Goal: Task Accomplishment & Management: Complete application form

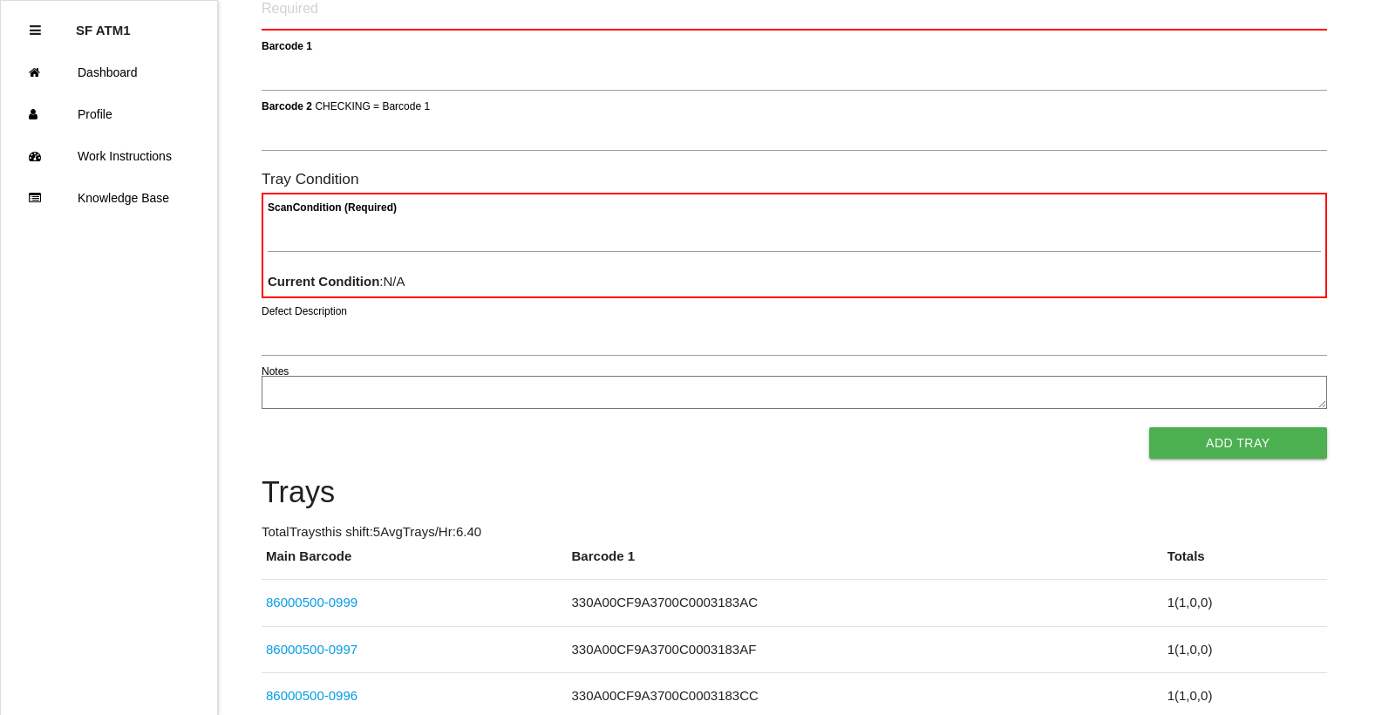
scroll to position [341, 0]
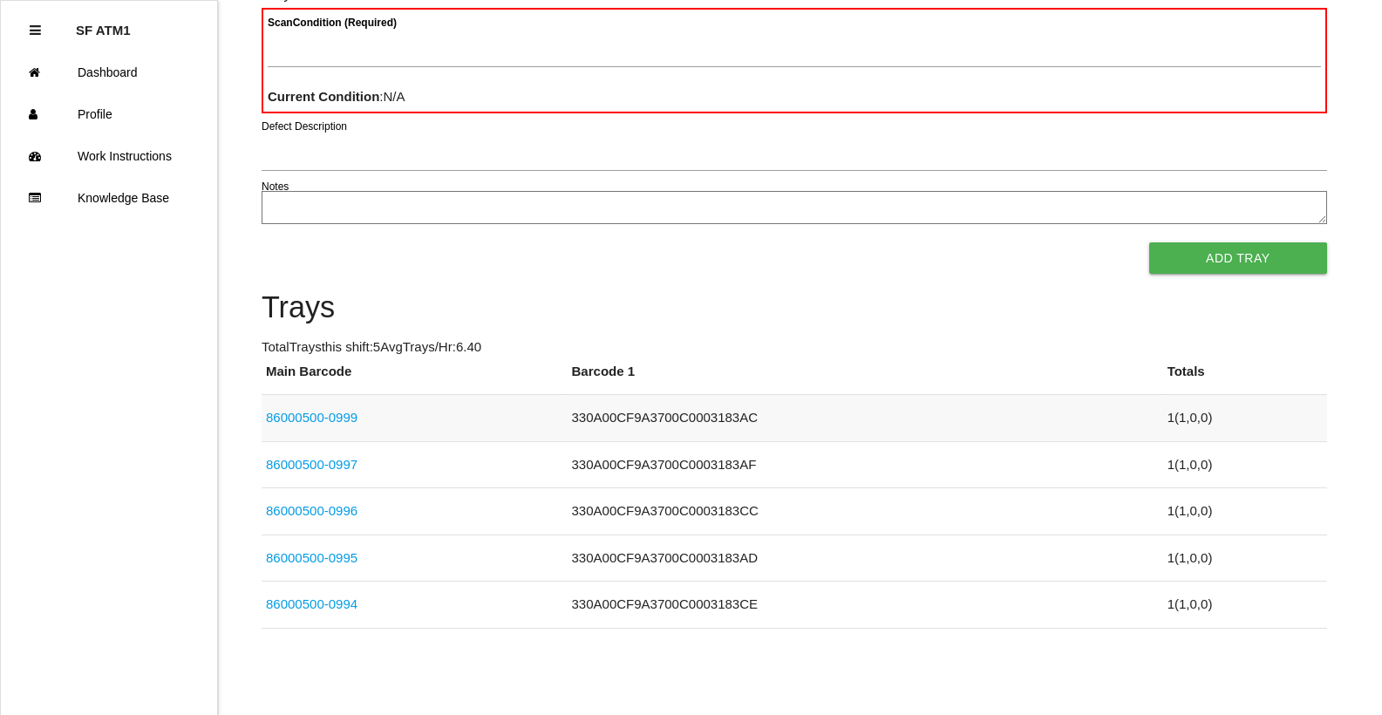
click at [606, 419] on td "330A00CF9A3700C0003183AC" at bounding box center [866, 418] width 596 height 47
click at [345, 419] on link "86000500-0999" at bounding box center [312, 417] width 92 height 15
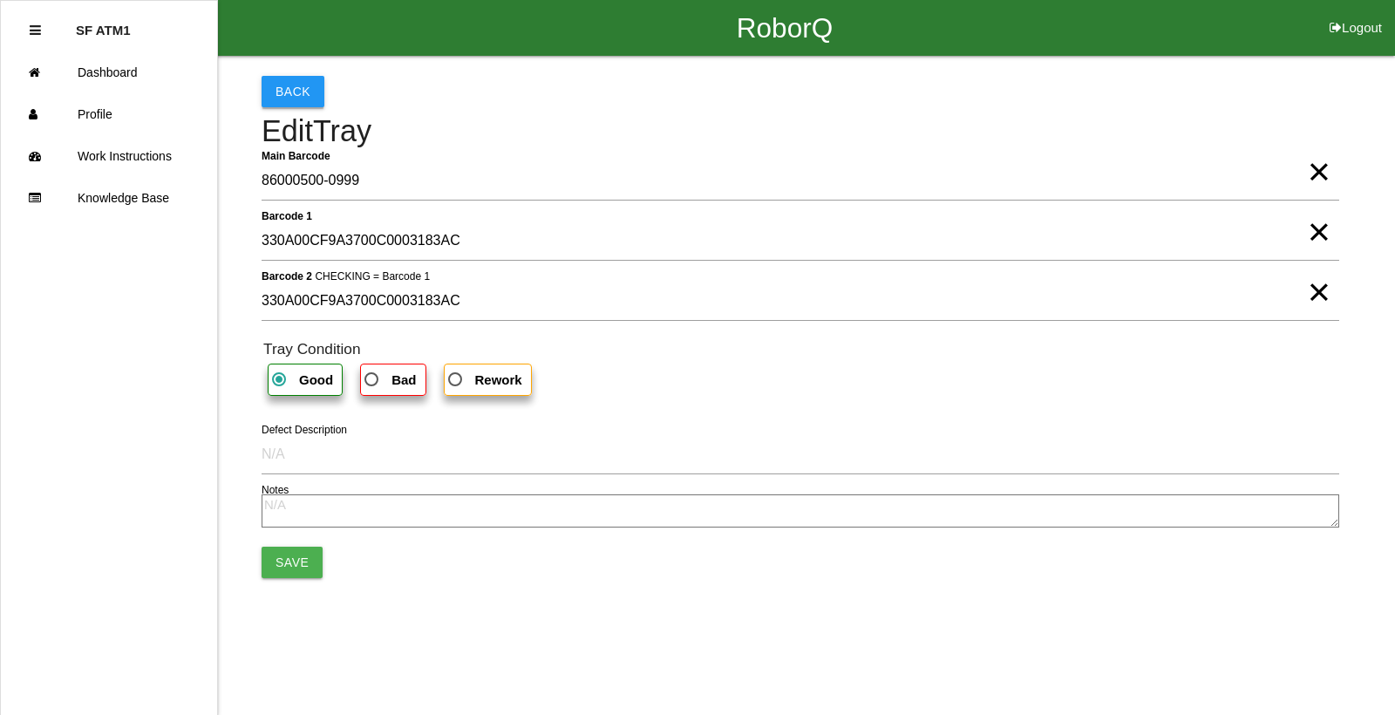
click at [298, 97] on button "Back" at bounding box center [293, 91] width 63 height 31
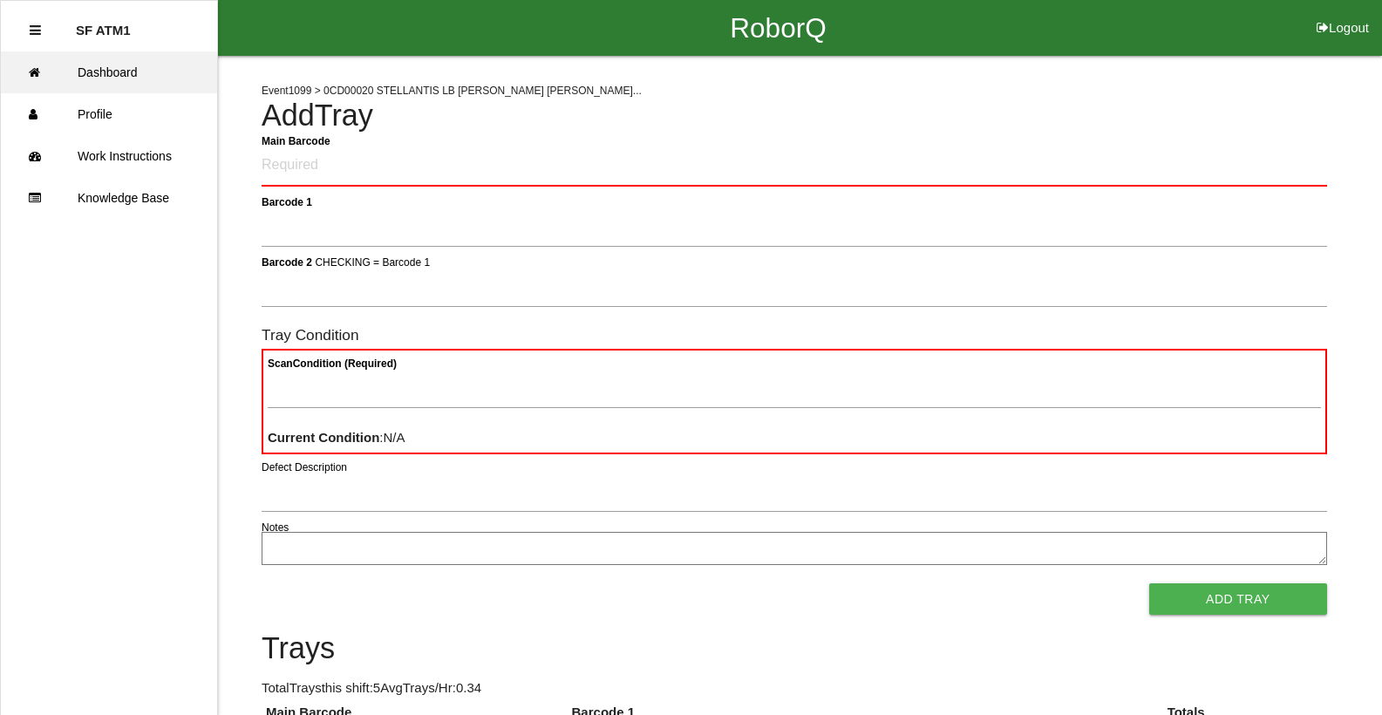
click at [128, 73] on link "Dashboard" at bounding box center [109, 72] width 216 height 42
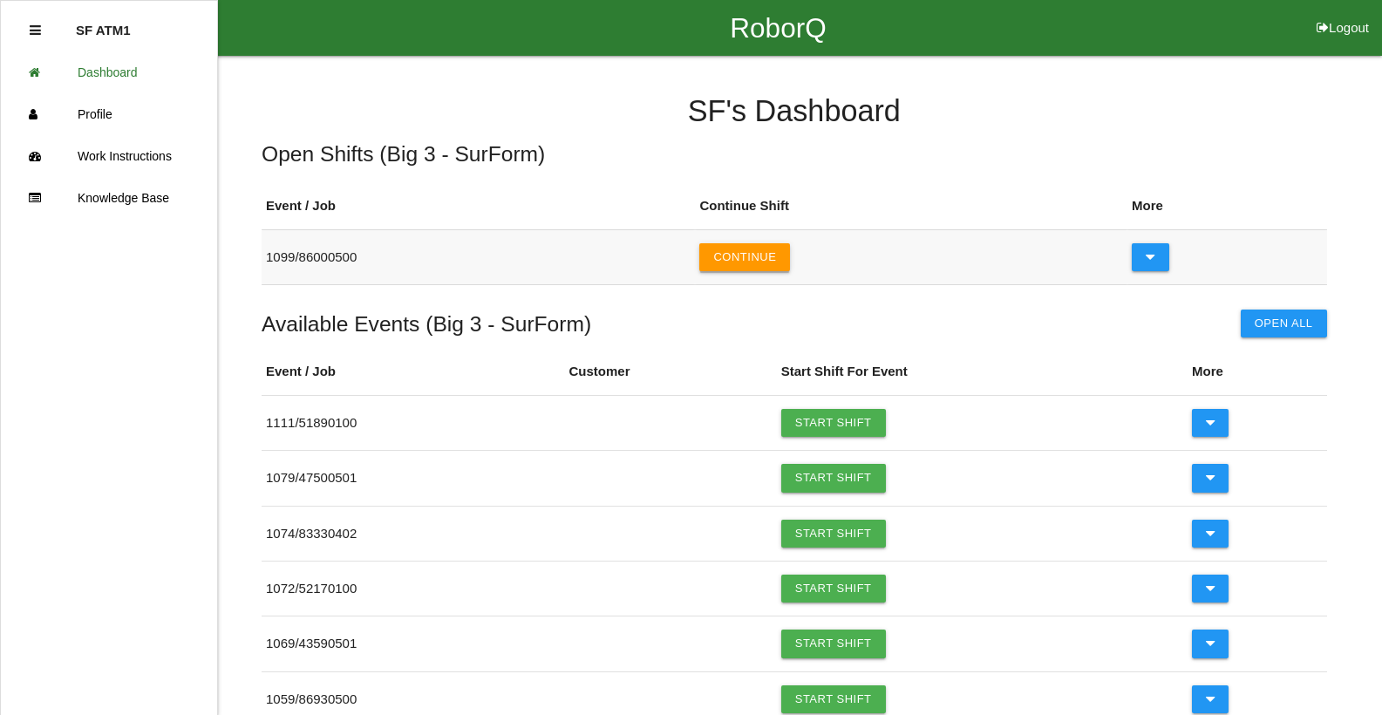
click at [746, 260] on button "Continue" at bounding box center [744, 257] width 91 height 28
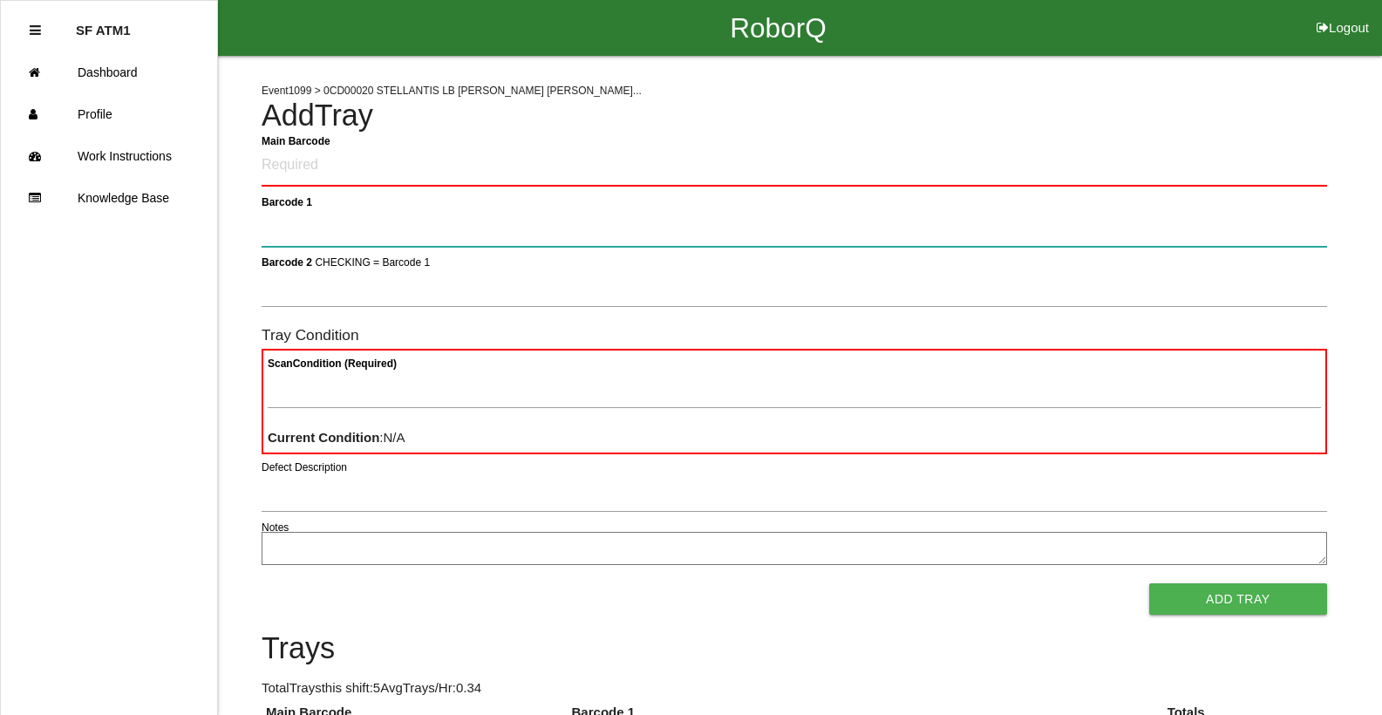
drag, startPoint x: 624, startPoint y: 756, endPoint x: 1370, endPoint y: 756, distance: 745.5
click at [1370, 714] on html "RoborQ Logout SF ATM1 Dashboard Profile Work Instructions Knowledge Base Event …" at bounding box center [691, 528] width 1382 height 1057
type 1 "86000500-1000"
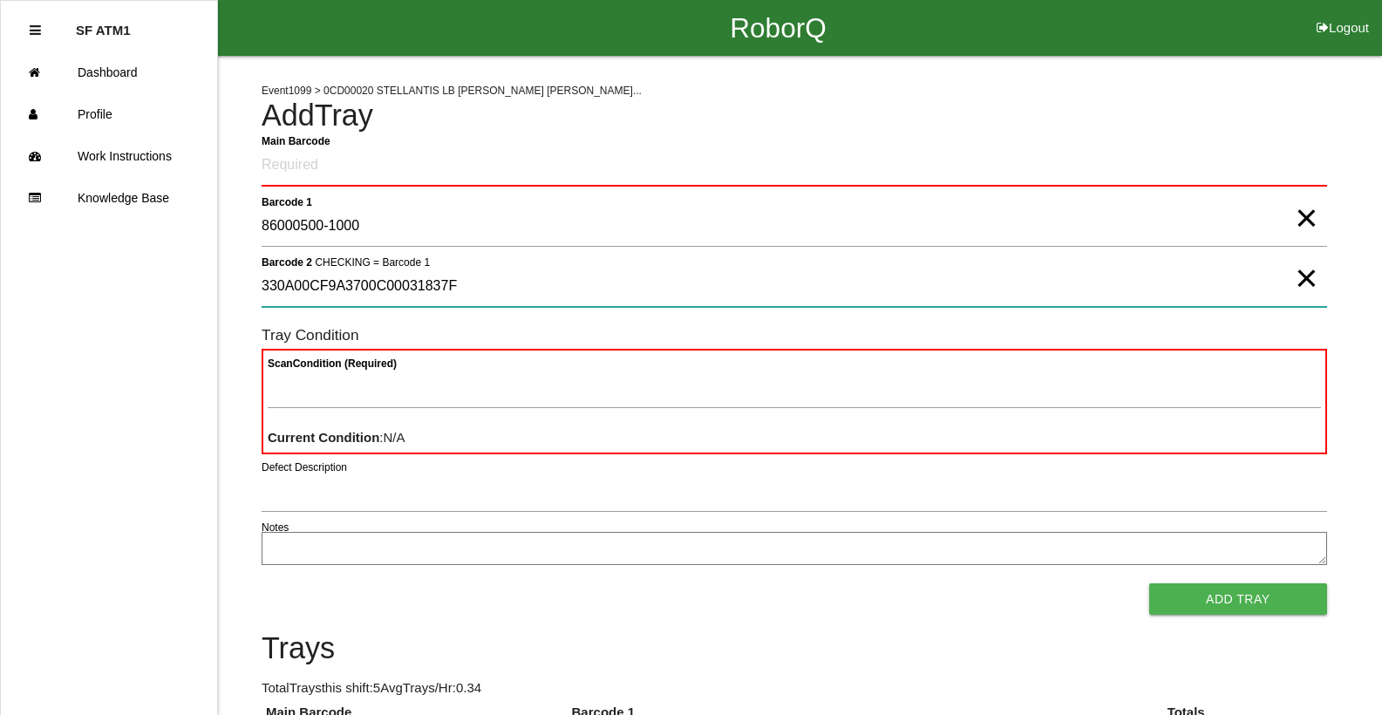
type 2 "330A00CF9A3700C00031837F"
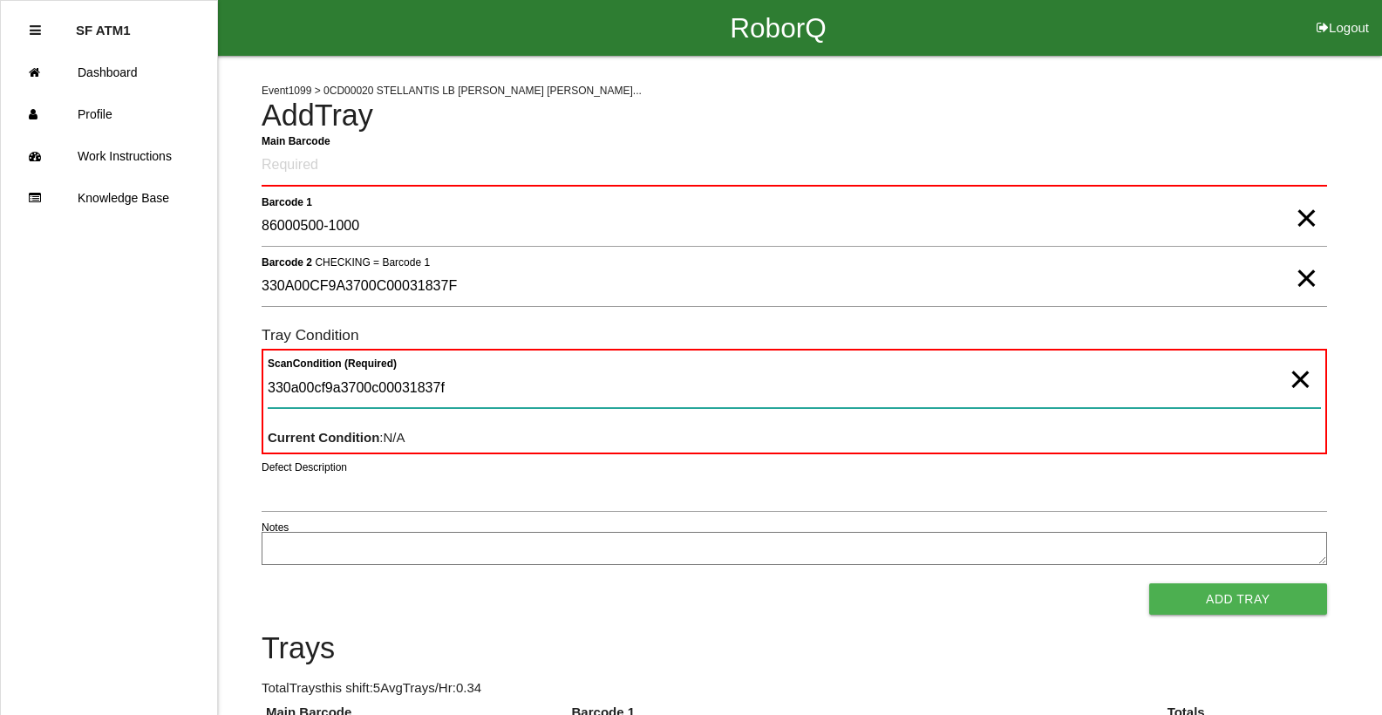
type Condition "330a00cf9a3700c00031837f"
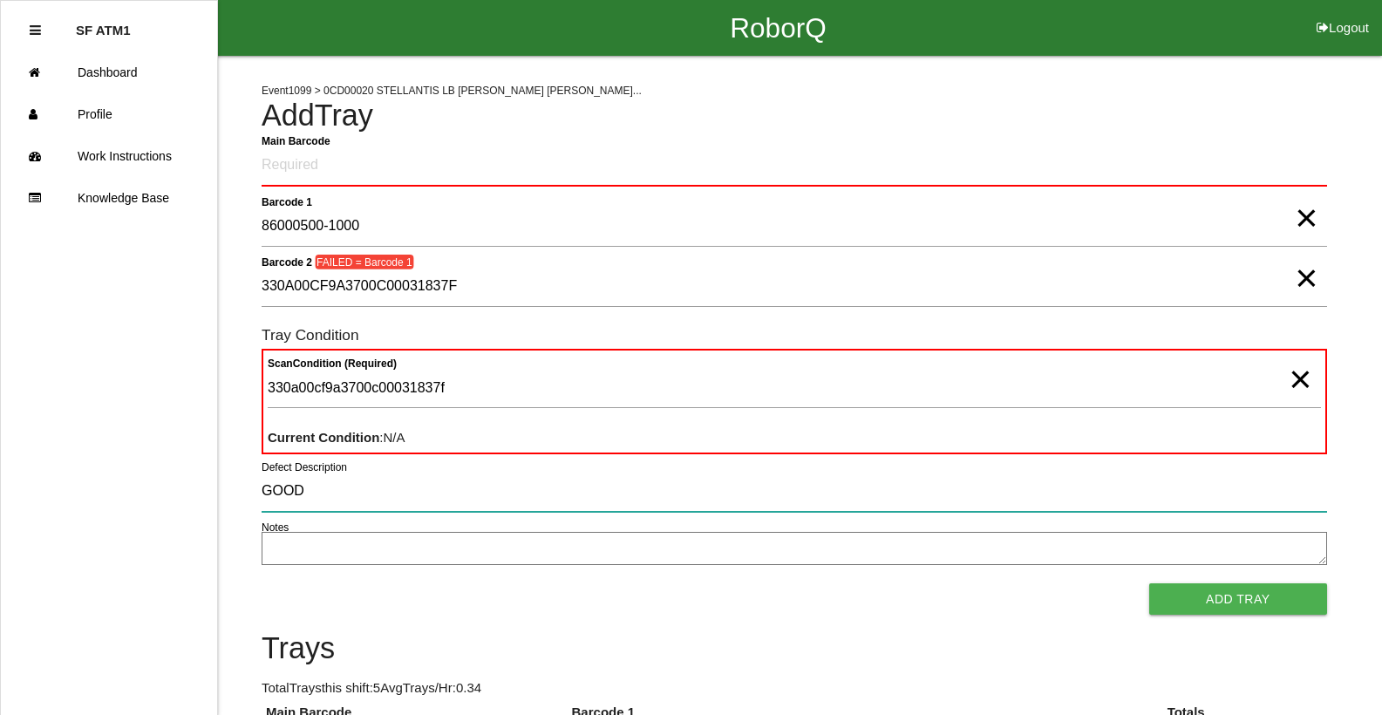
type input "GOOD"
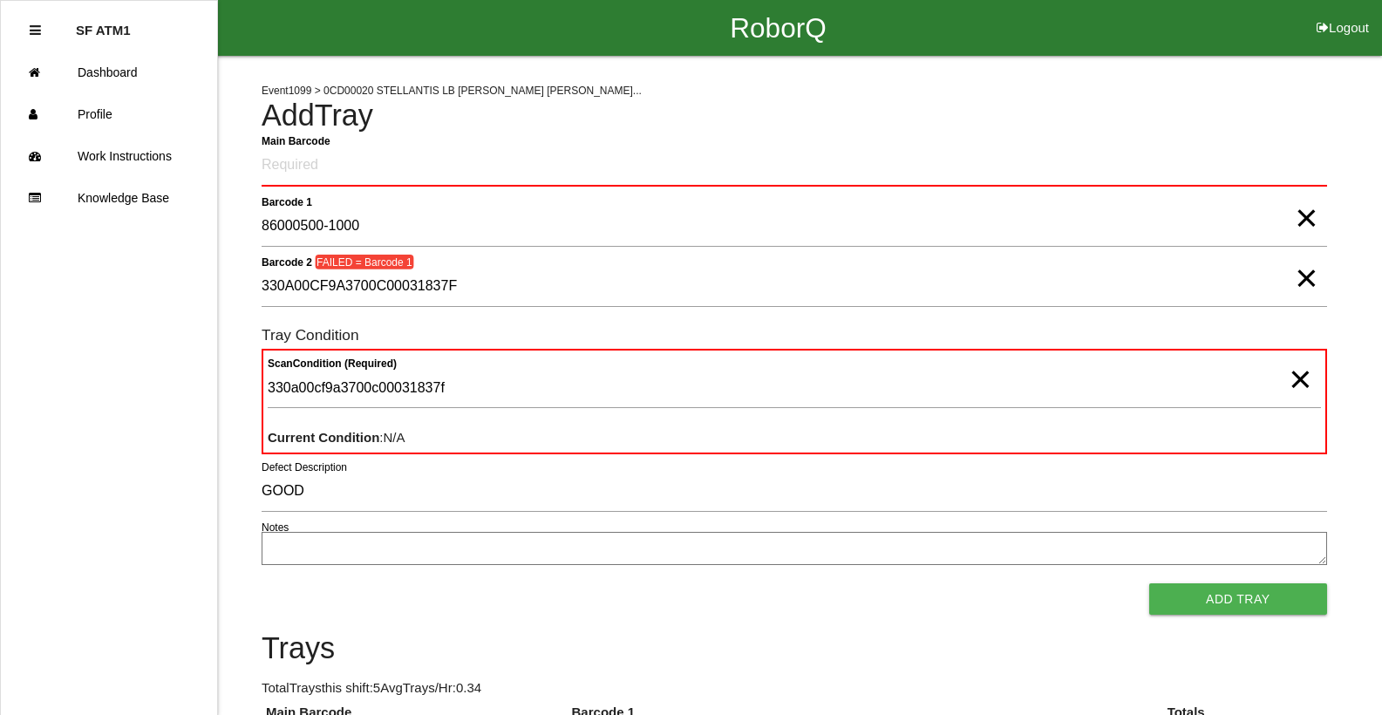
click at [1304, 218] on span "×" at bounding box center [1306, 200] width 23 height 35
drag, startPoint x: 1304, startPoint y: 276, endPoint x: 1310, endPoint y: 293, distance: 18.2
click at [1307, 276] on span "×" at bounding box center [1306, 260] width 23 height 35
click at [1310, 377] on span "×" at bounding box center [1300, 361] width 23 height 35
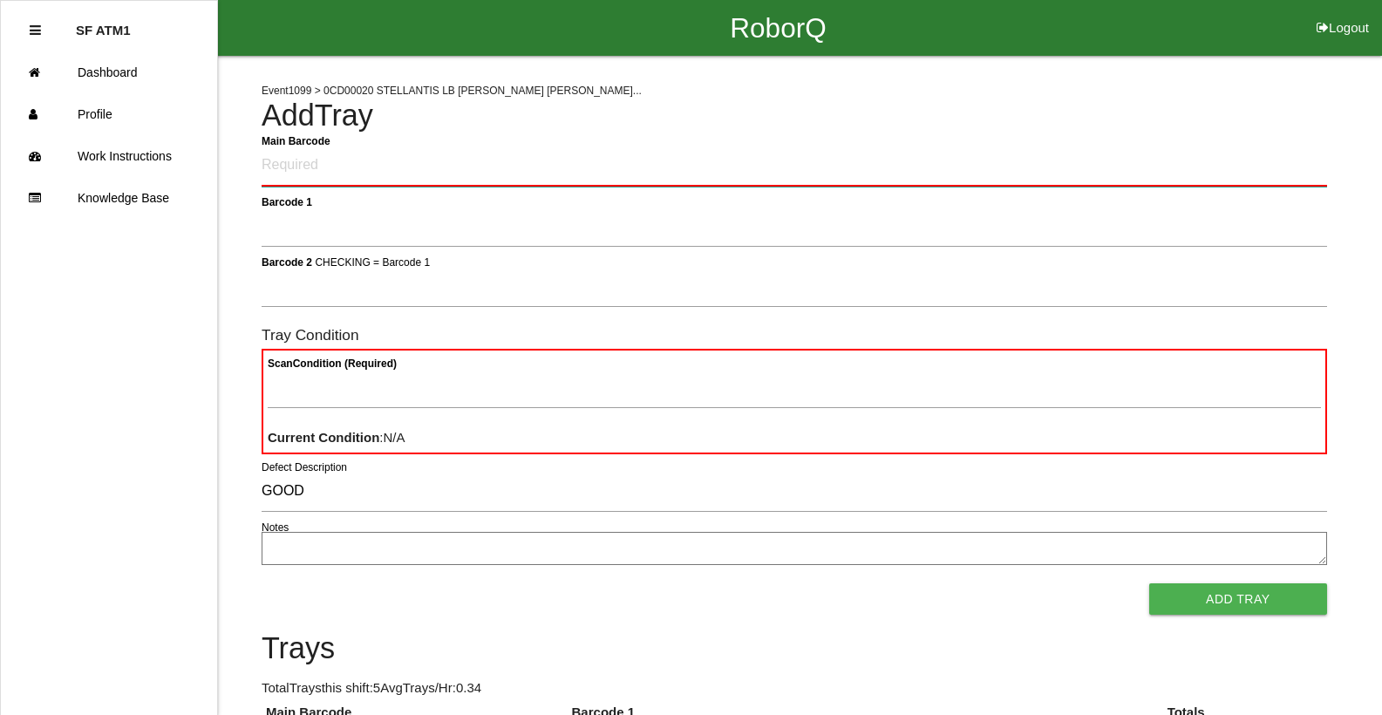
click at [1304, 172] on Barcode "Main Barcode" at bounding box center [794, 166] width 1065 height 41
type Barcode "86000500-1000"
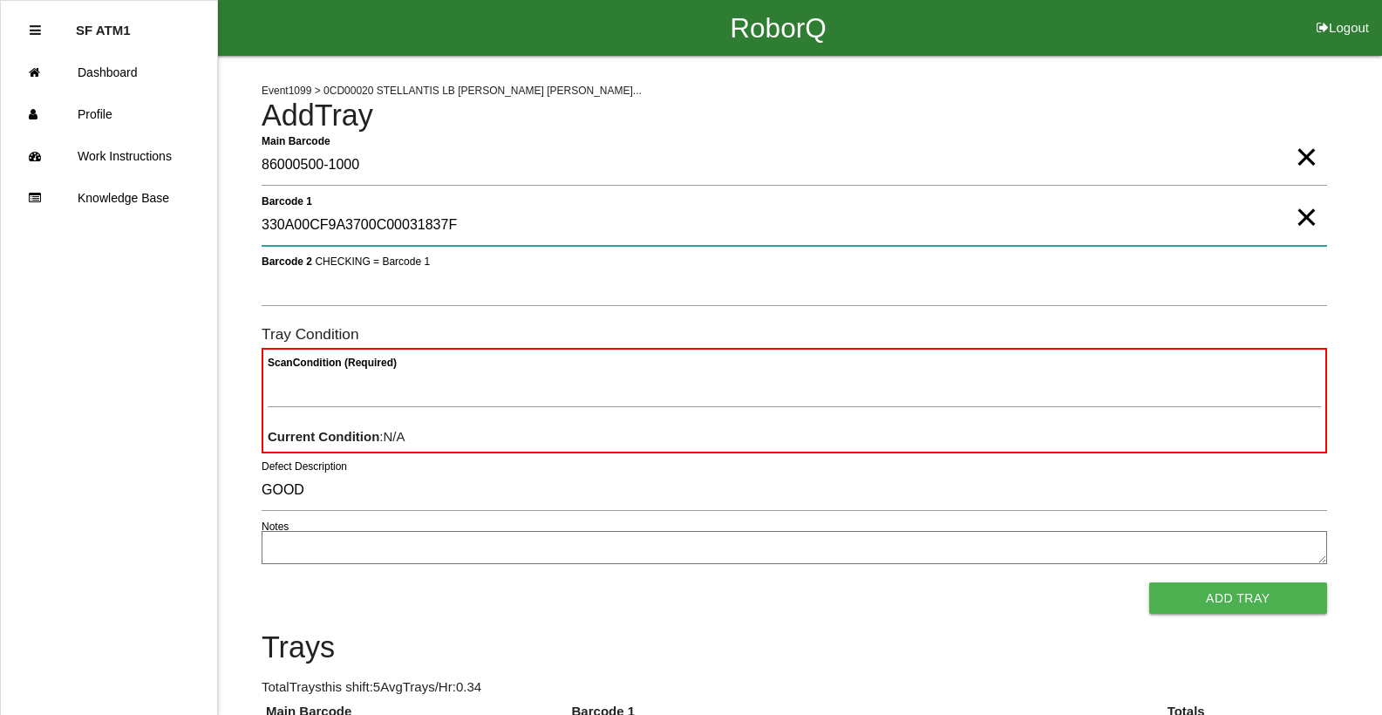
type 1 "330A00CF9A3700C00031837F"
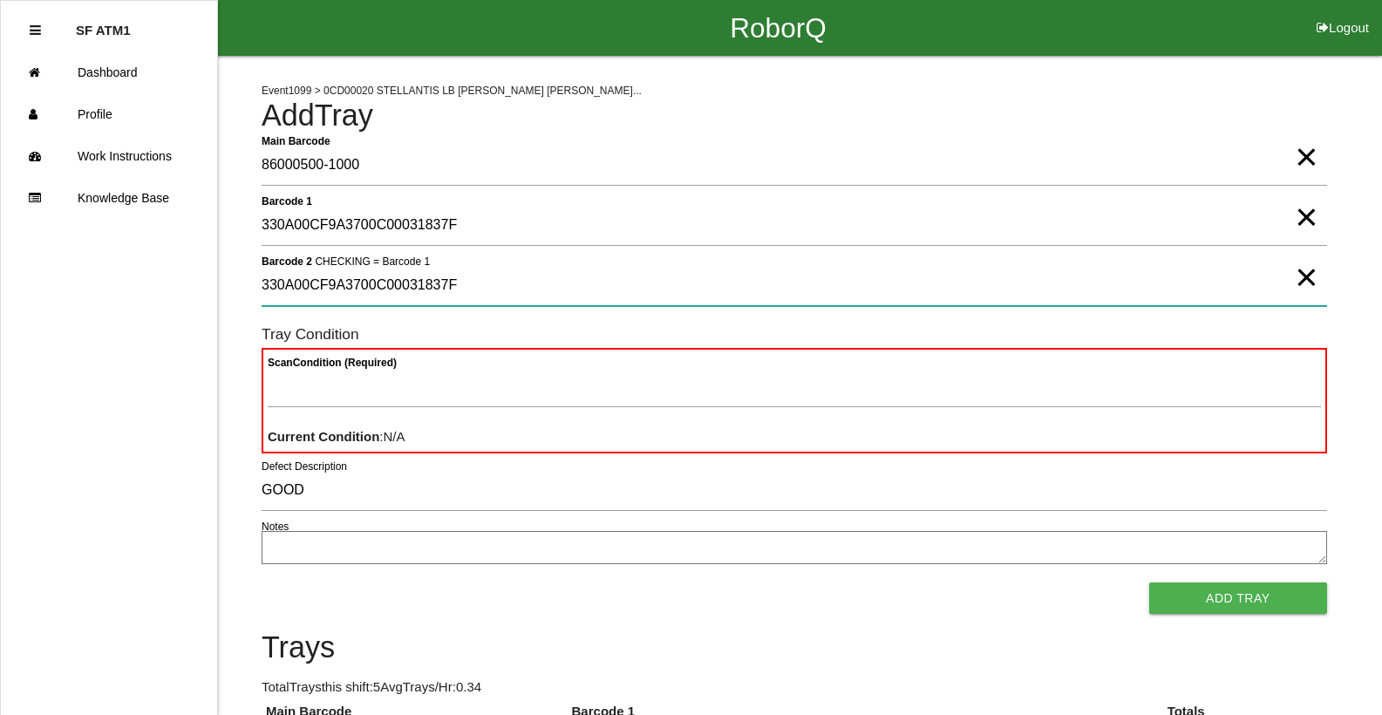
type 2 "330A00CF9A3700C00031837F"
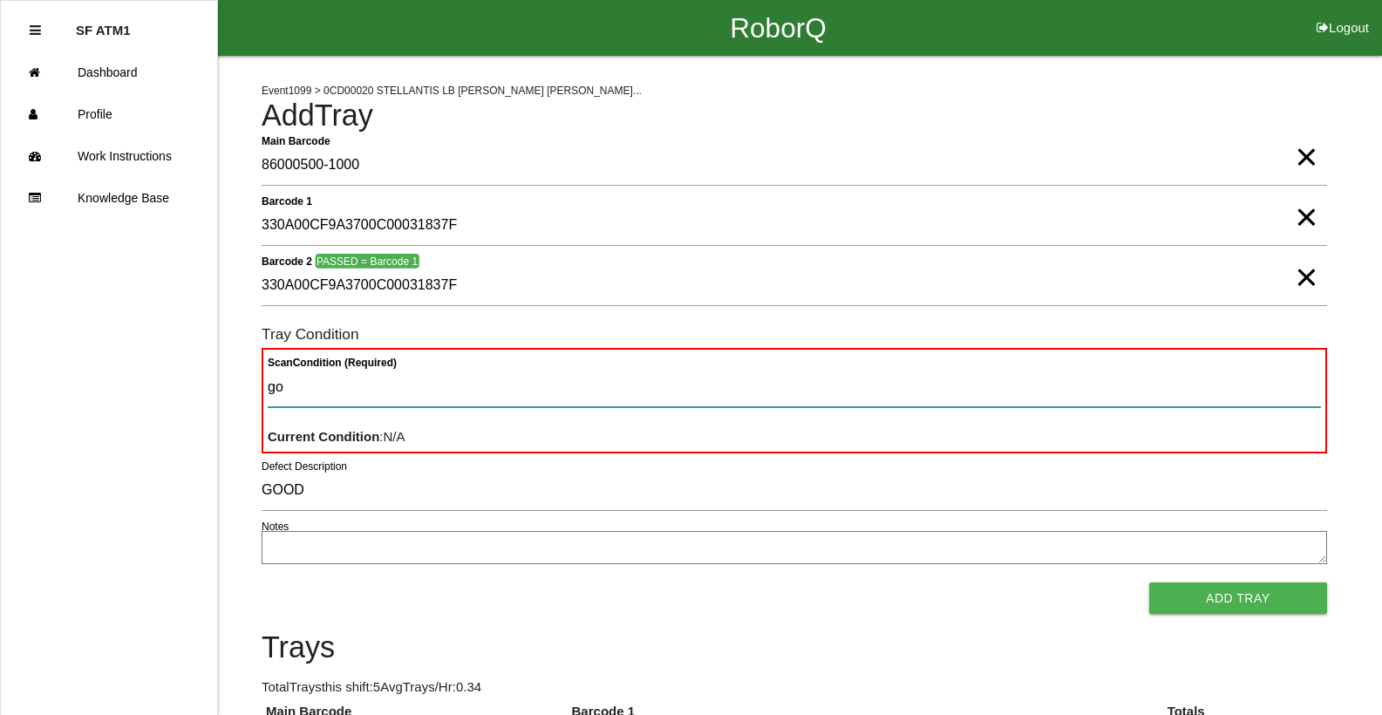
type Condition "goo"
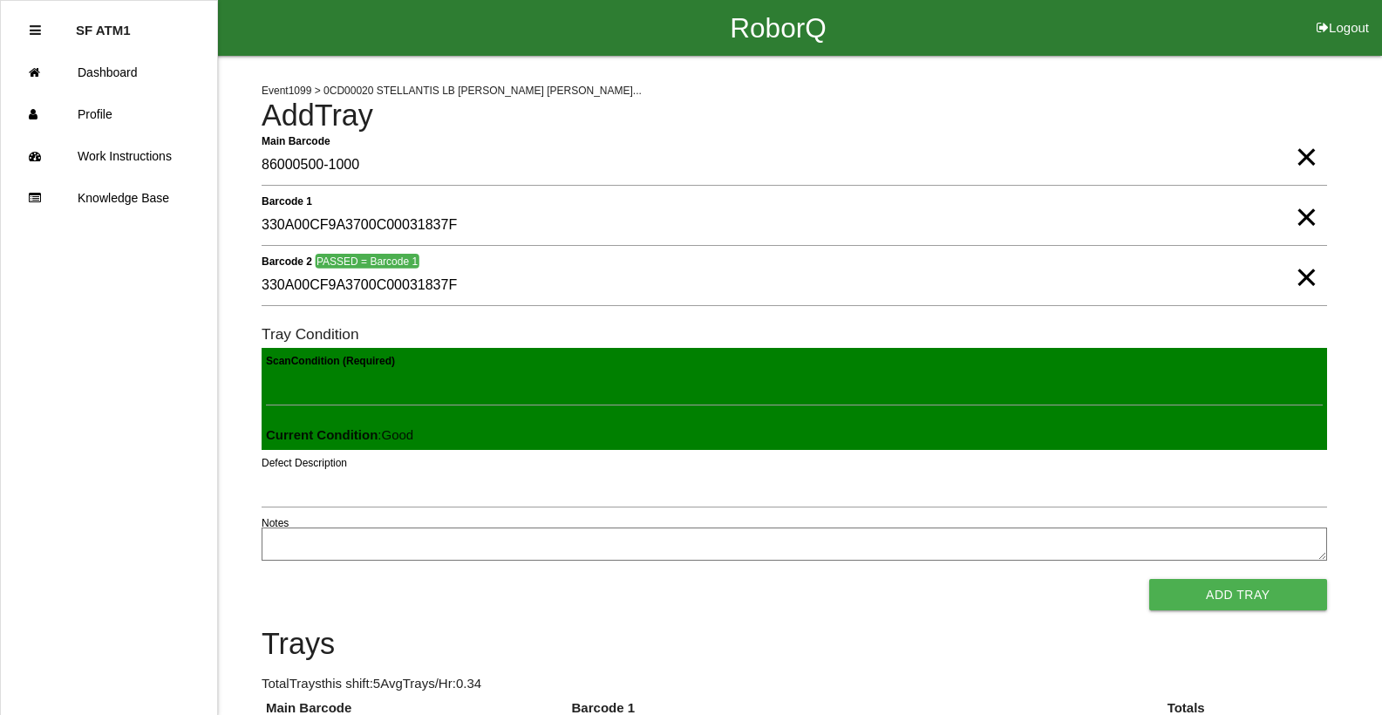
click at [1149, 579] on button "Add Tray" at bounding box center [1238, 594] width 178 height 31
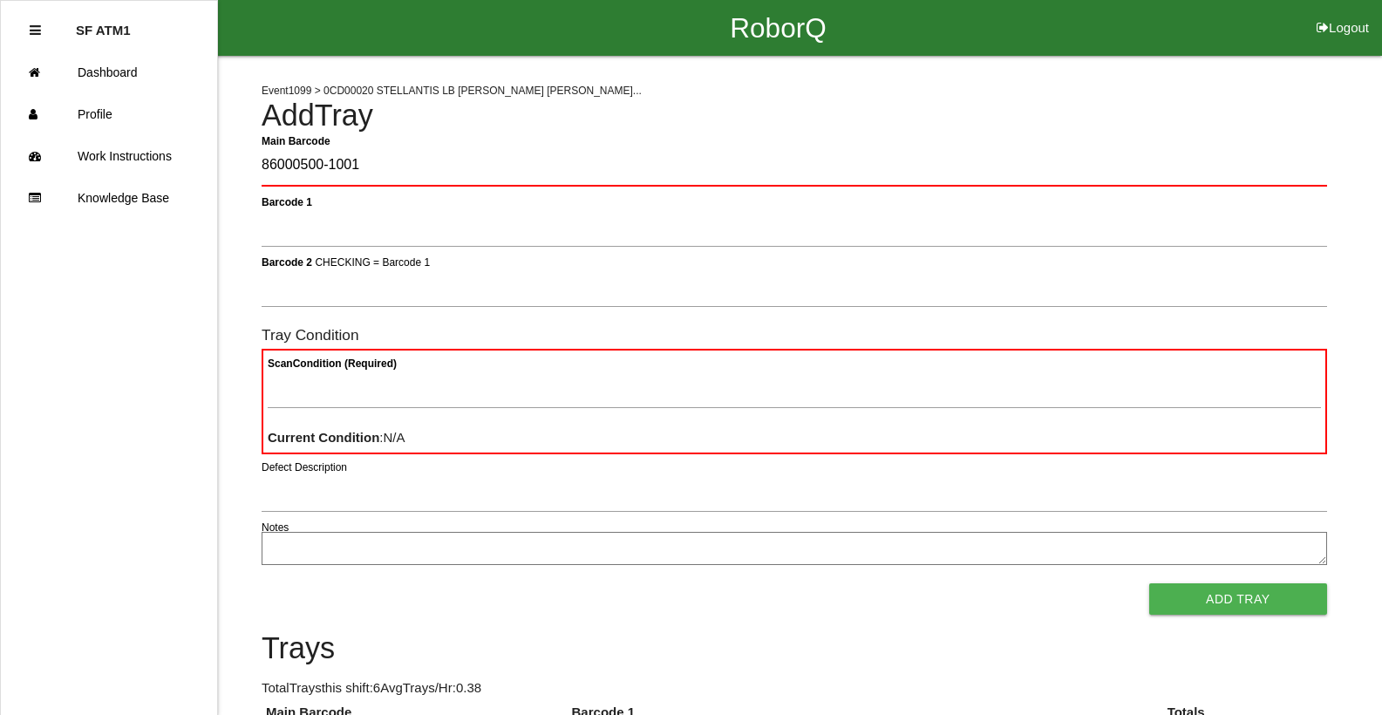
type Barcode "86000500-1001"
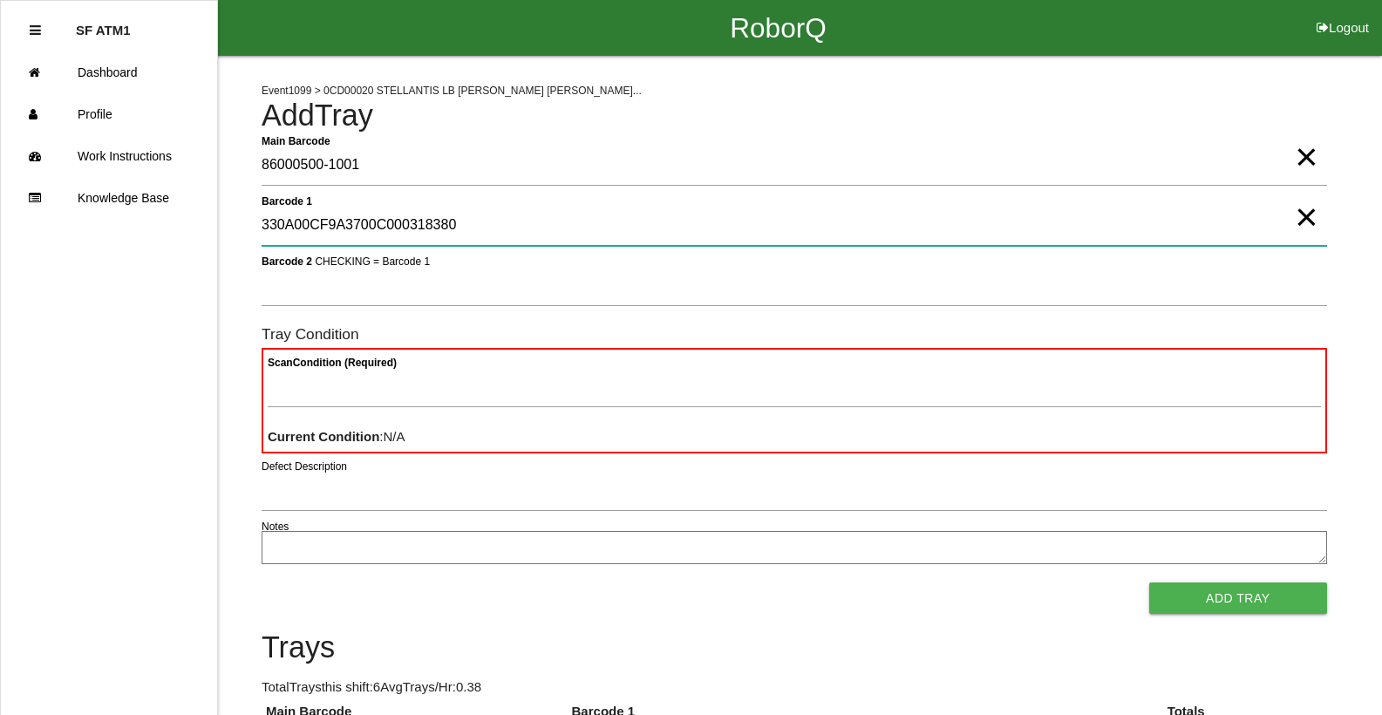
type 1 "330A00CF9A3700C000318380"
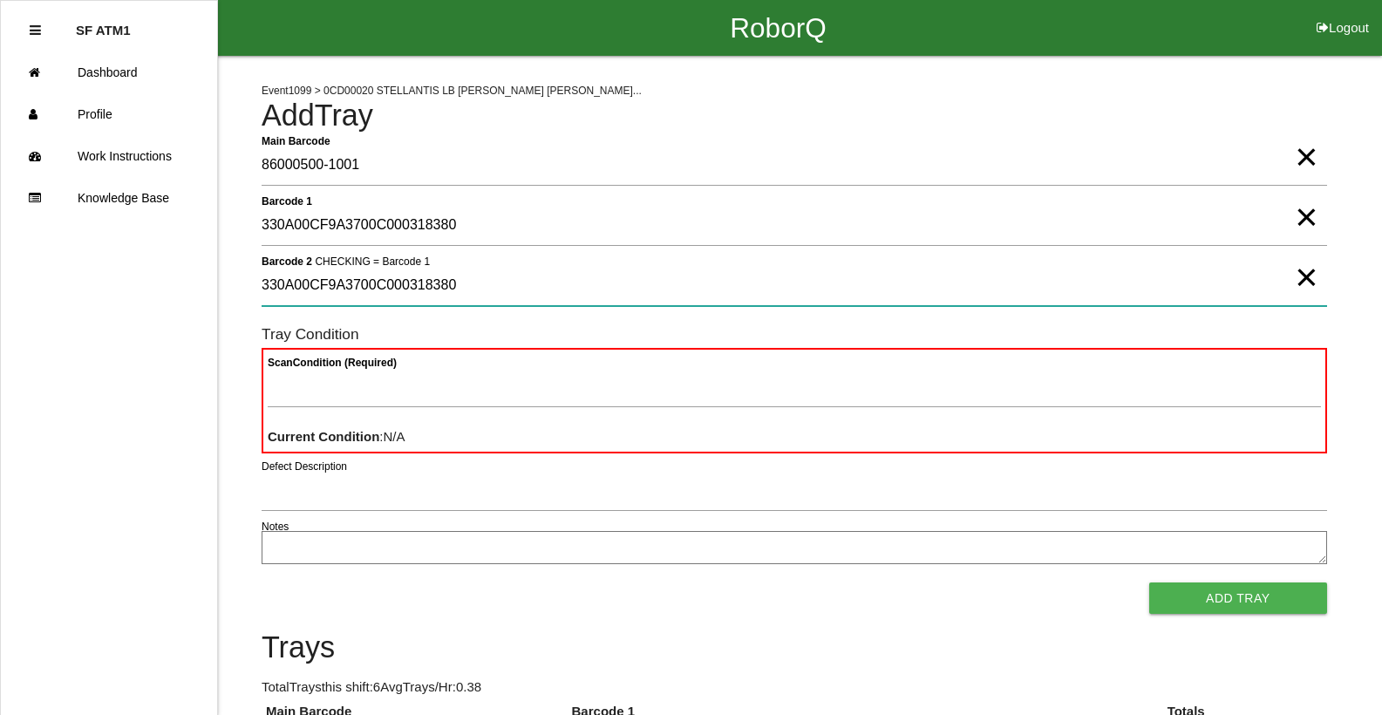
type 2 "330A00CF9A3700C000318380"
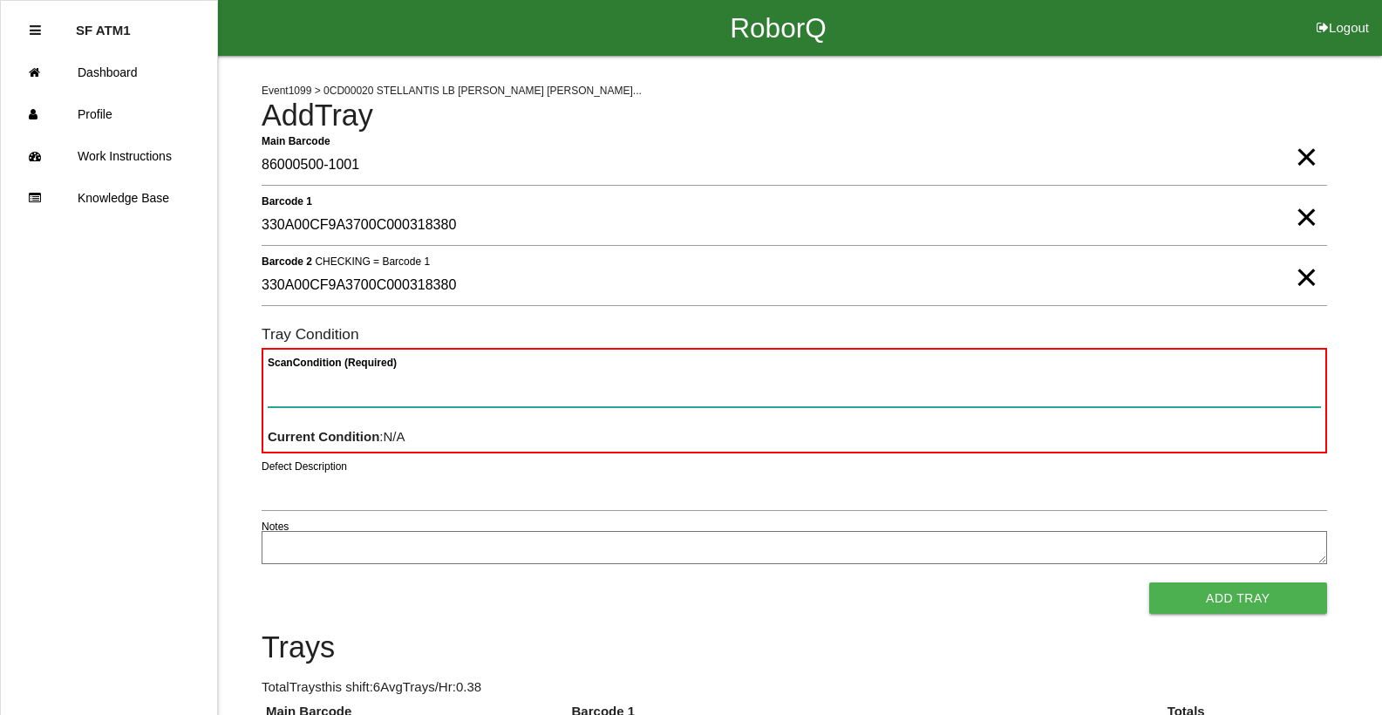
click at [1149, 582] on button "Add Tray" at bounding box center [1238, 597] width 178 height 31
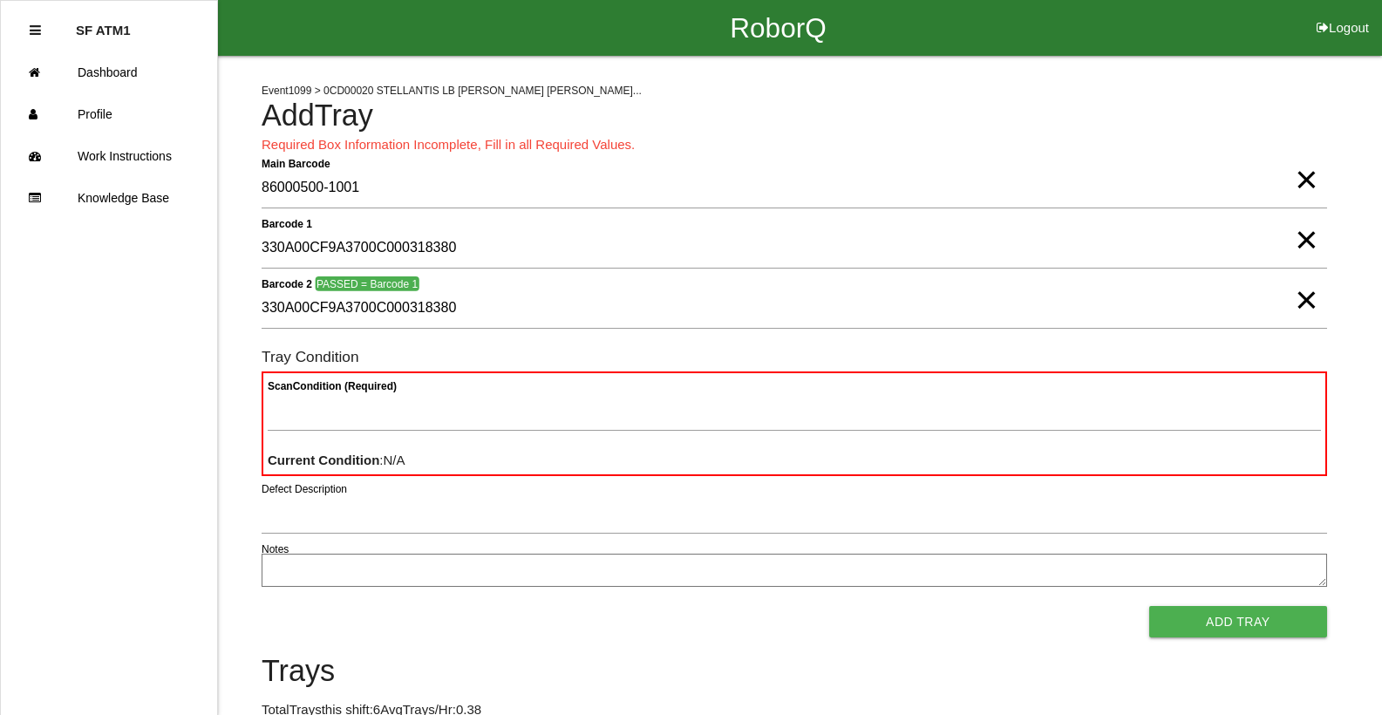
click at [1149, 606] on button "Add Tray" at bounding box center [1238, 621] width 178 height 31
click at [1310, 180] on span "×" at bounding box center [1306, 162] width 23 height 35
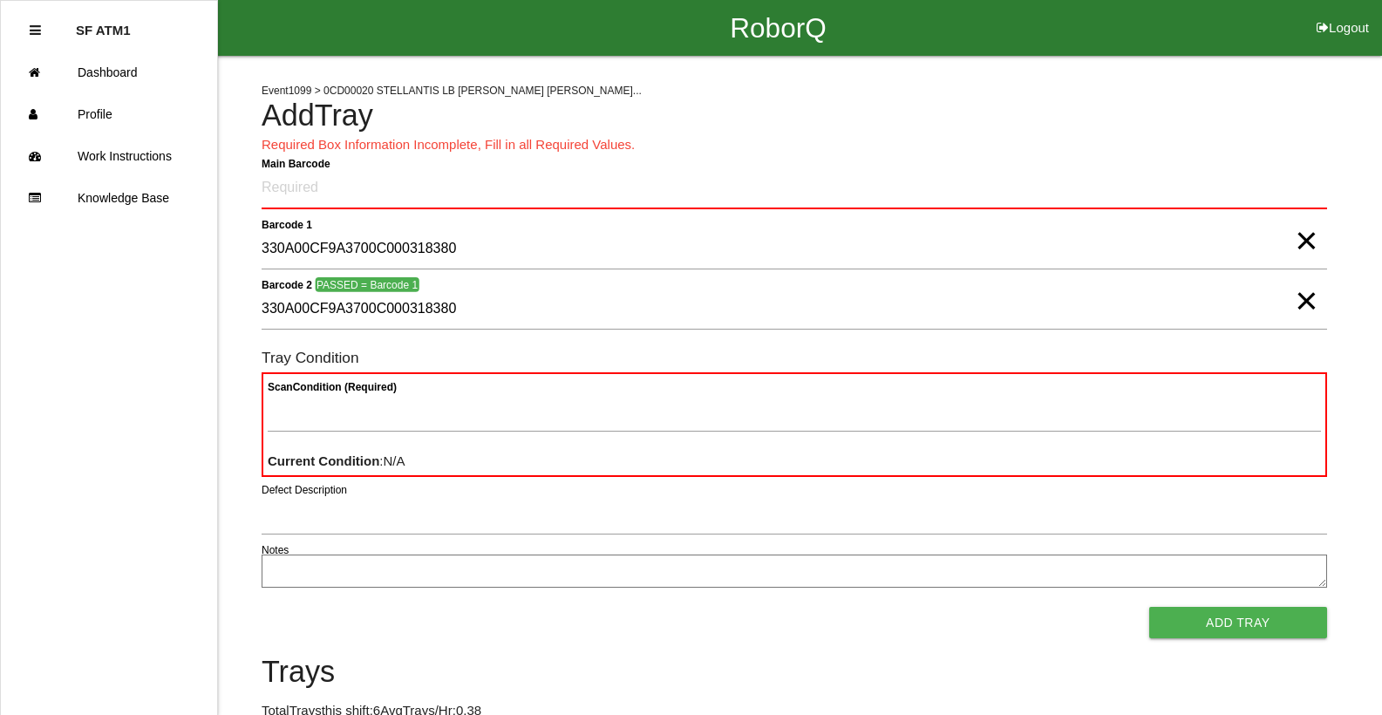
click at [1310, 231] on span "×" at bounding box center [1306, 223] width 23 height 35
click at [1302, 293] on span "×" at bounding box center [1306, 283] width 23 height 35
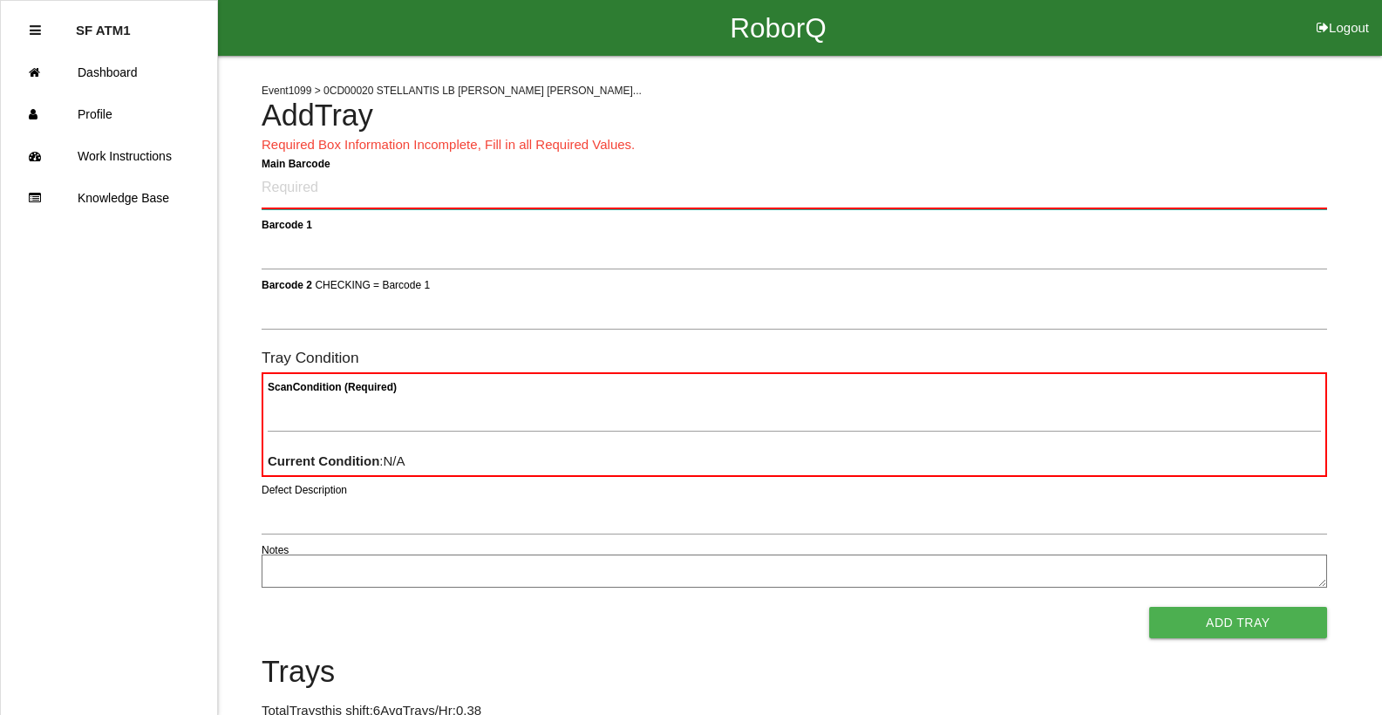
click at [1277, 191] on Barcode "Main Barcode" at bounding box center [794, 188] width 1065 height 41
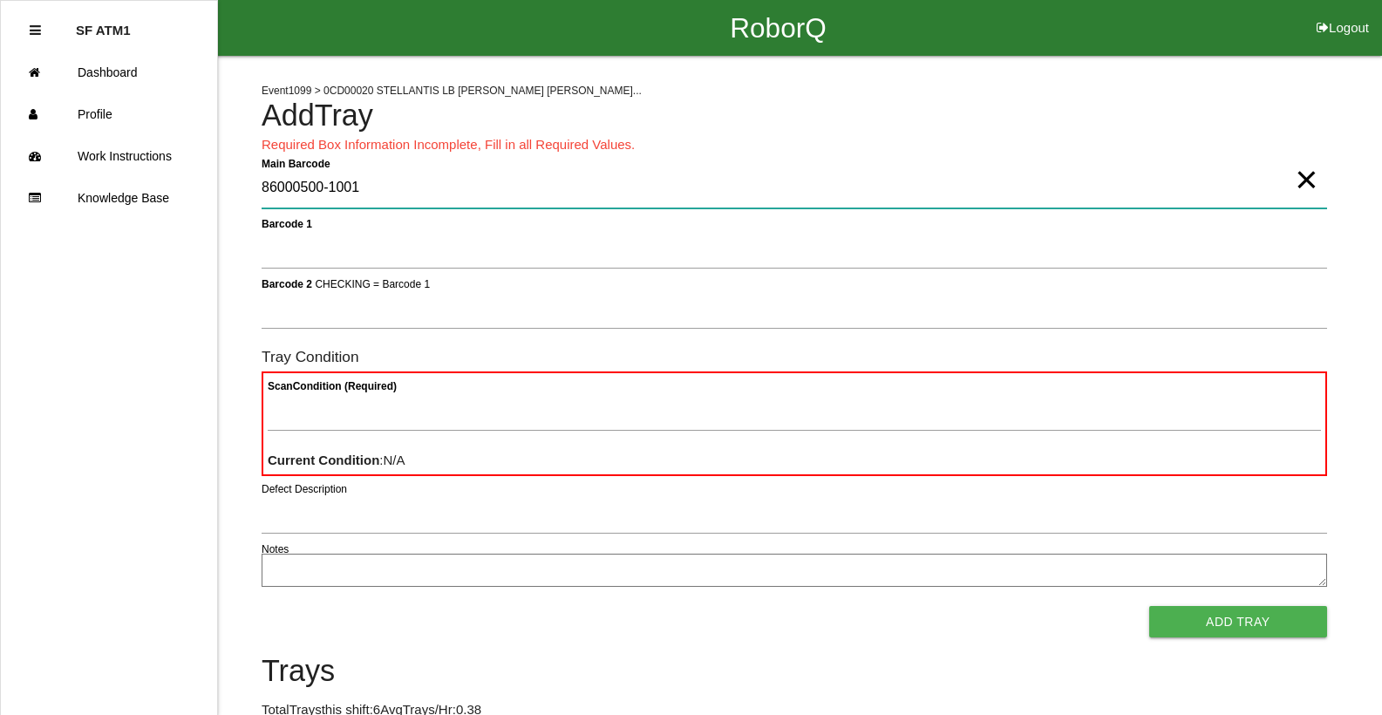
type Barcode "86000500-1001"
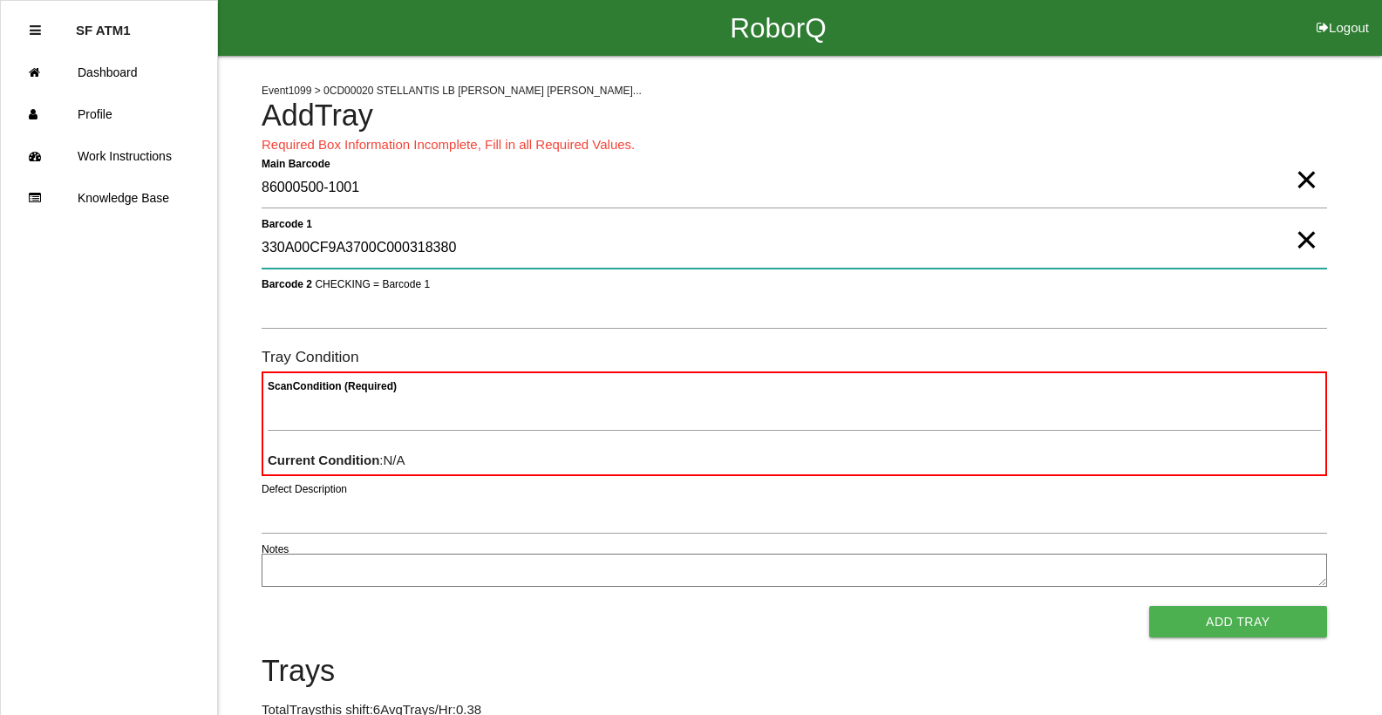
type 1 "330A00CF9A3700C000318380"
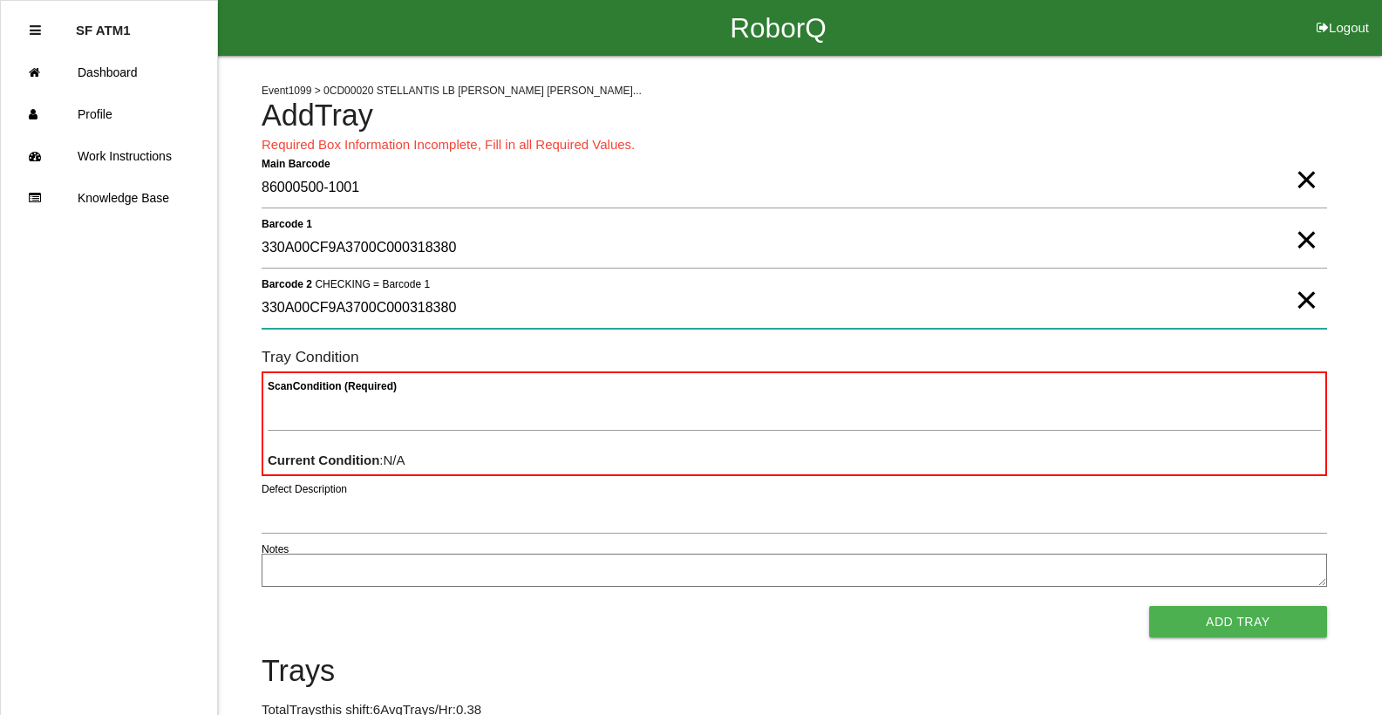
type 2 "330A00CF9A3700C000318380"
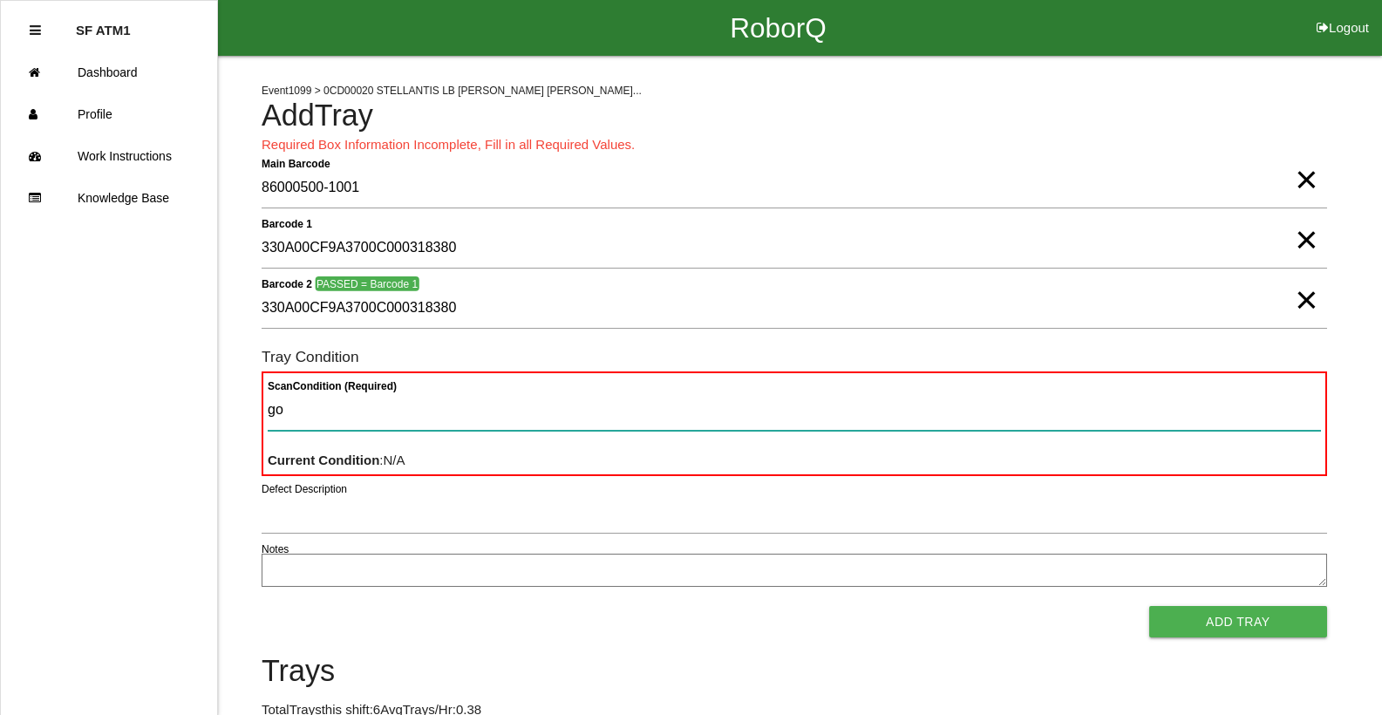
type Condition "goo"
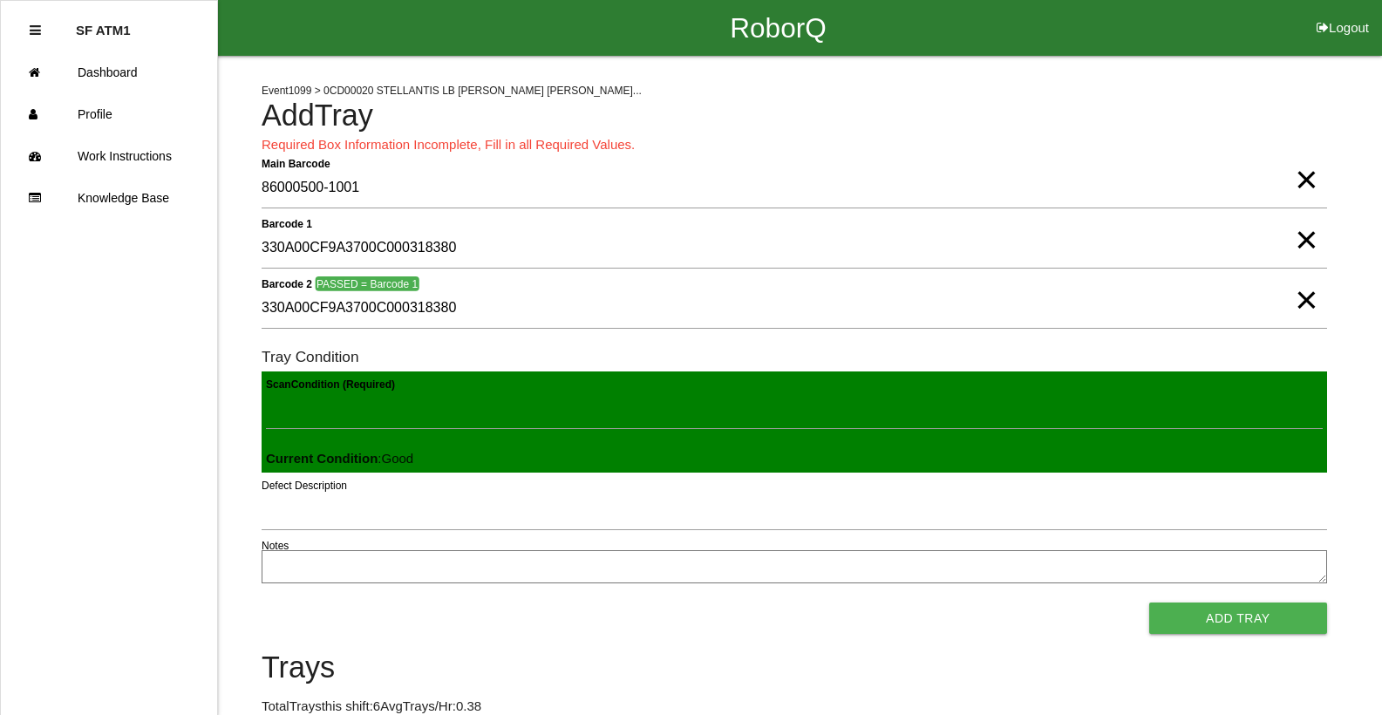
click at [1149, 602] on button "Add Tray" at bounding box center [1238, 617] width 178 height 31
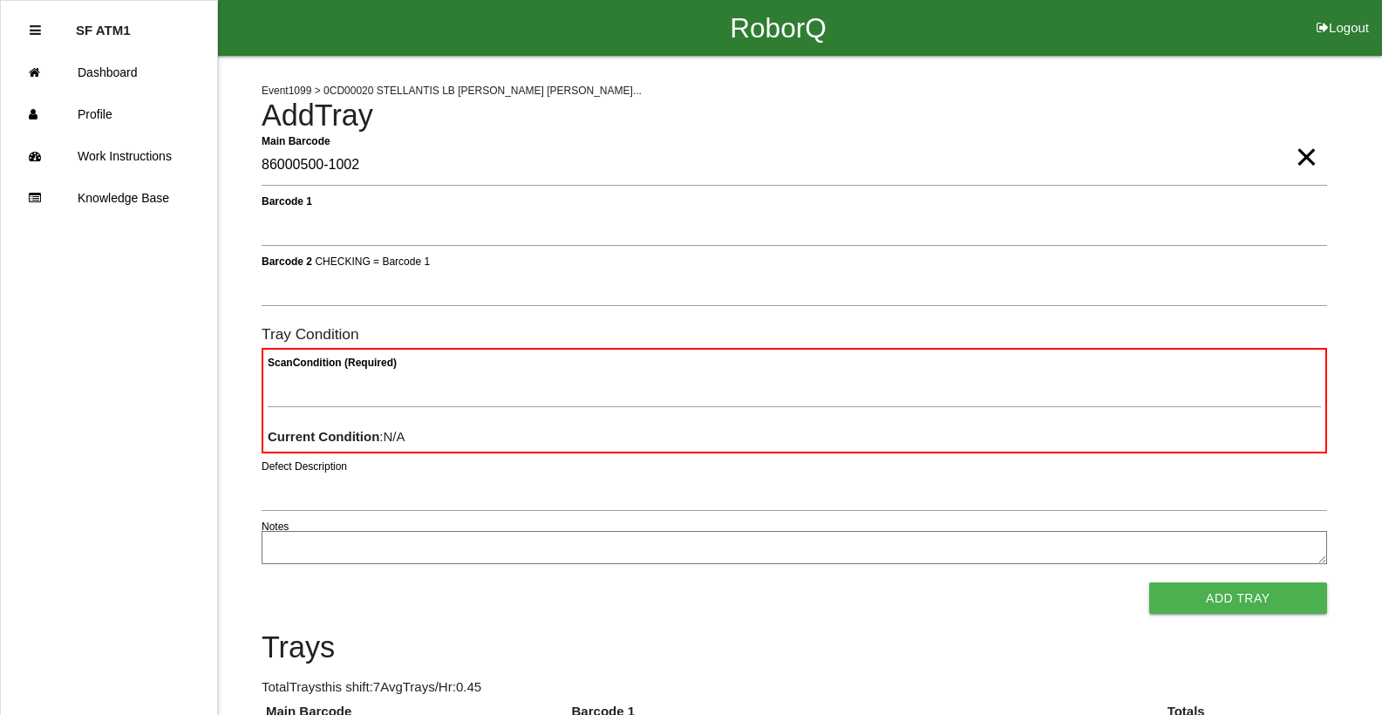
type Barcode "86000500-1002"
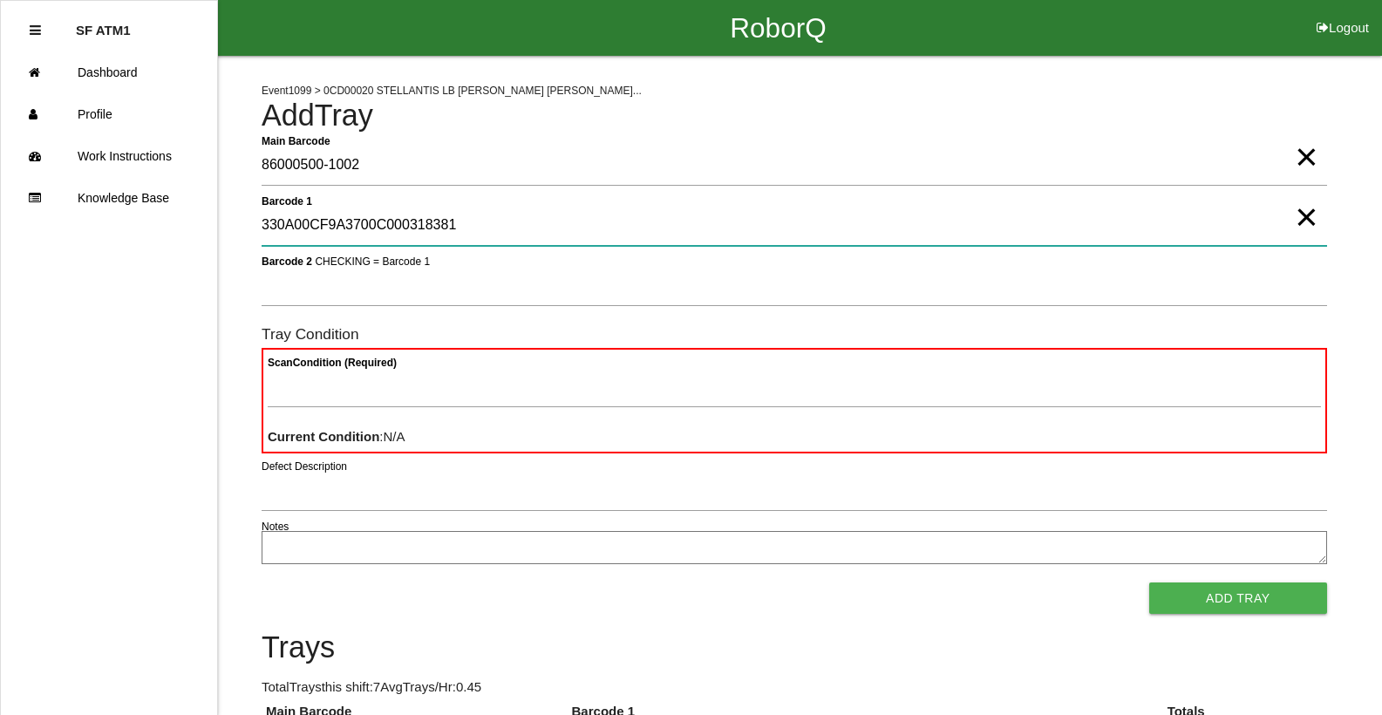
type 1 "330A00CF9A3700C000318381"
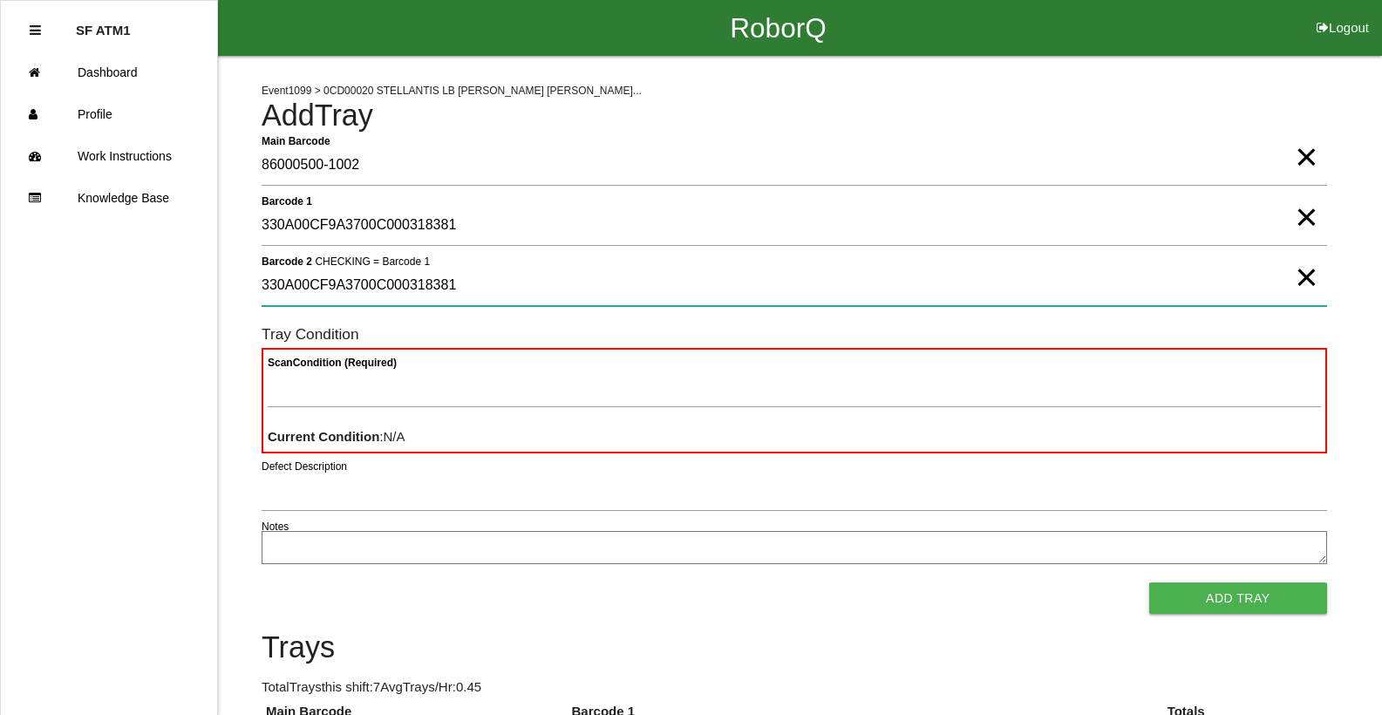
type 2 "330A00CF9A3700C000318381"
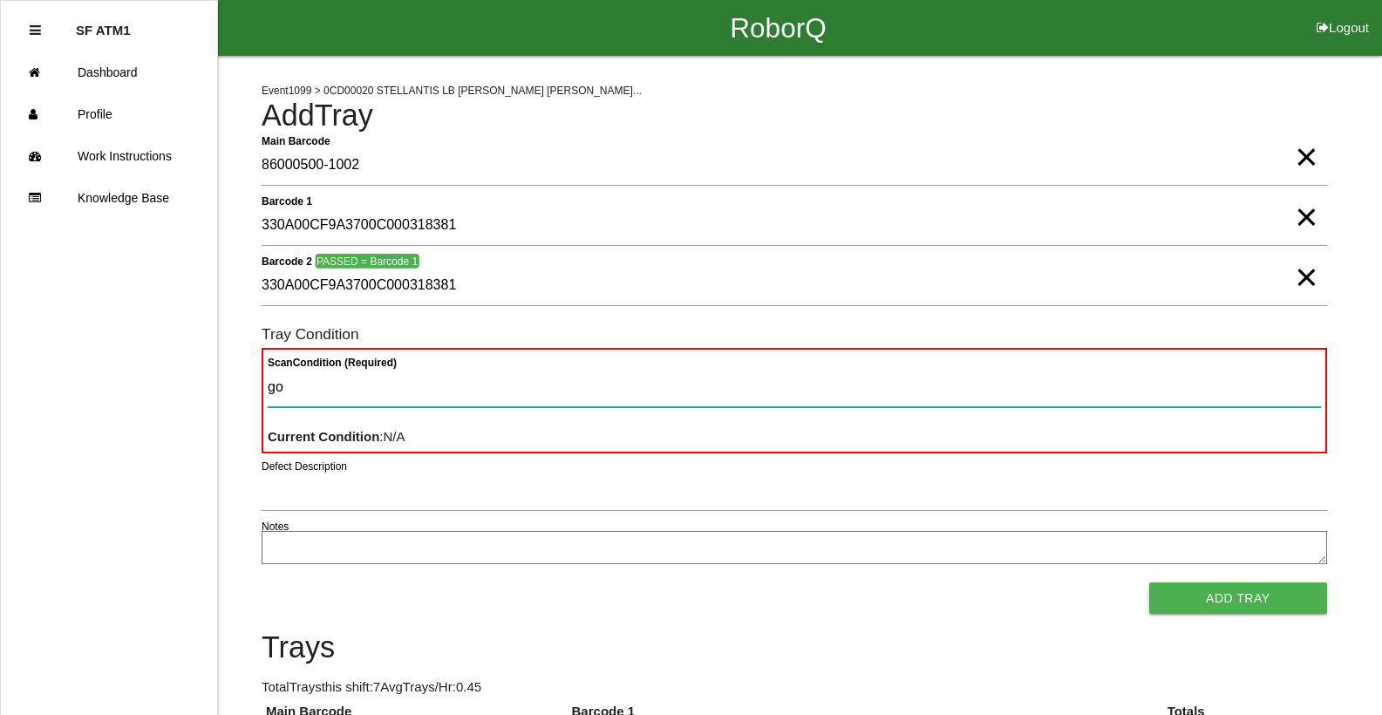
type Condition "goo"
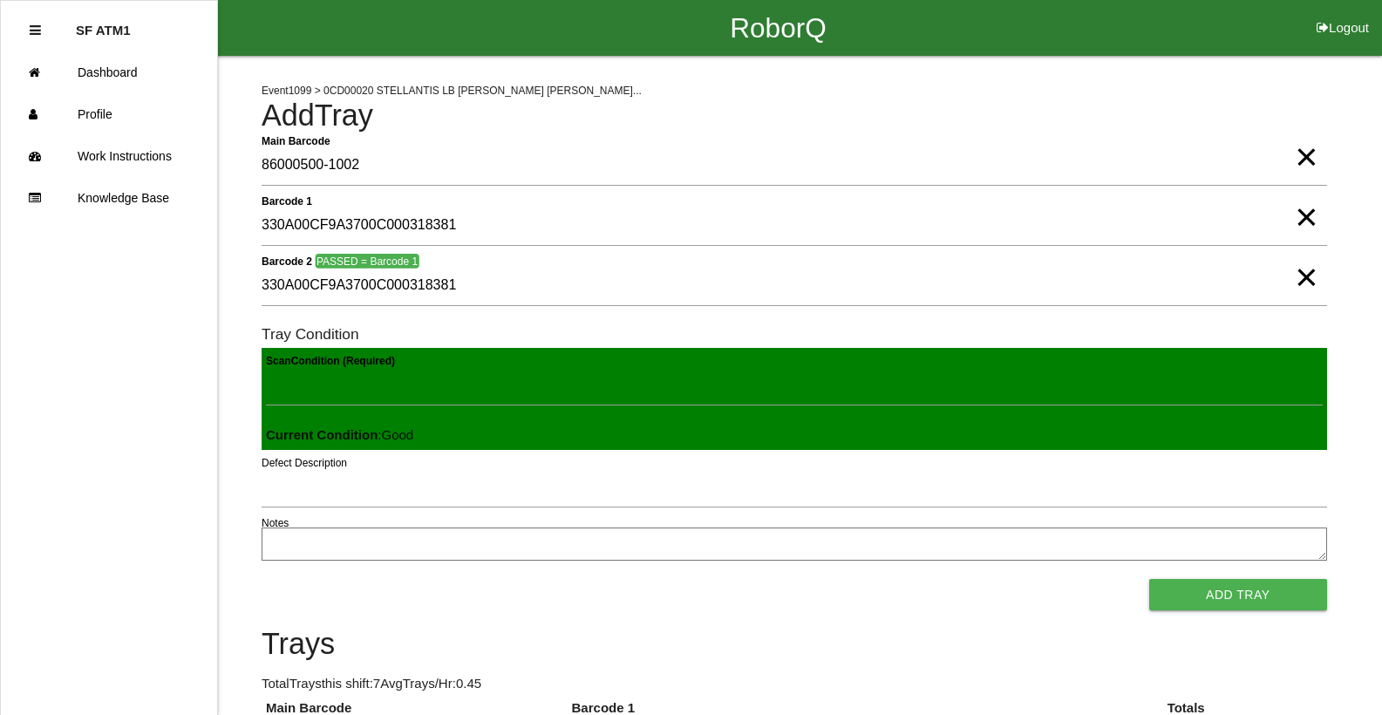
click at [1149, 579] on button "Add Tray" at bounding box center [1238, 594] width 178 height 31
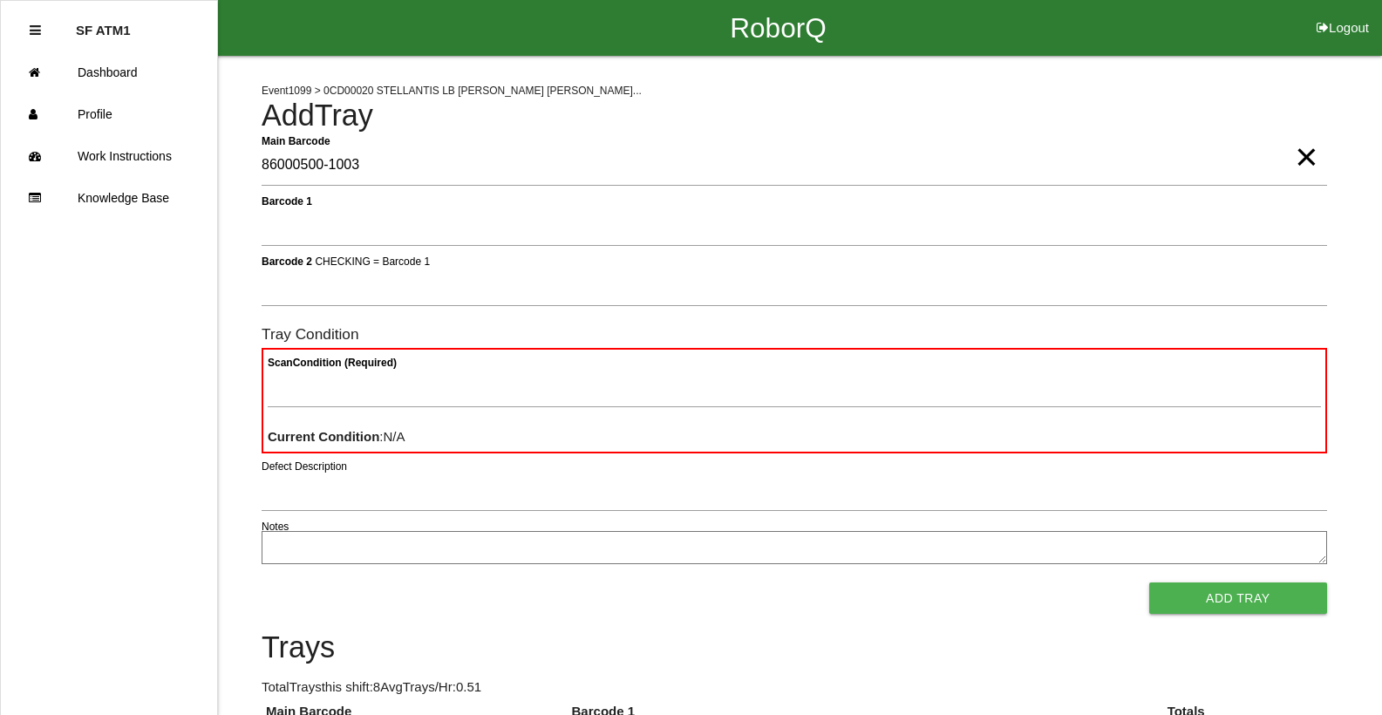
type Barcode "86000500-1003"
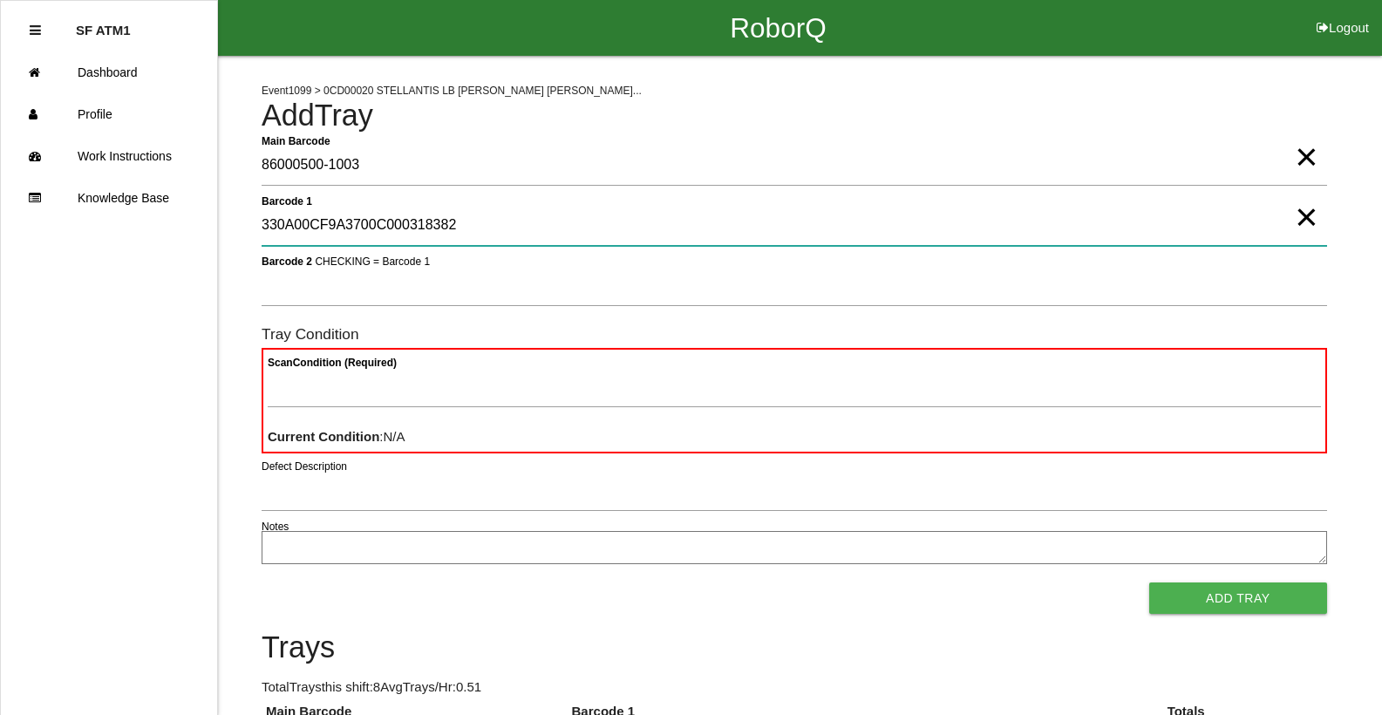
type 1 "330A00CF9A3700C000318382"
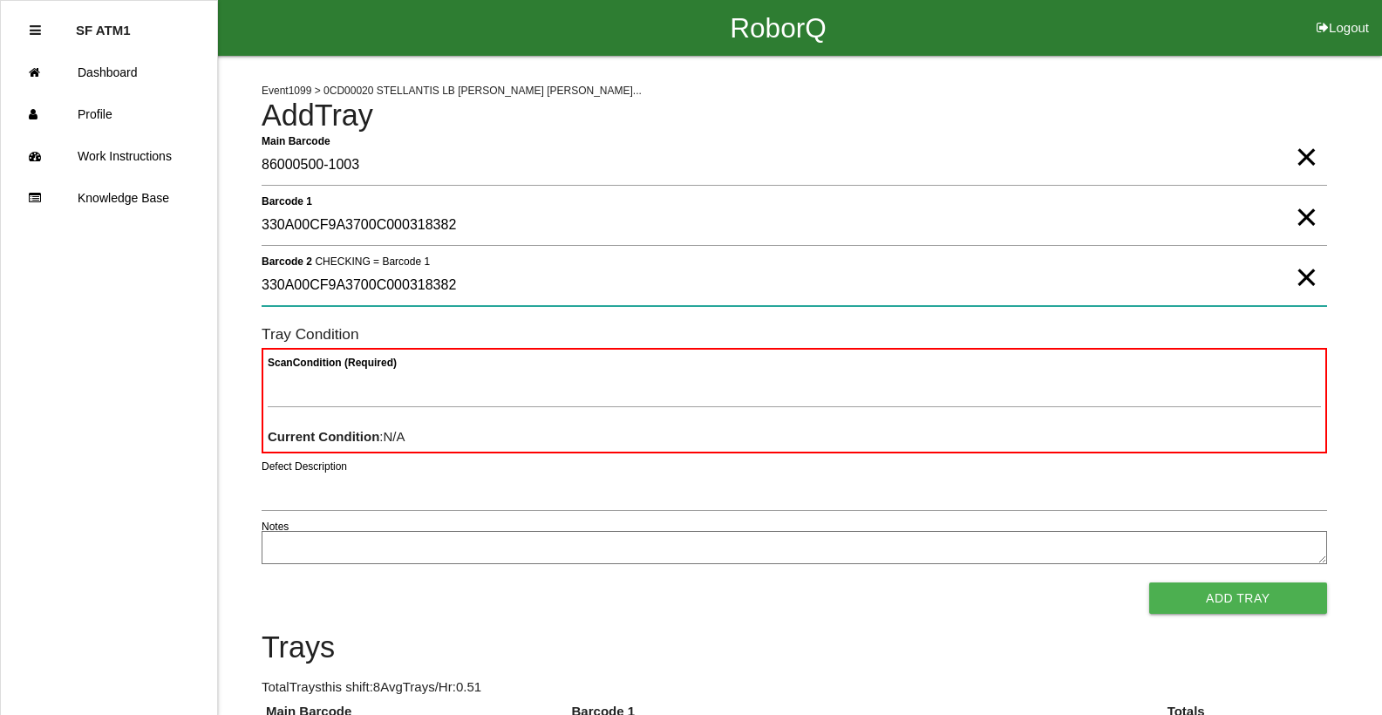
type 2 "330A00CF9A3700C000318382"
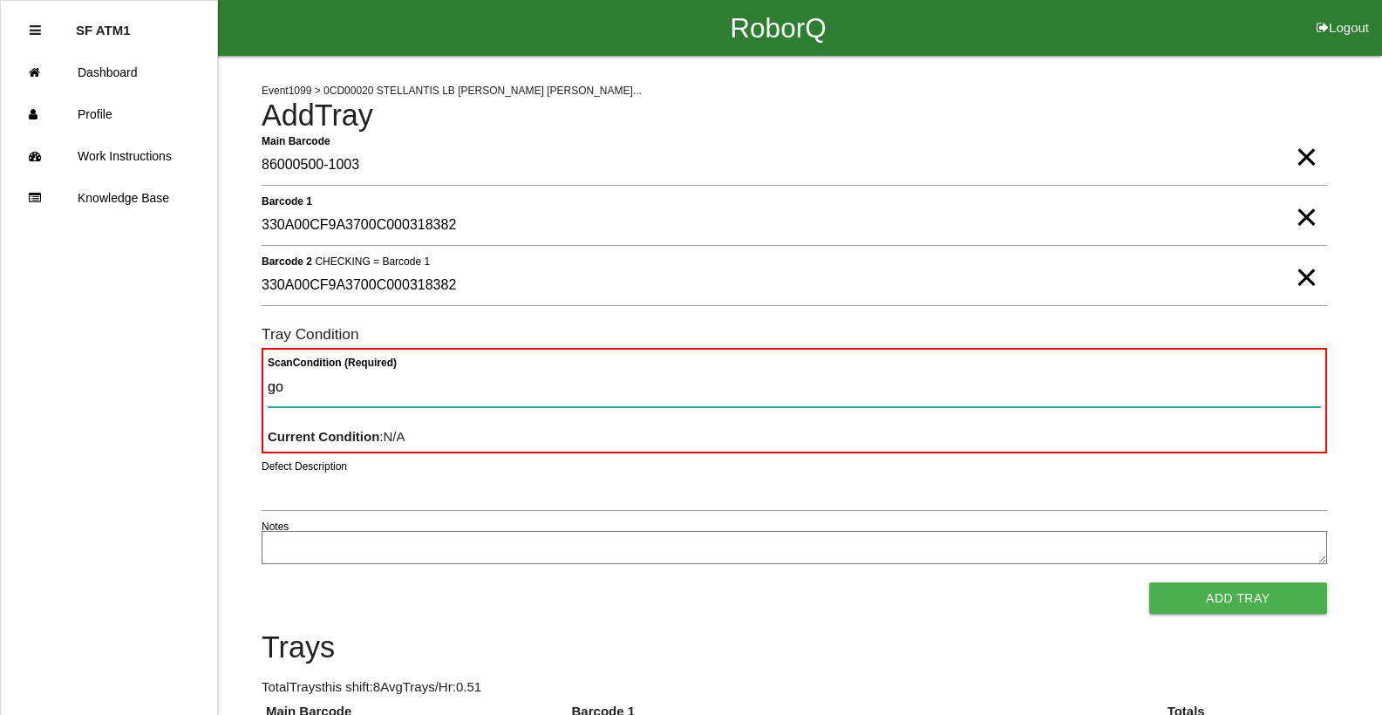
type Condition "goo"
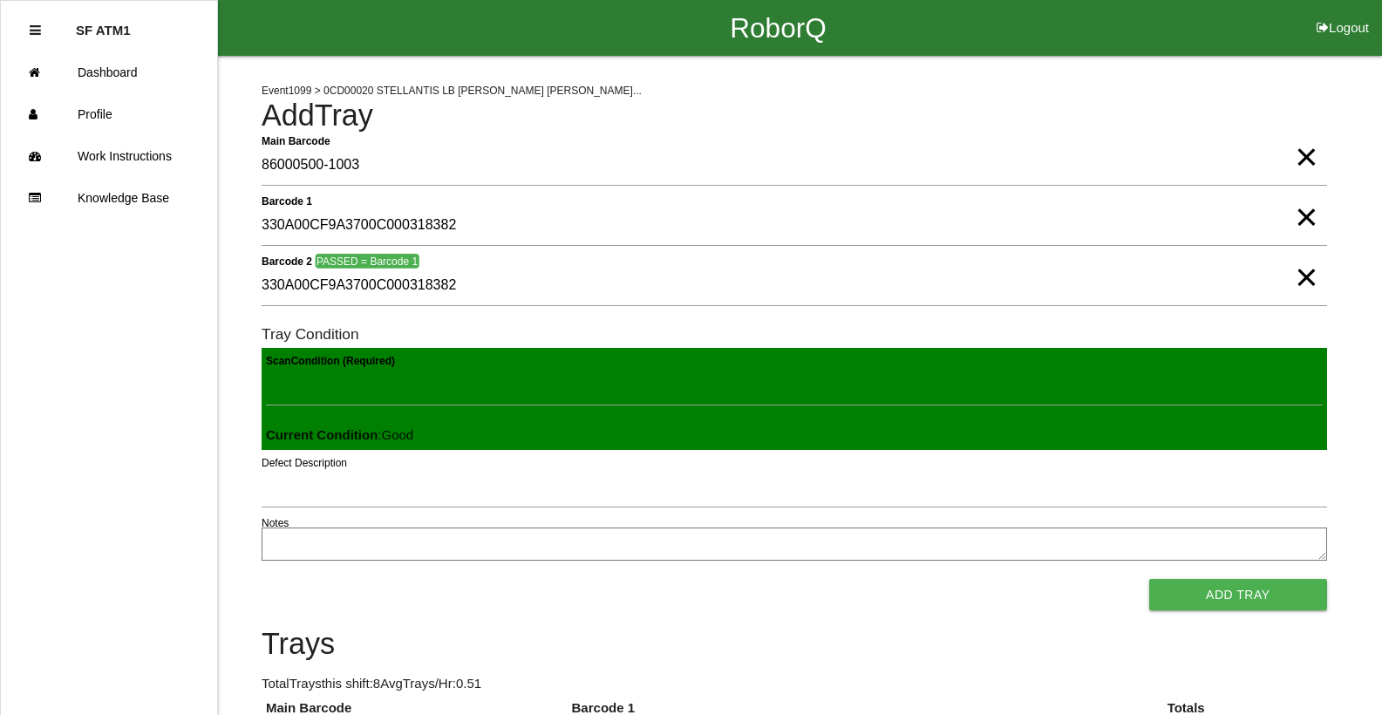
click button "Add Tray" at bounding box center [1238, 594] width 178 height 31
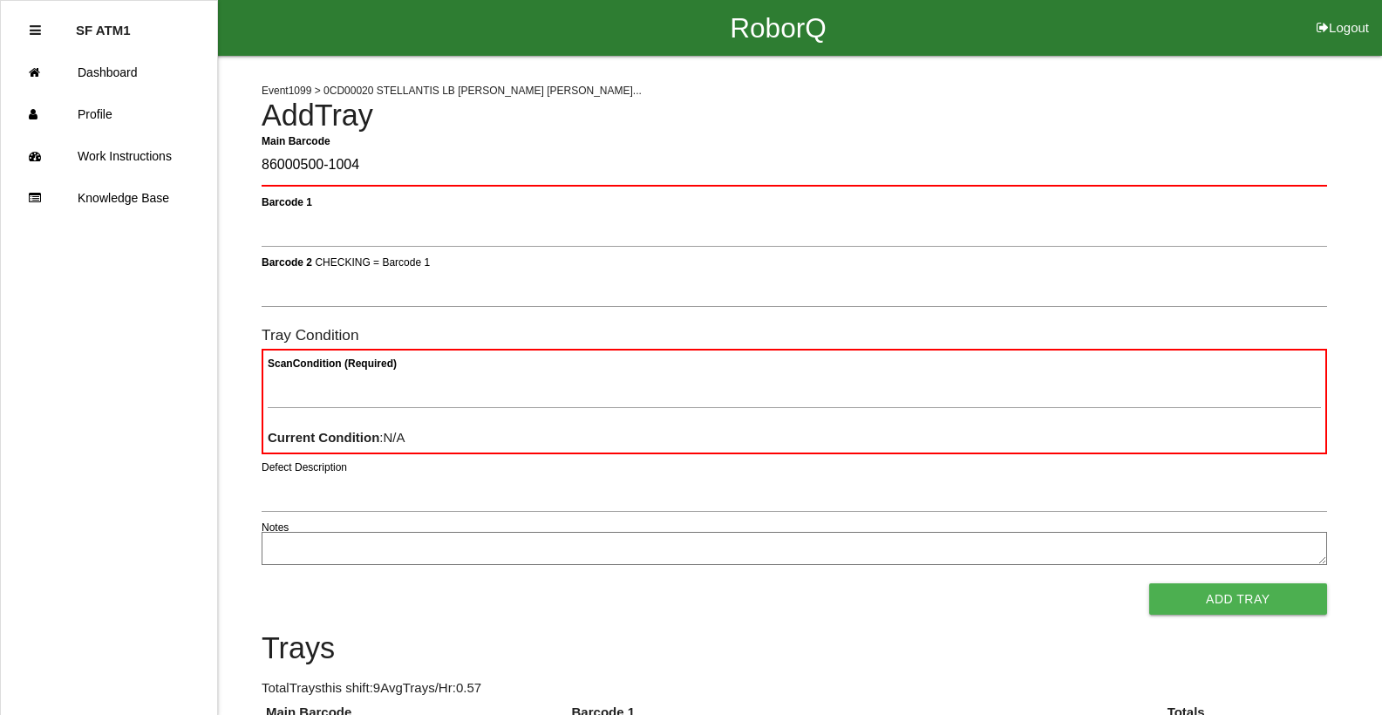
type Barcode "86000500-1004"
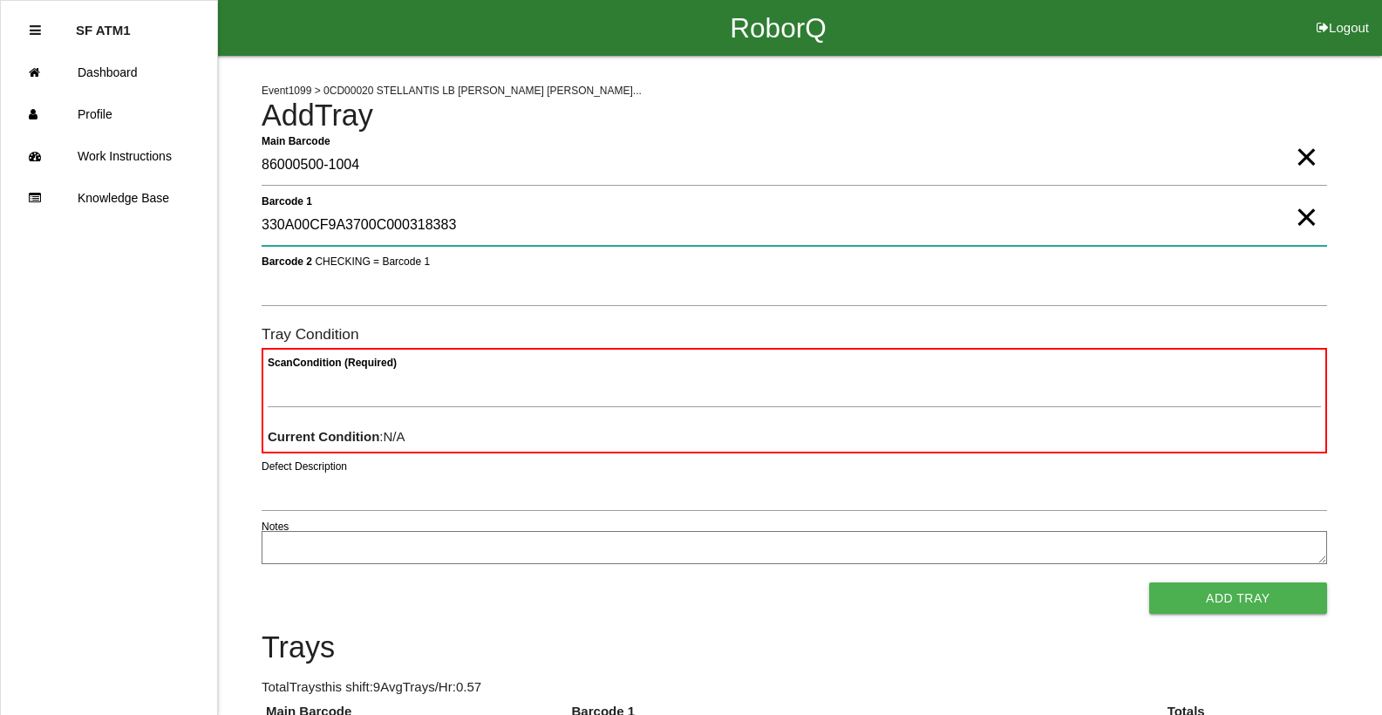
type 1 "330A00CF9A3700C000318383"
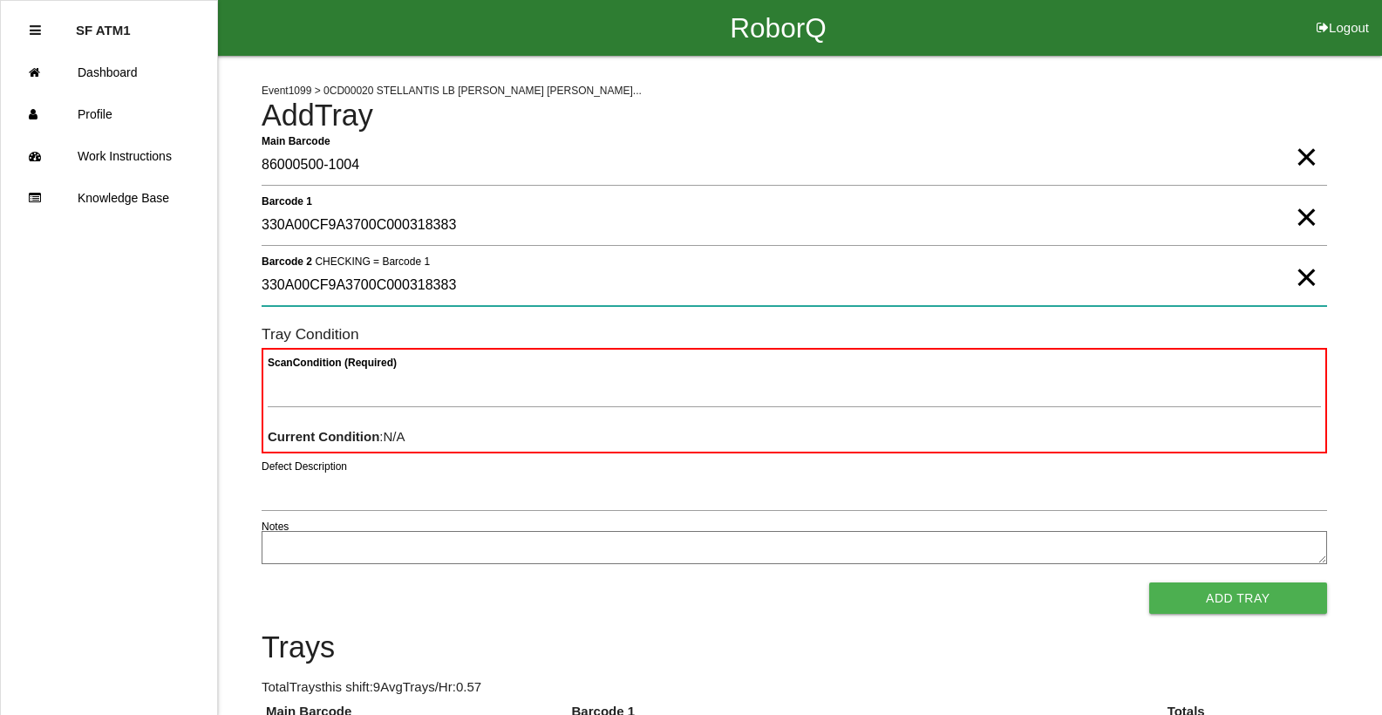
type 2 "330A00CF9A3700C000318383"
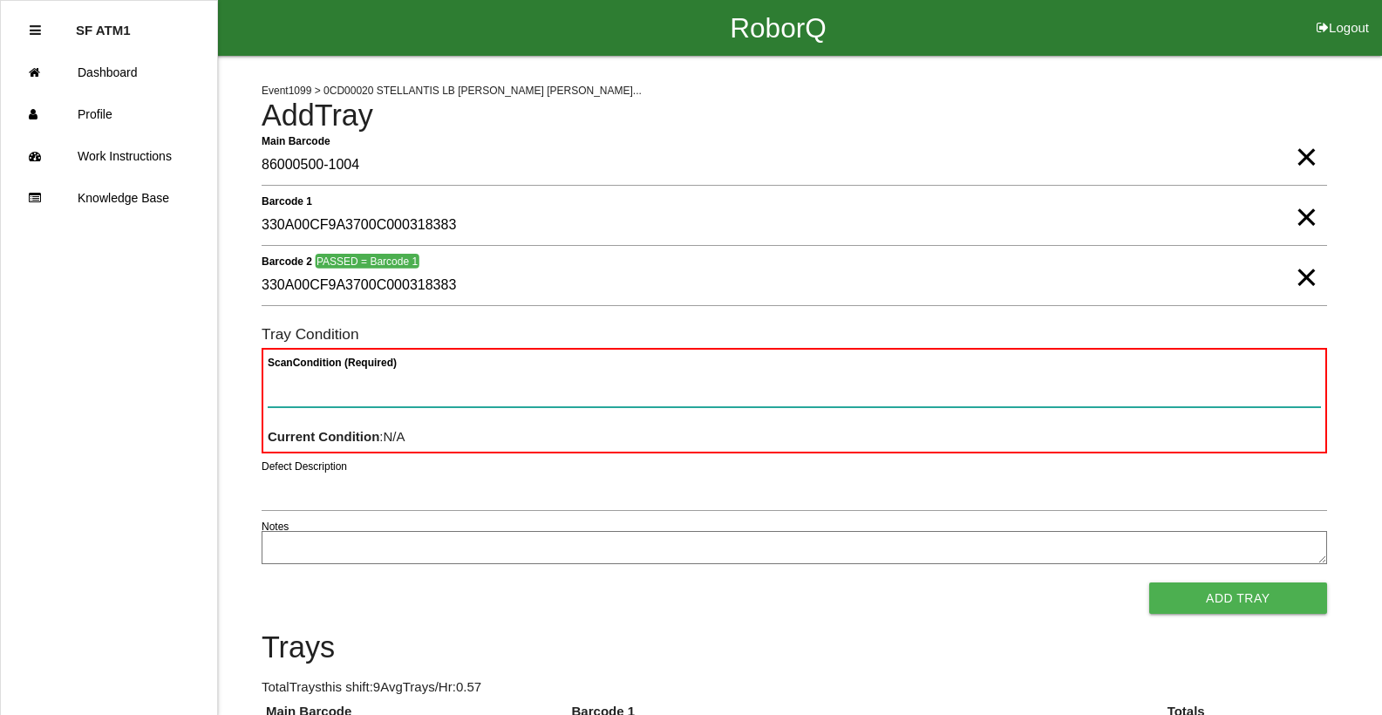
click at [1149, 582] on button "Add Tray" at bounding box center [1238, 597] width 178 height 31
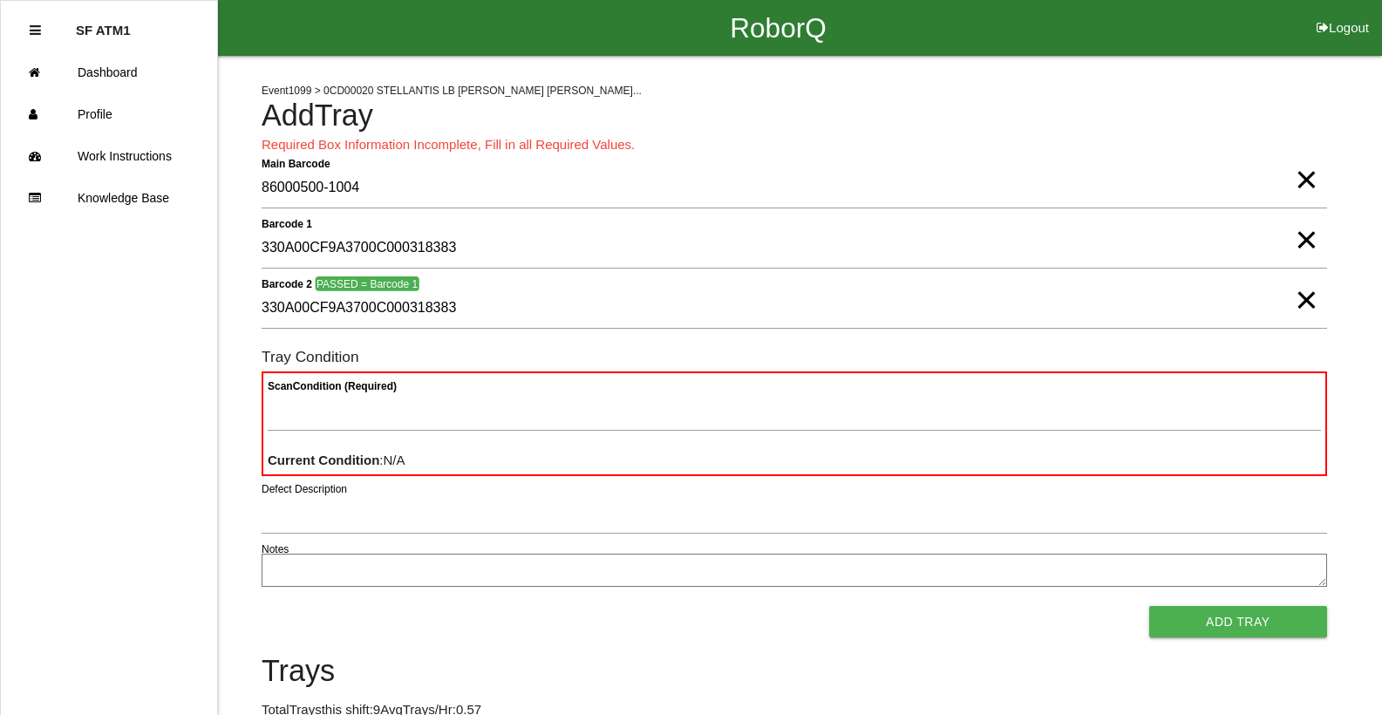
click at [1149, 606] on button "Add Tray" at bounding box center [1238, 621] width 178 height 31
drag, startPoint x: 1297, startPoint y: 185, endPoint x: 1308, endPoint y: 191, distance: 12.1
click at [1301, 180] on span "×" at bounding box center [1306, 162] width 23 height 35
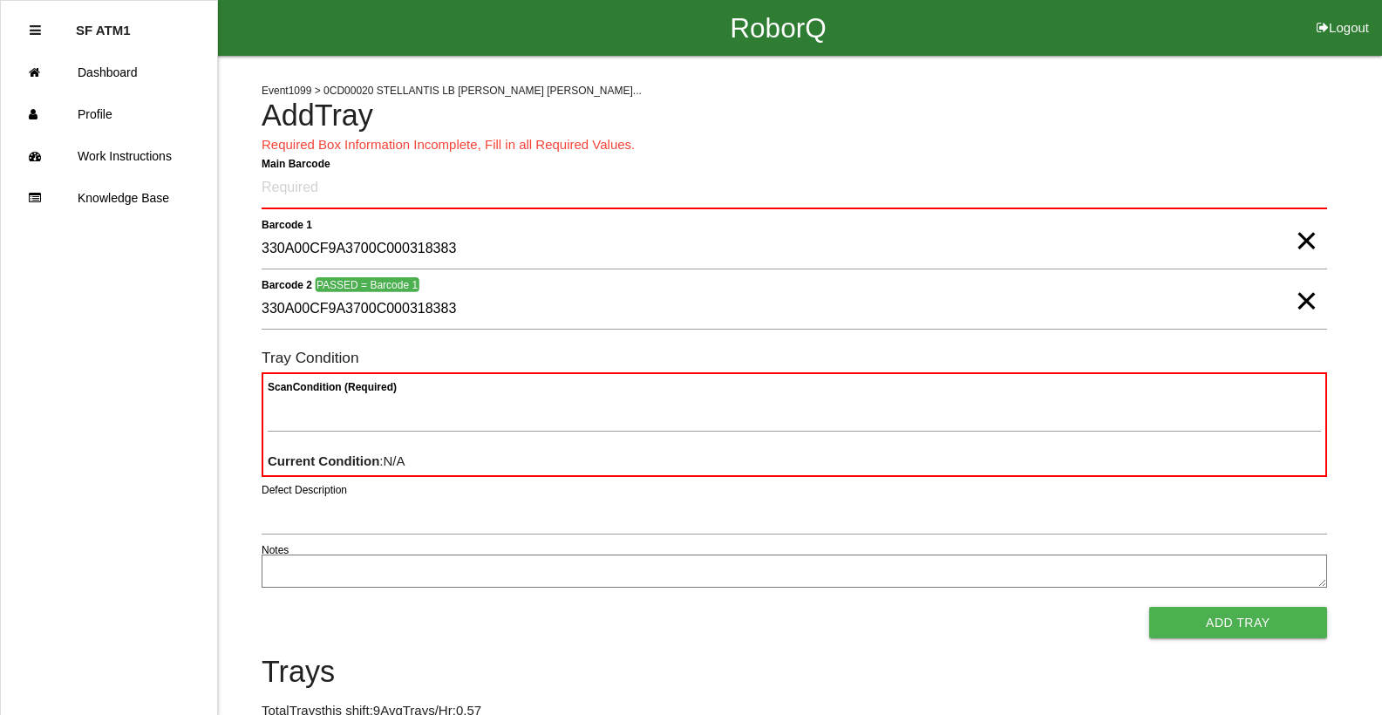
click at [1304, 240] on span "×" at bounding box center [1306, 223] width 23 height 35
click at [1310, 301] on span "×" at bounding box center [1306, 283] width 23 height 35
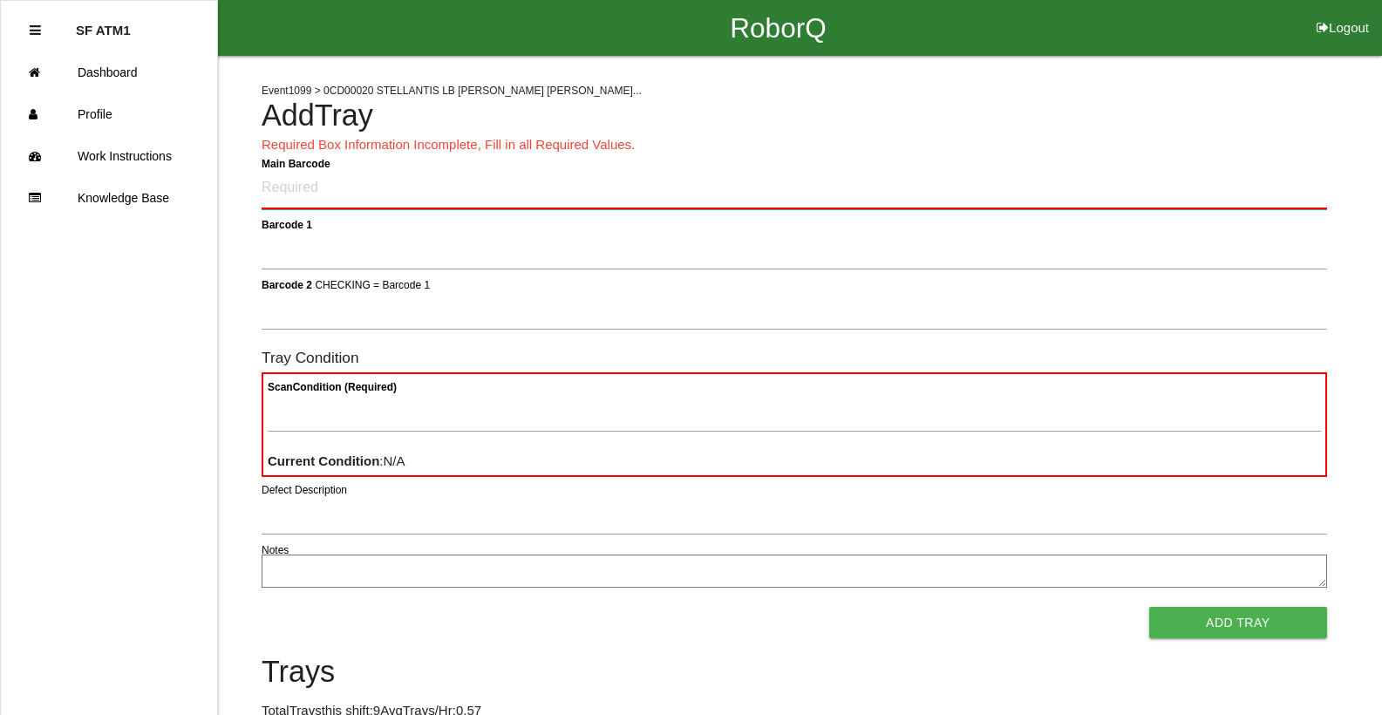
click at [1312, 202] on Barcode "Main Barcode" at bounding box center [794, 188] width 1065 height 41
type Barcode "86000500-1005"
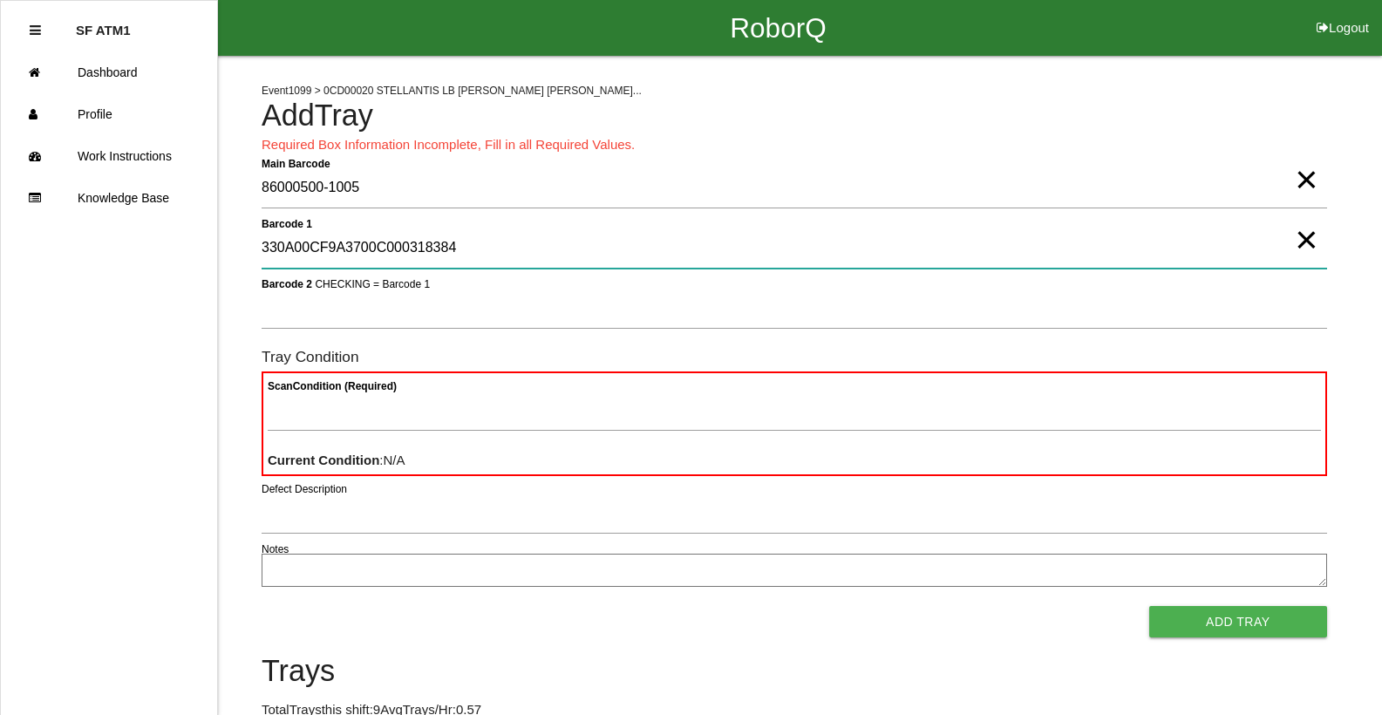
type 1 "330A00CF9A3700C000318384"
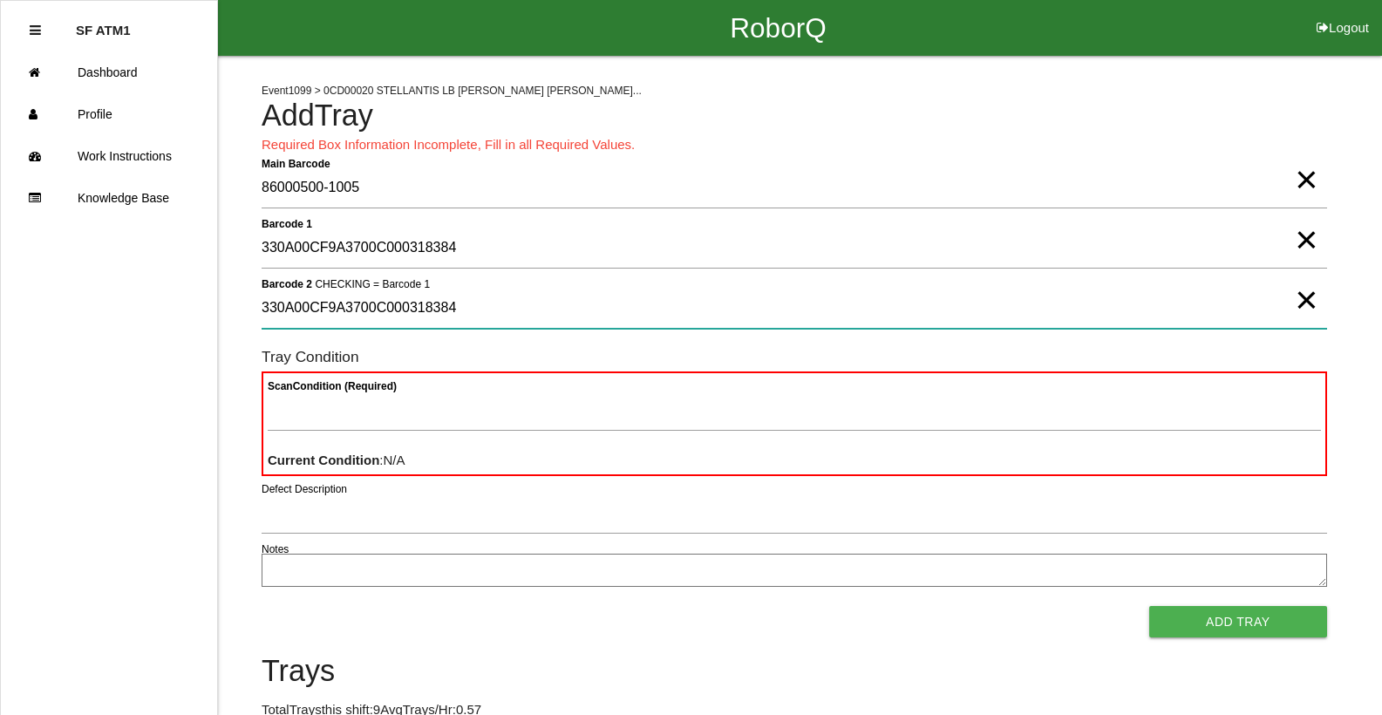
type 2 "330A00CF9A3700C000318384"
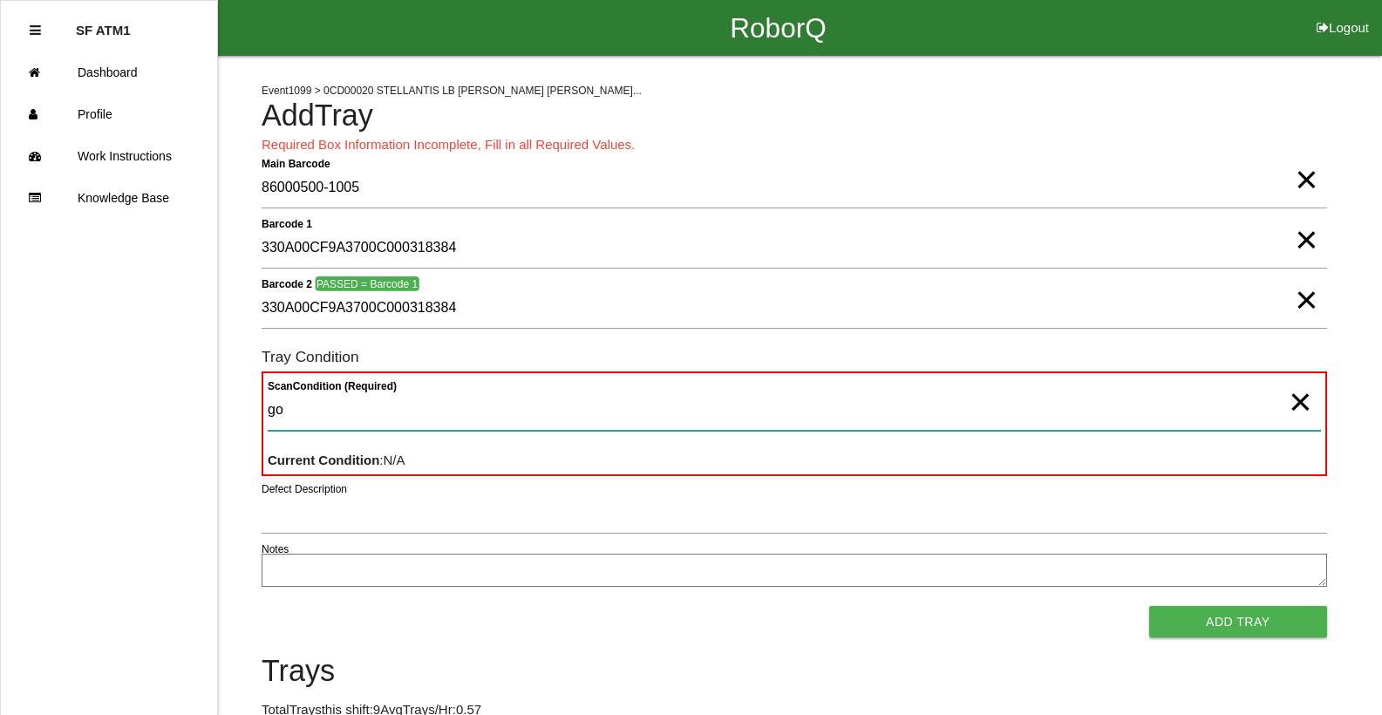
type Condition "goo"
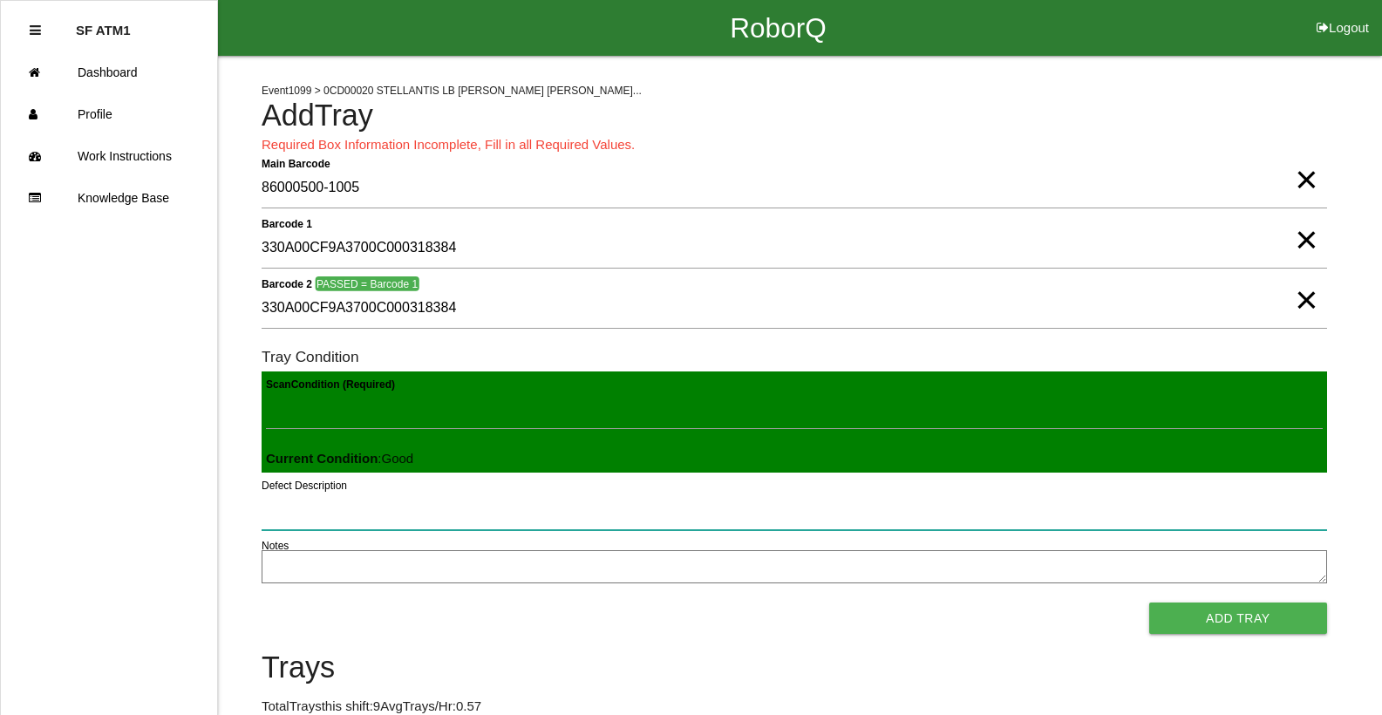
click at [1149, 602] on button "Add Tray" at bounding box center [1238, 617] width 178 height 31
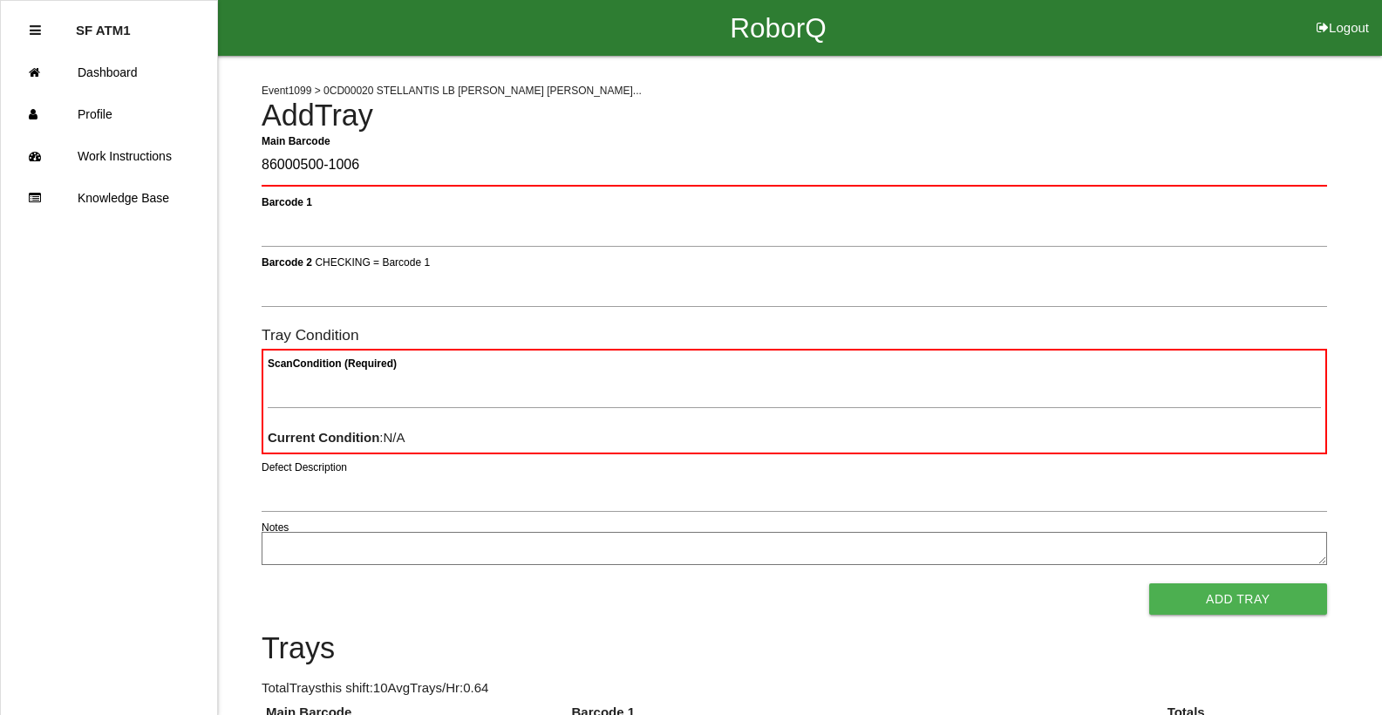
type Barcode "86000500-1006"
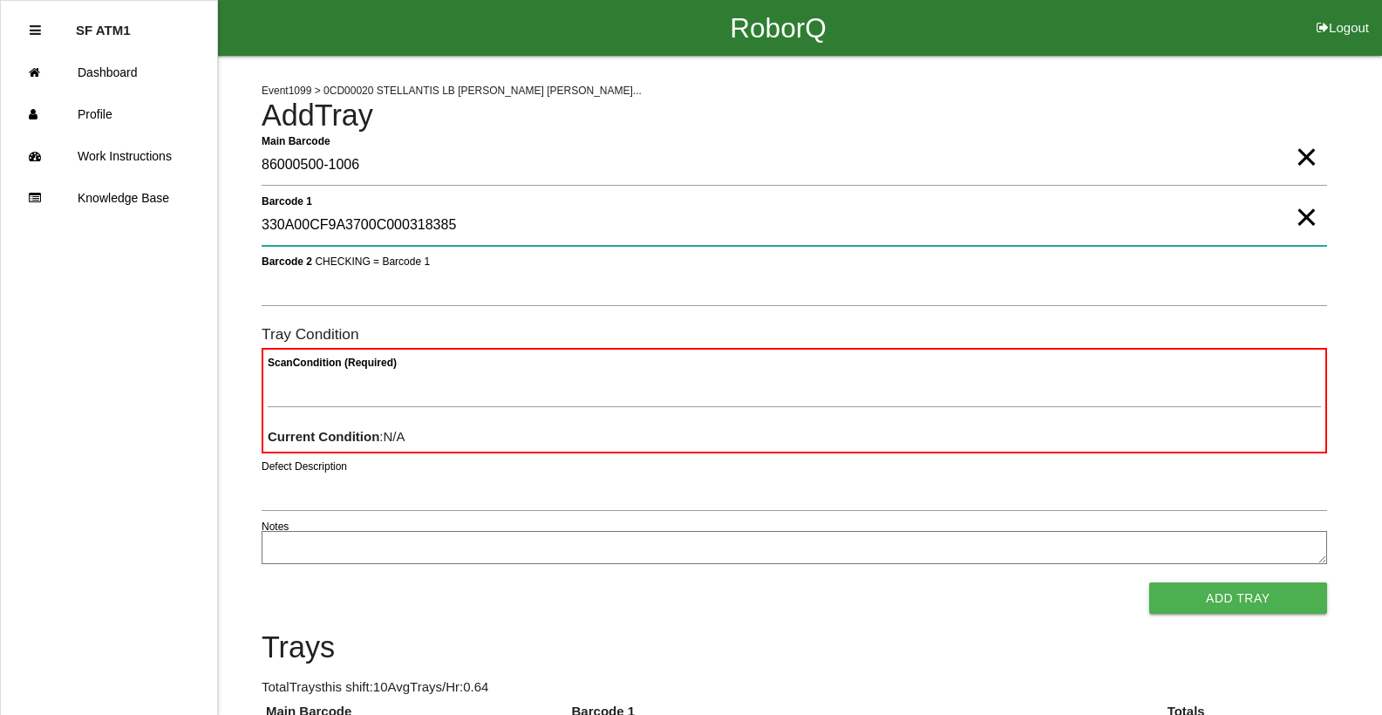
type 1 "330A00CF9A3700C000318385"
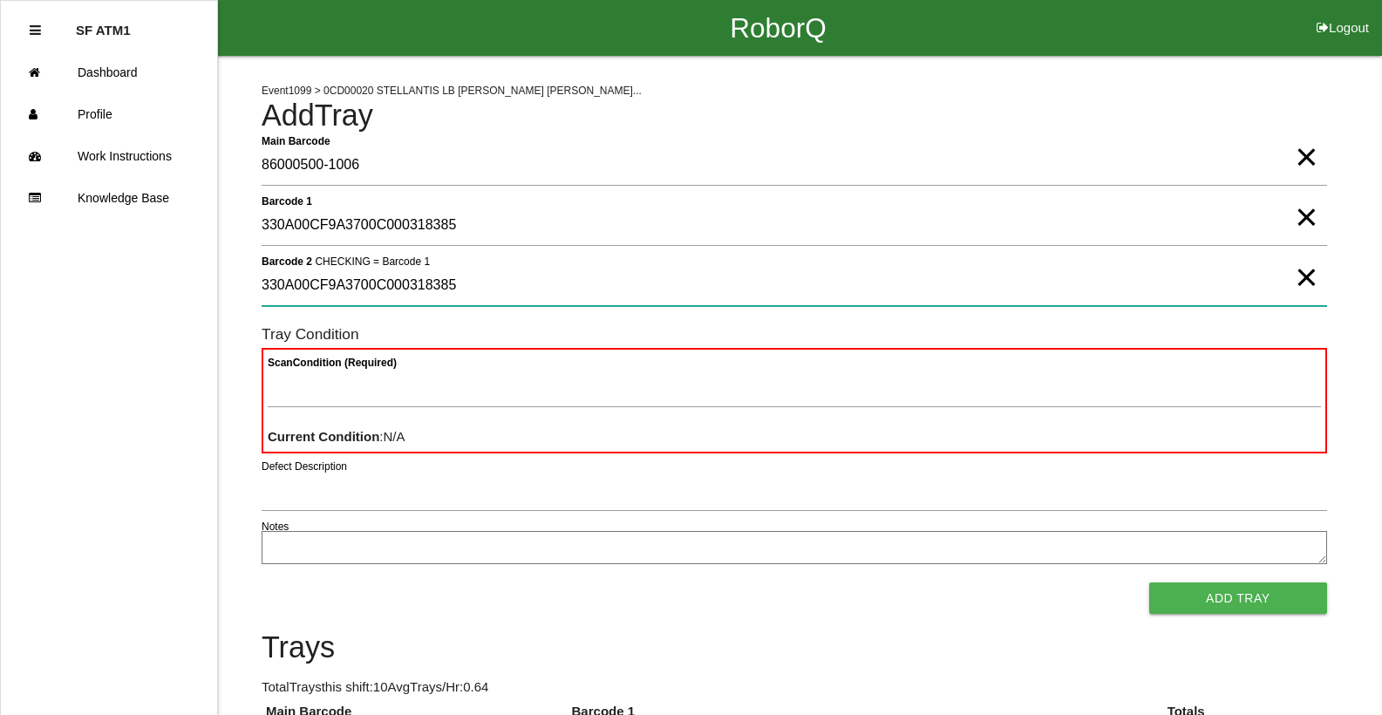
type 2 "330A00CF9A3700C000318385"
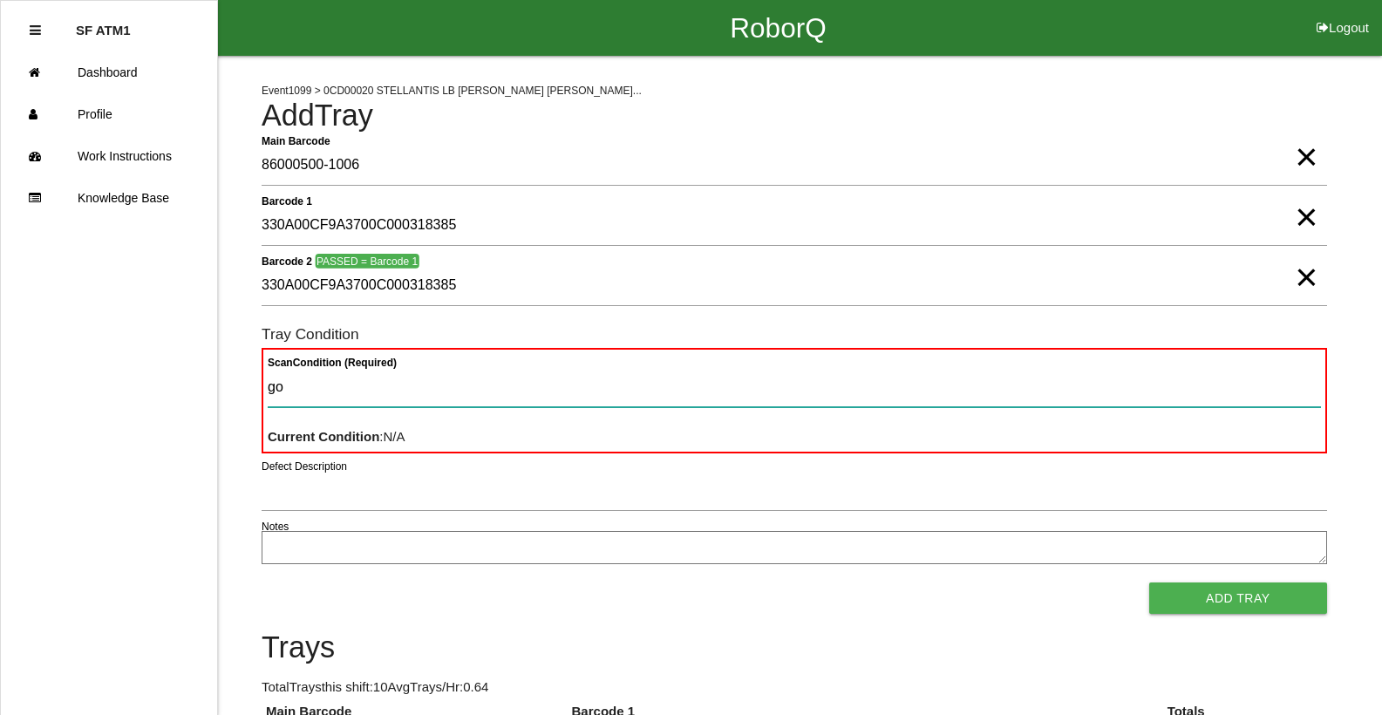
type Condition "goo"
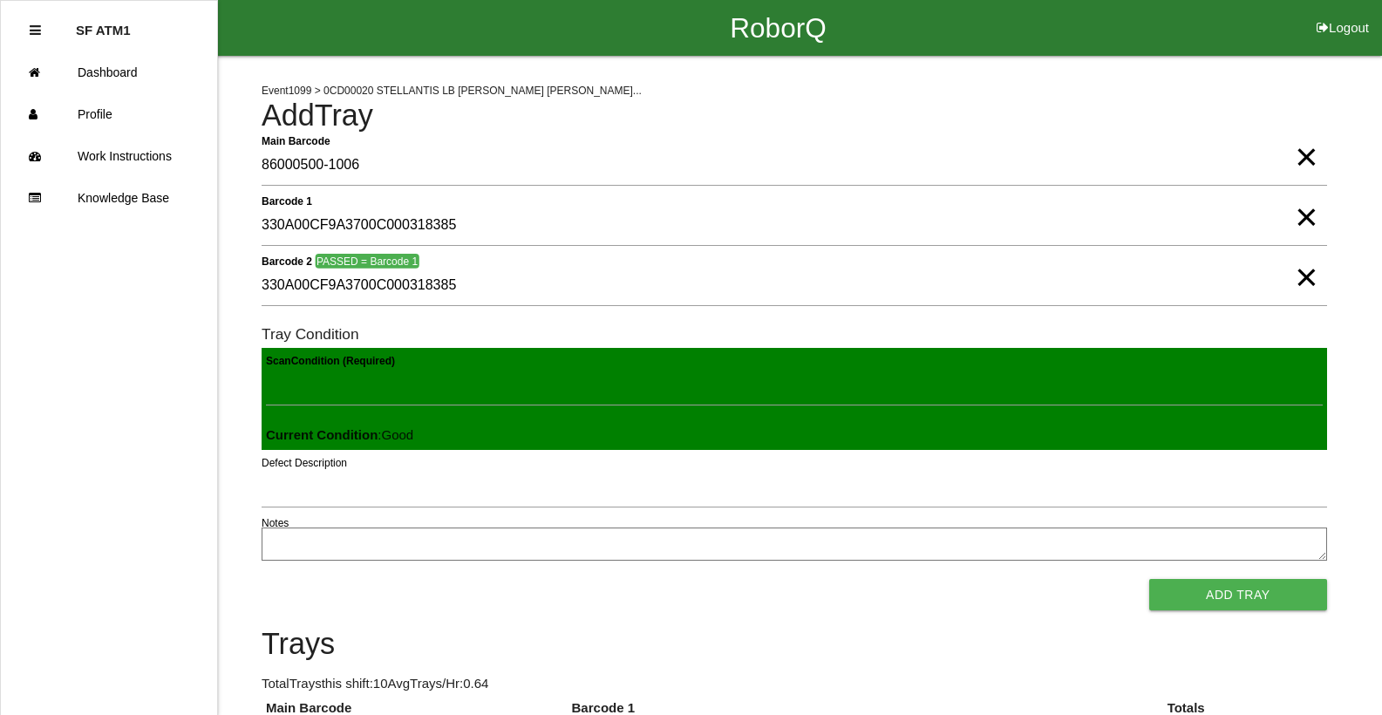
click button "Add Tray" at bounding box center [1238, 594] width 178 height 31
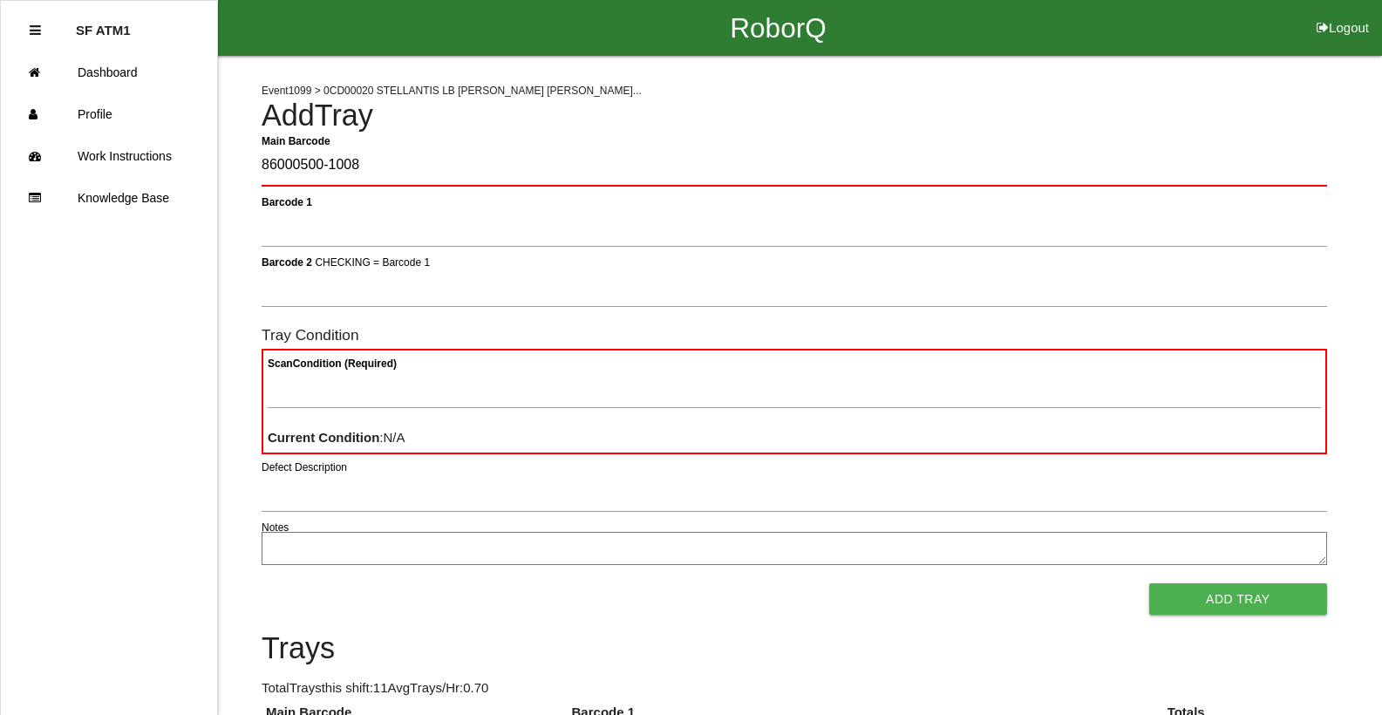
type Barcode "86000500-1008"
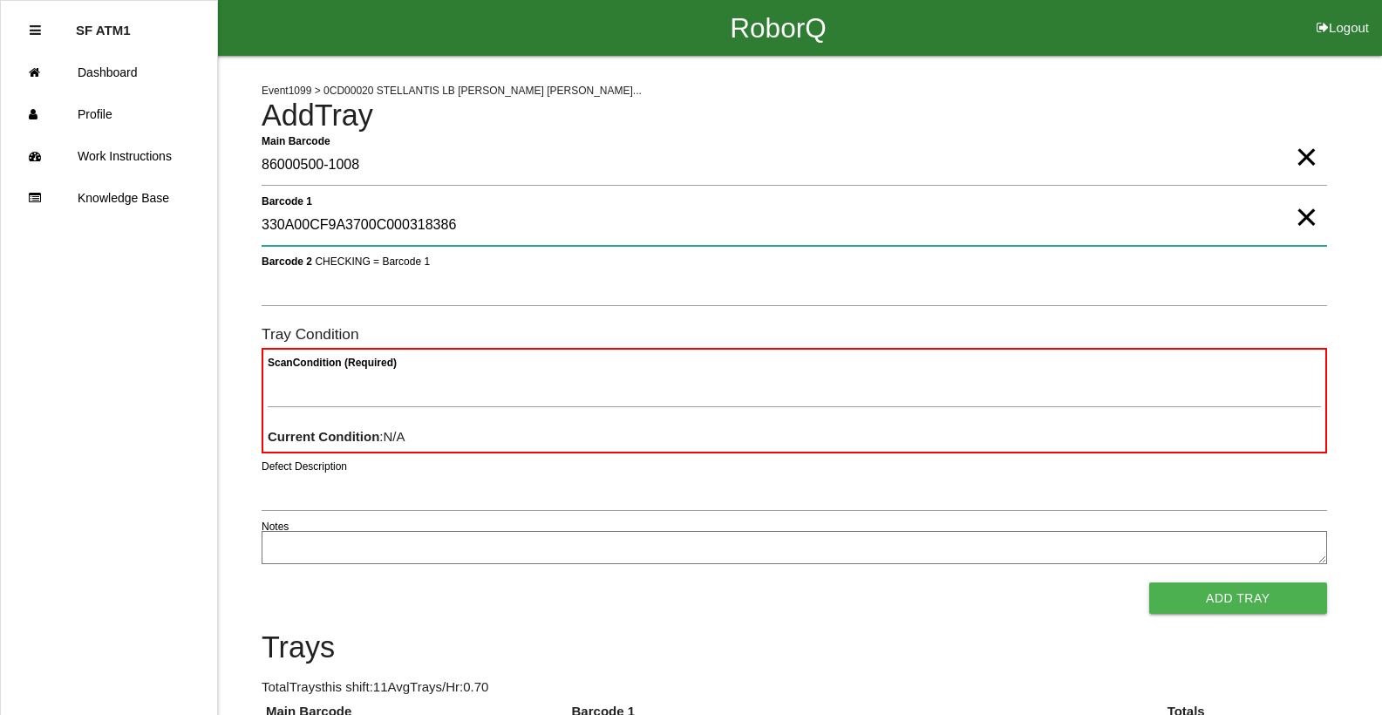
type 1 "330A00CF9A3700C000318386"
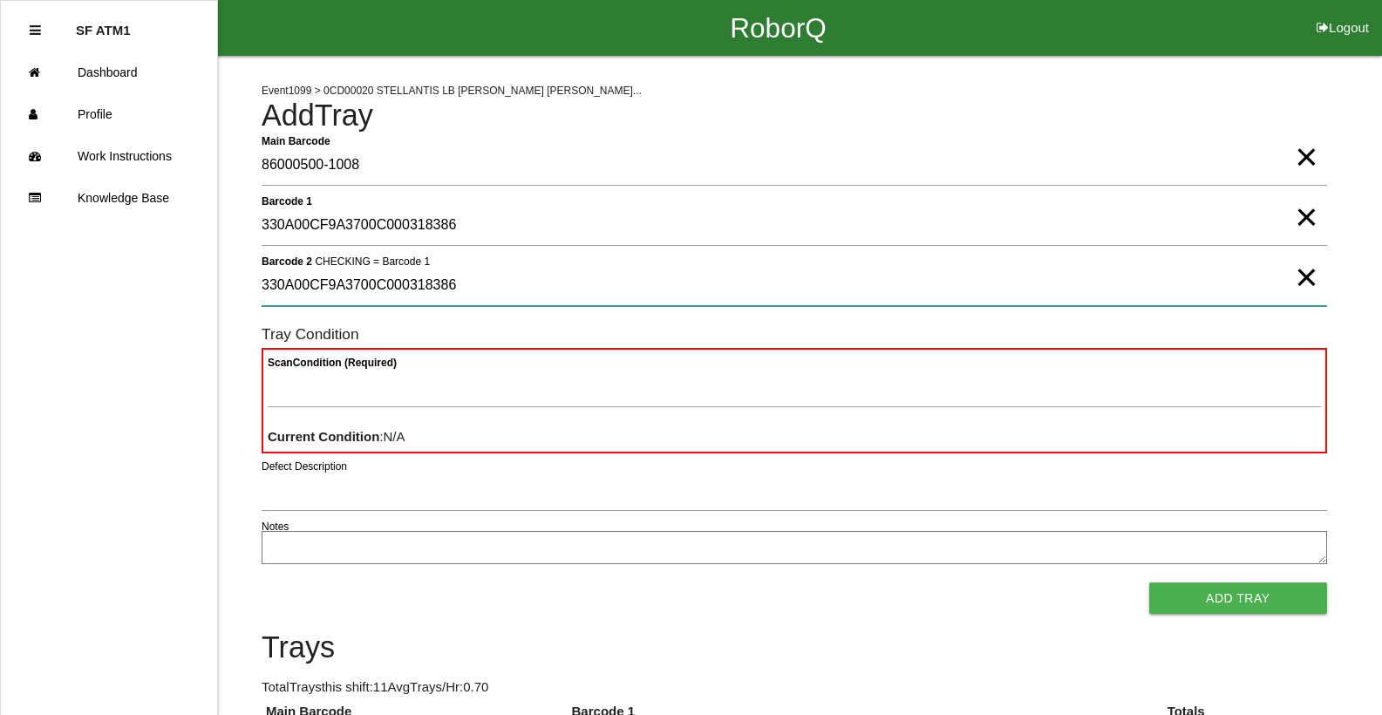
type 2 "330A00CF9A3700C000318386"
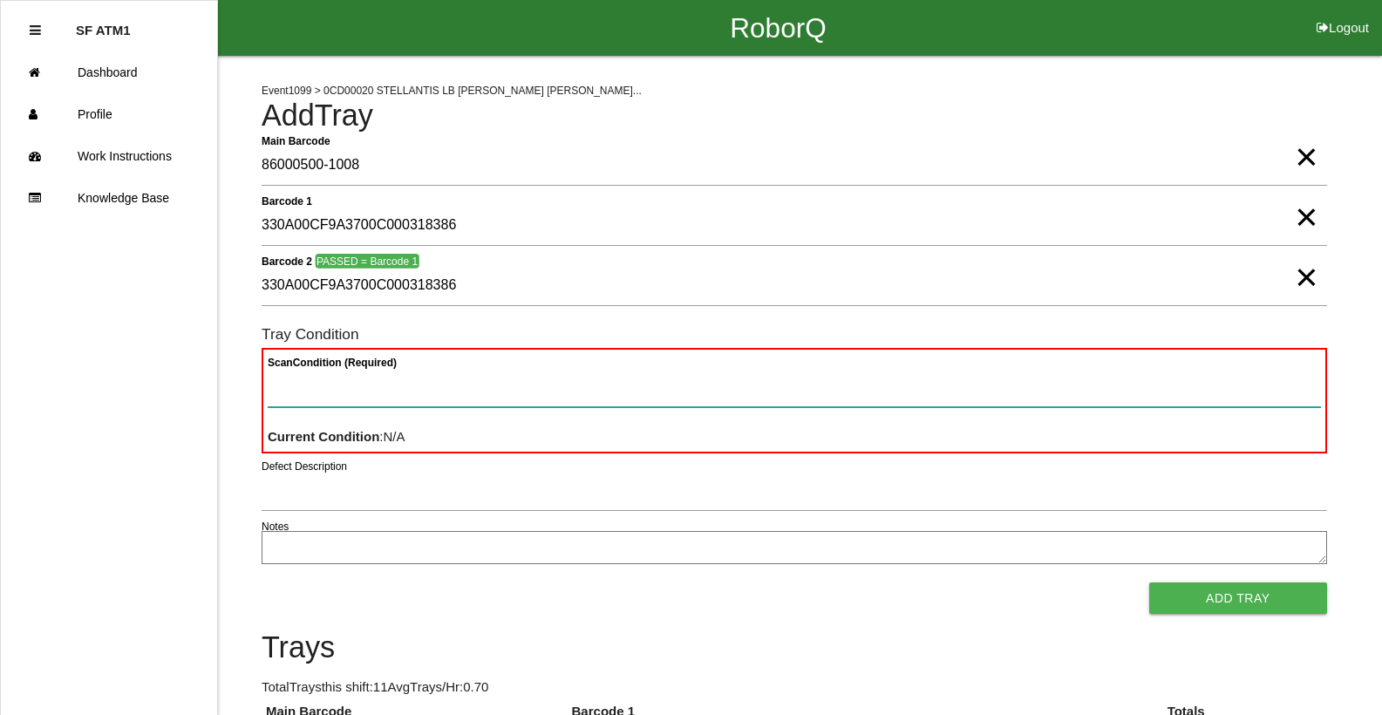
click at [1149, 582] on button "Add Tray" at bounding box center [1238, 597] width 178 height 31
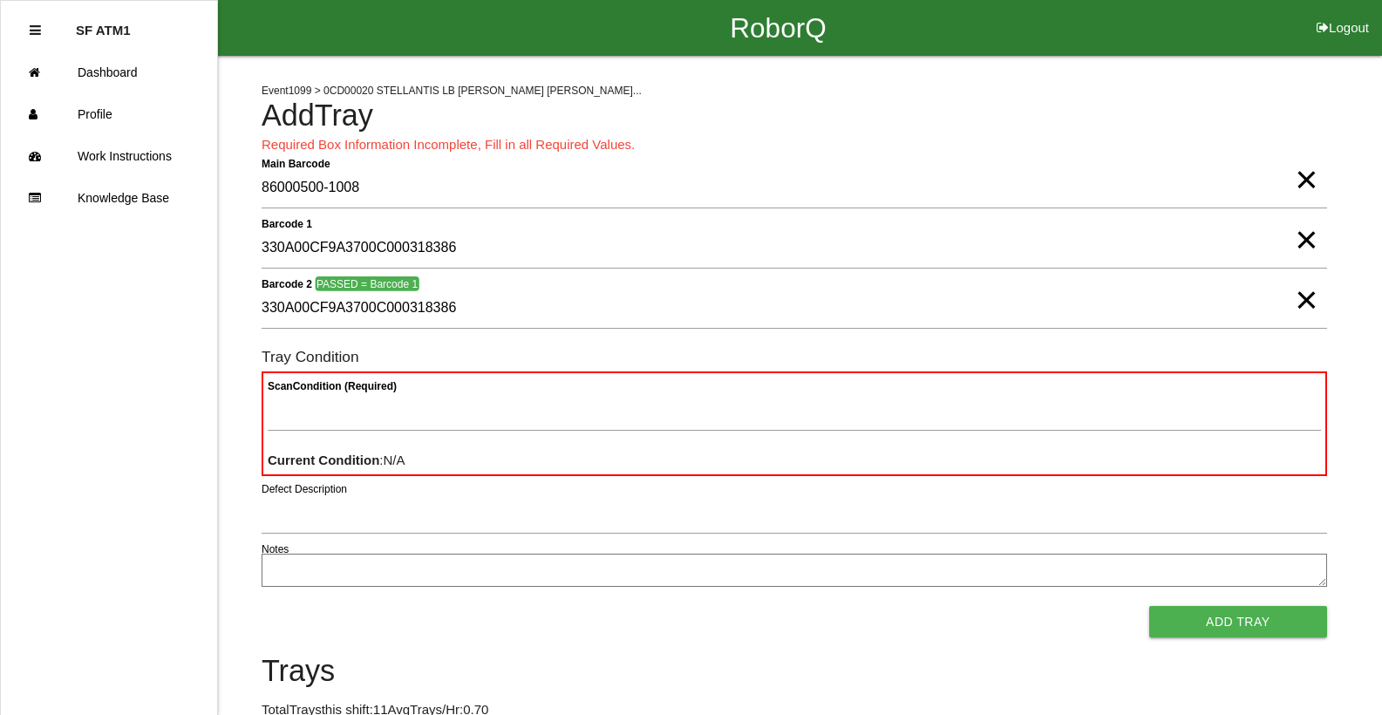
click at [1149, 606] on button "Add Tray" at bounding box center [1238, 621] width 178 height 31
click at [1303, 180] on span "×" at bounding box center [1306, 162] width 23 height 35
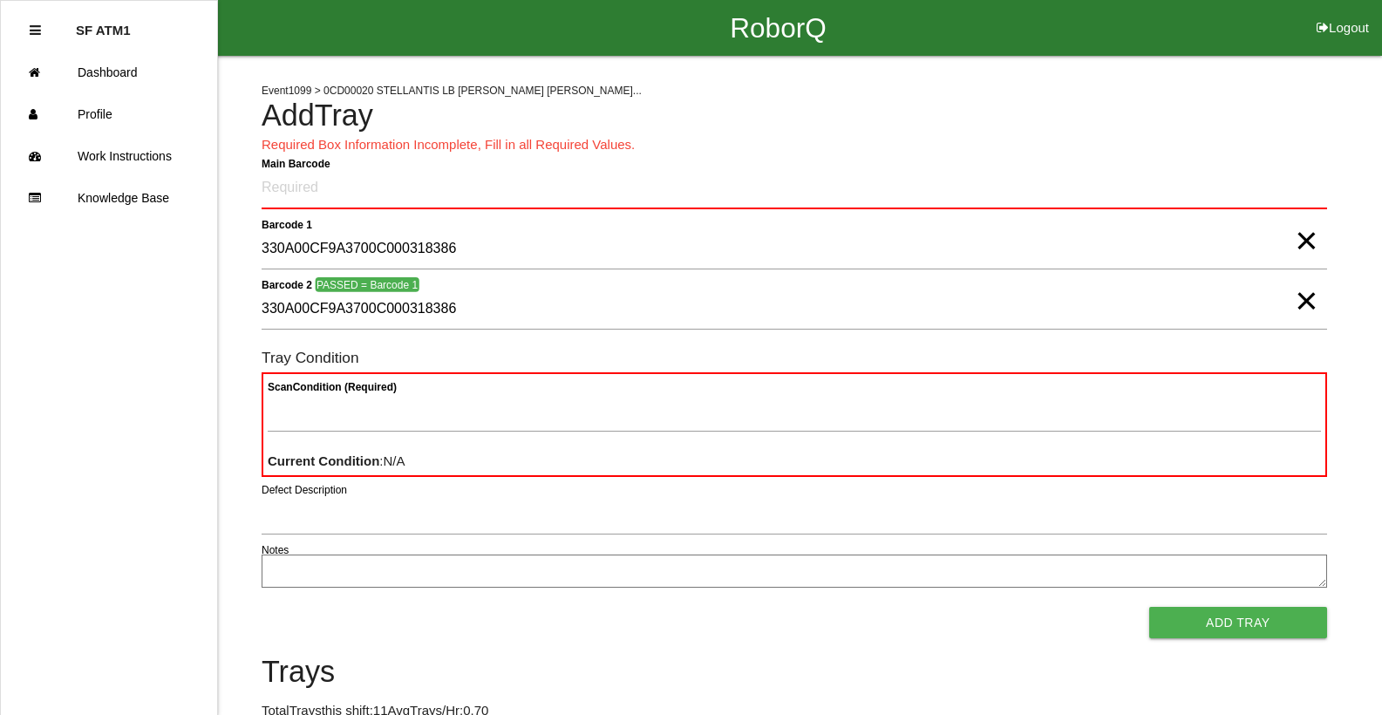
click at [1307, 241] on span "×" at bounding box center [1306, 223] width 23 height 35
click at [1304, 301] on span "×" at bounding box center [1306, 283] width 23 height 35
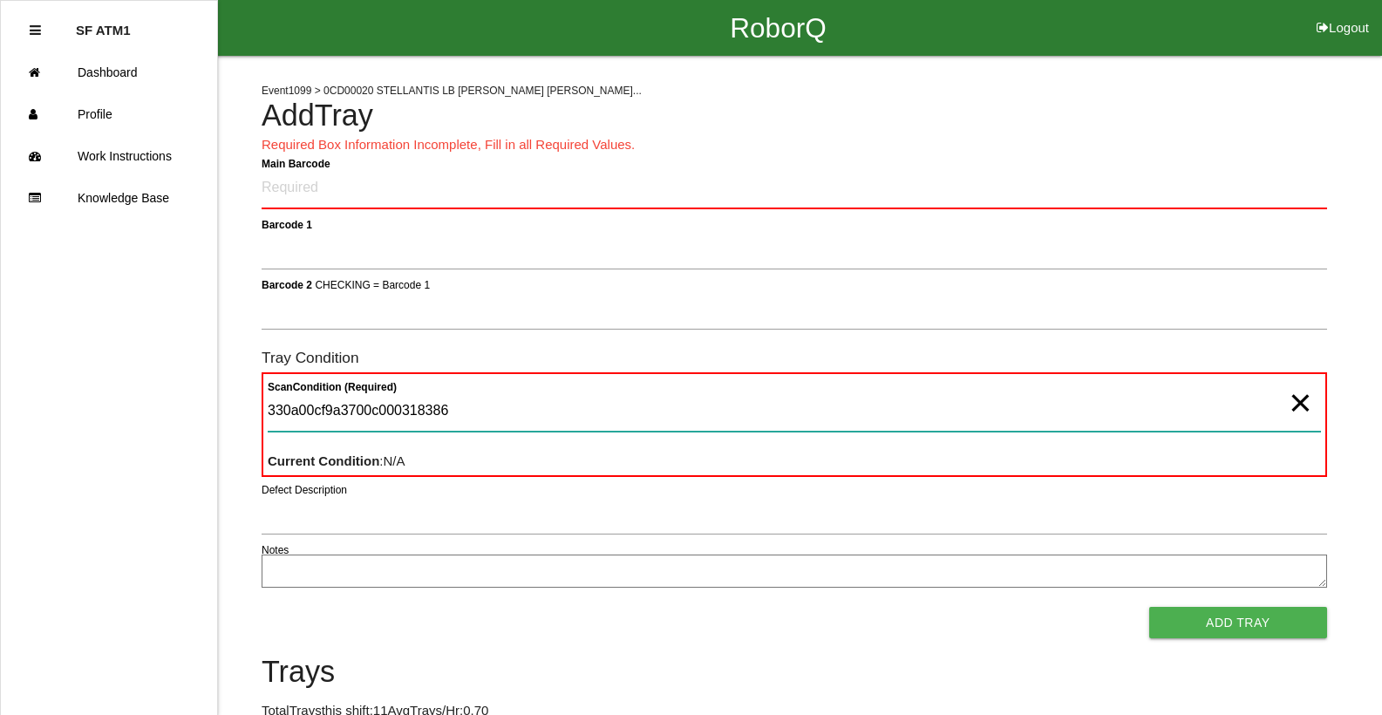
type Condition "330a00cf9a3700c000318386"
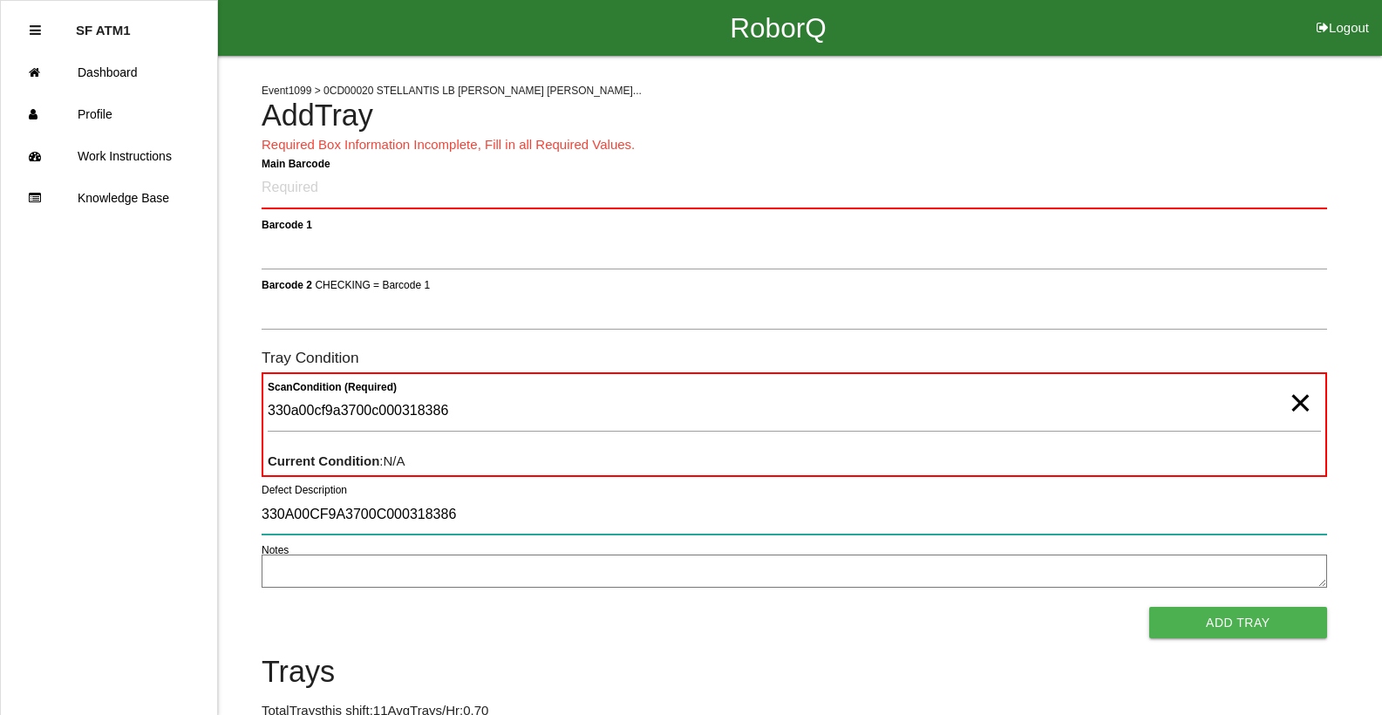
type input "330A00CF9A3700C000318386"
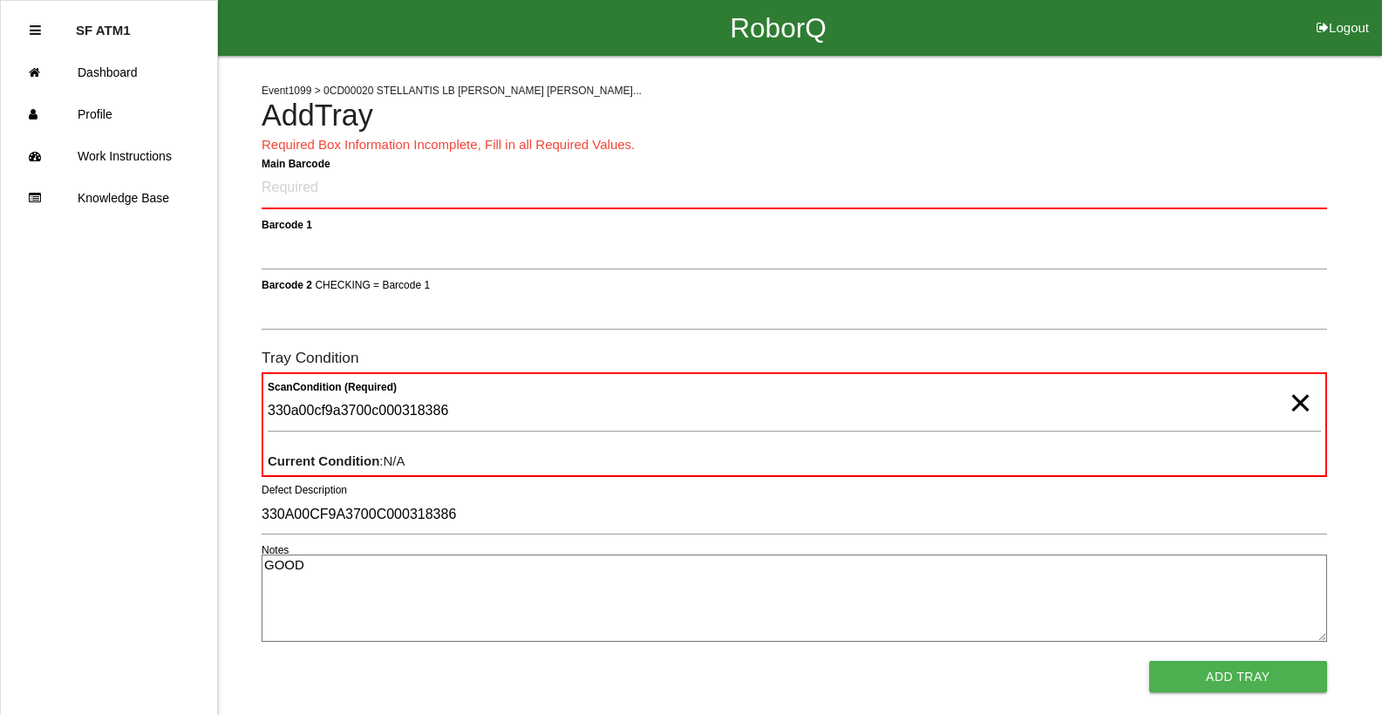
type textarea "GOOD"
click at [1149, 661] on button "Add Tray" at bounding box center [1238, 676] width 178 height 31
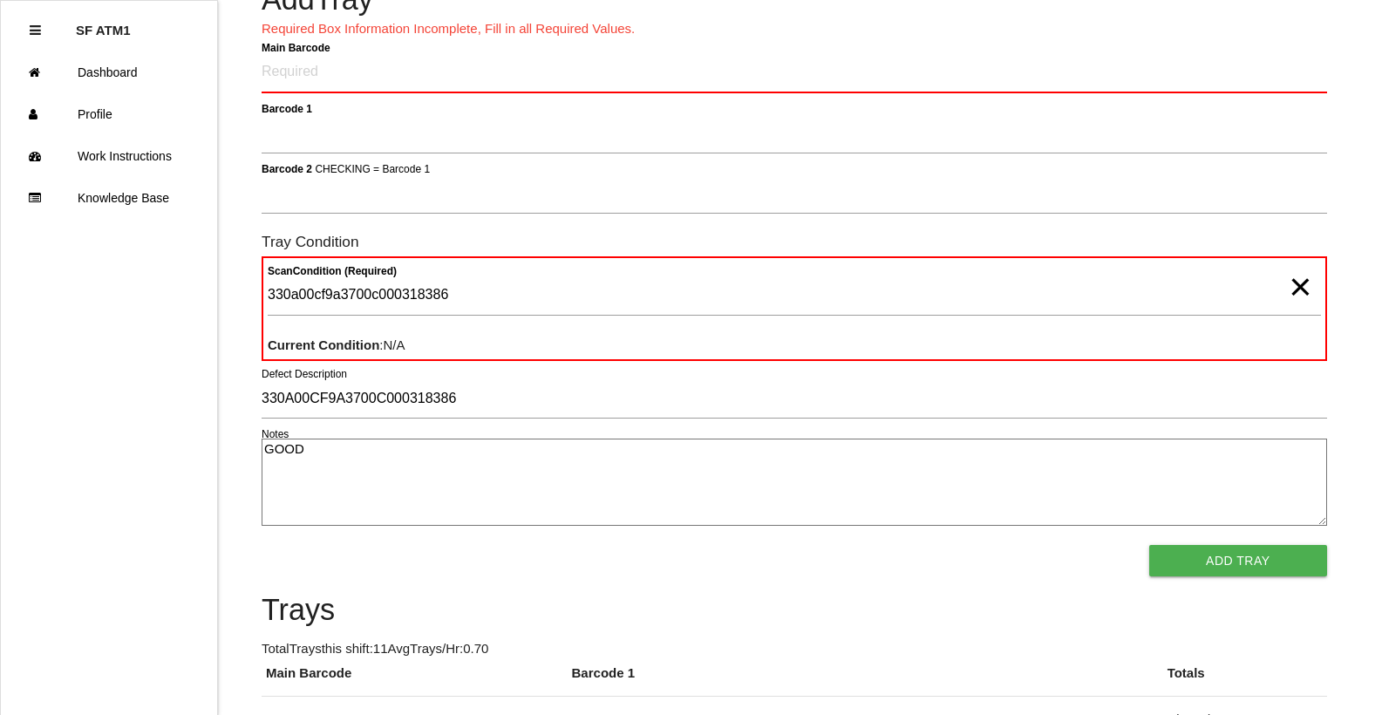
scroll to position [87, 0]
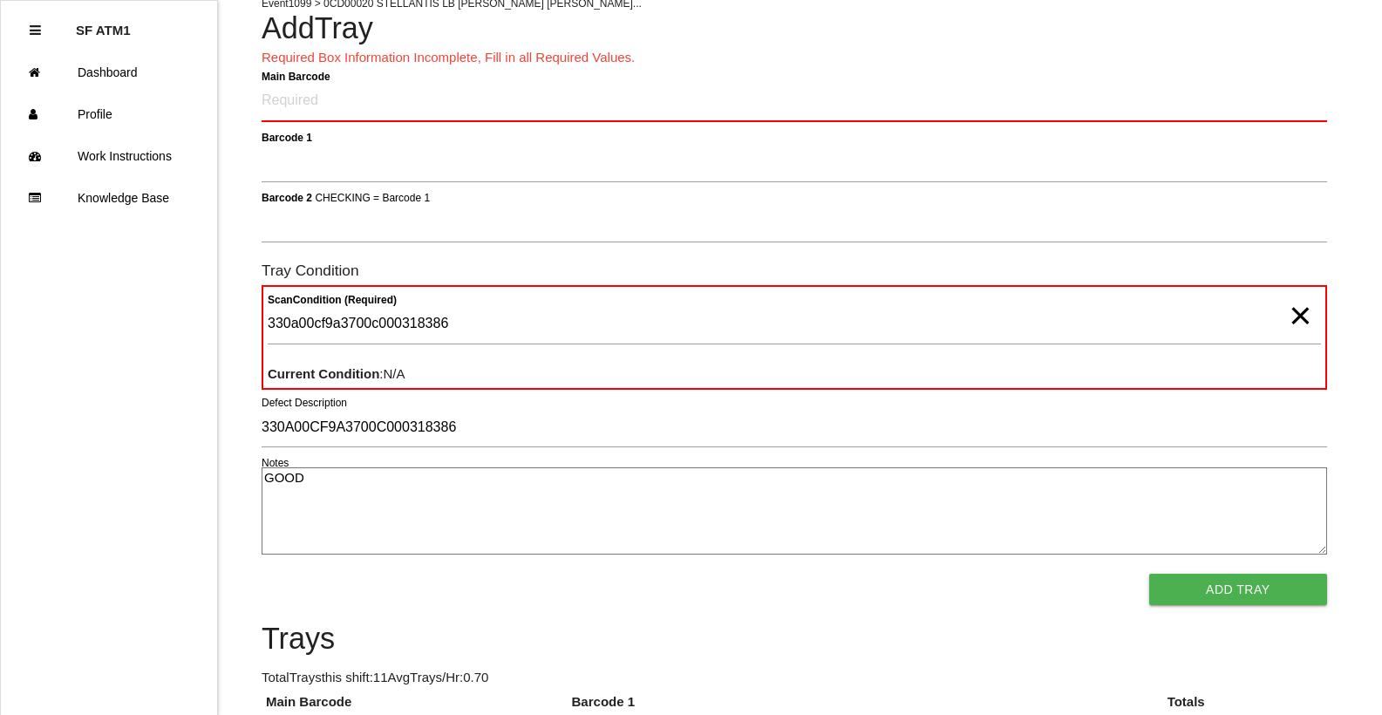
click at [1304, 316] on span "×" at bounding box center [1300, 298] width 23 height 35
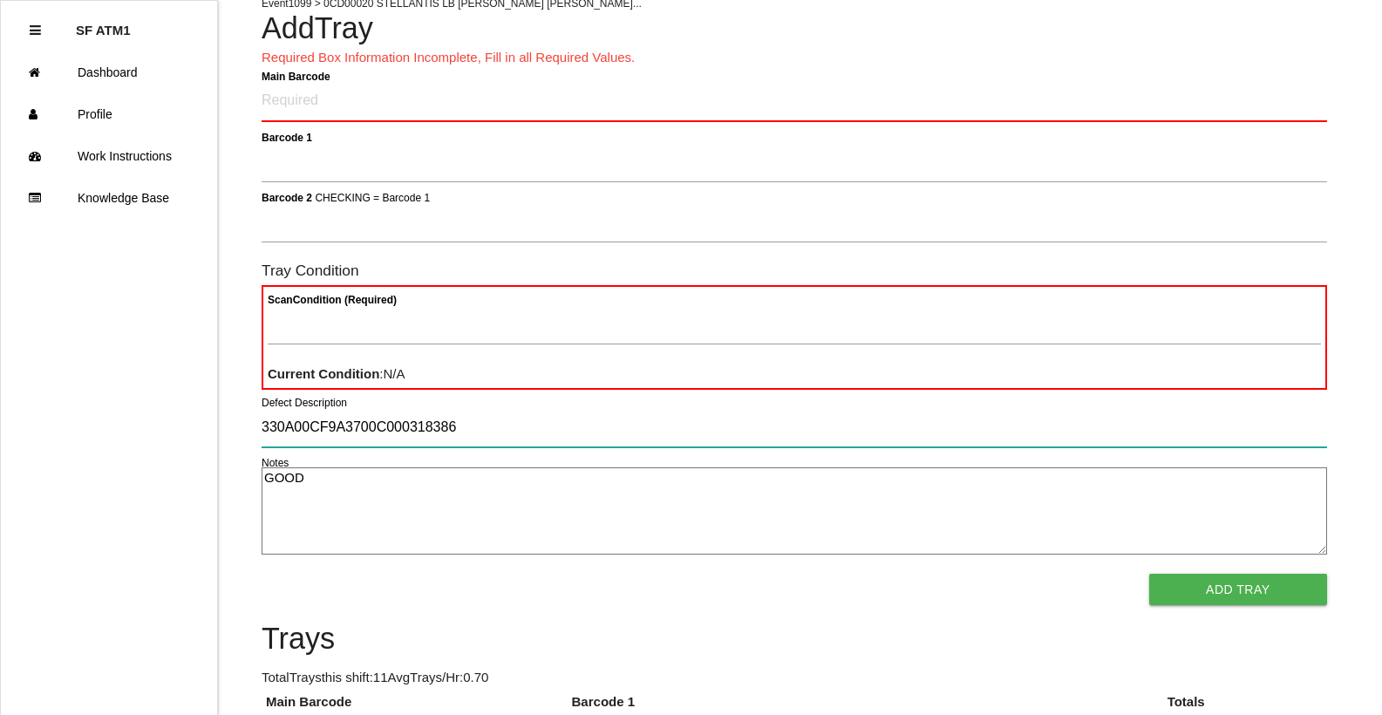
click at [466, 425] on input "330A00CF9A3700C000318386" at bounding box center [794, 427] width 1065 height 40
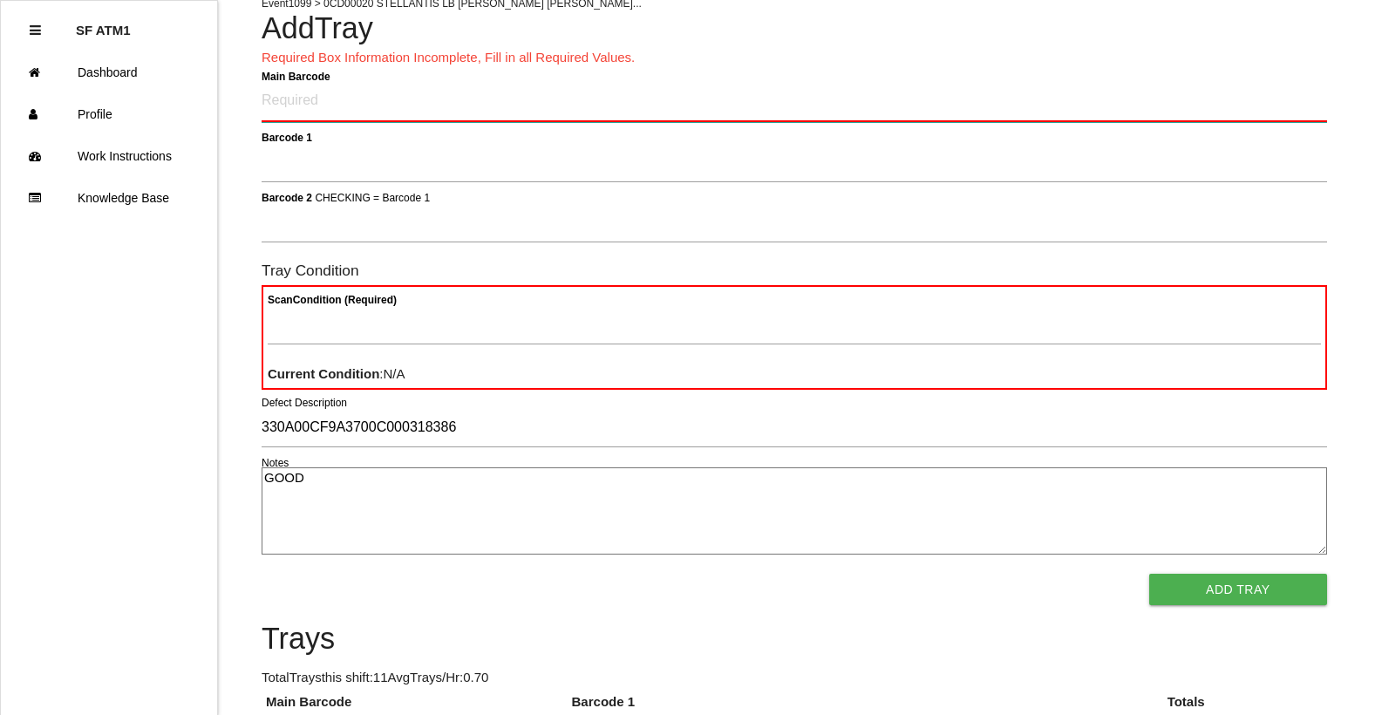
click at [376, 91] on Barcode "Main Barcode" at bounding box center [794, 101] width 1065 height 41
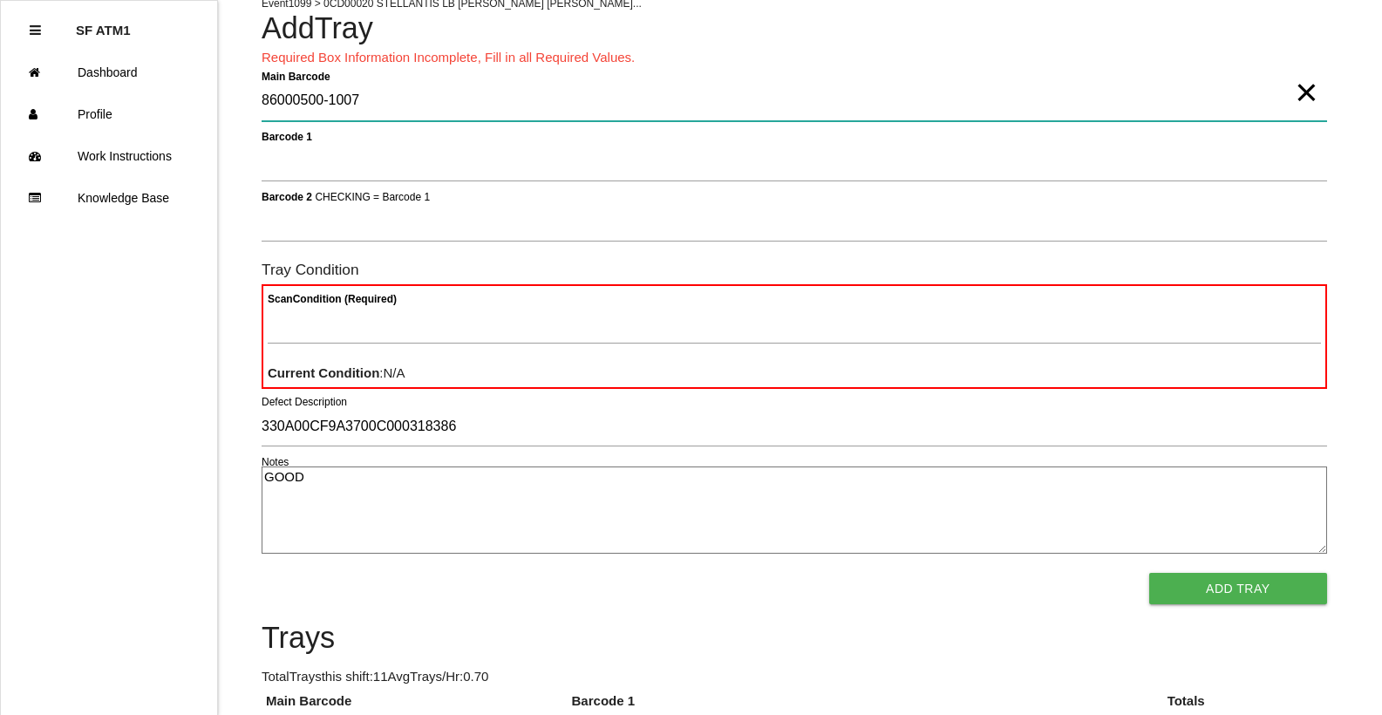
type Barcode "86000500-1007"
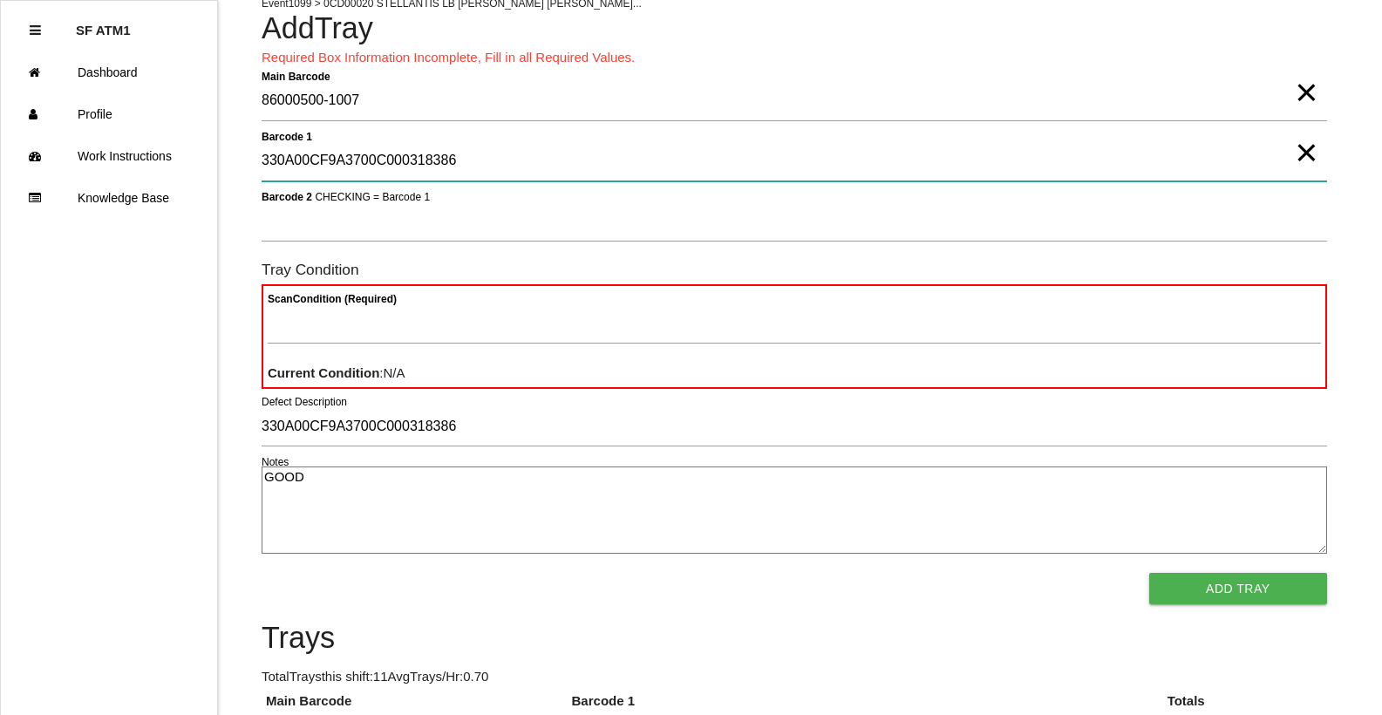
type 1 "330A00CF9A3700C000318386"
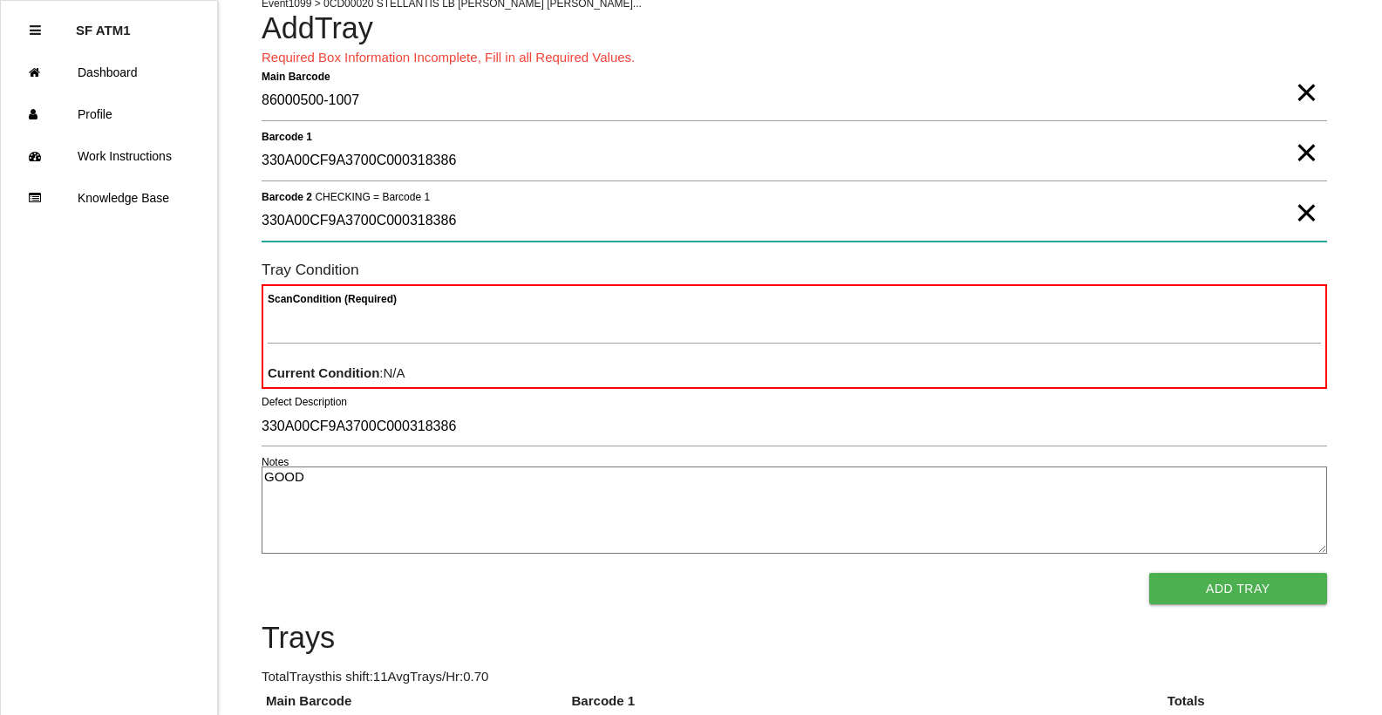
type 2 "330A00CF9A3700C000318386"
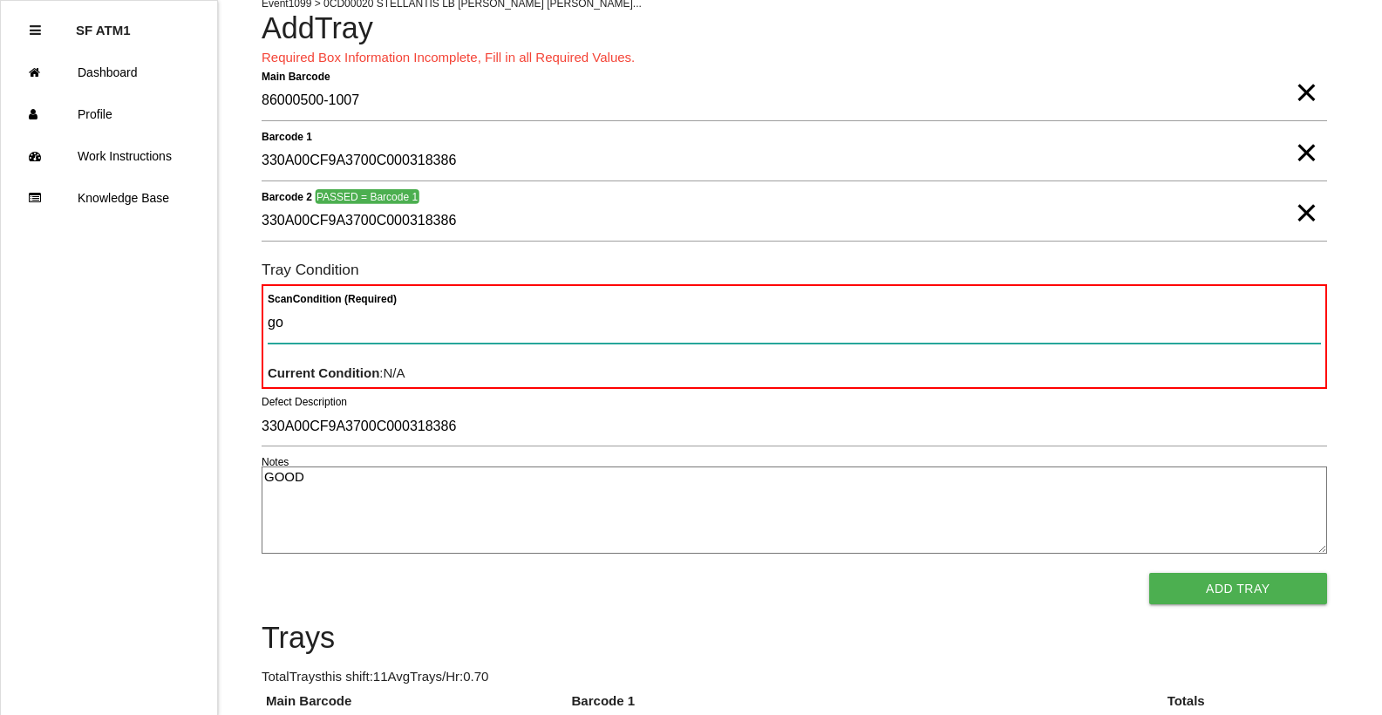
type Condition "goo"
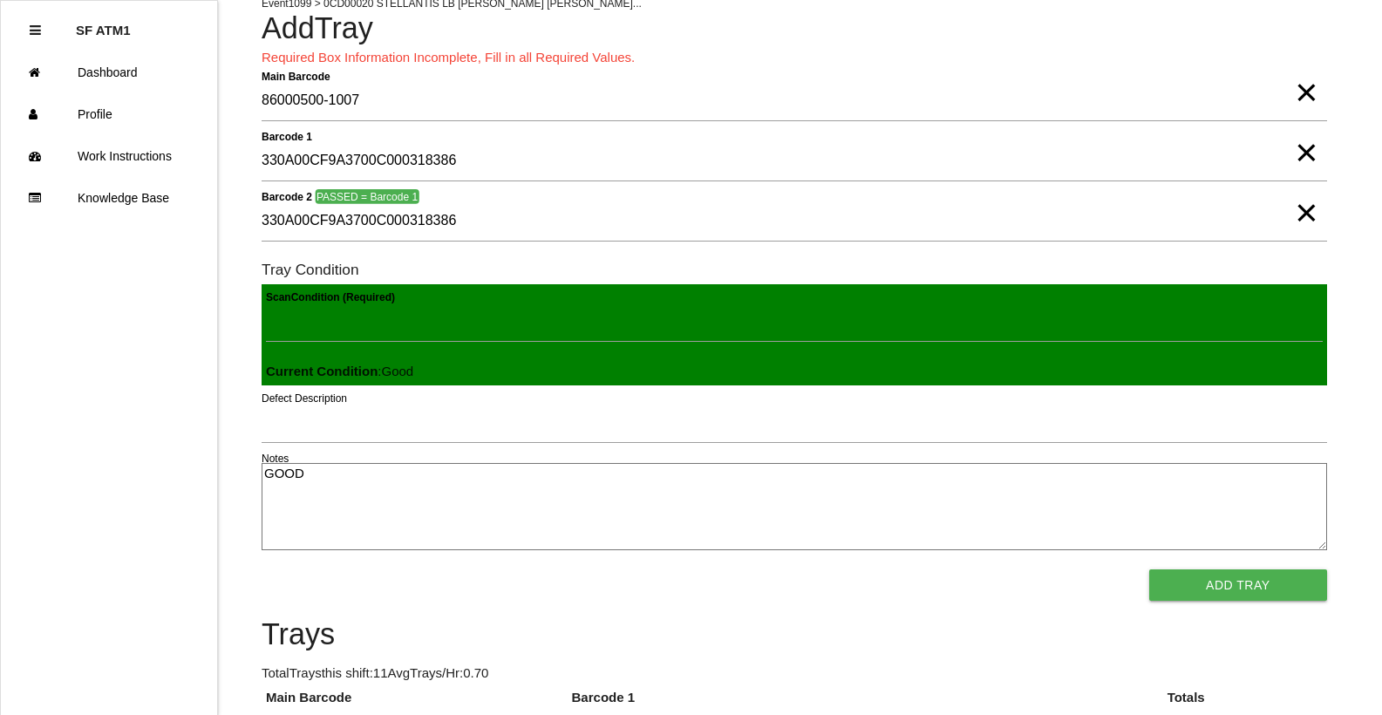
click at [1149, 569] on button "Add Tray" at bounding box center [1238, 584] width 178 height 31
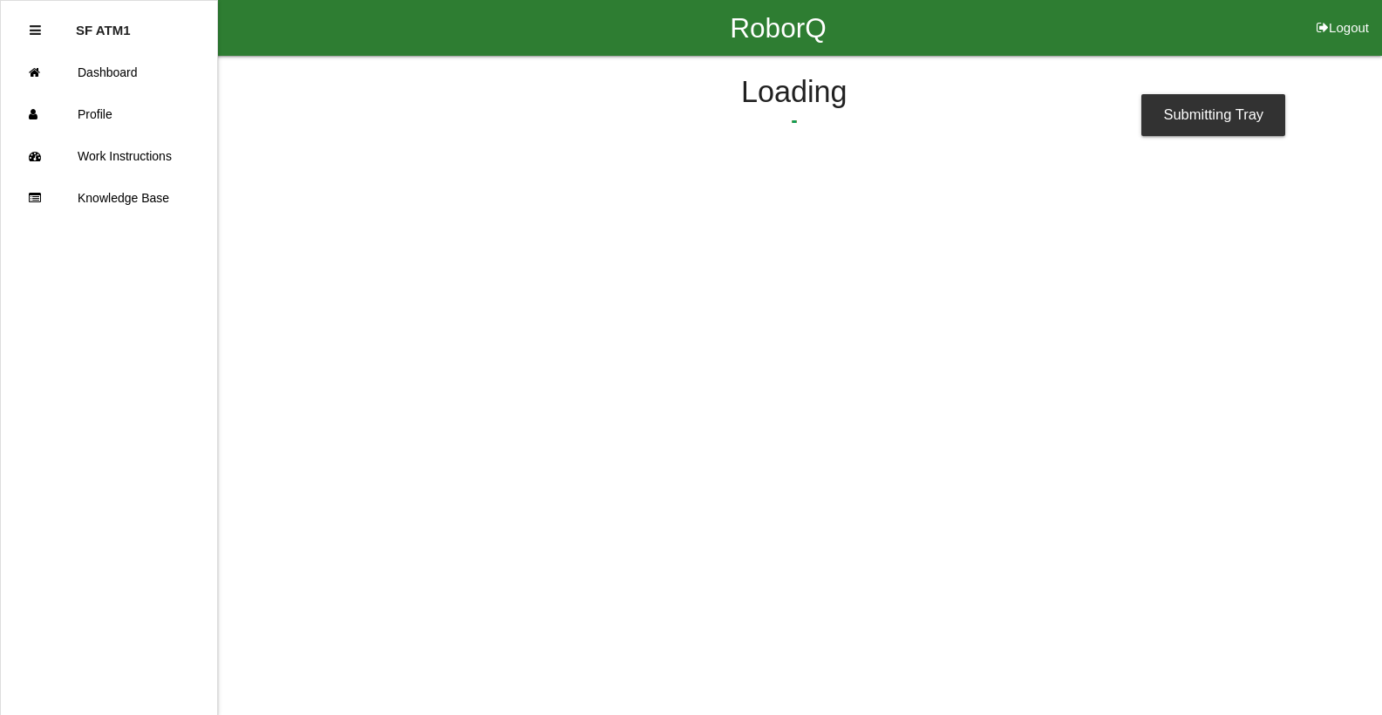
scroll to position [0, 0]
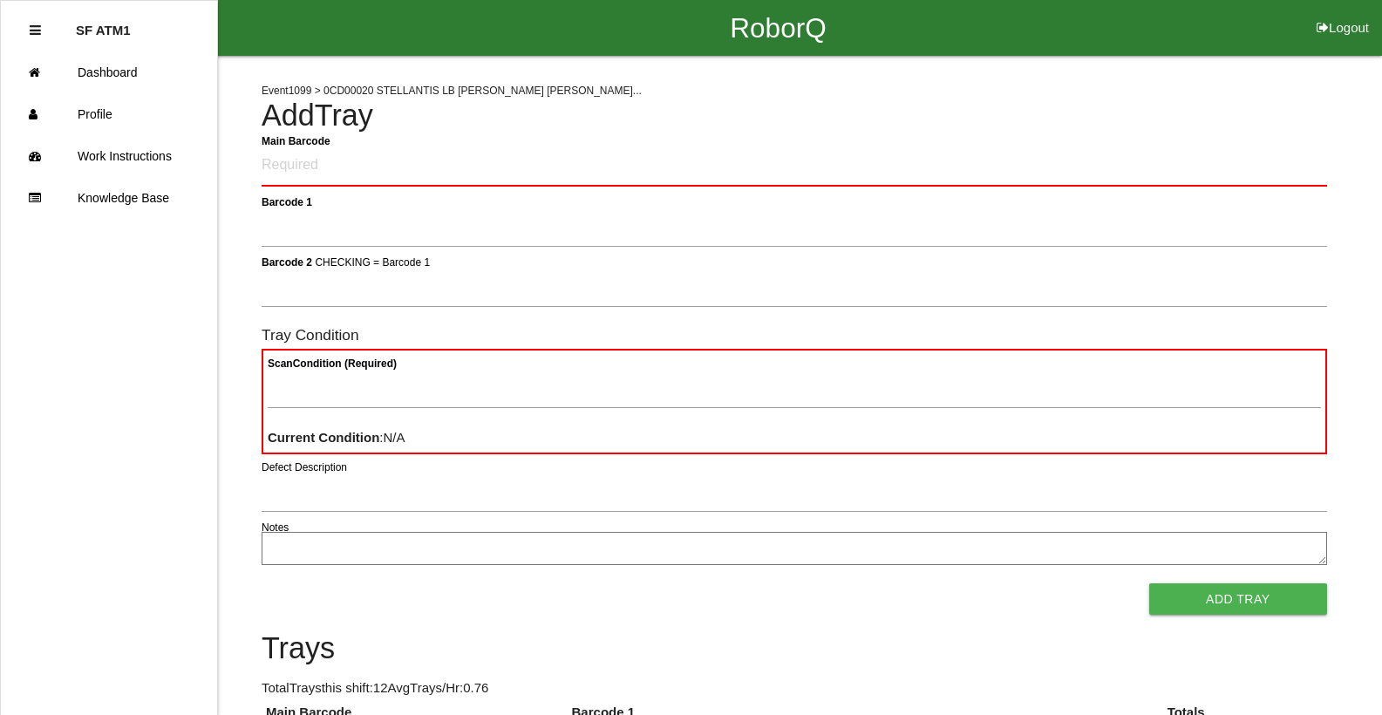
click at [1155, 14] on div "RoborQ Logout" at bounding box center [778, 28] width 1208 height 56
click at [1067, 167] on Barcode "Main Barcode" at bounding box center [794, 166] width 1065 height 41
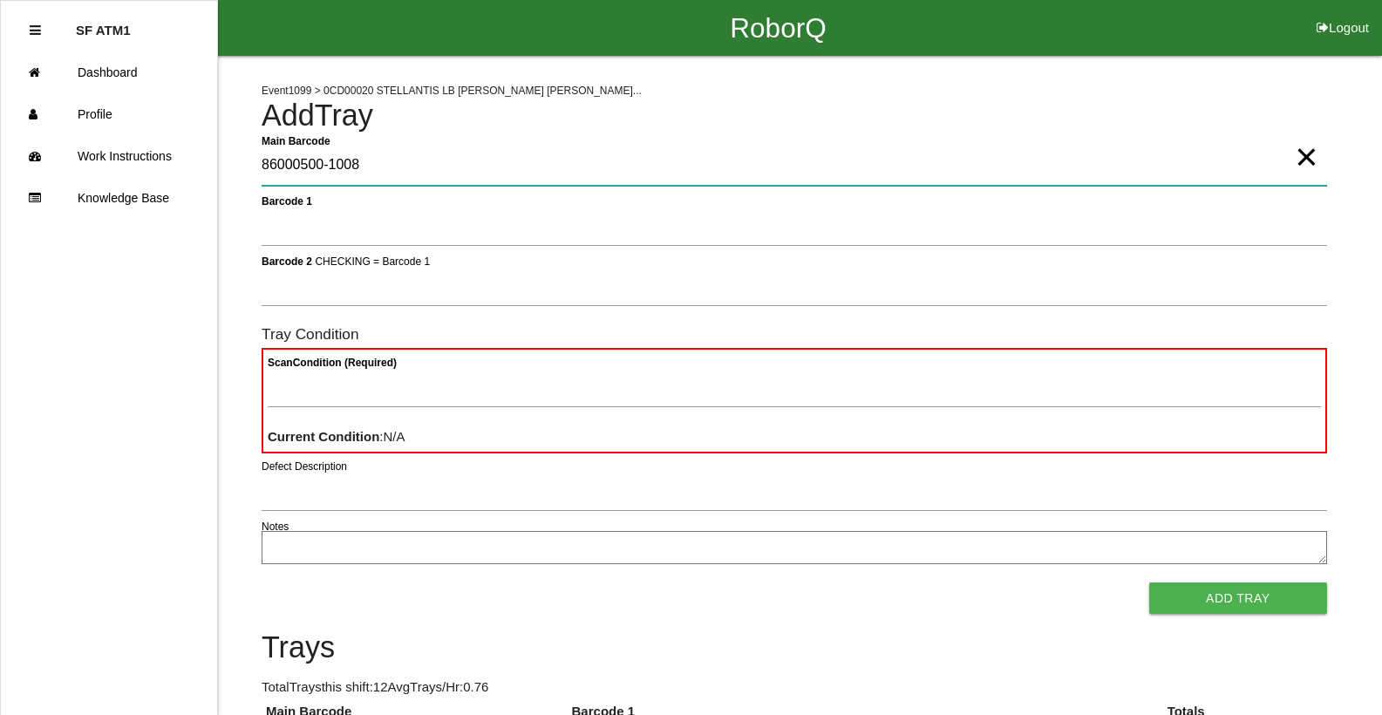
type Barcode "86000500-1008"
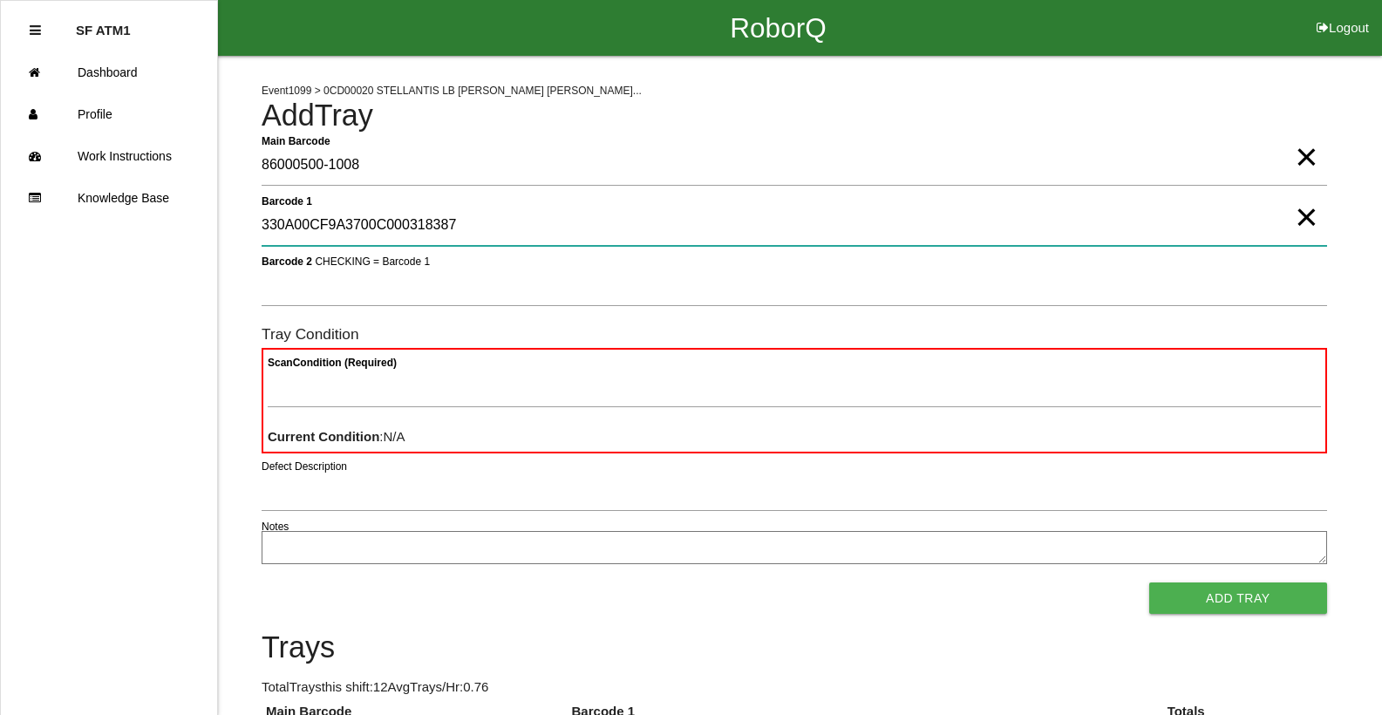
type 1 "330A00CF9A3700C000318387"
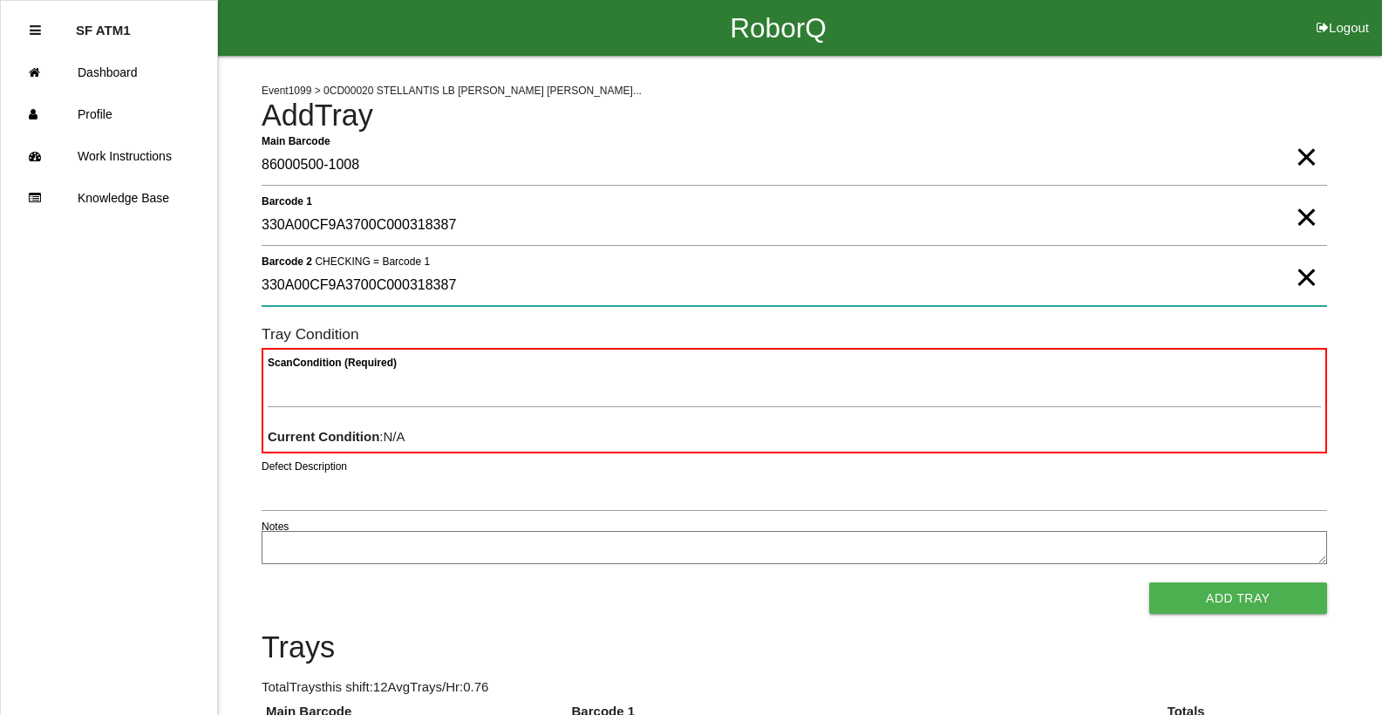
type 2 "330A00CF9A3700C000318387"
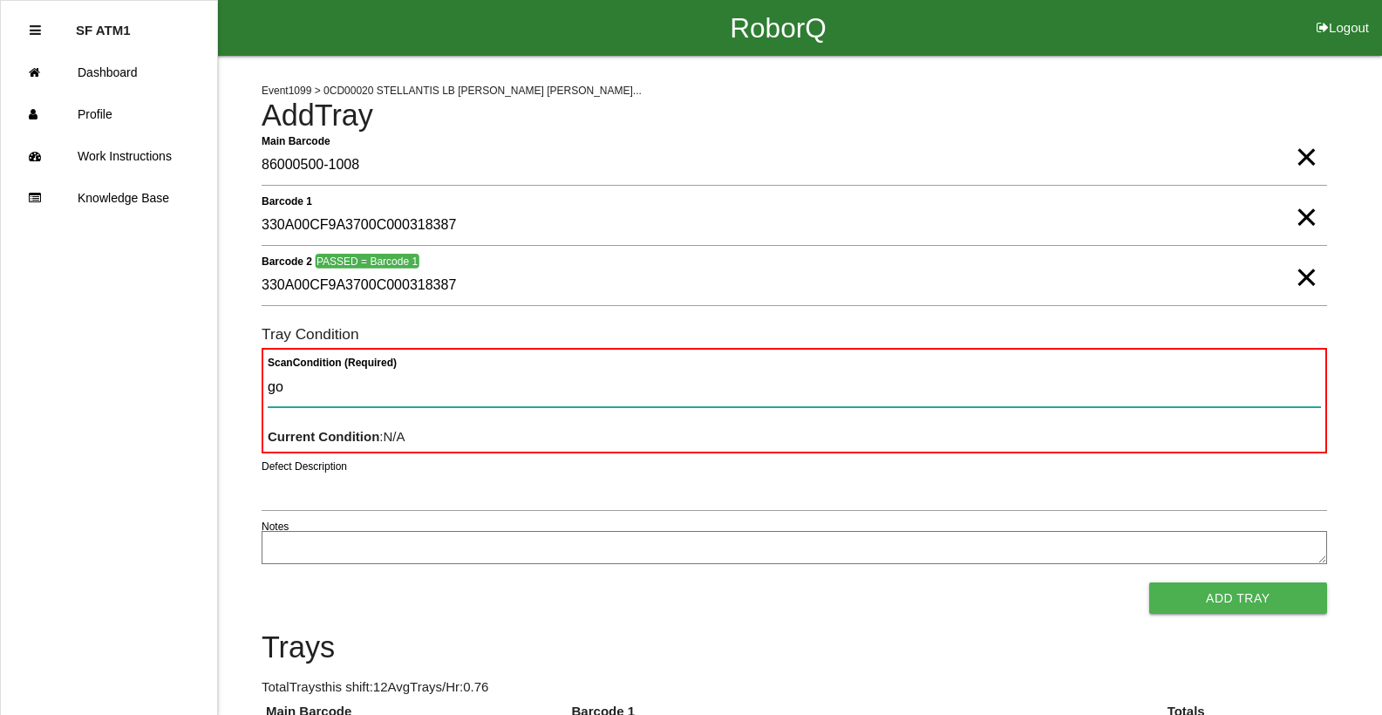
type Condition "goo"
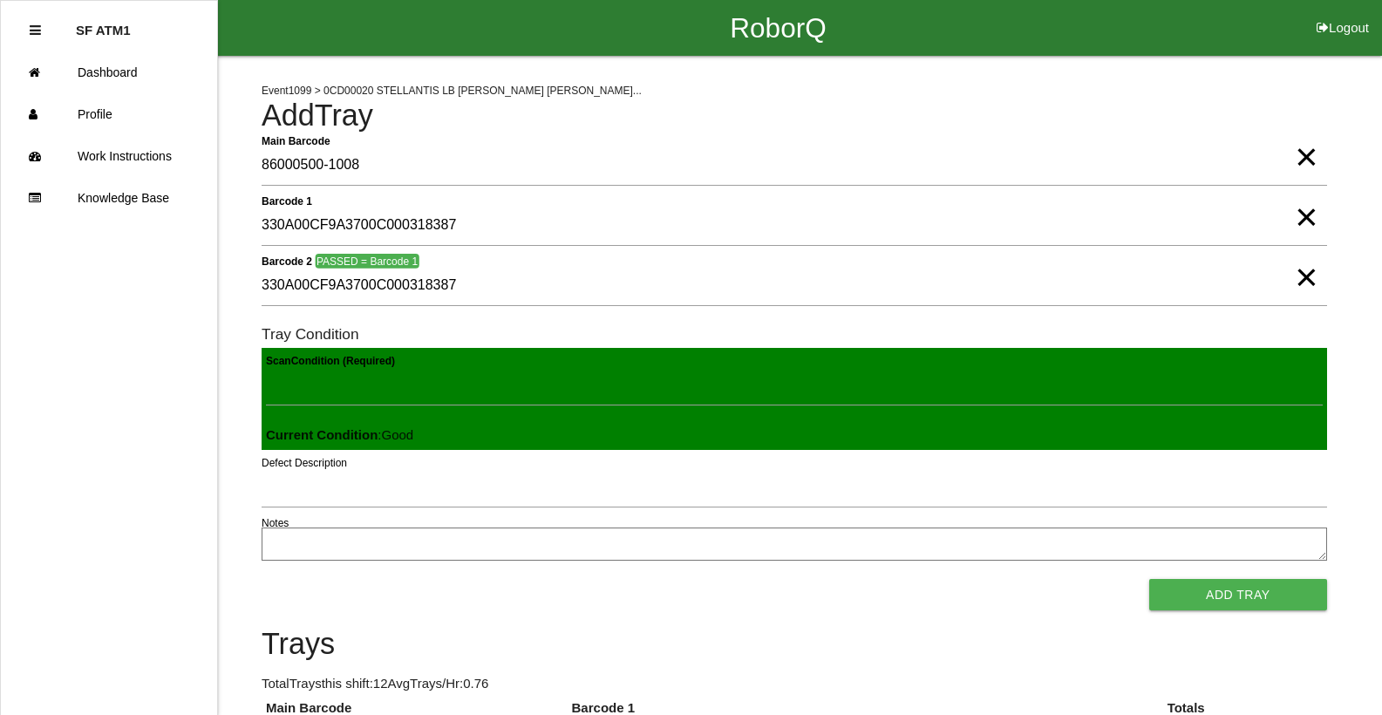
click at [1149, 579] on button "Add Tray" at bounding box center [1238, 594] width 178 height 31
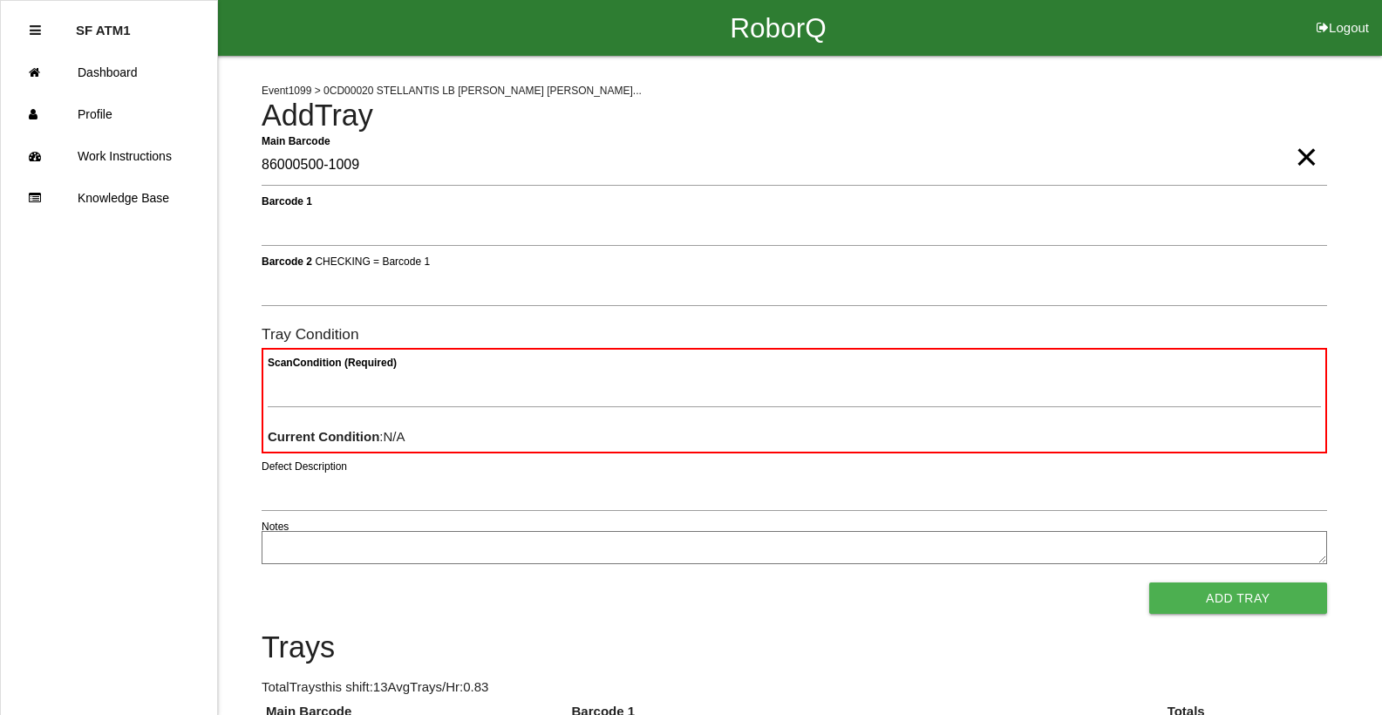
type Barcode "86000500-1009"
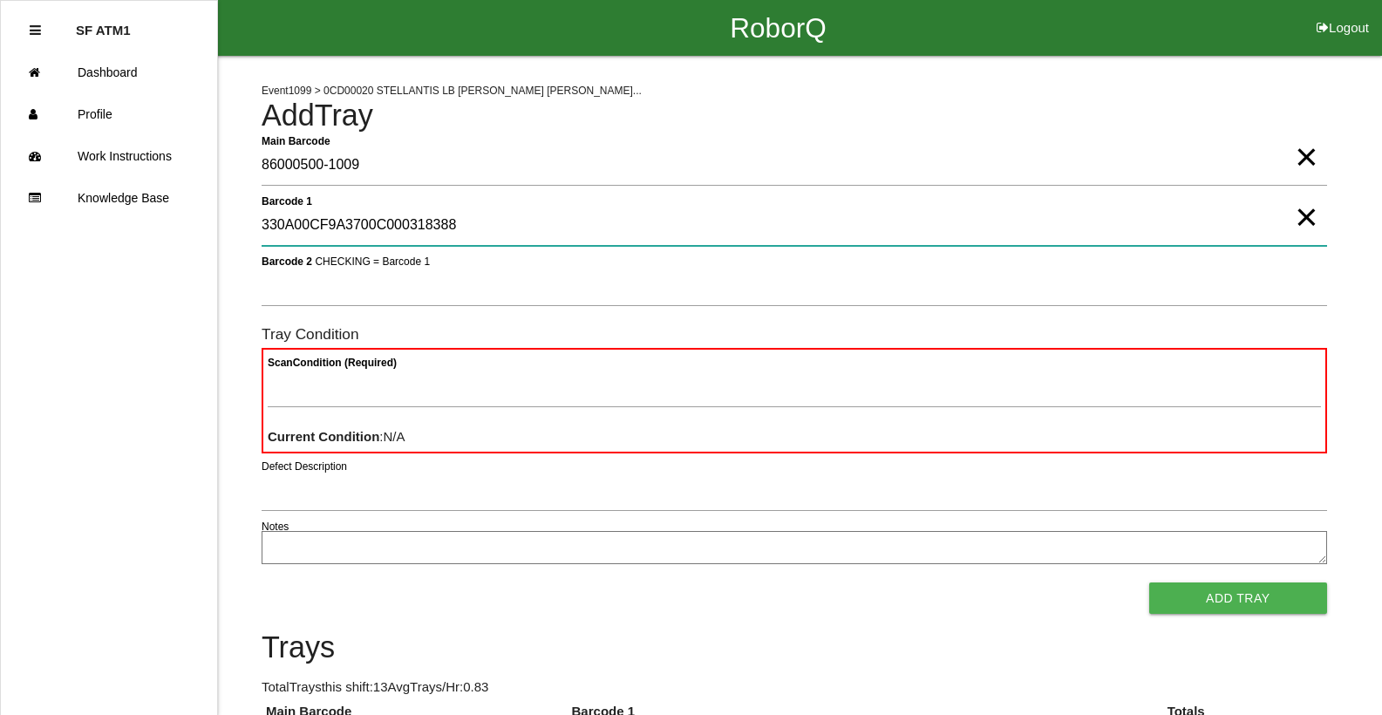
type 1 "330A00CF9A3700C000318388"
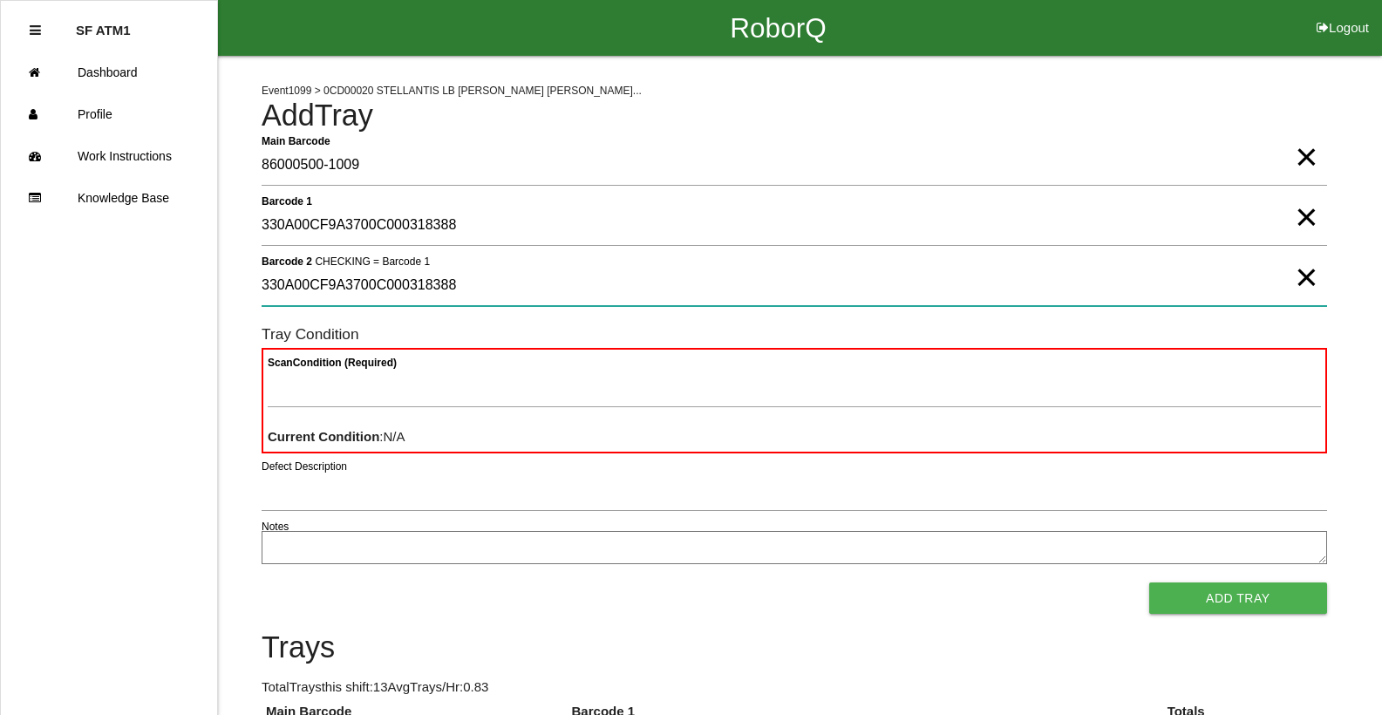
type 2 "330A00CF9A3700C000318388"
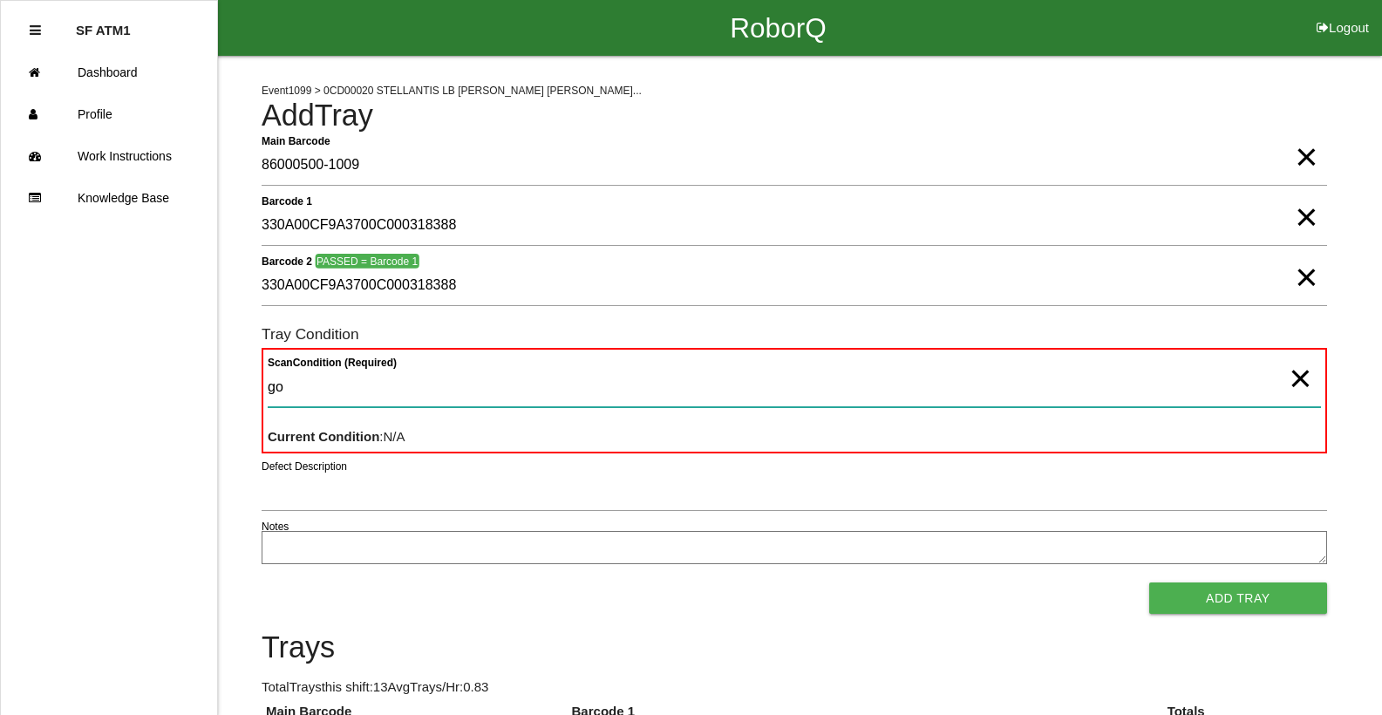
type Condition "goo"
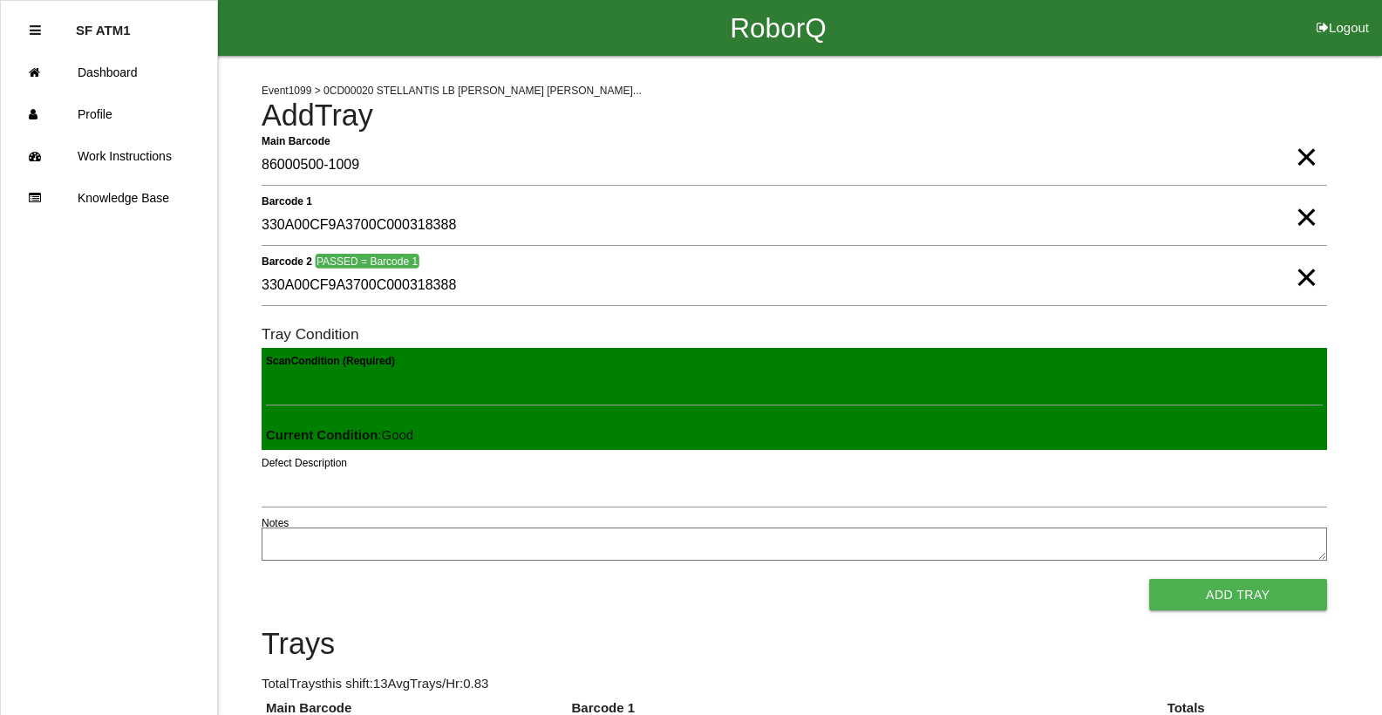
click at [1149, 579] on button "Add Tray" at bounding box center [1238, 594] width 178 height 31
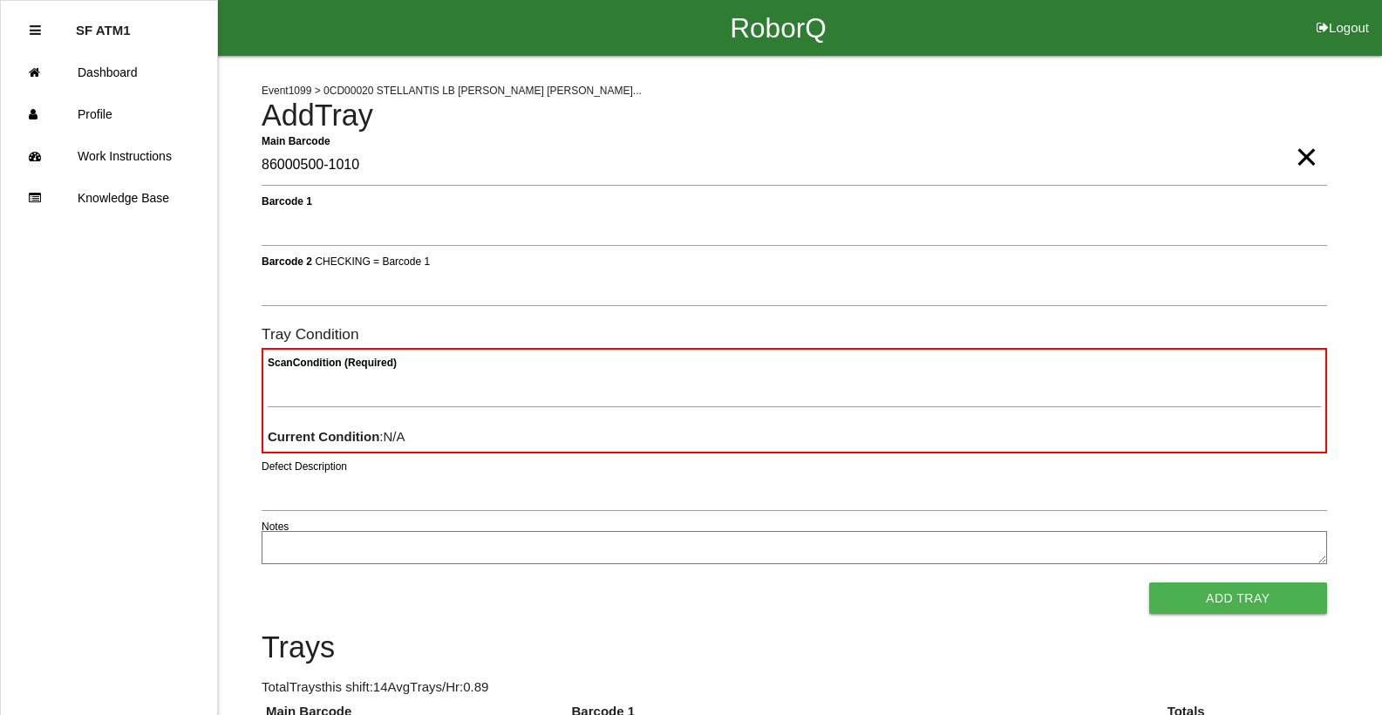
type Barcode "86000500-1010"
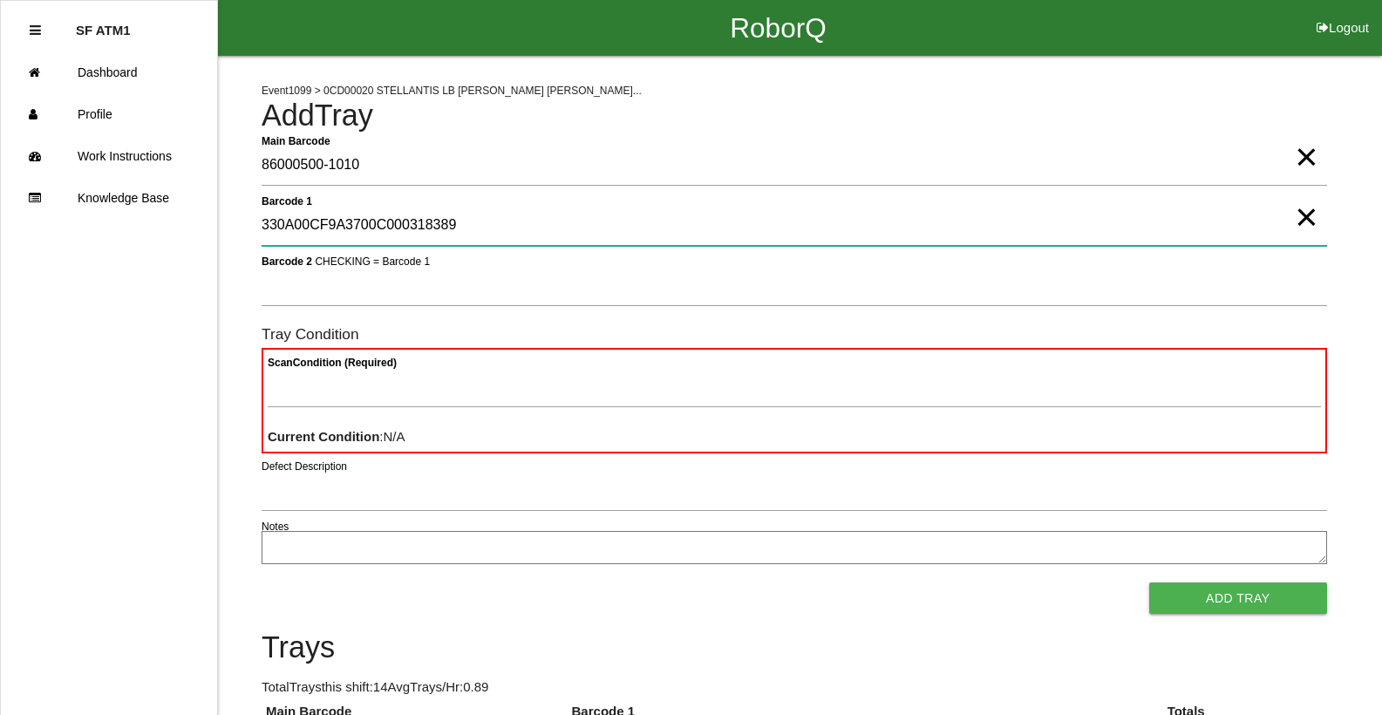
type 1 "330A00CF9A3700C000318389"
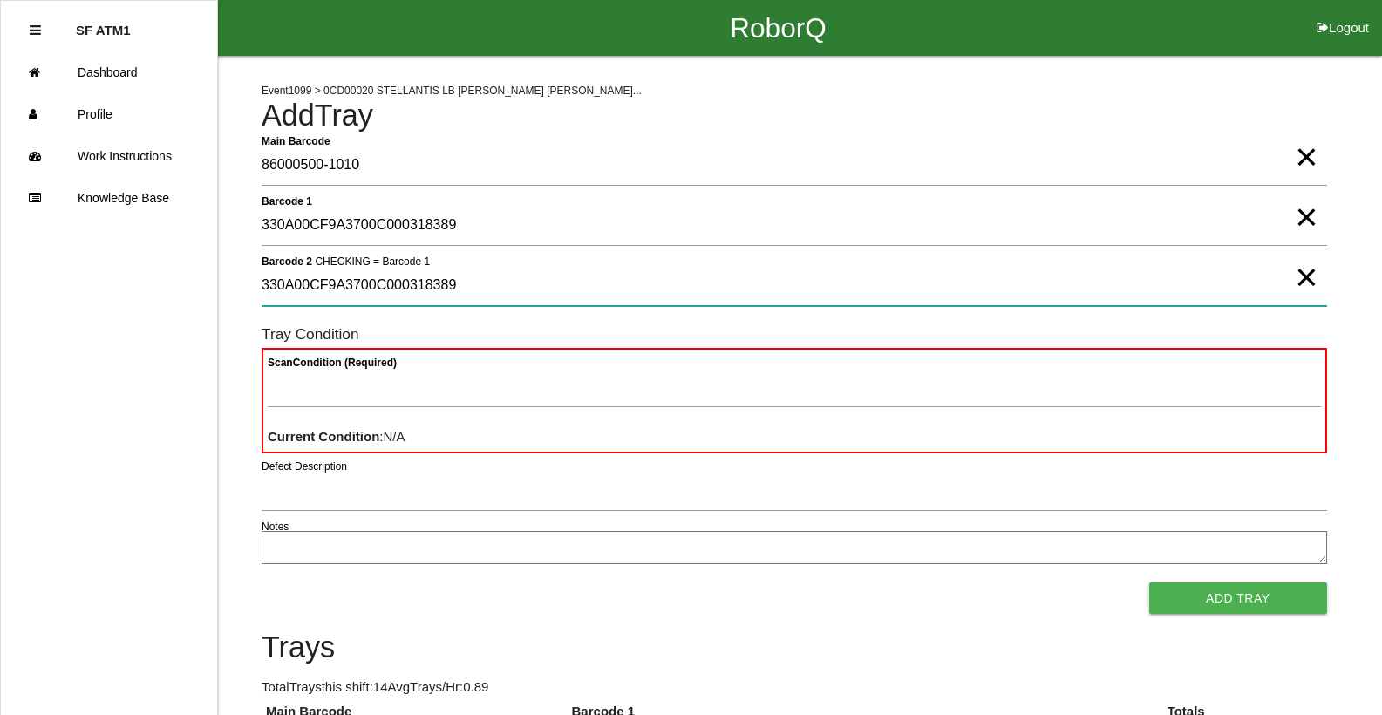
type 2 "330A00CF9A3700C000318389"
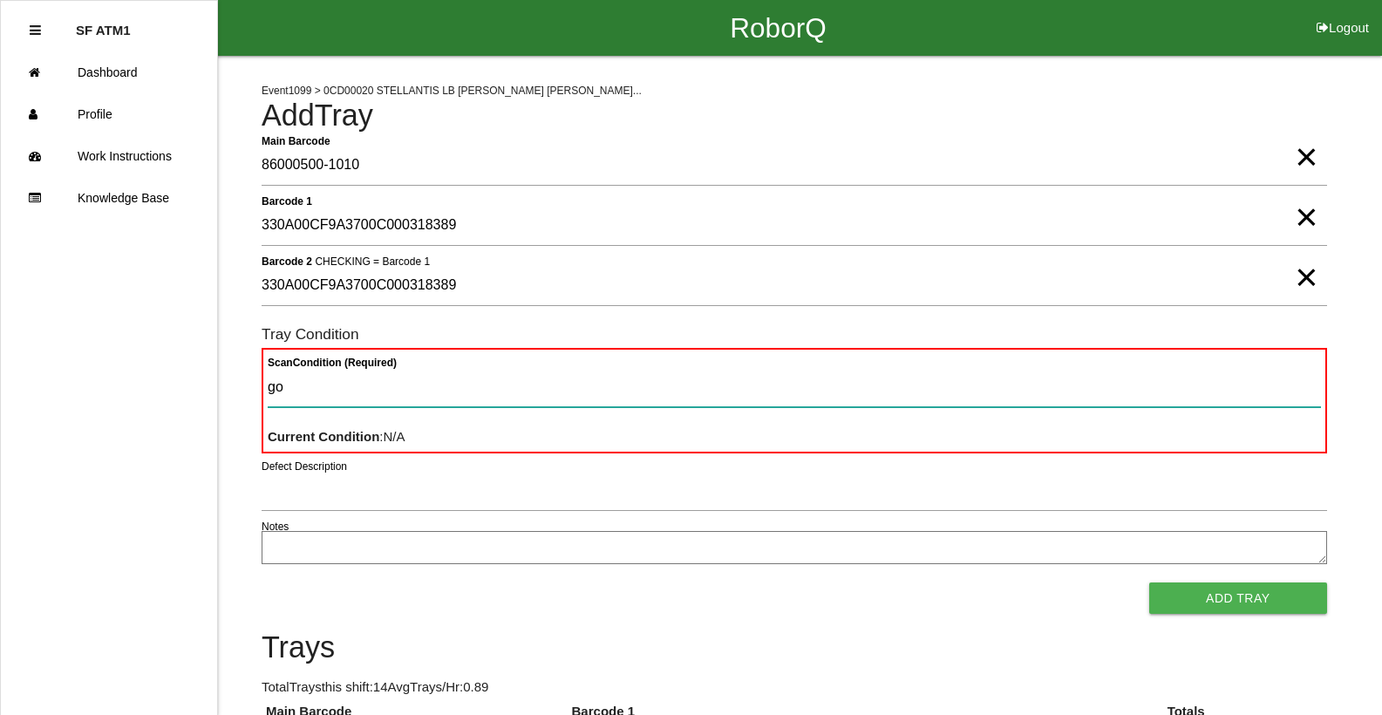
type Condition "goo"
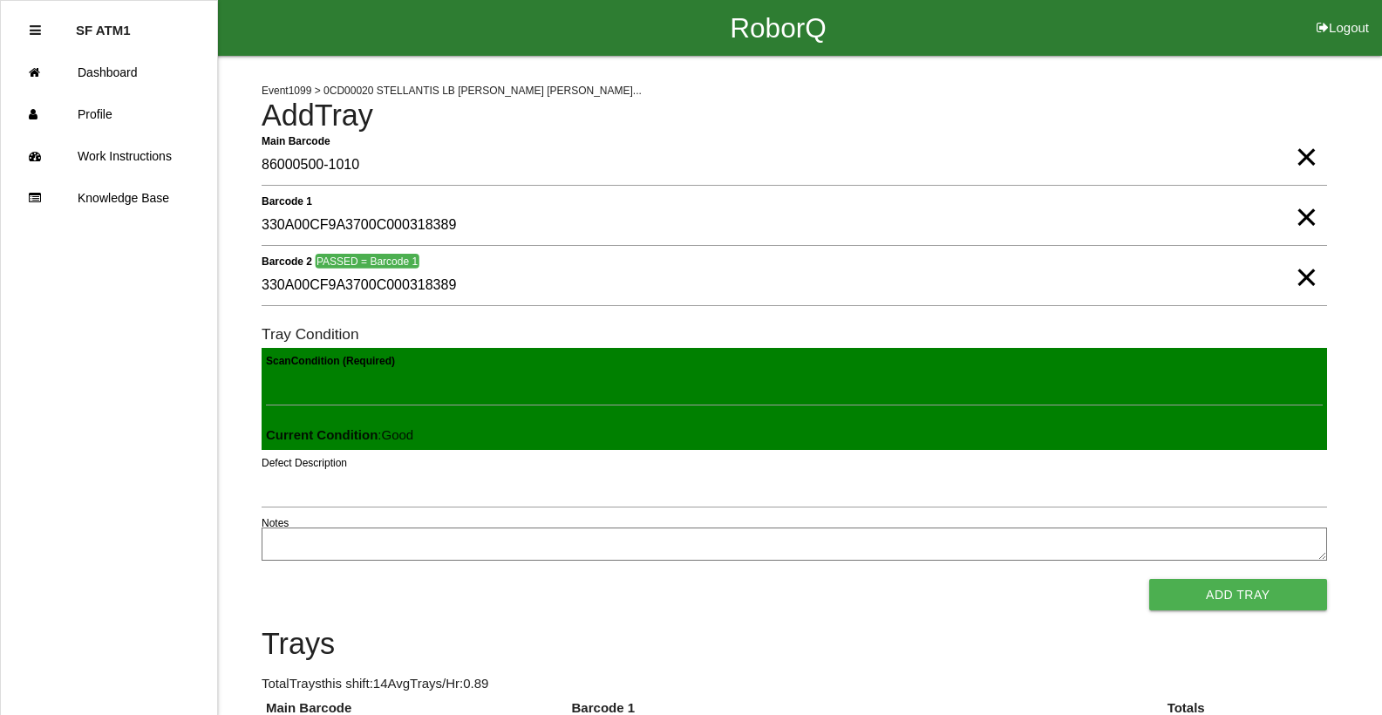
click at [1149, 579] on button "Add Tray" at bounding box center [1238, 594] width 178 height 31
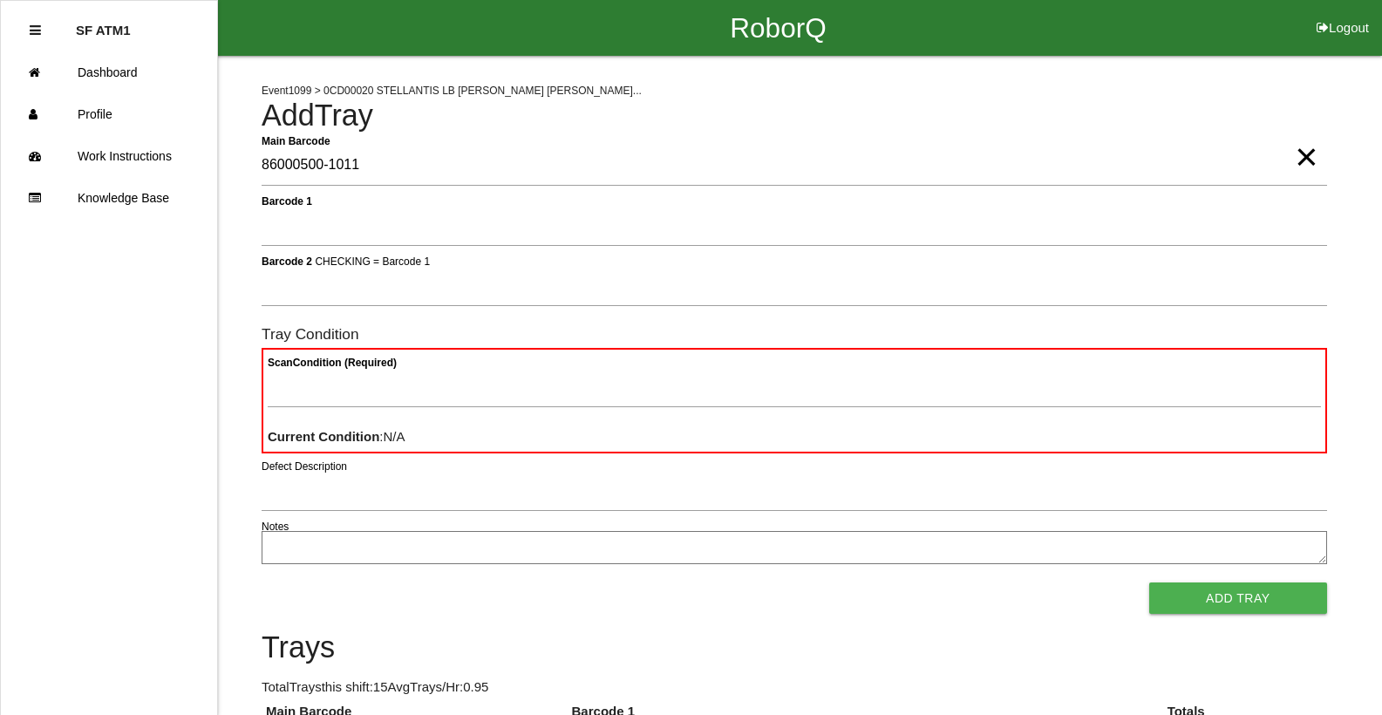
type Barcode "86000500-1011"
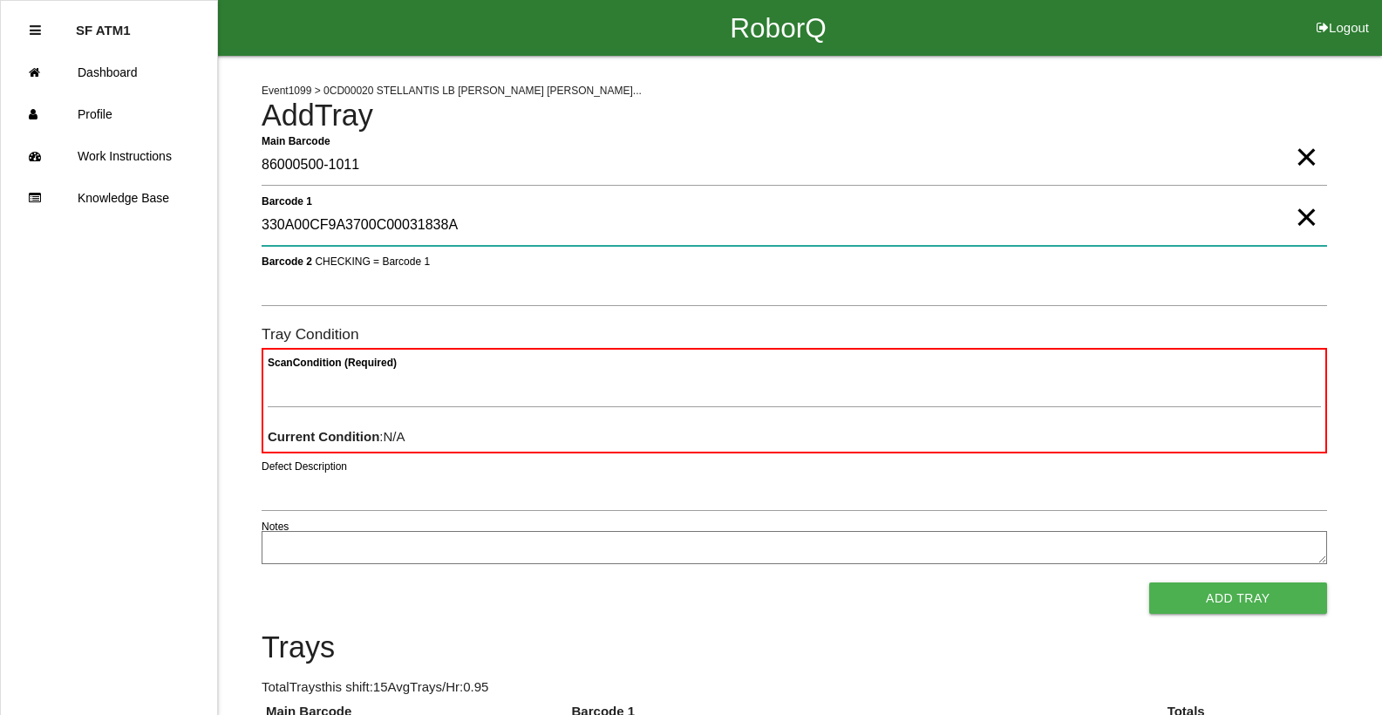
type 1 "330A00CF9A3700C00031838A"
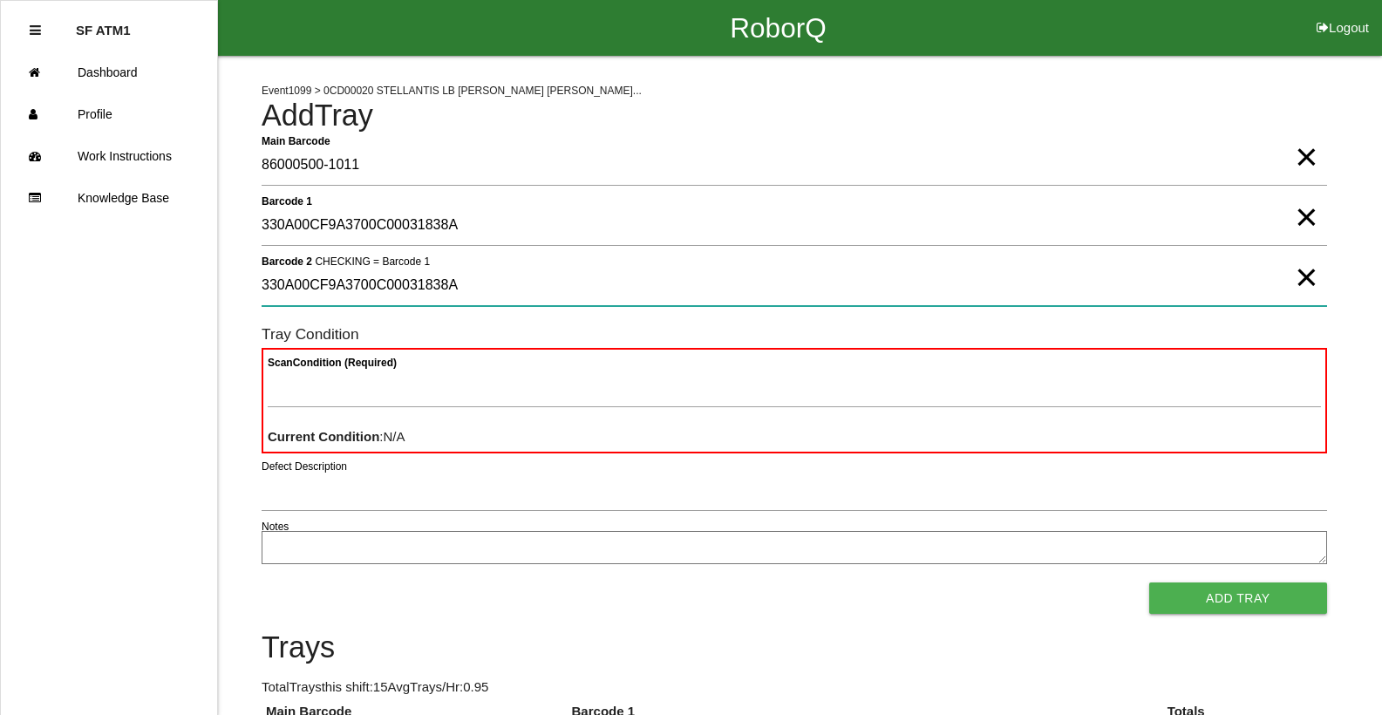
type 2 "330A00CF9A3700C00031838A"
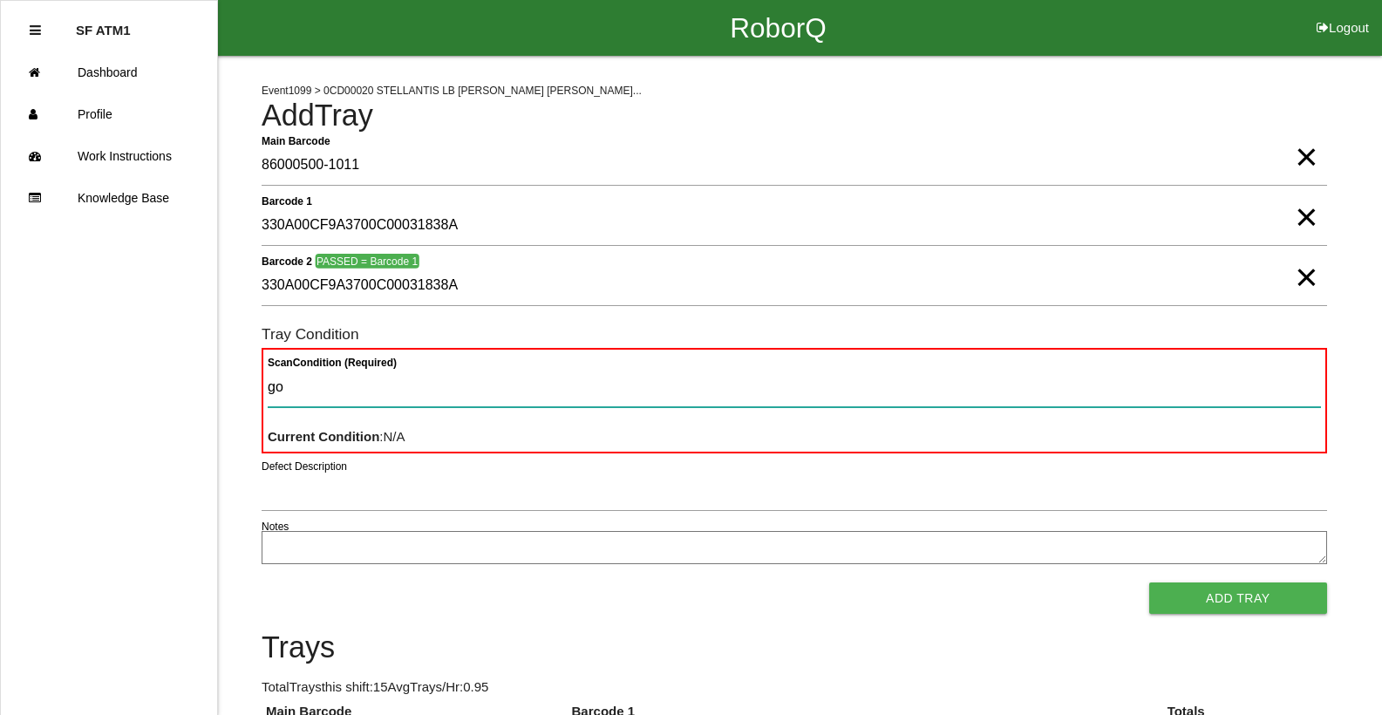
type Condition "goo"
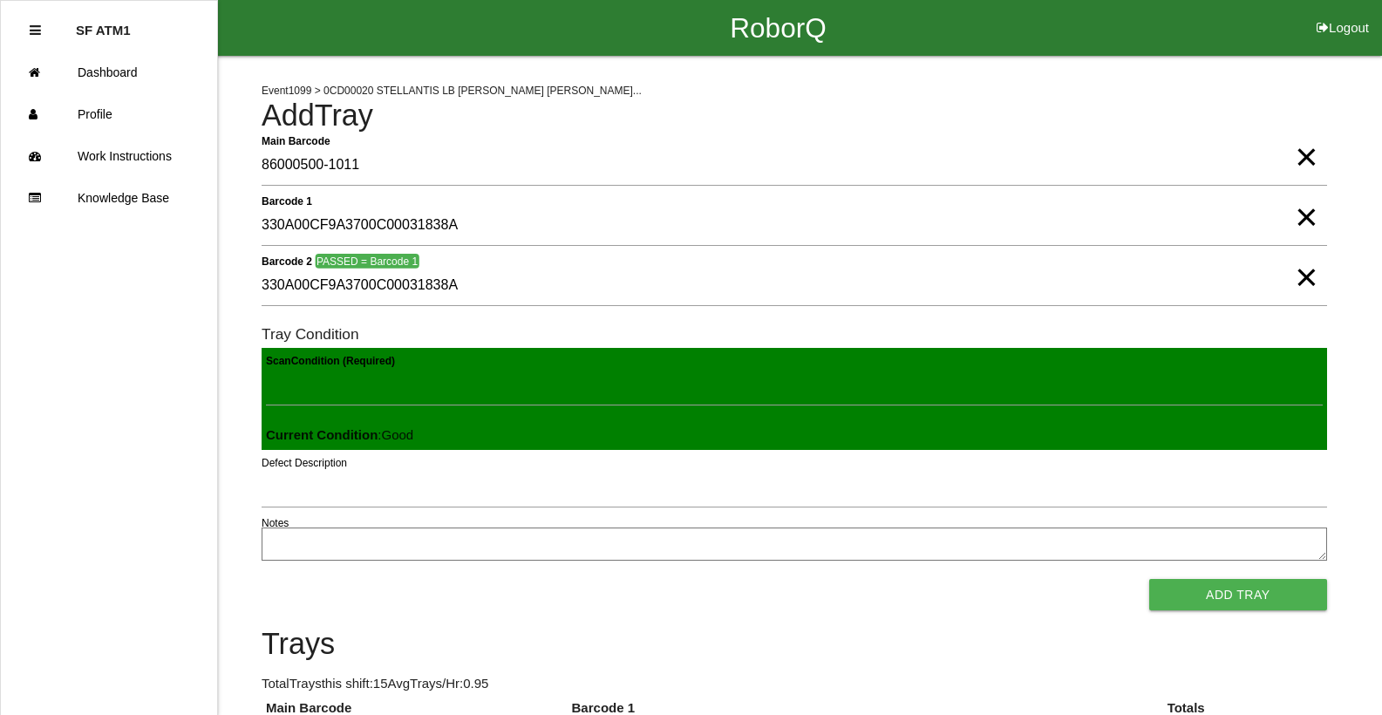
click at [1149, 579] on button "Add Tray" at bounding box center [1238, 594] width 178 height 31
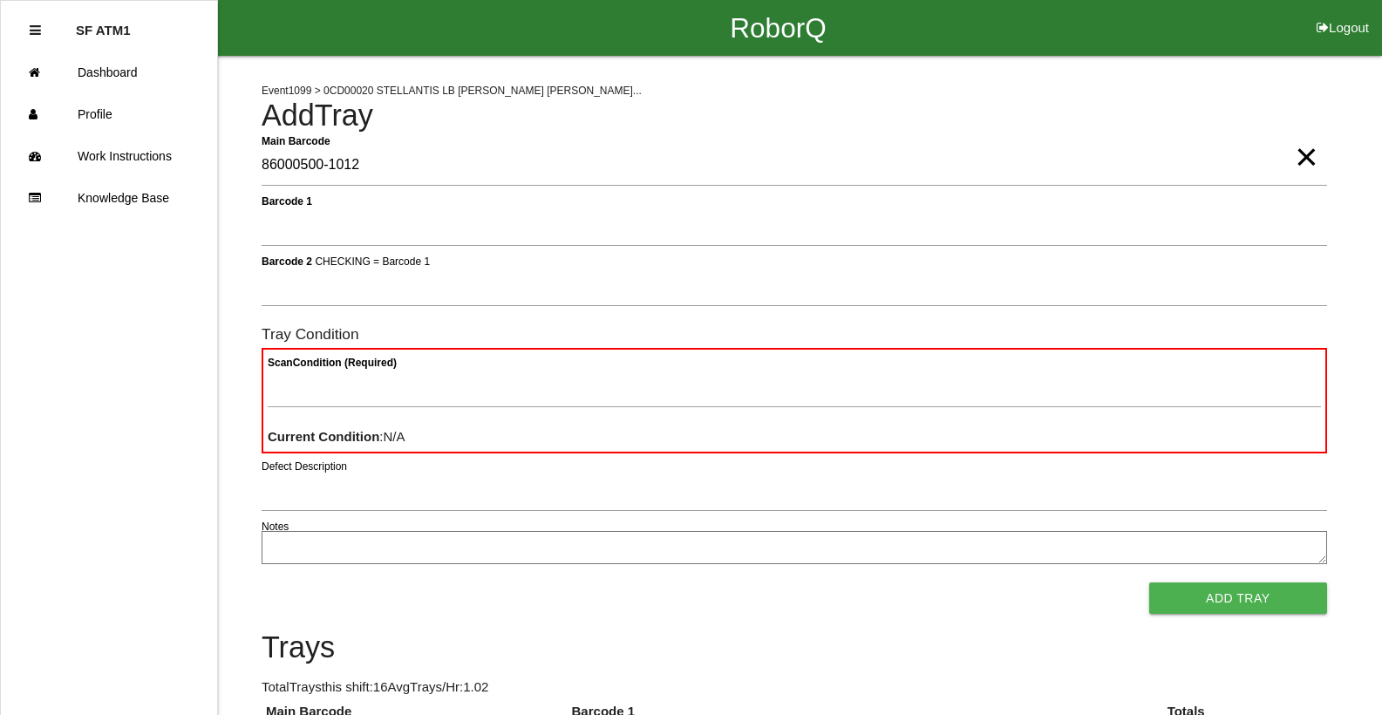
type Barcode "86000500-1012"
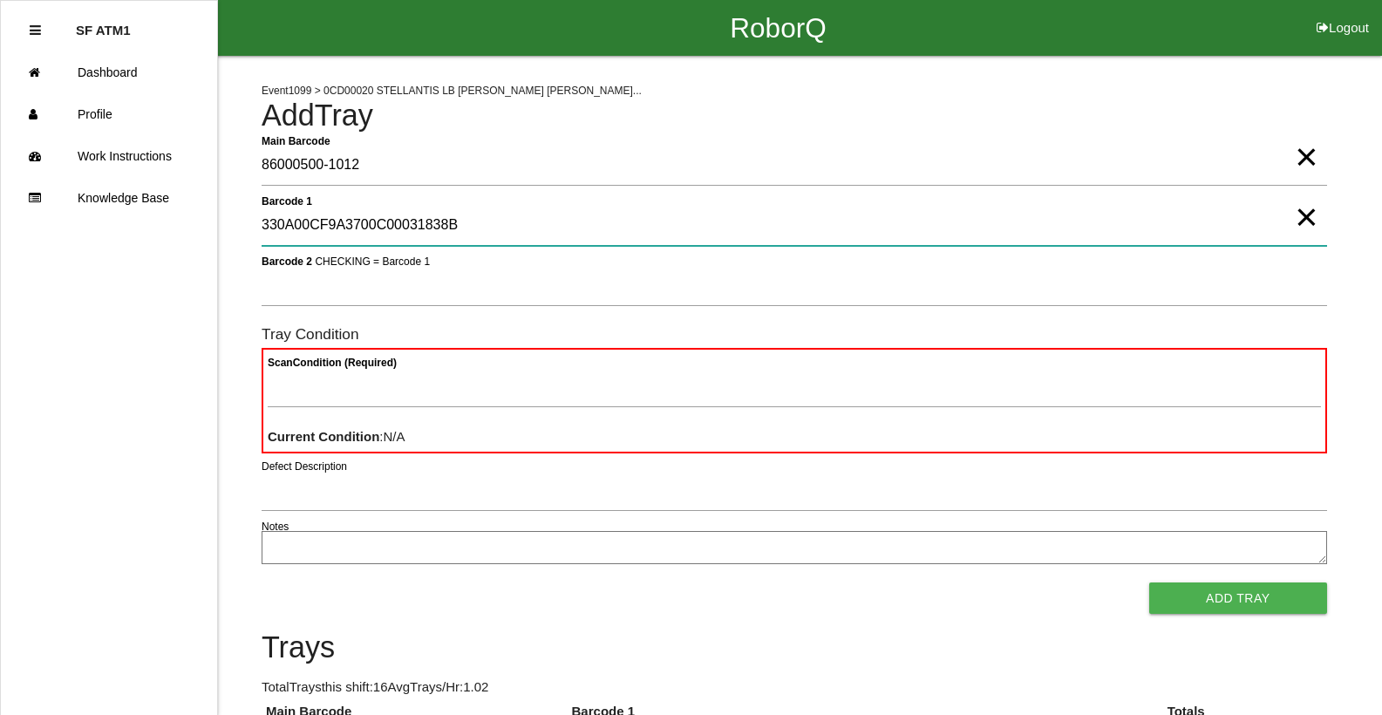
type 1 "330A00CF9A3700C00031838B"
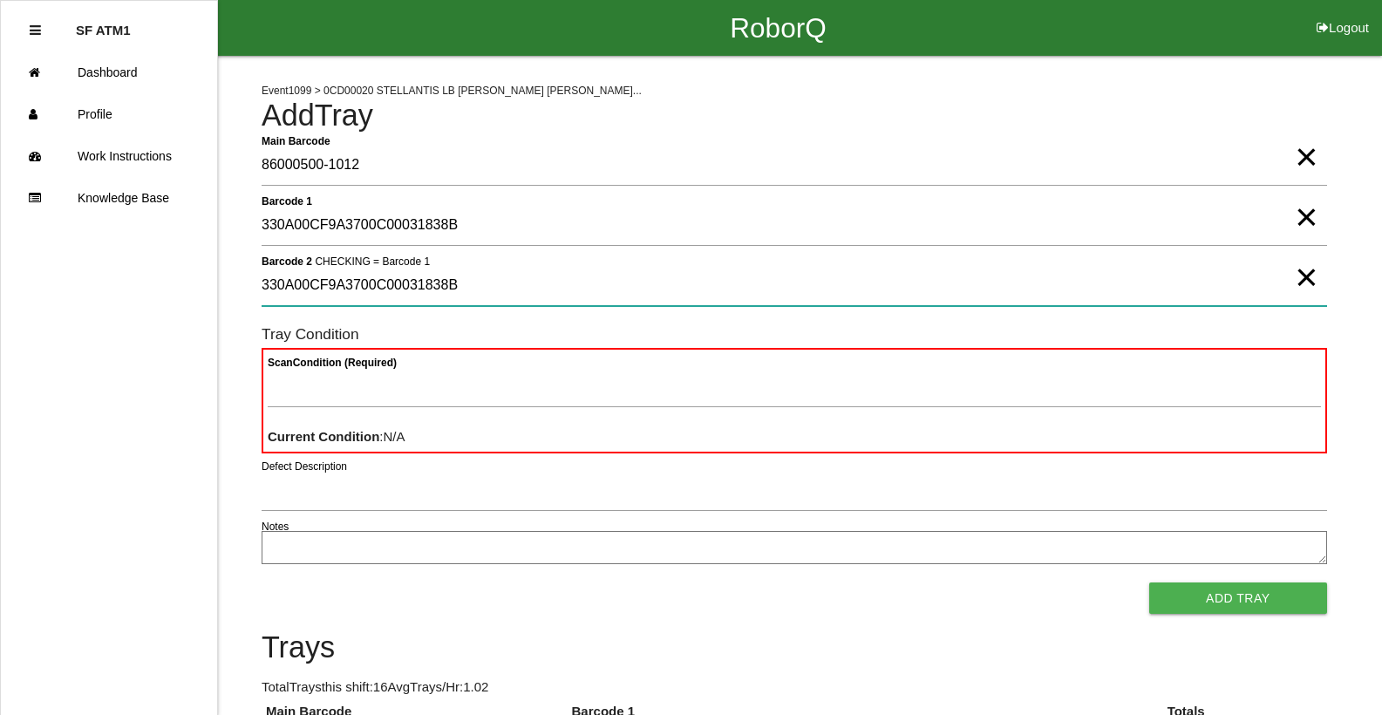
type 2 "330A00CF9A3700C00031838B"
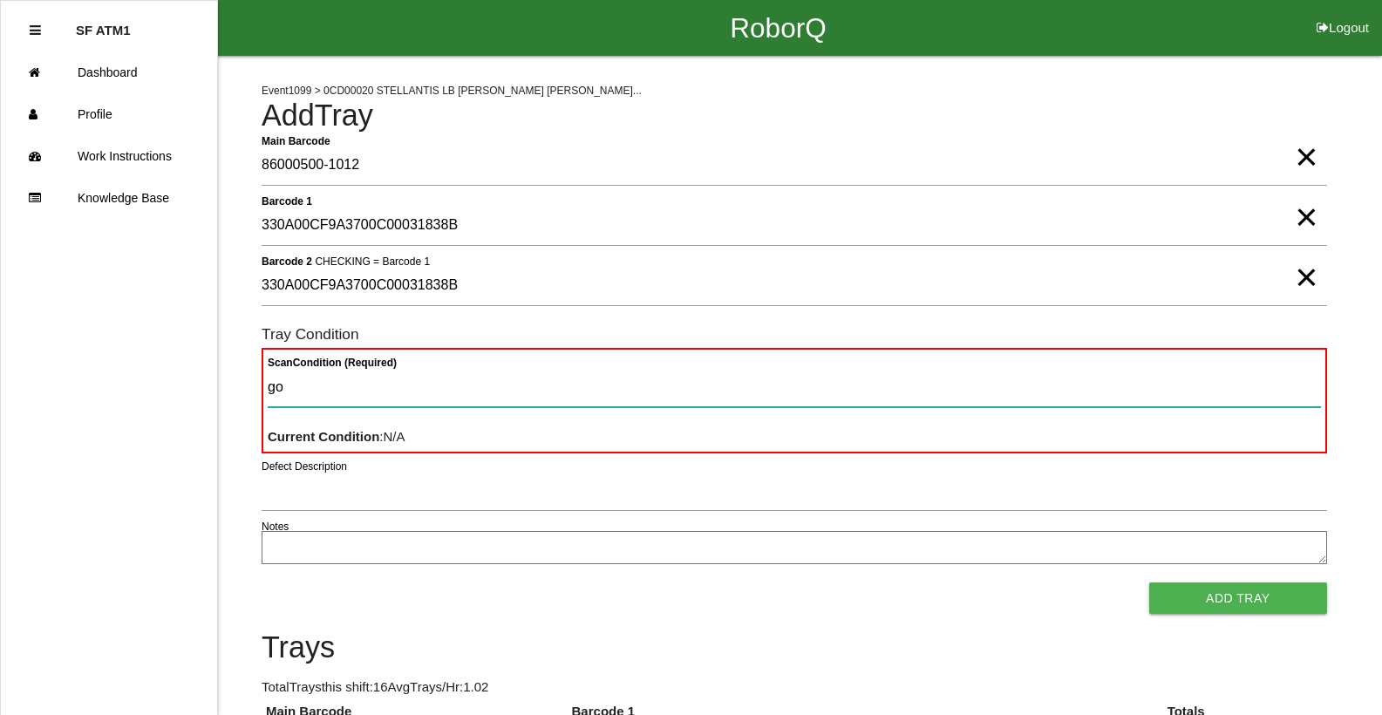
type Condition "goo"
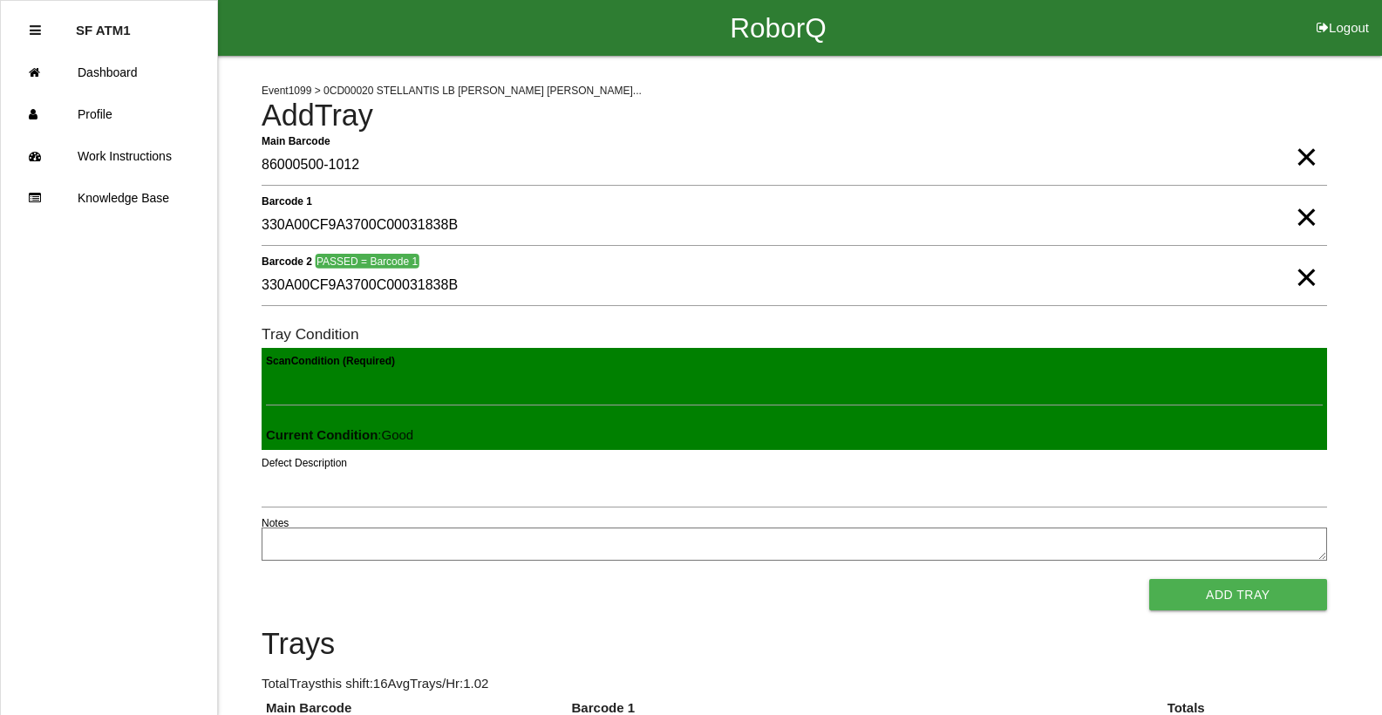
click at [1149, 579] on button "Add Tray" at bounding box center [1238, 594] width 178 height 31
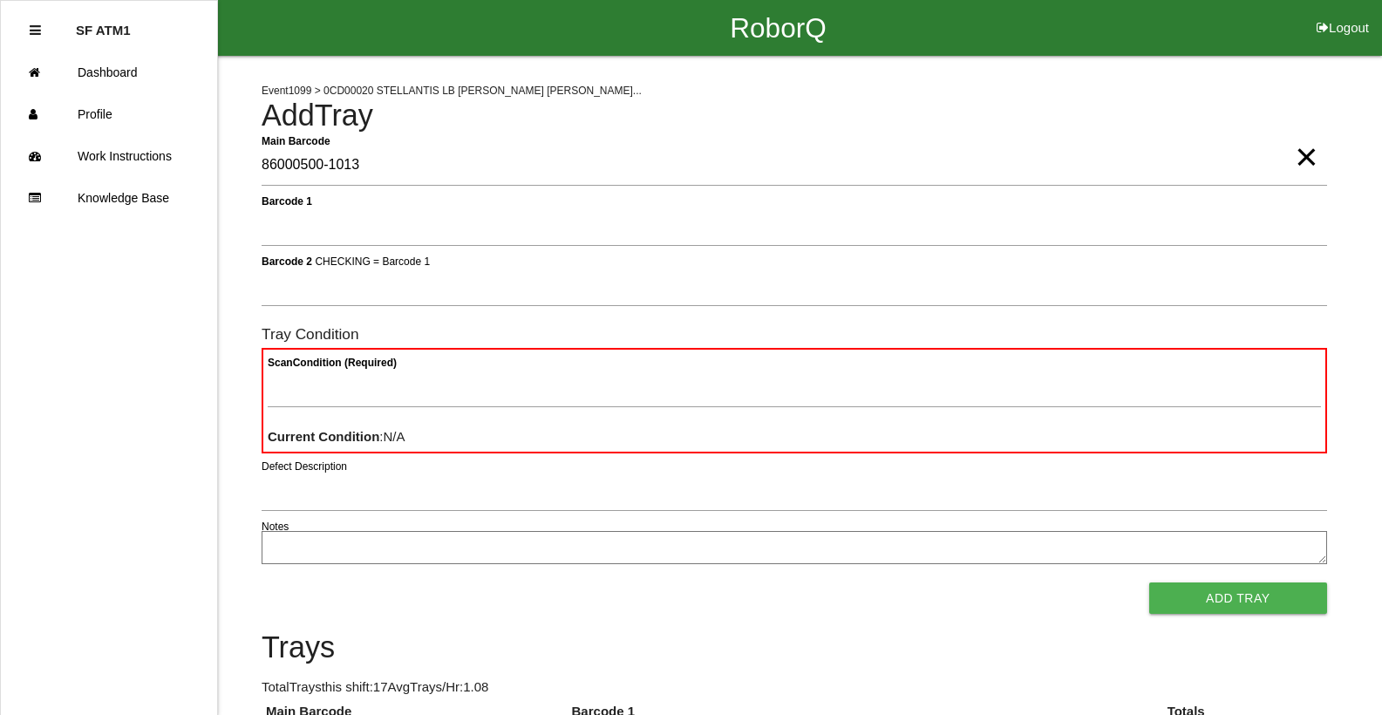
type Barcode "86000500-1013"
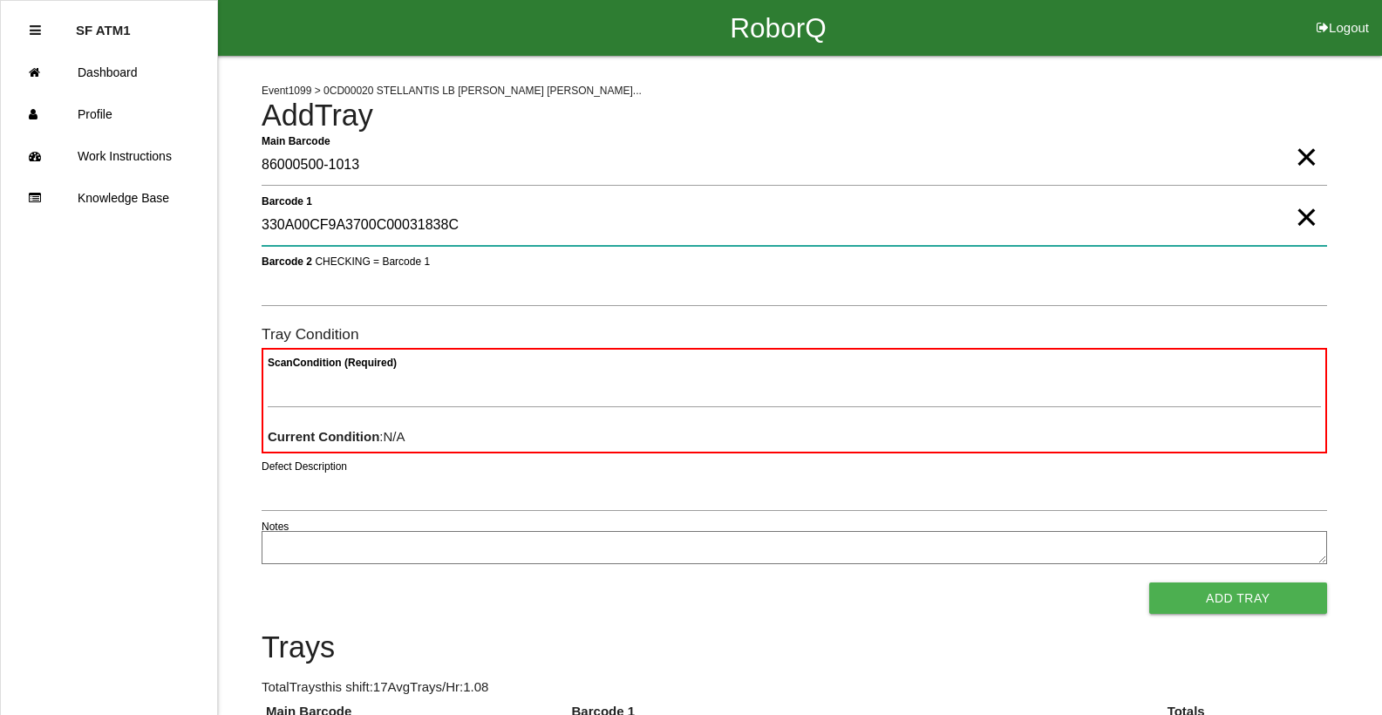
type 1 "330A00CF9A3700C00031838C"
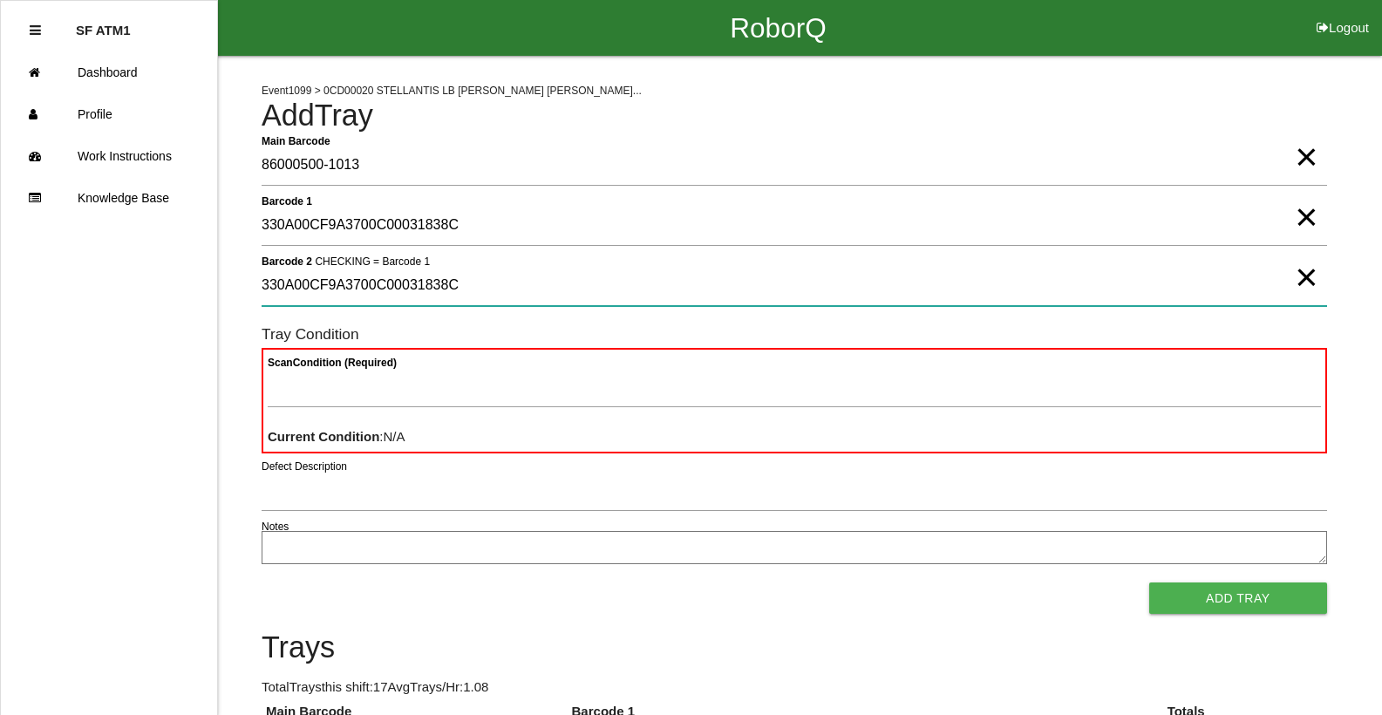
type 2 "330A00CF9A3700C00031838C"
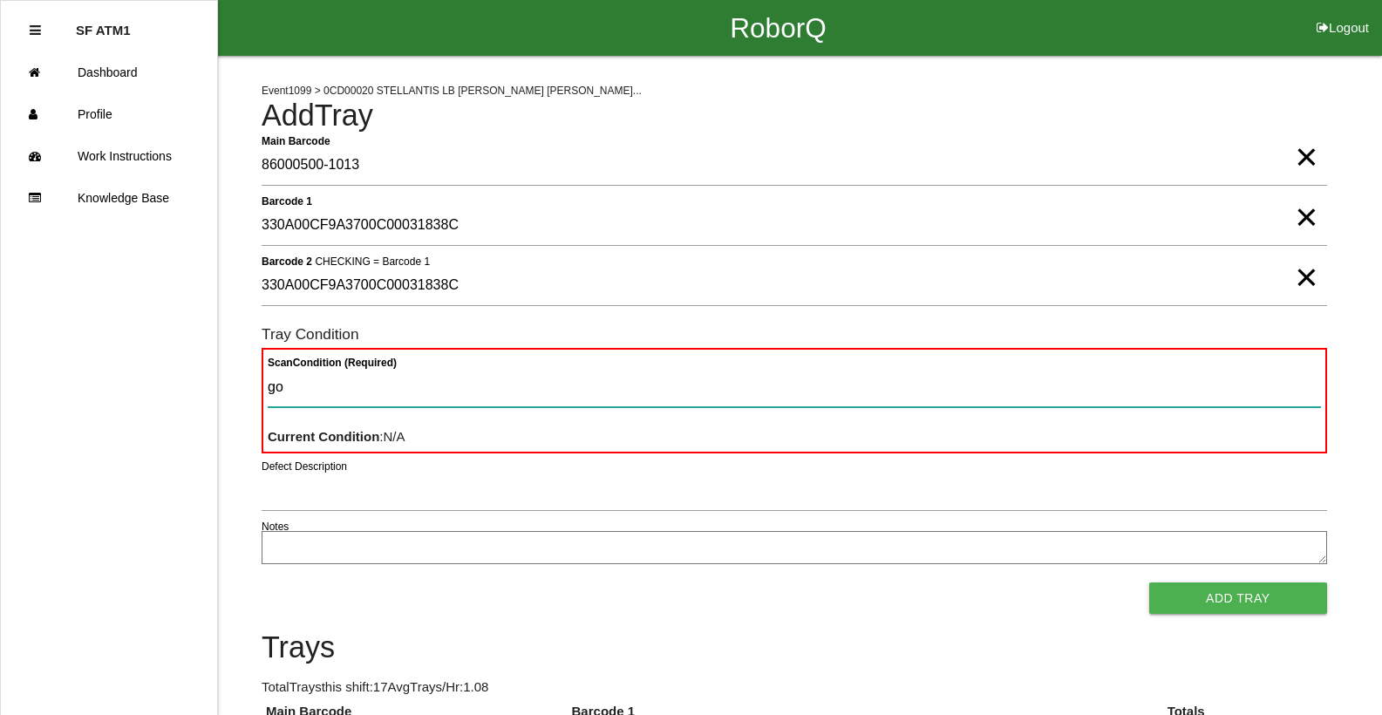
type Condition "goo"
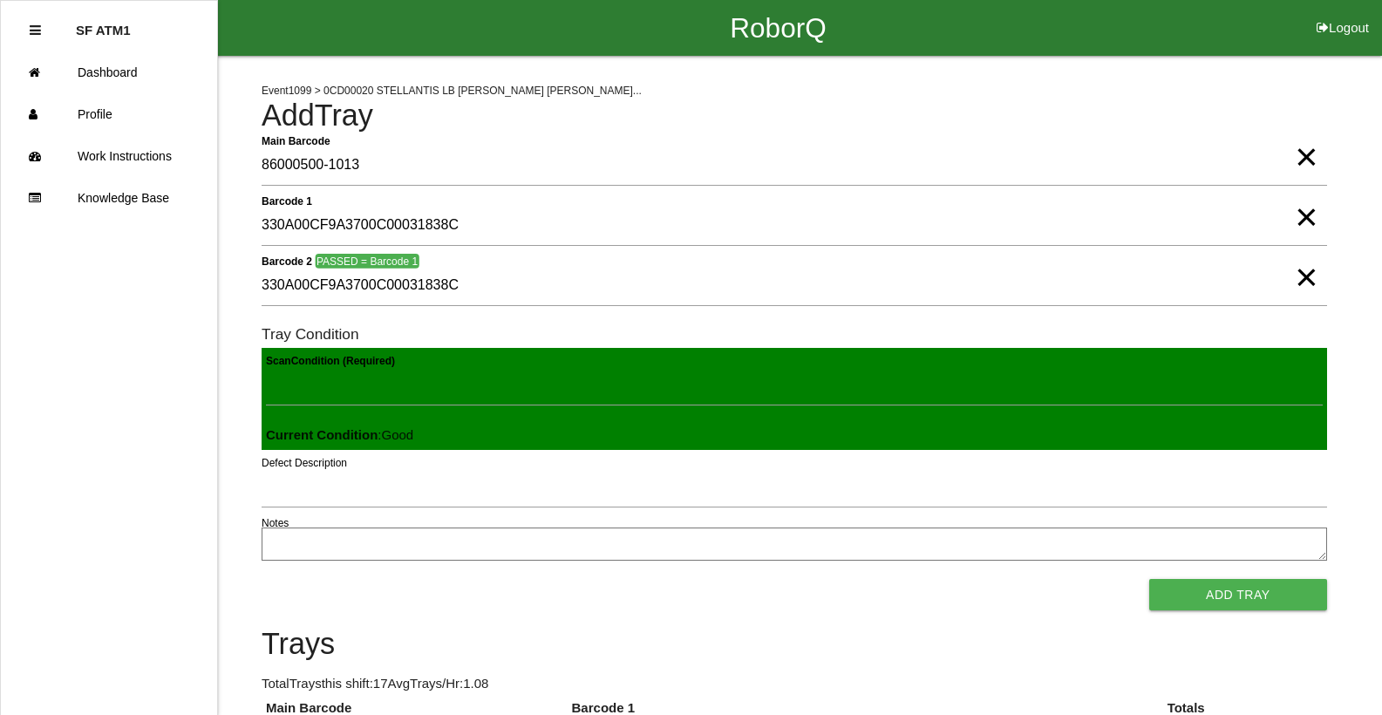
click at [1149, 579] on button "Add Tray" at bounding box center [1238, 594] width 178 height 31
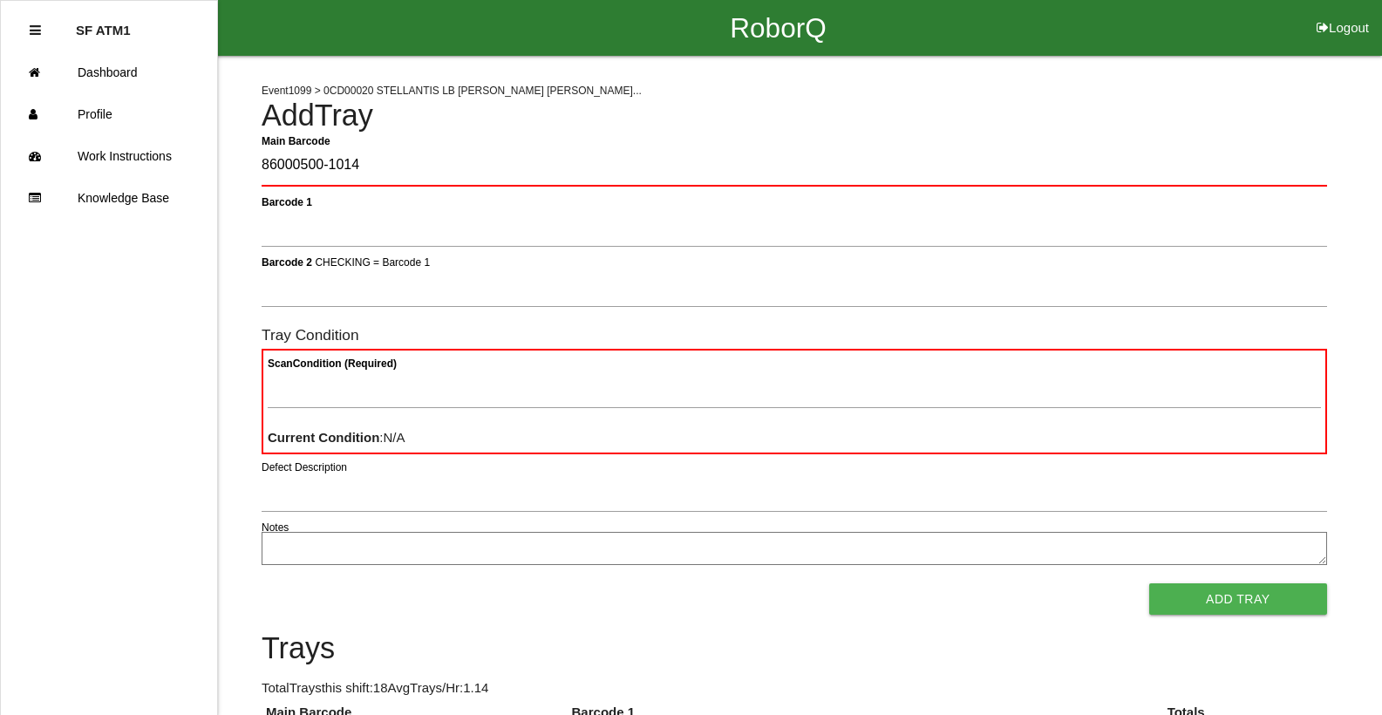
type Barcode "86000500-1014"
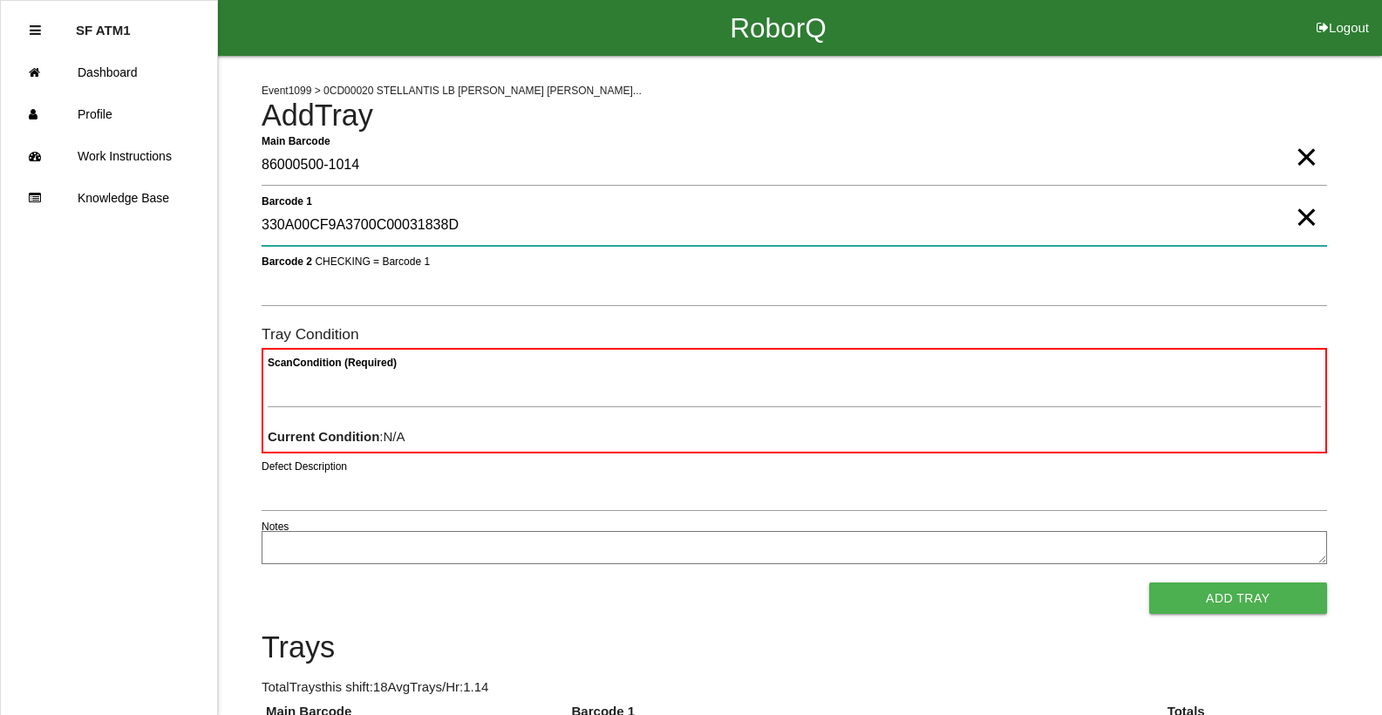
type 1 "330A00CF9A3700C00031838D"
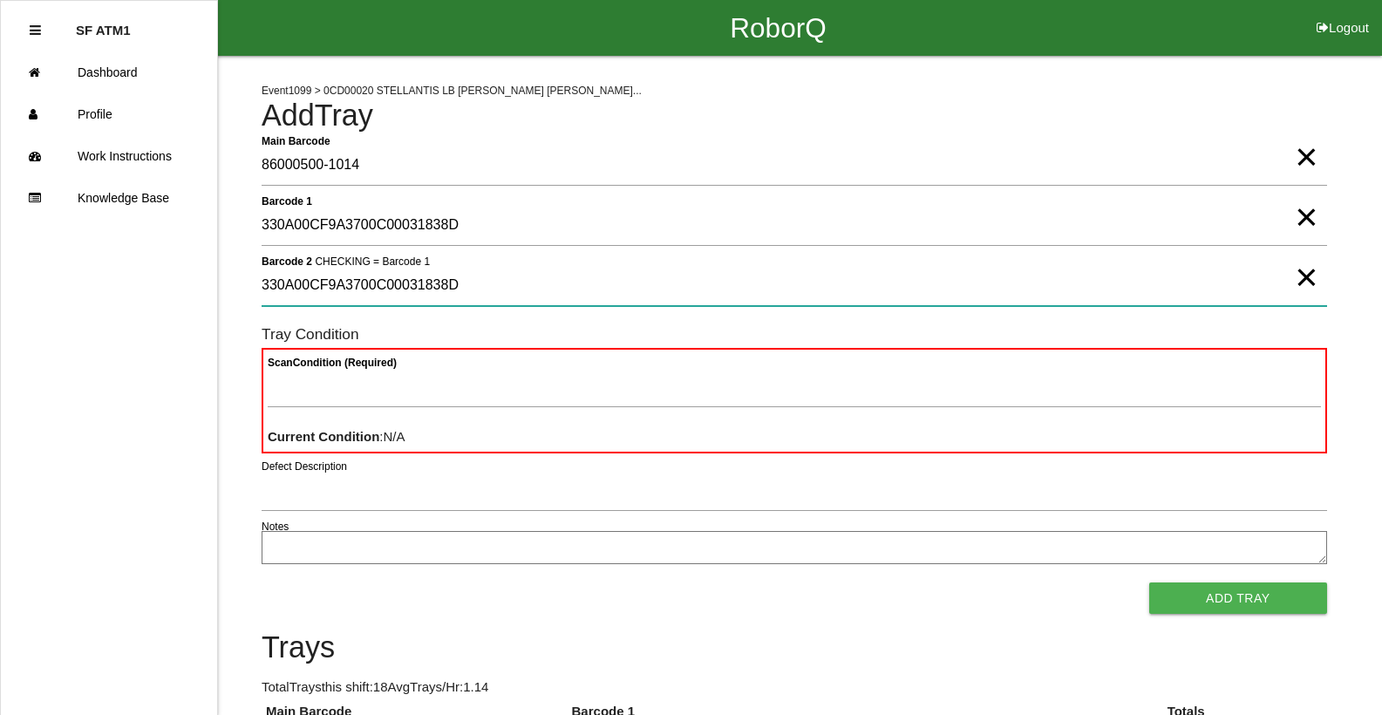
type 2 "330A00CF9A3700C00031838D"
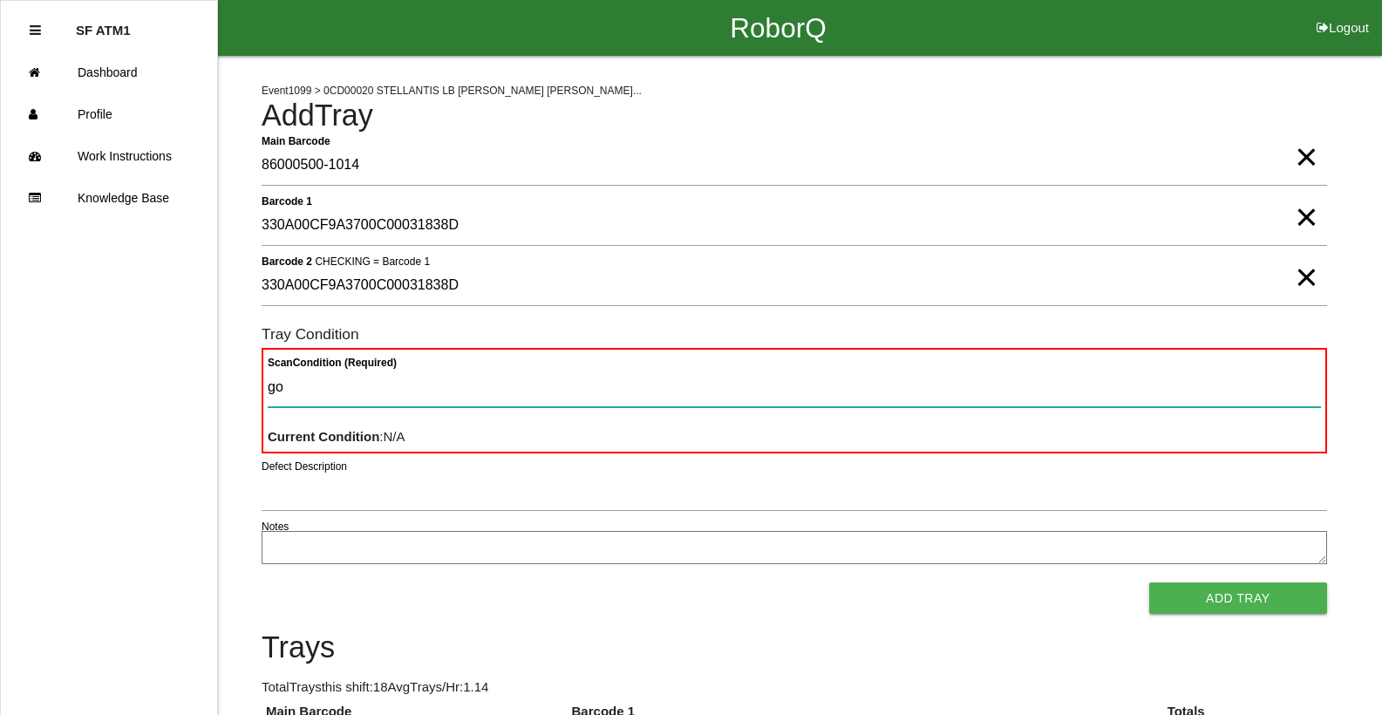
type Condition "goo"
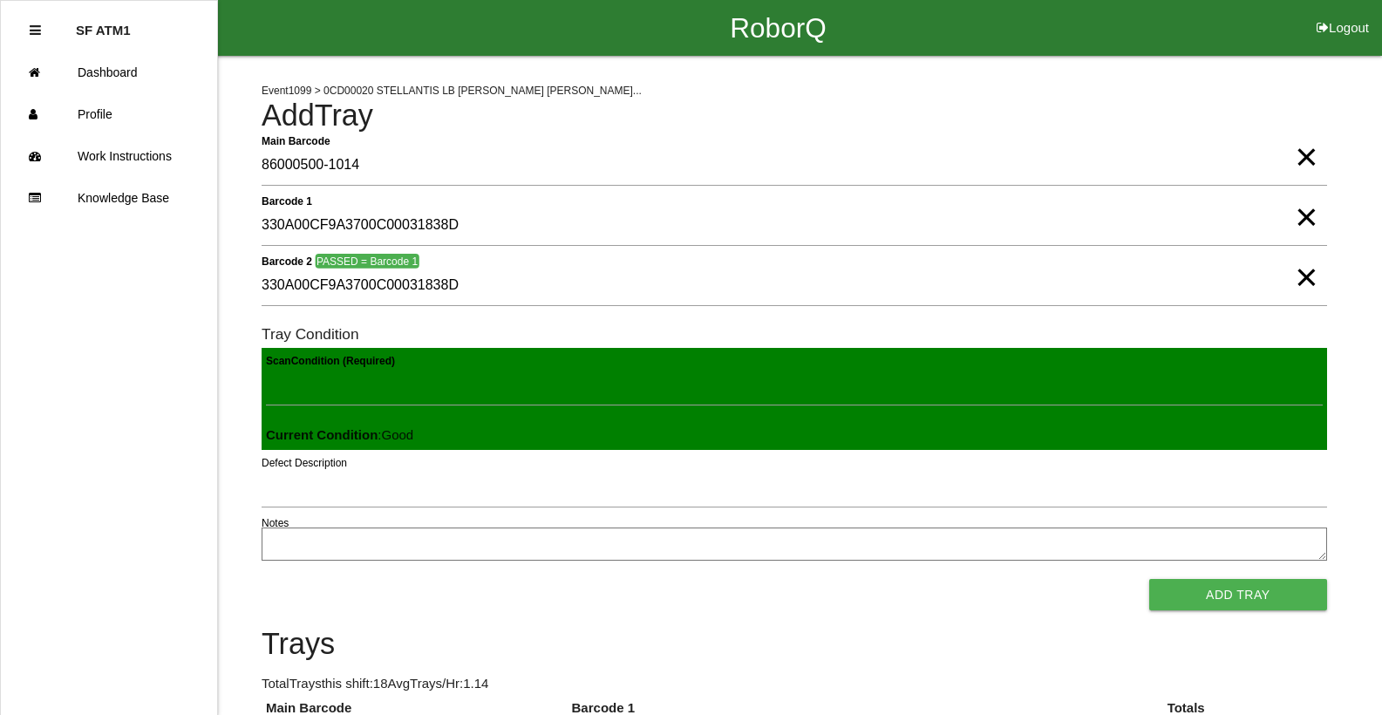
click at [1149, 579] on button "Add Tray" at bounding box center [1238, 594] width 178 height 31
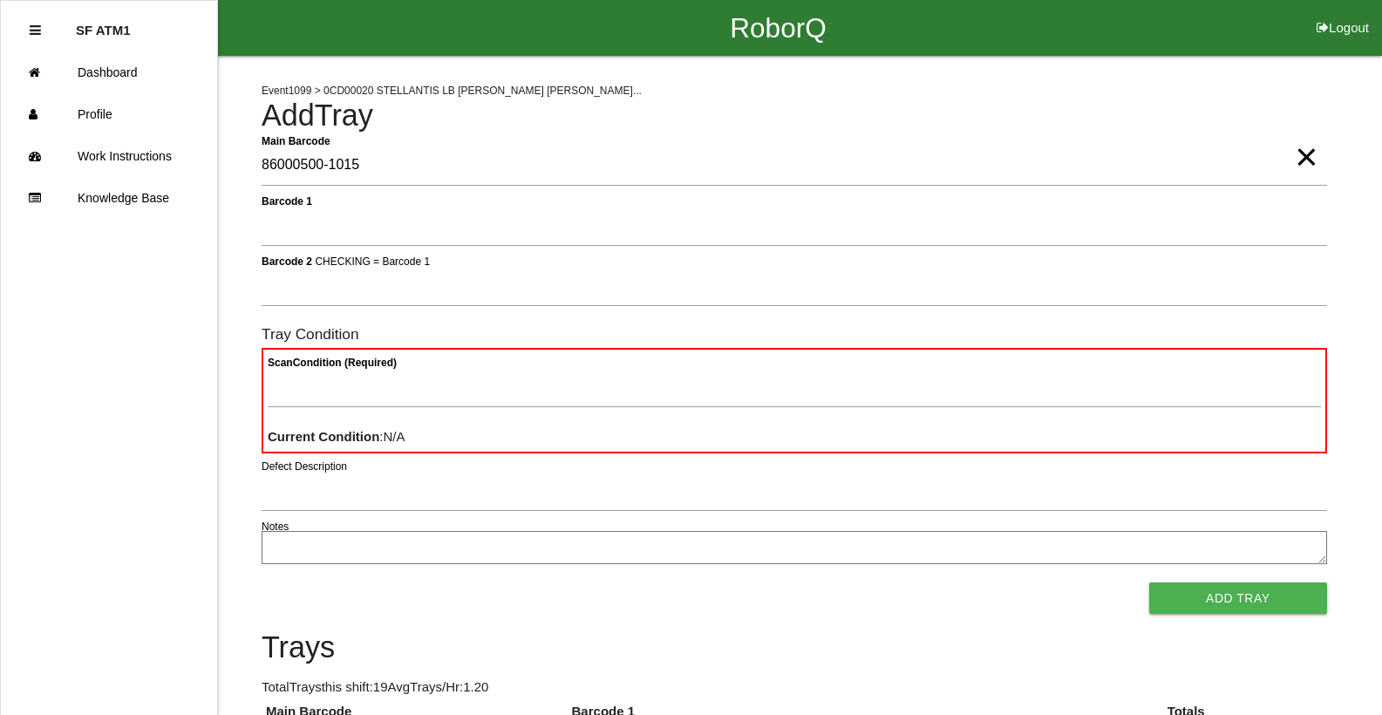
type Barcode "86000500-1015"
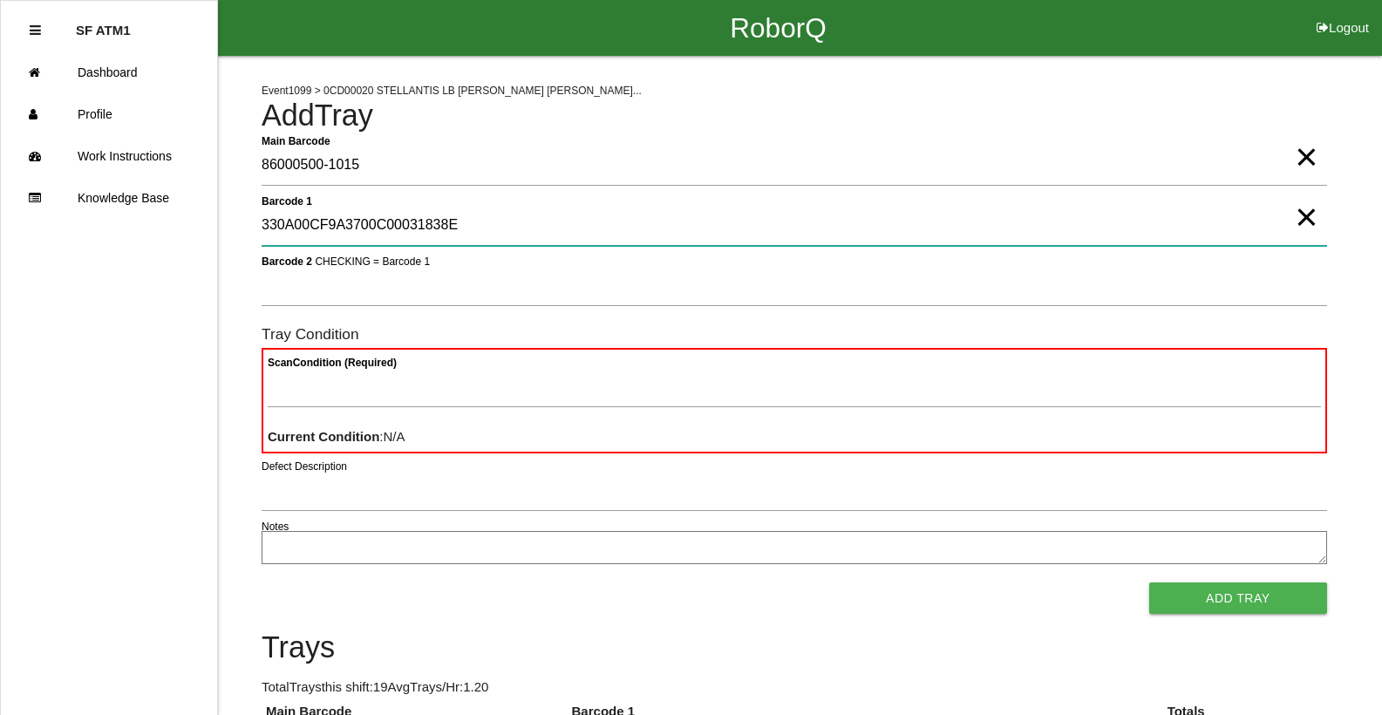
type 1 "330A00CF9A3700C00031838E"
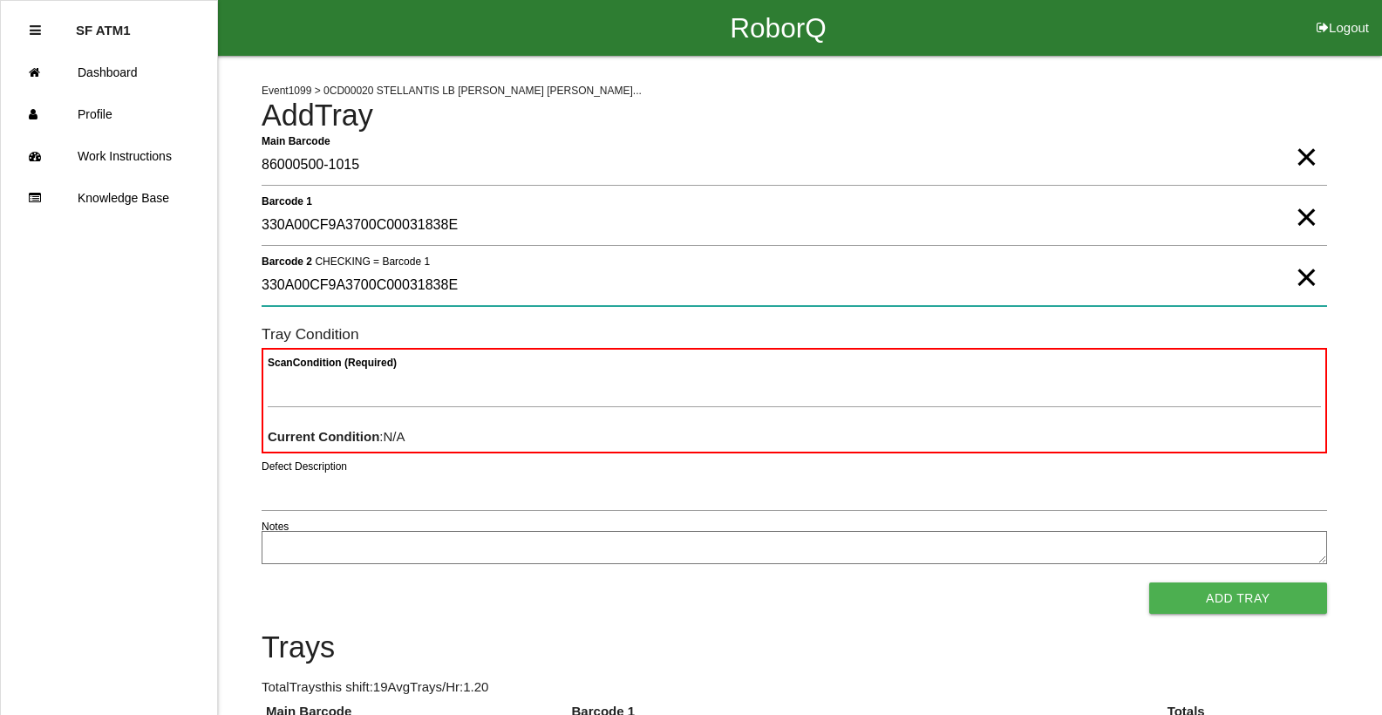
type 2 "330A00CF9A3700C00031838E"
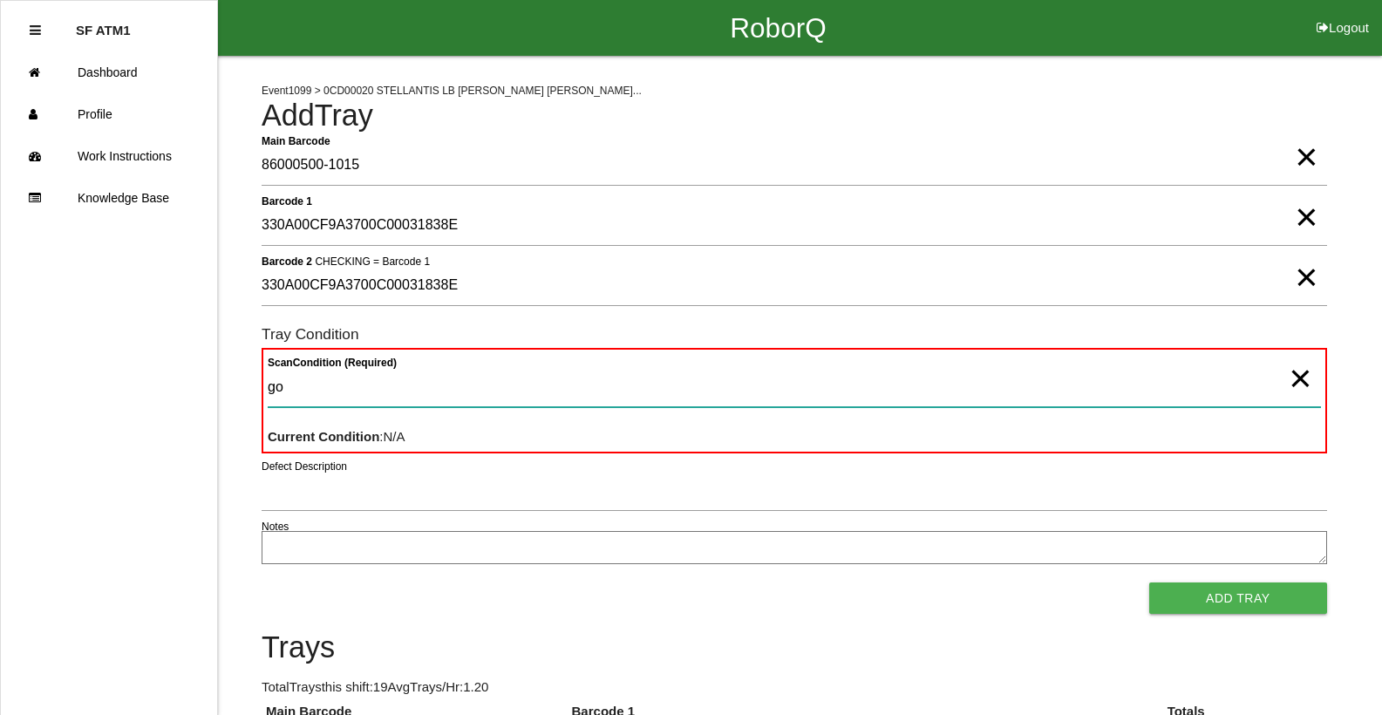
type Condition "goo"
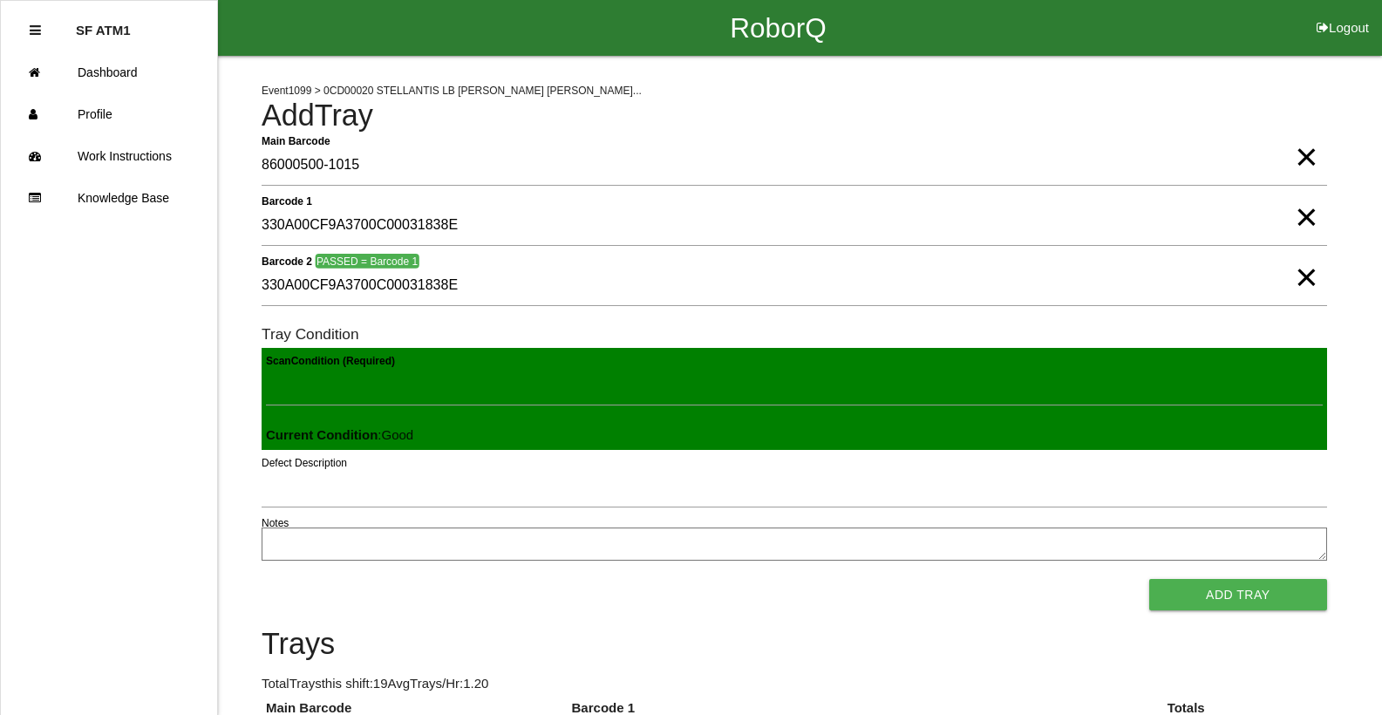
click at [1149, 579] on button "Add Tray" at bounding box center [1238, 594] width 178 height 31
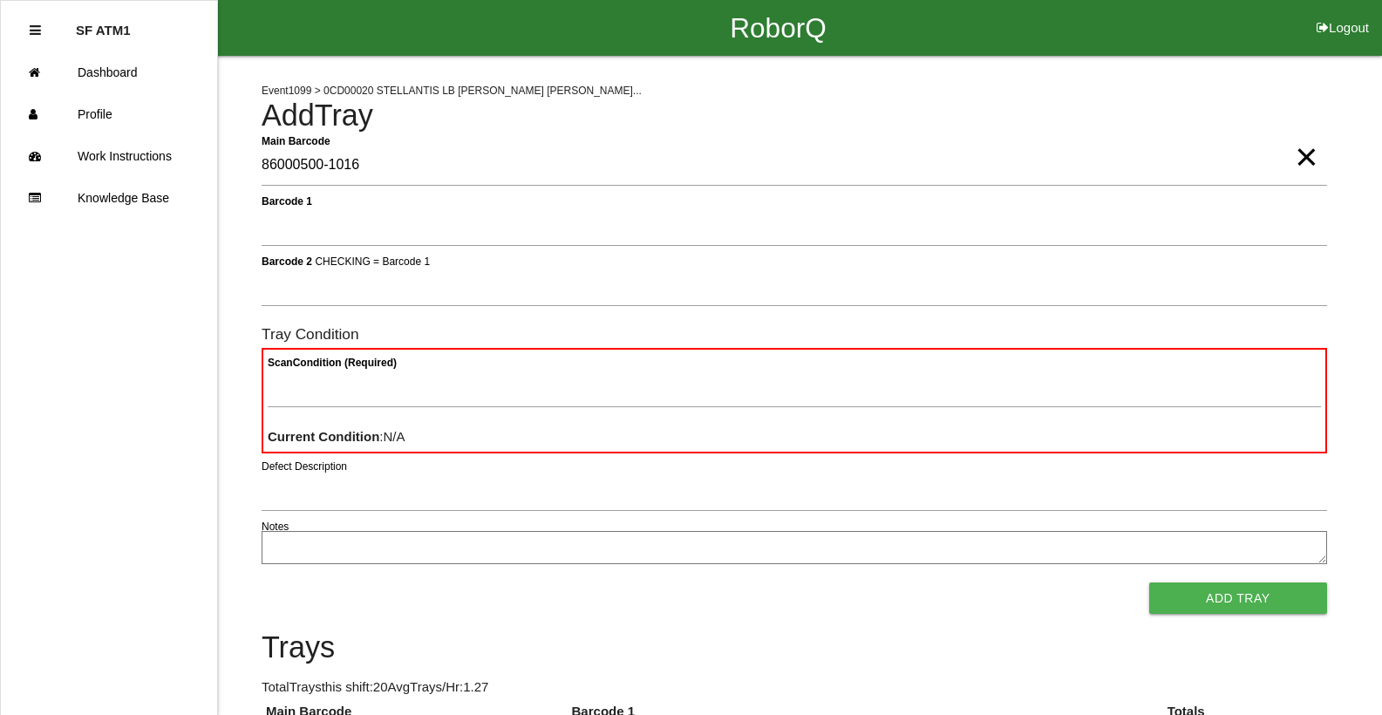
type Barcode "86000500-1016"
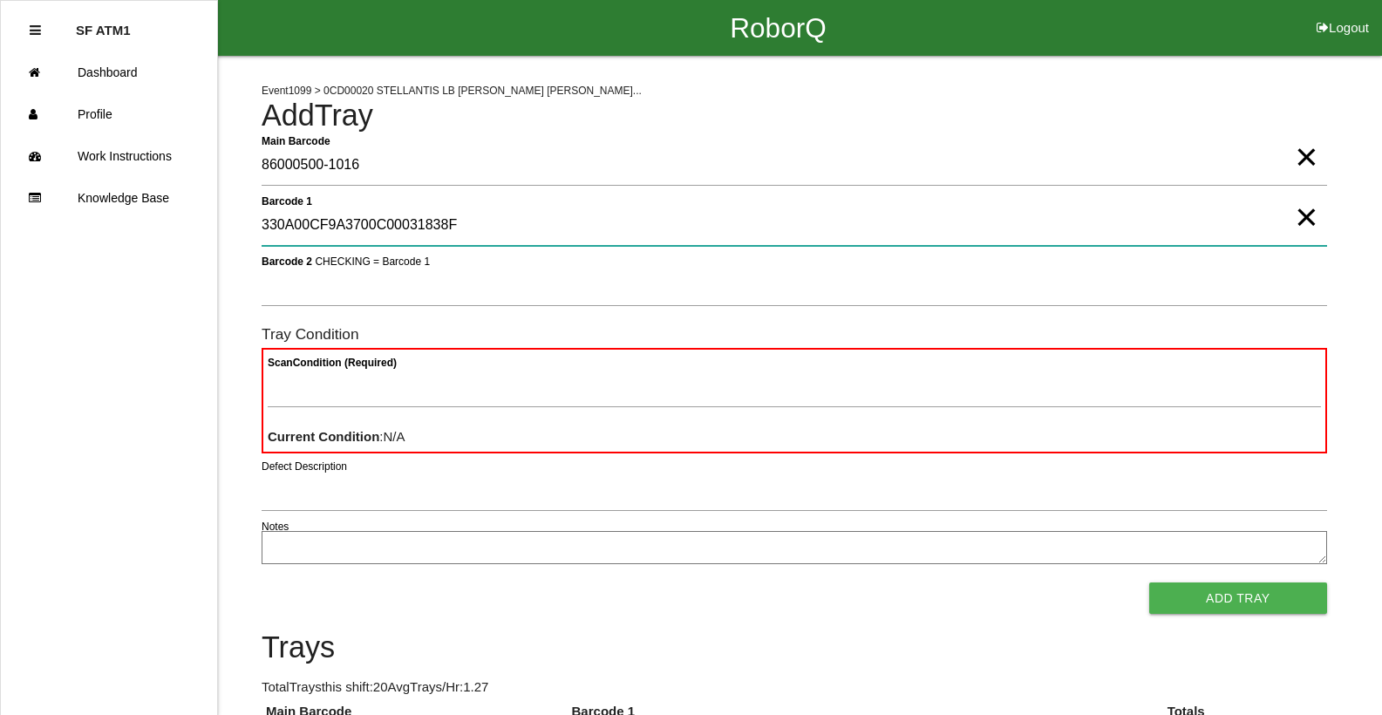
type 1 "330A00CF9A3700C00031838F"
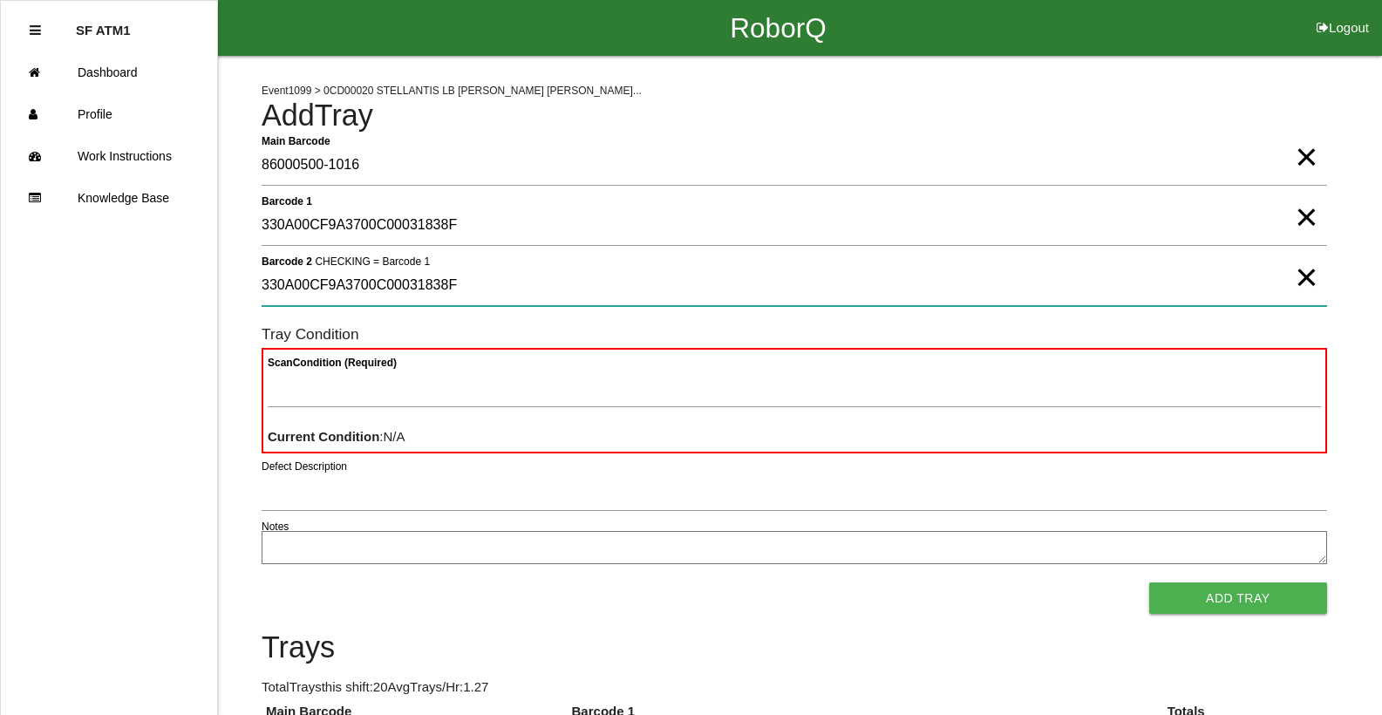
type 2 "330A00CF9A3700C00031838F"
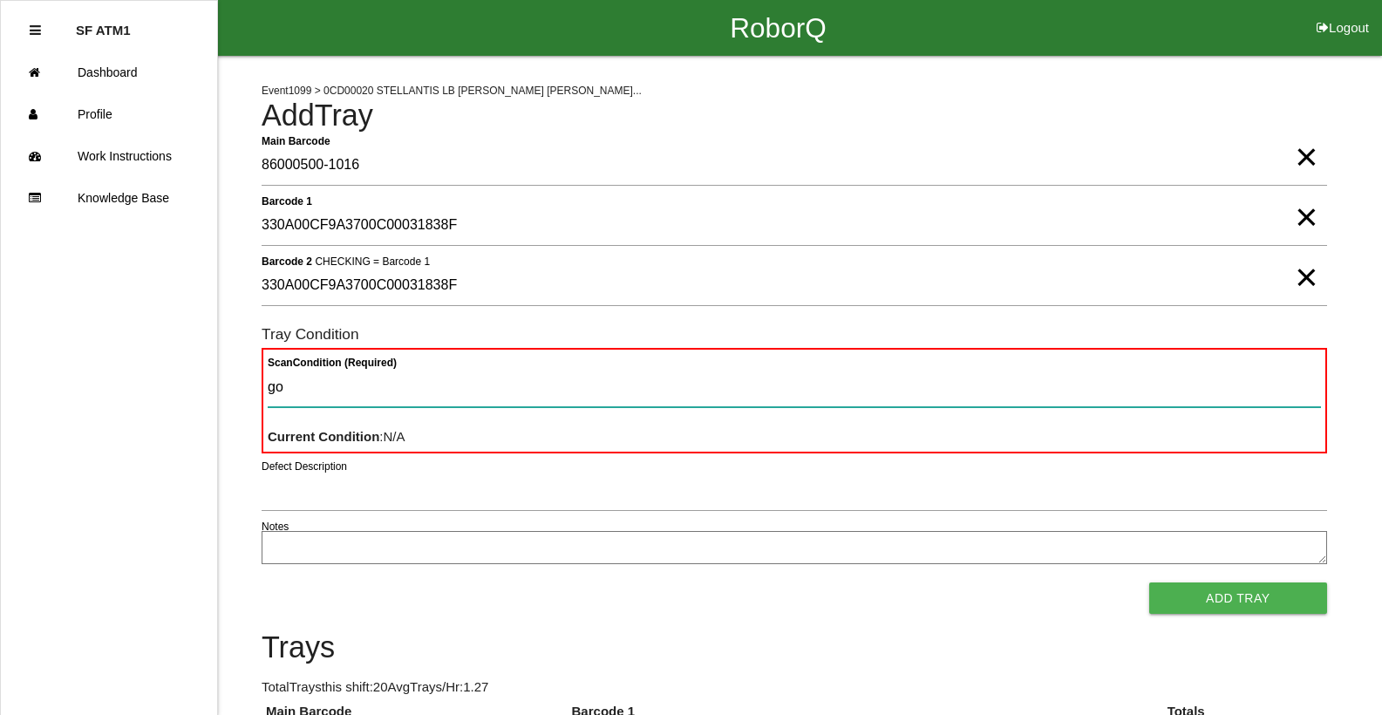
type Condition "goo"
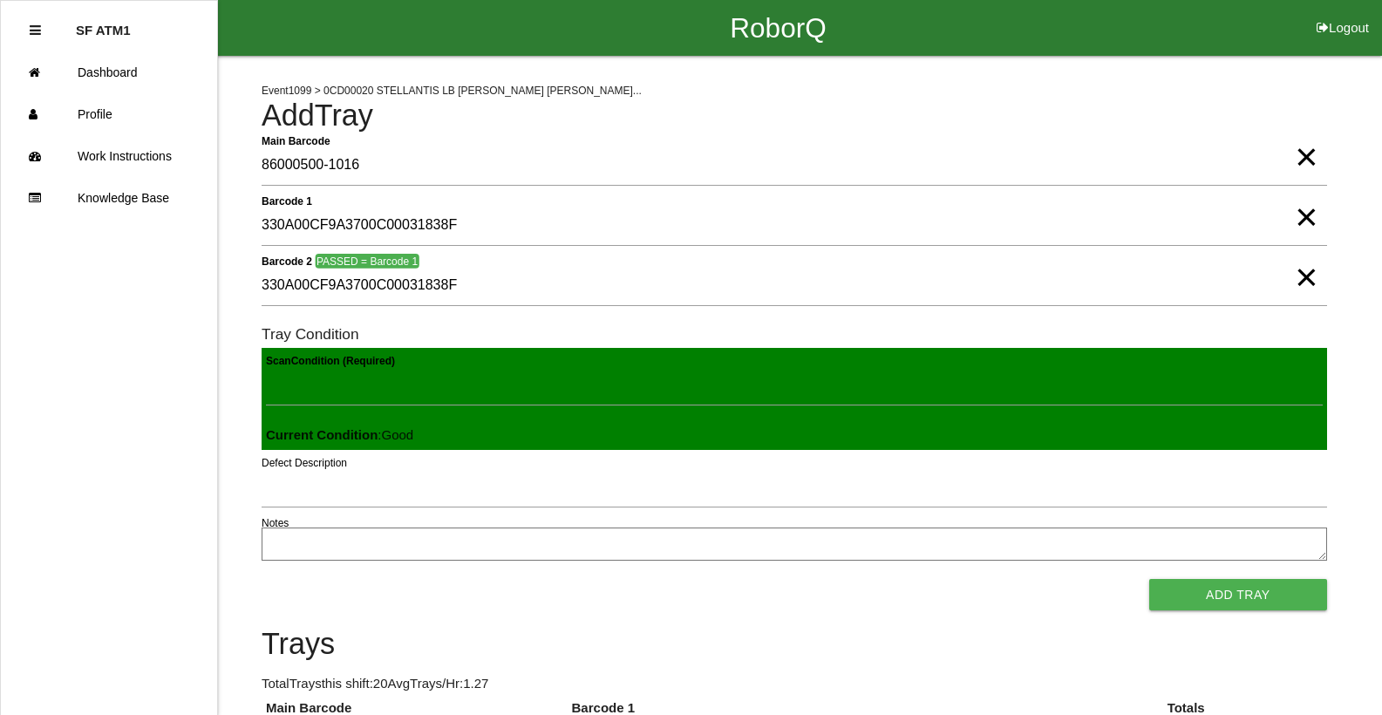
click at [1149, 579] on button "Add Tray" at bounding box center [1238, 594] width 178 height 31
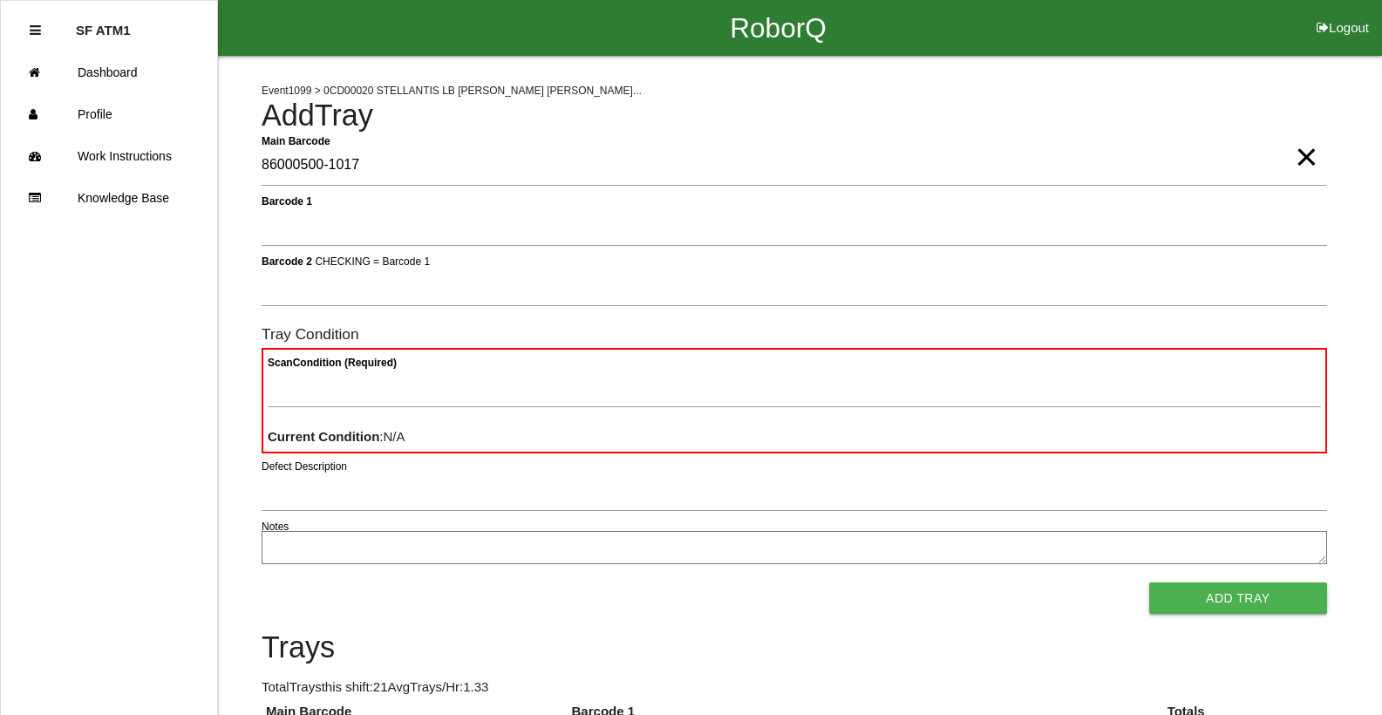
type Barcode "86000500-1017"
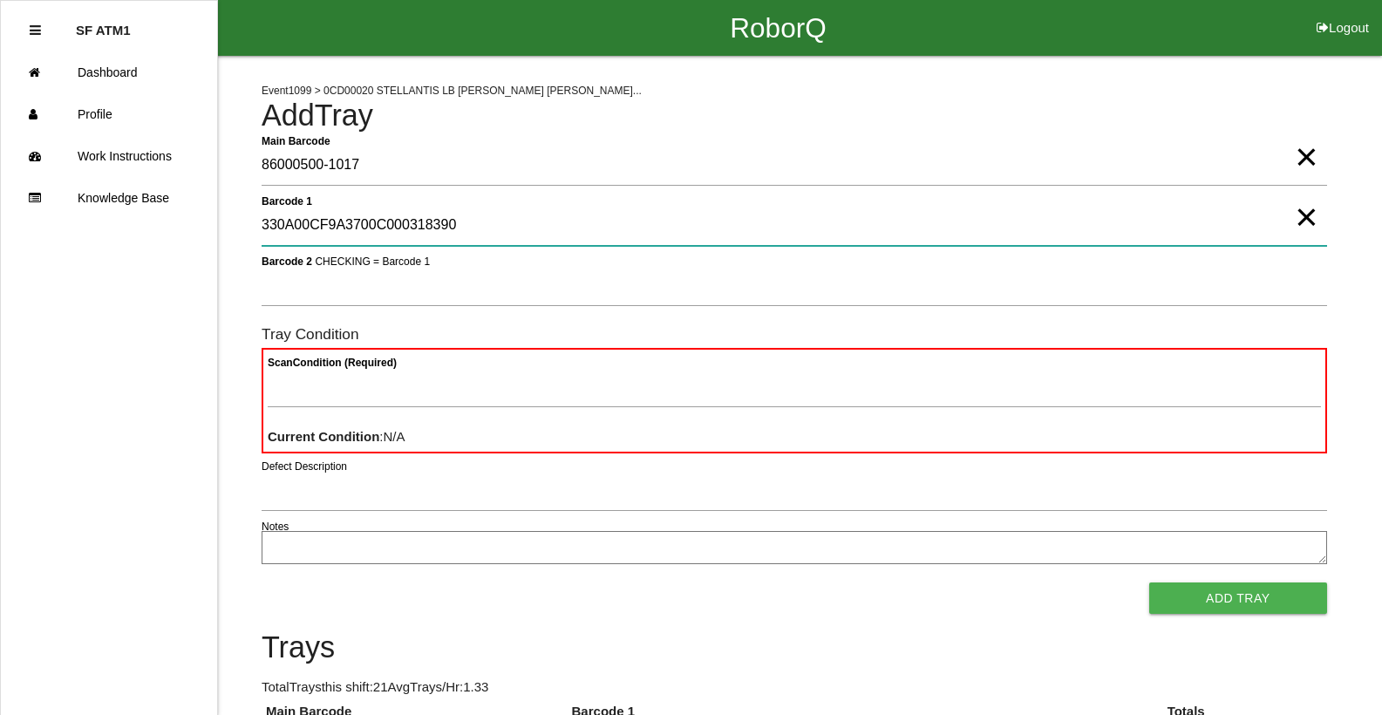
type 1 "330A00CF9A3700C000318390"
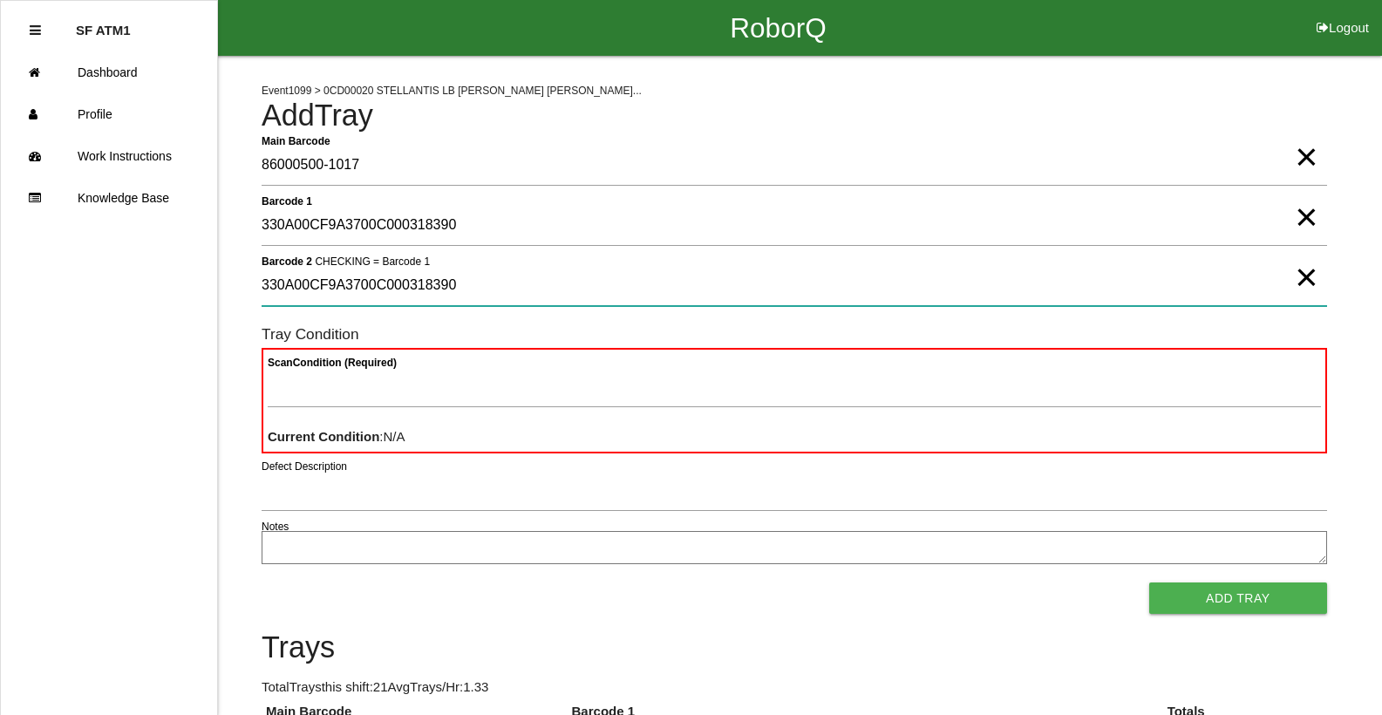
type 2 "330A00CF9A3700C000318390"
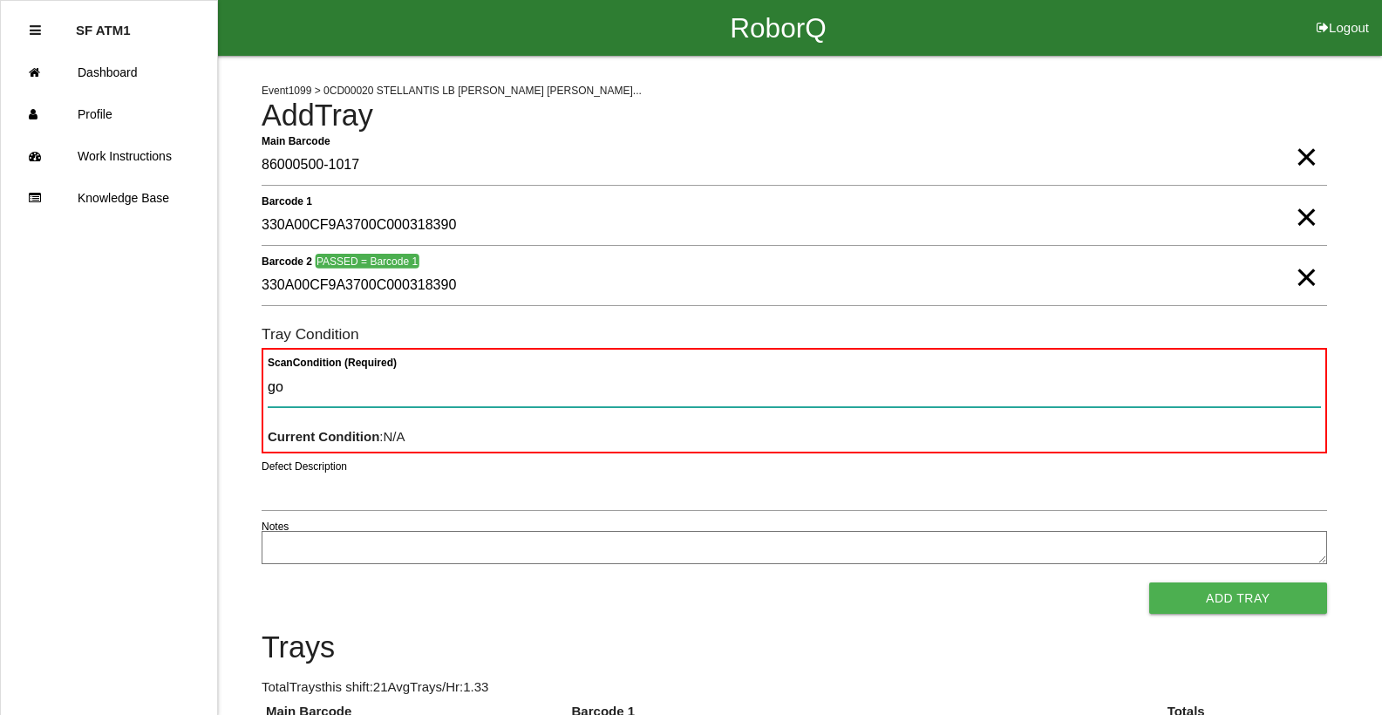
type Condition "goo"
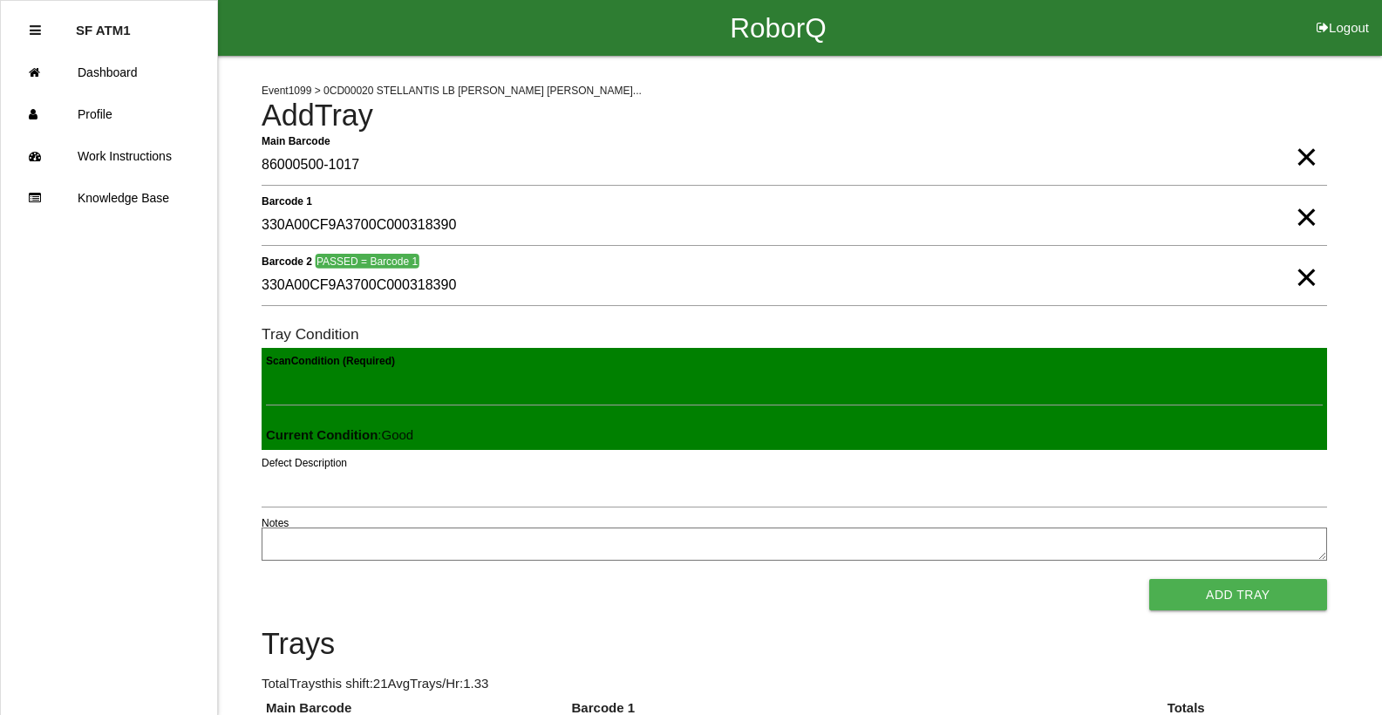
click at [1149, 579] on button "Add Tray" at bounding box center [1238, 594] width 178 height 31
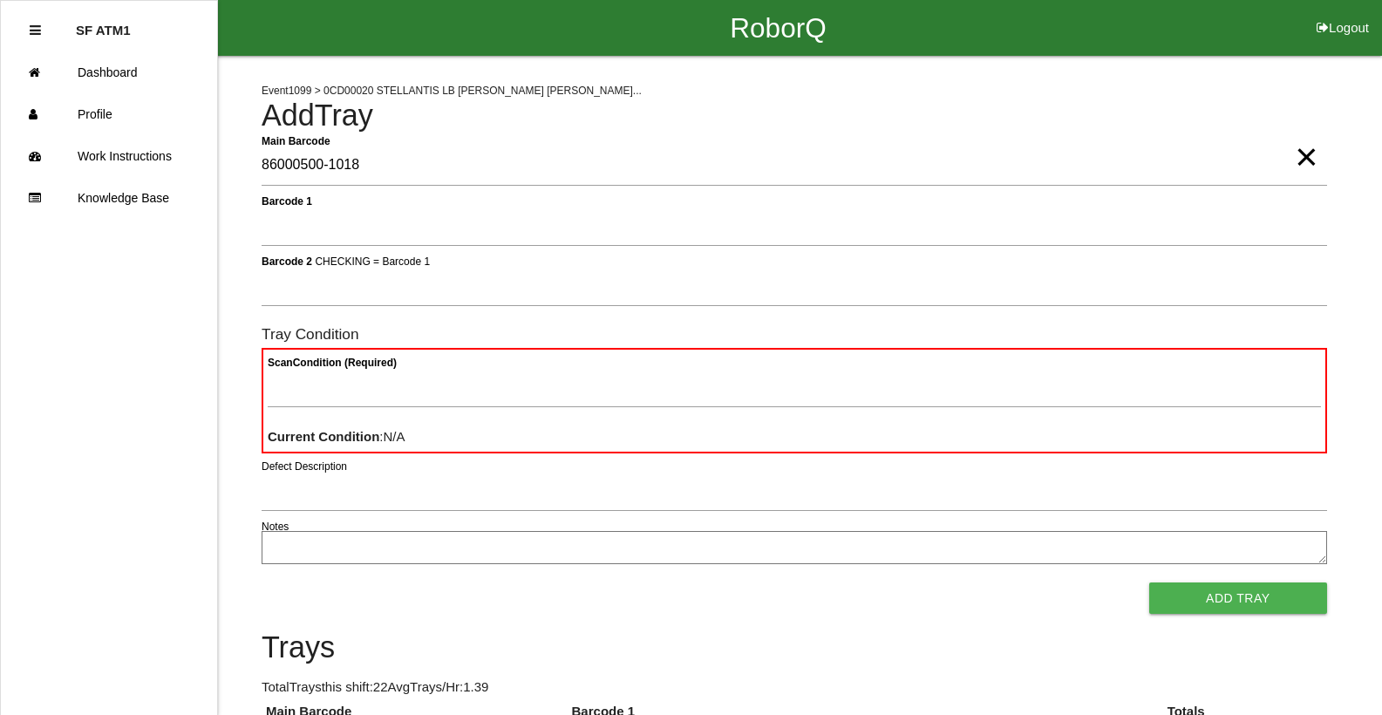
type Barcode "86000500-1018"
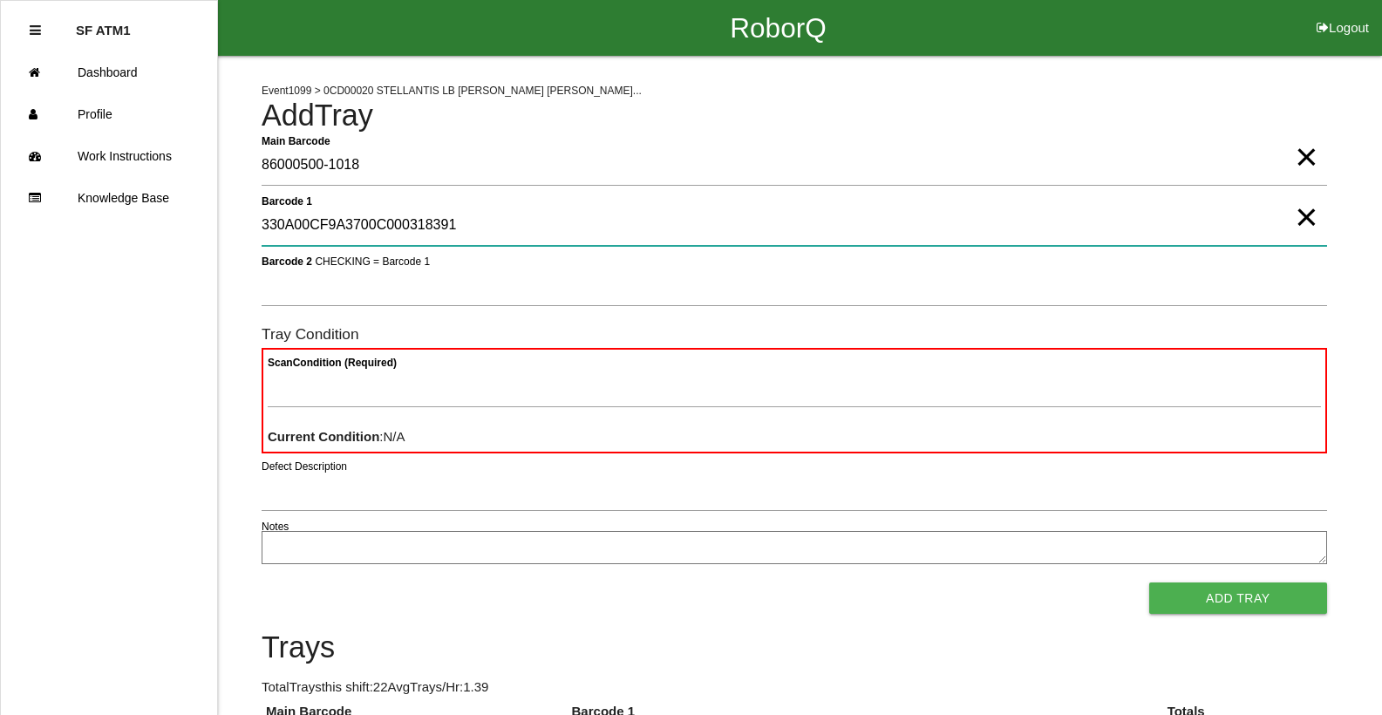
type 1 "330A00CF9A3700C000318391"
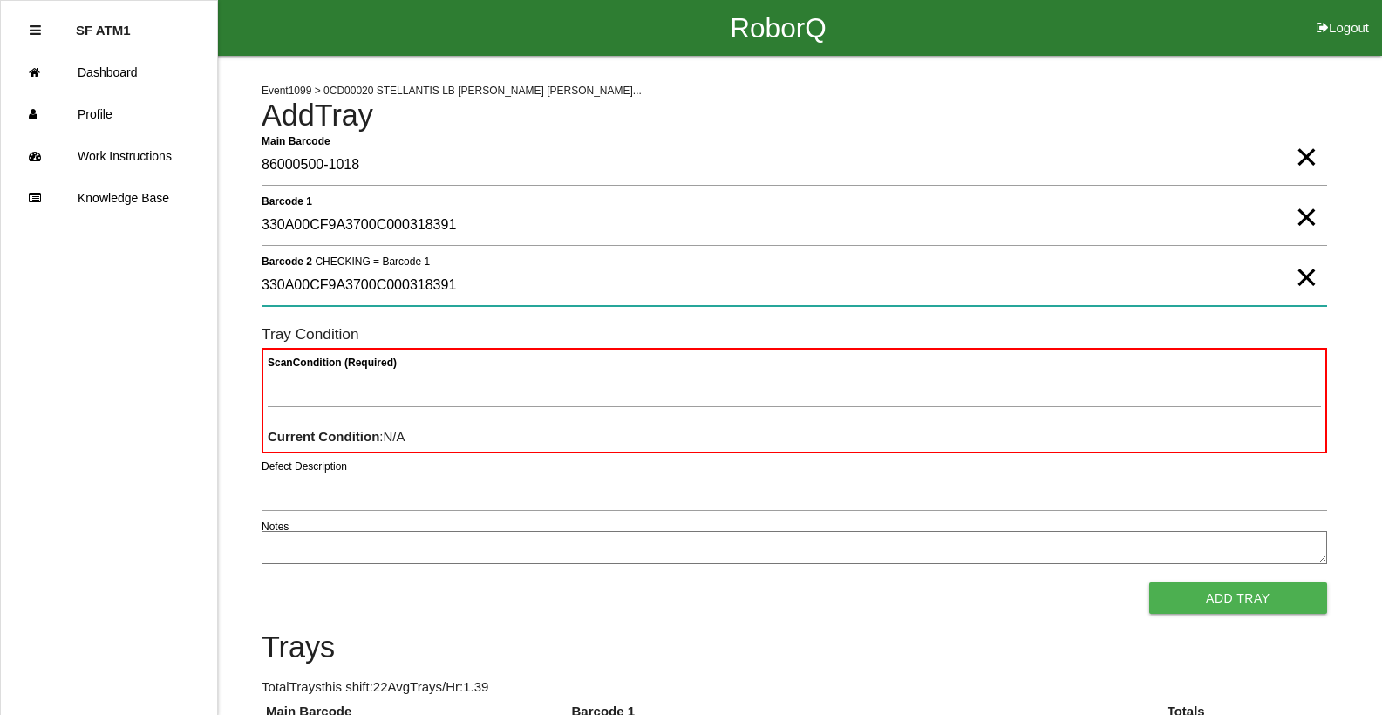
type 2 "330A00CF9A3700C000318391"
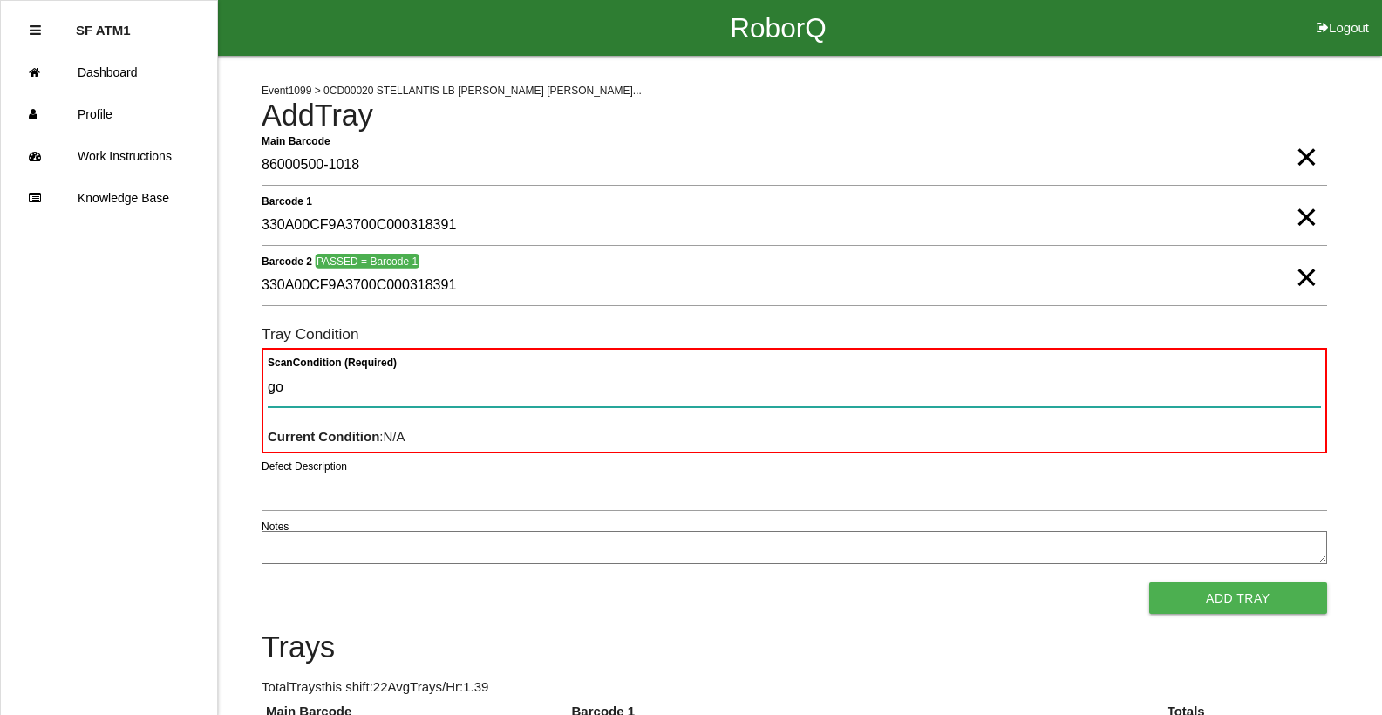
type Condition "goo"
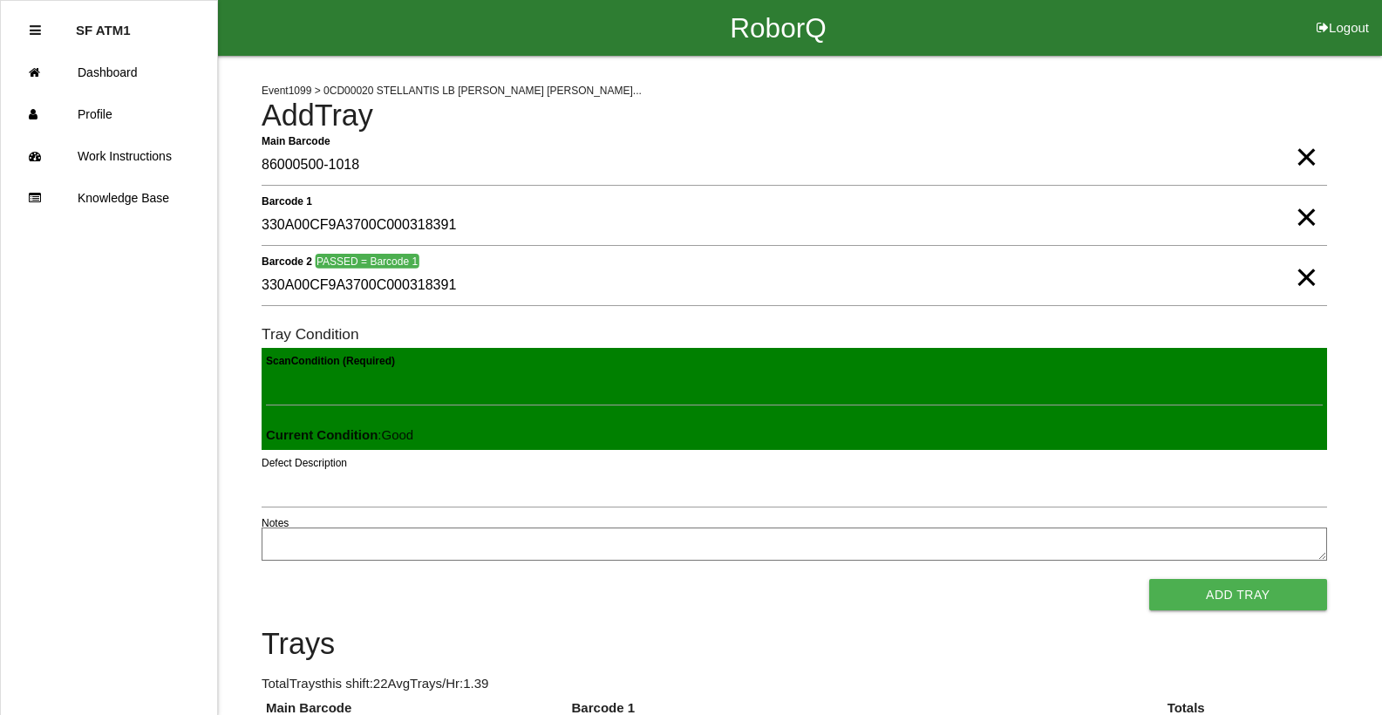
click at [1149, 579] on button "Add Tray" at bounding box center [1238, 594] width 178 height 31
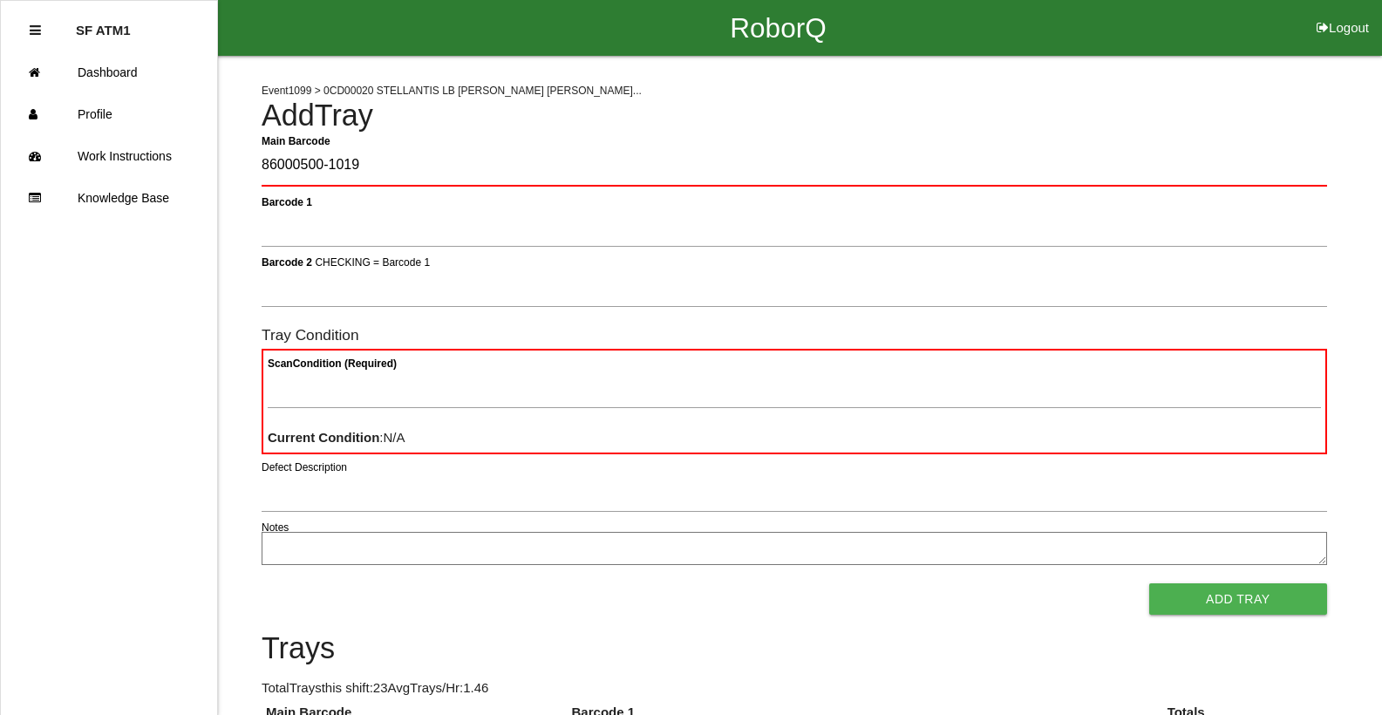
type Barcode "86000500-1019"
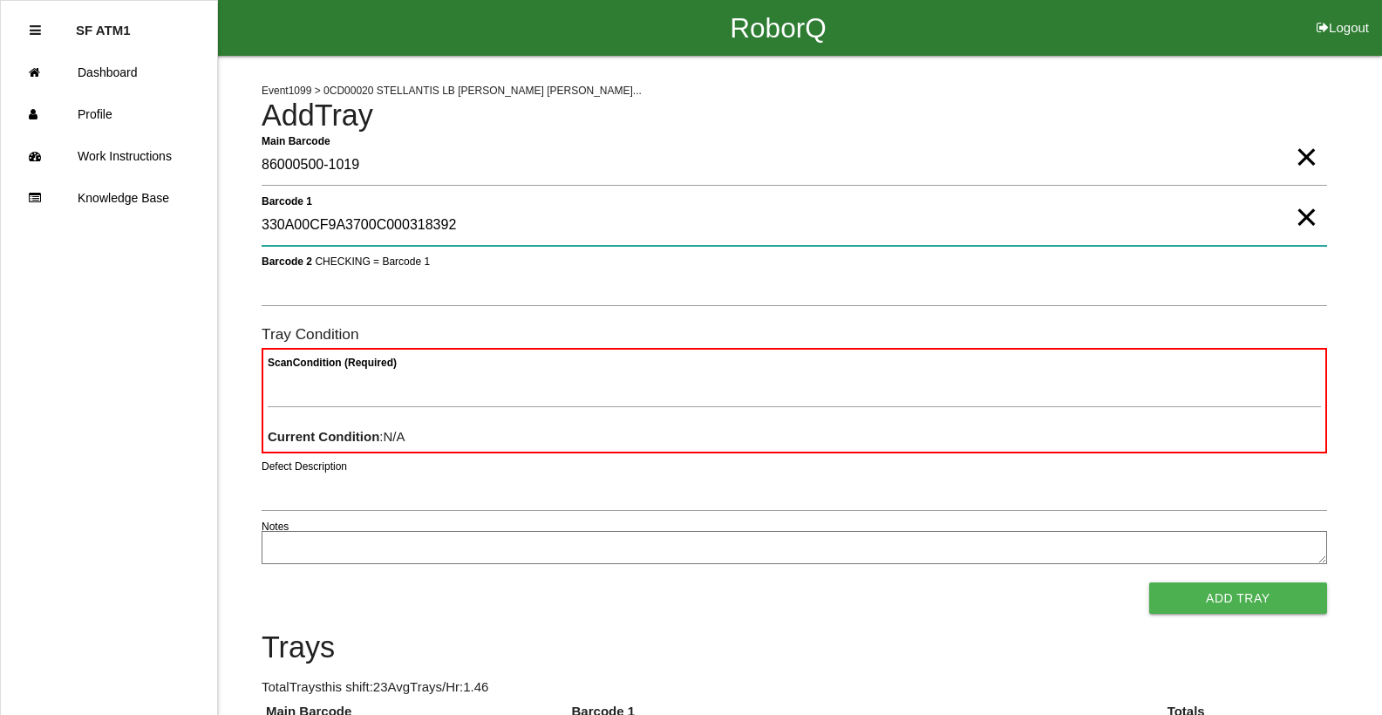
type 1 "330A00CF9A3700C000318392"
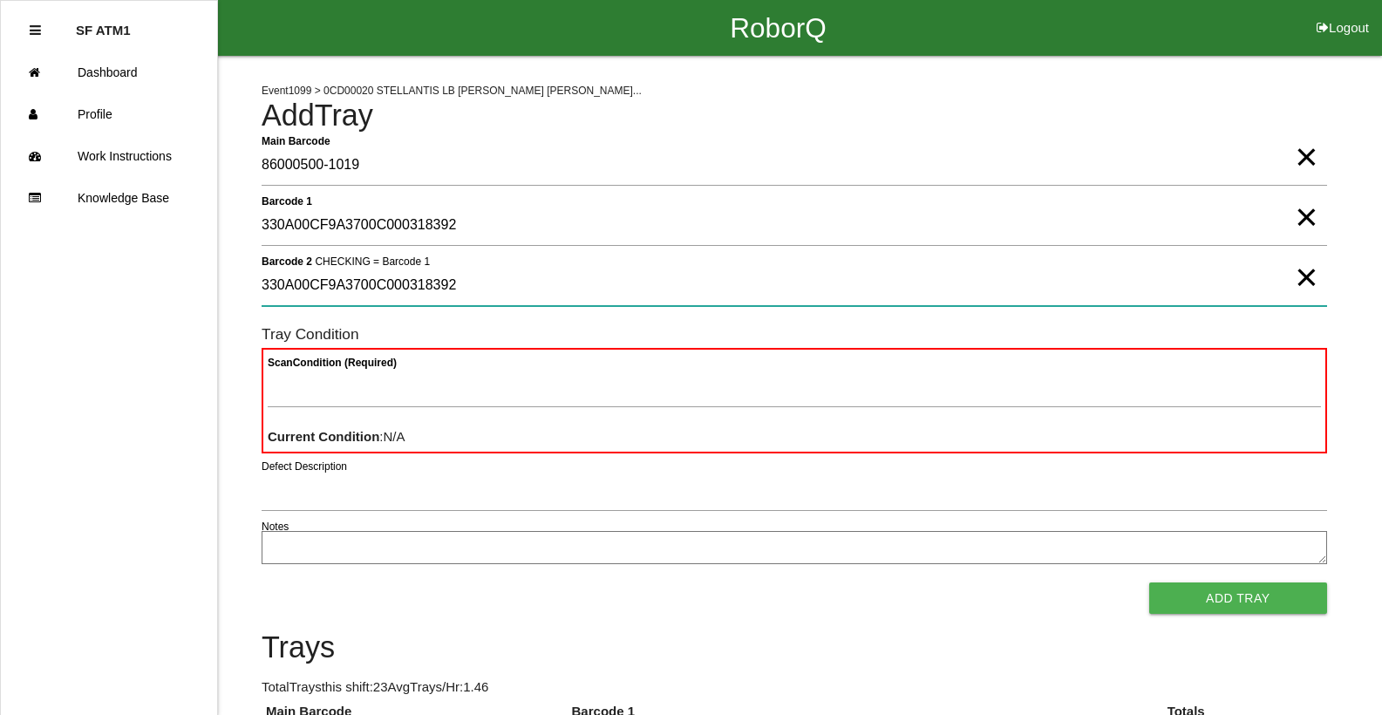
type 2 "330A00CF9A3700C000318392"
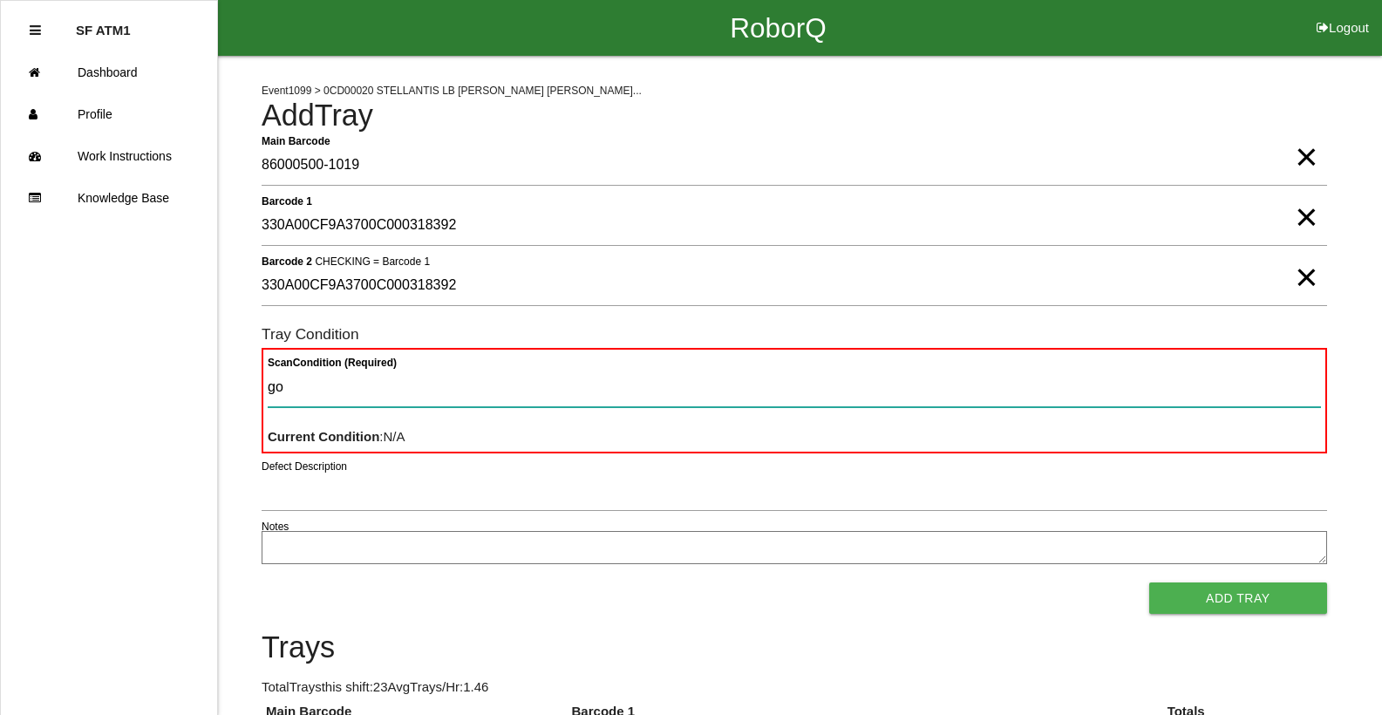
type Condition "goo"
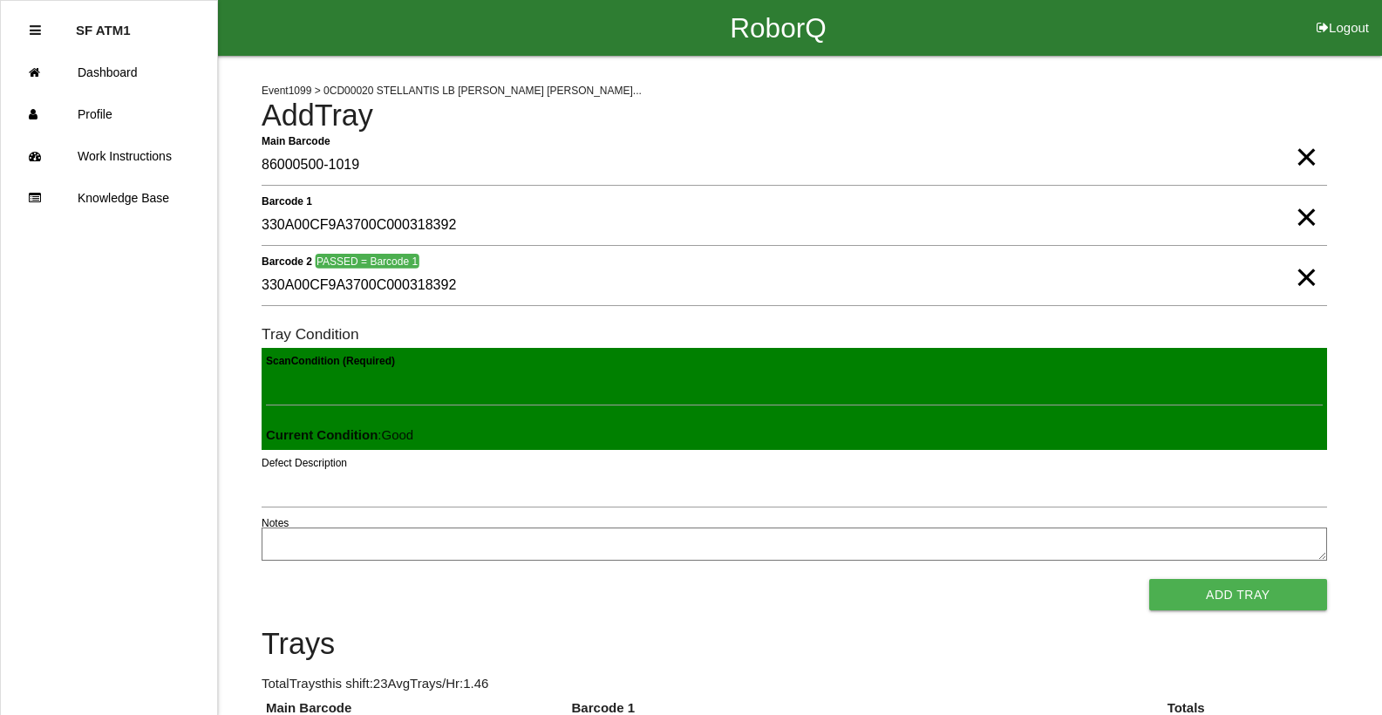
click at [1149, 579] on button "Add Tray" at bounding box center [1238, 594] width 178 height 31
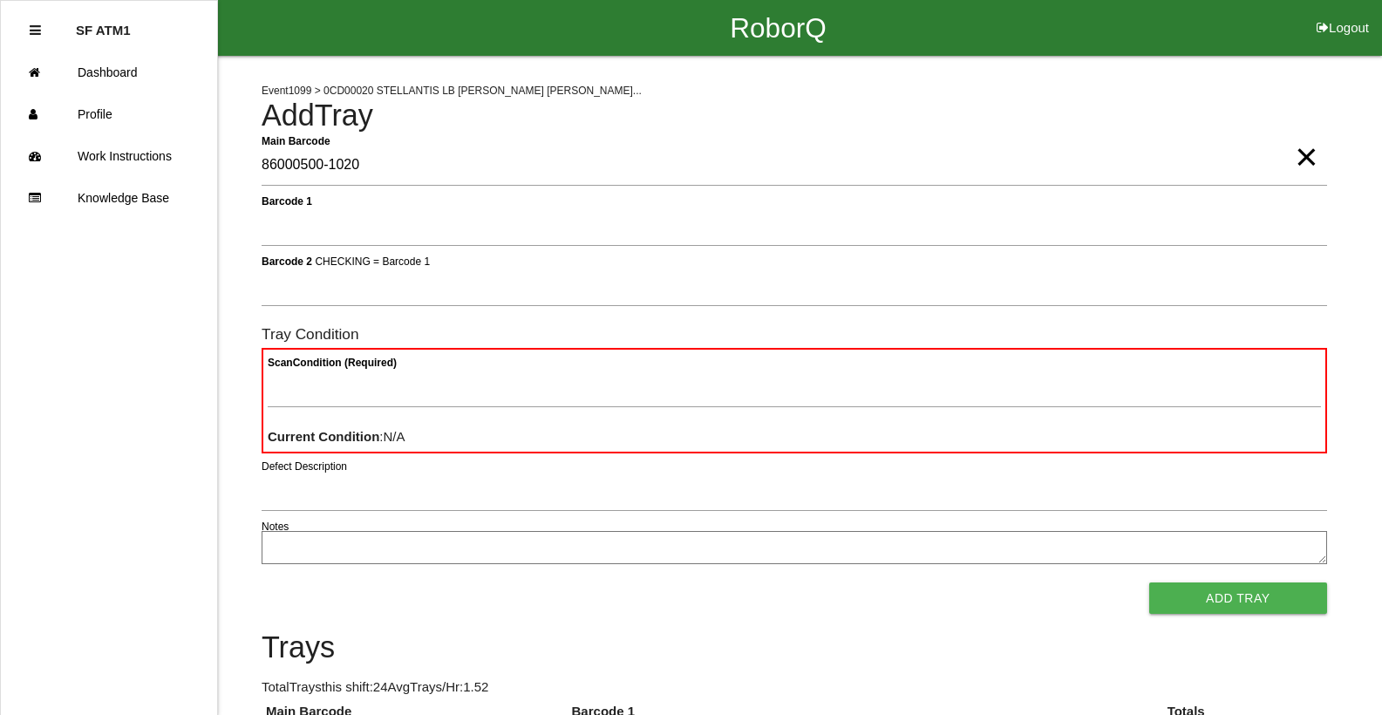
type Barcode "86000500-1020"
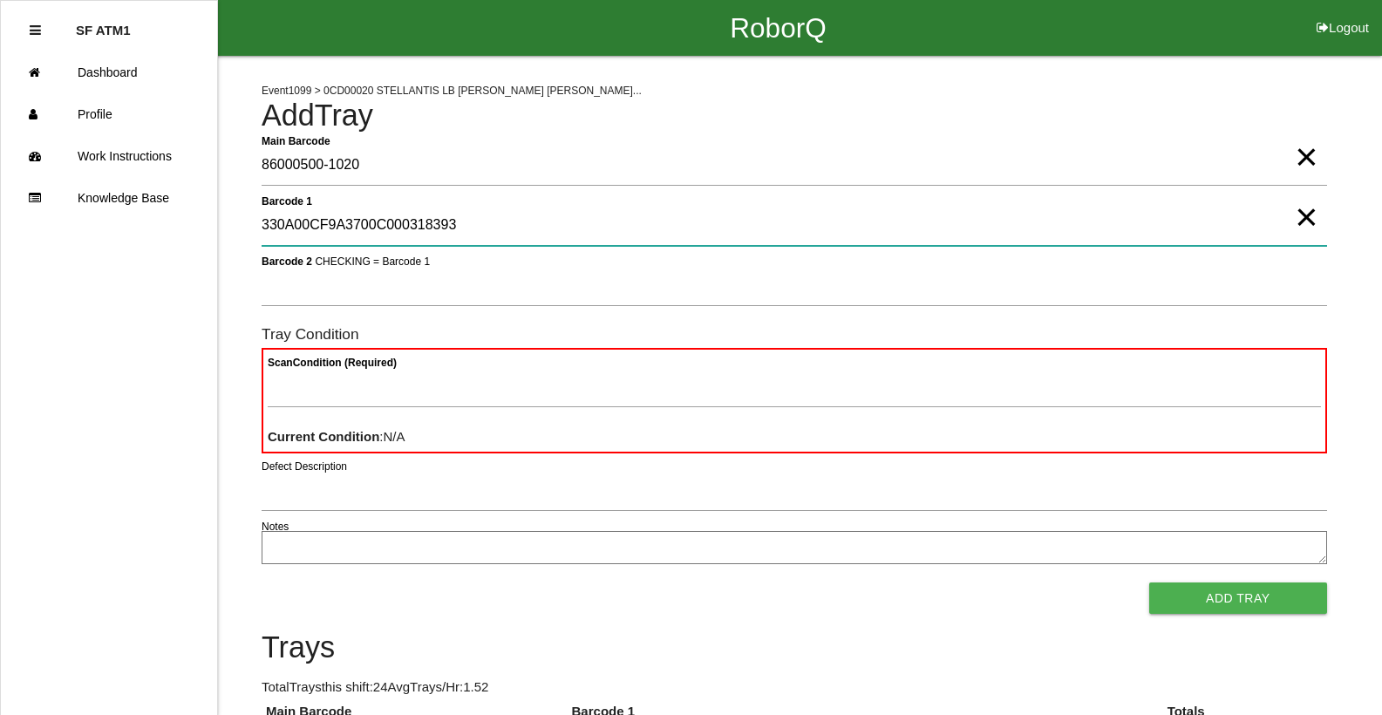
type 1 "330A00CF9A3700C000318393"
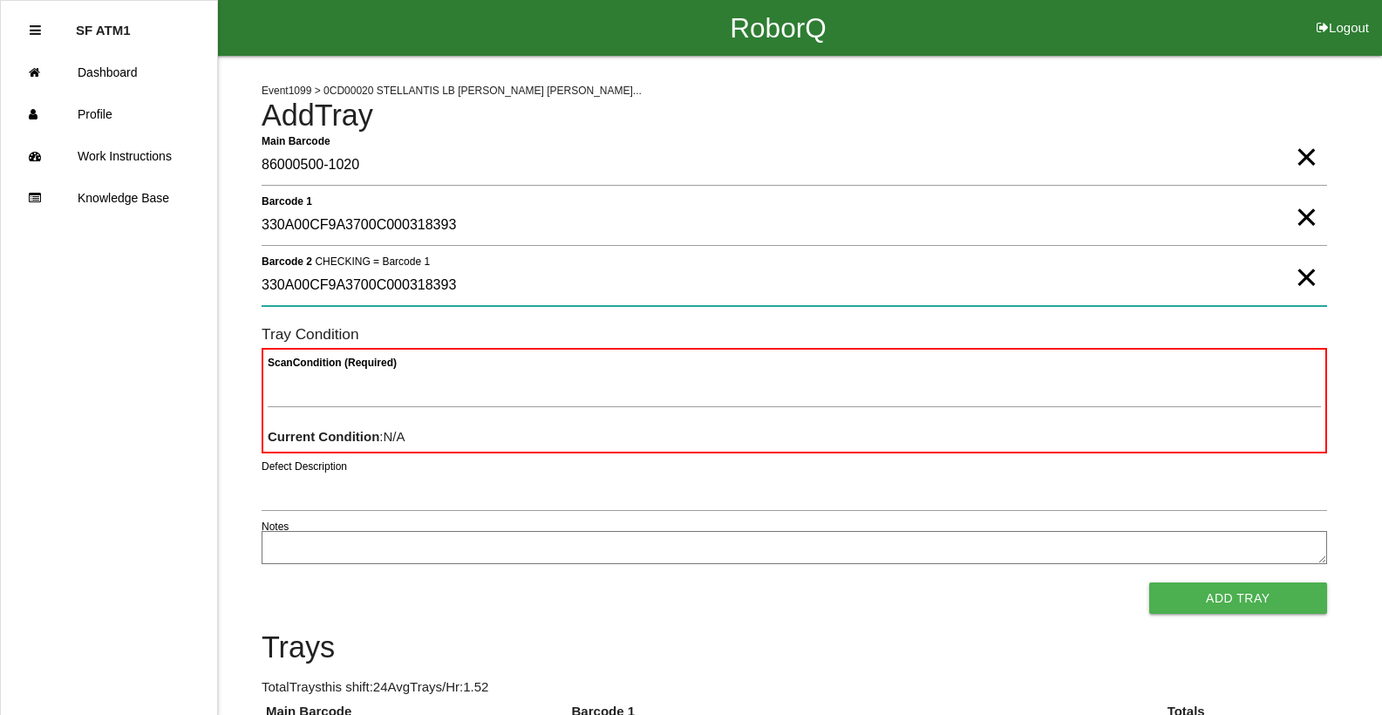
type 2 "330A00CF9A3700C000318393"
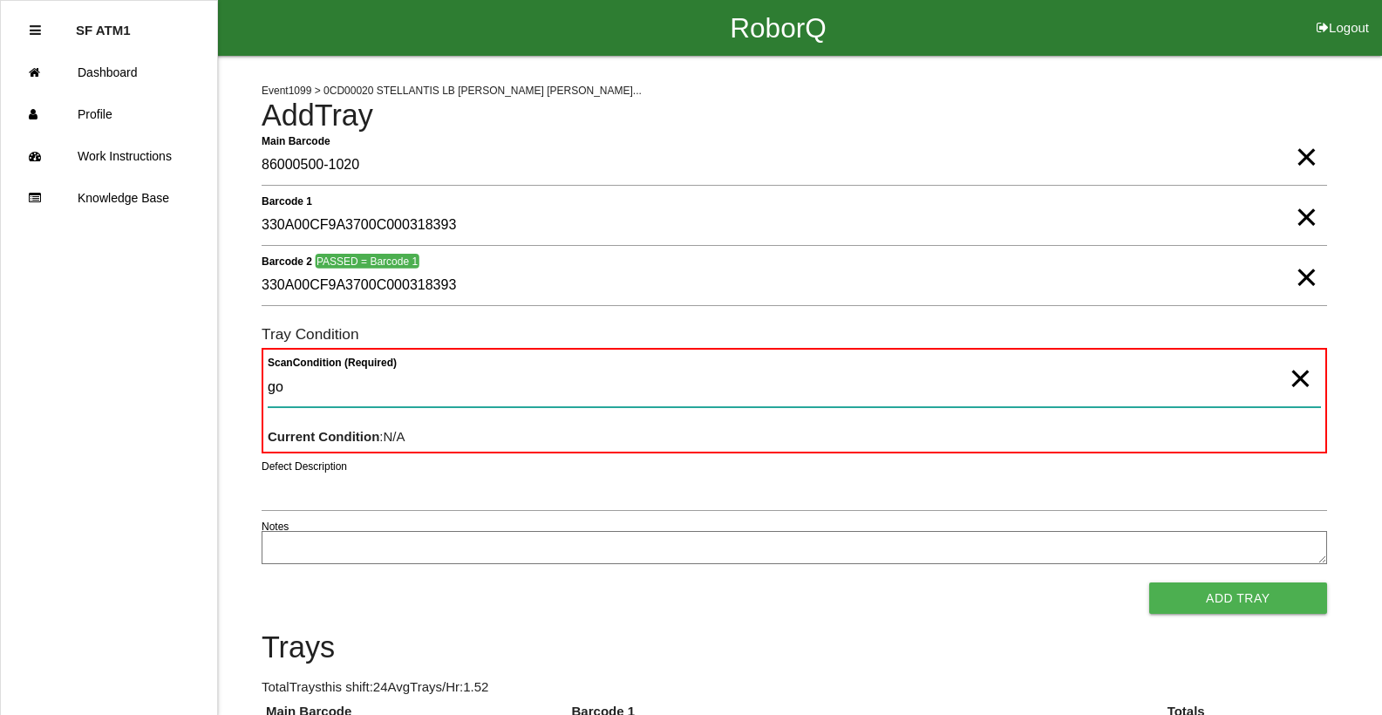
type Condition "goo"
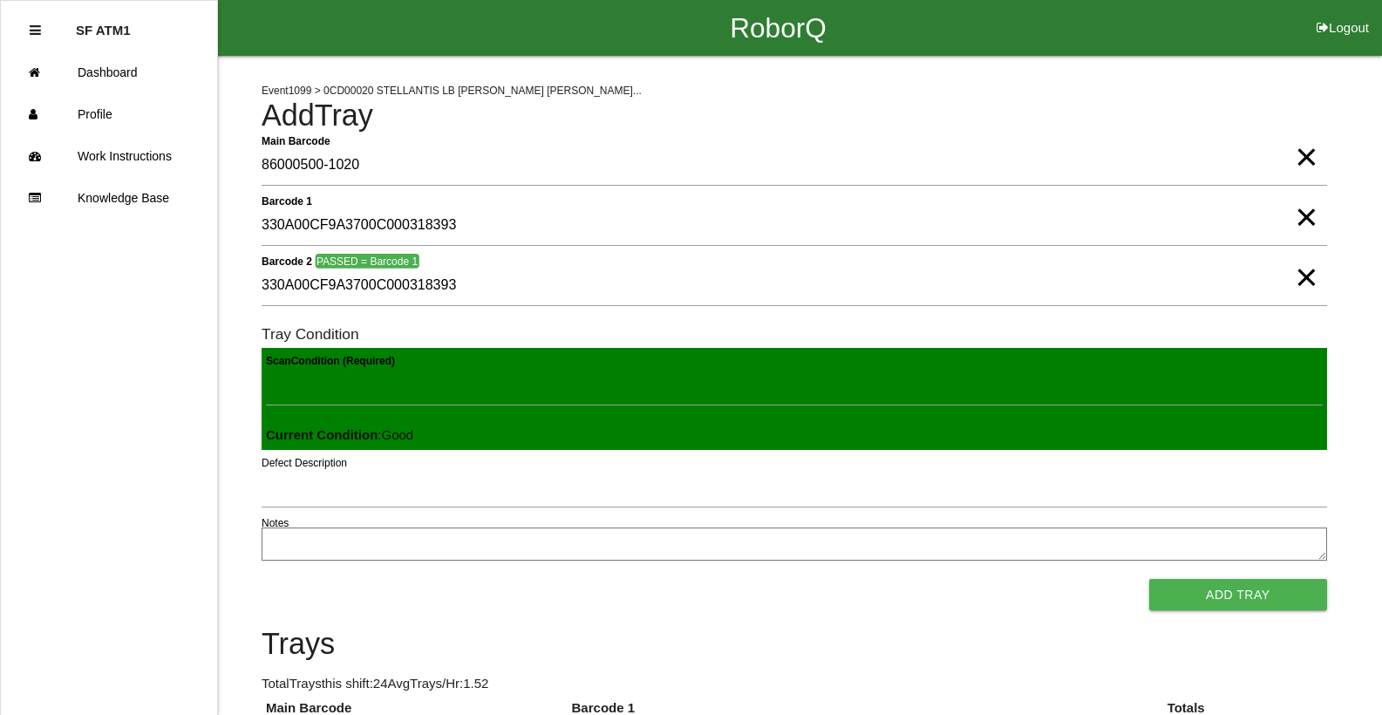
click at [1149, 579] on button "Add Tray" at bounding box center [1238, 594] width 178 height 31
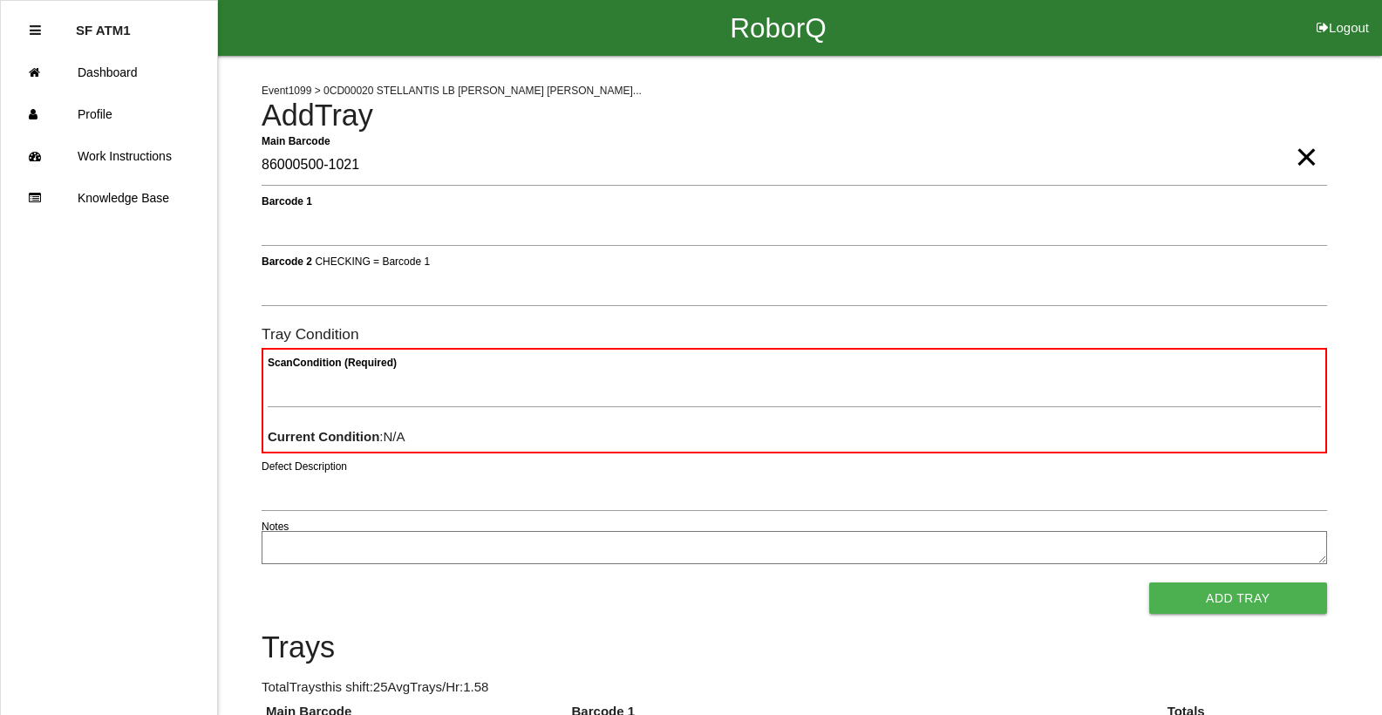
type Barcode "86000500-1021"
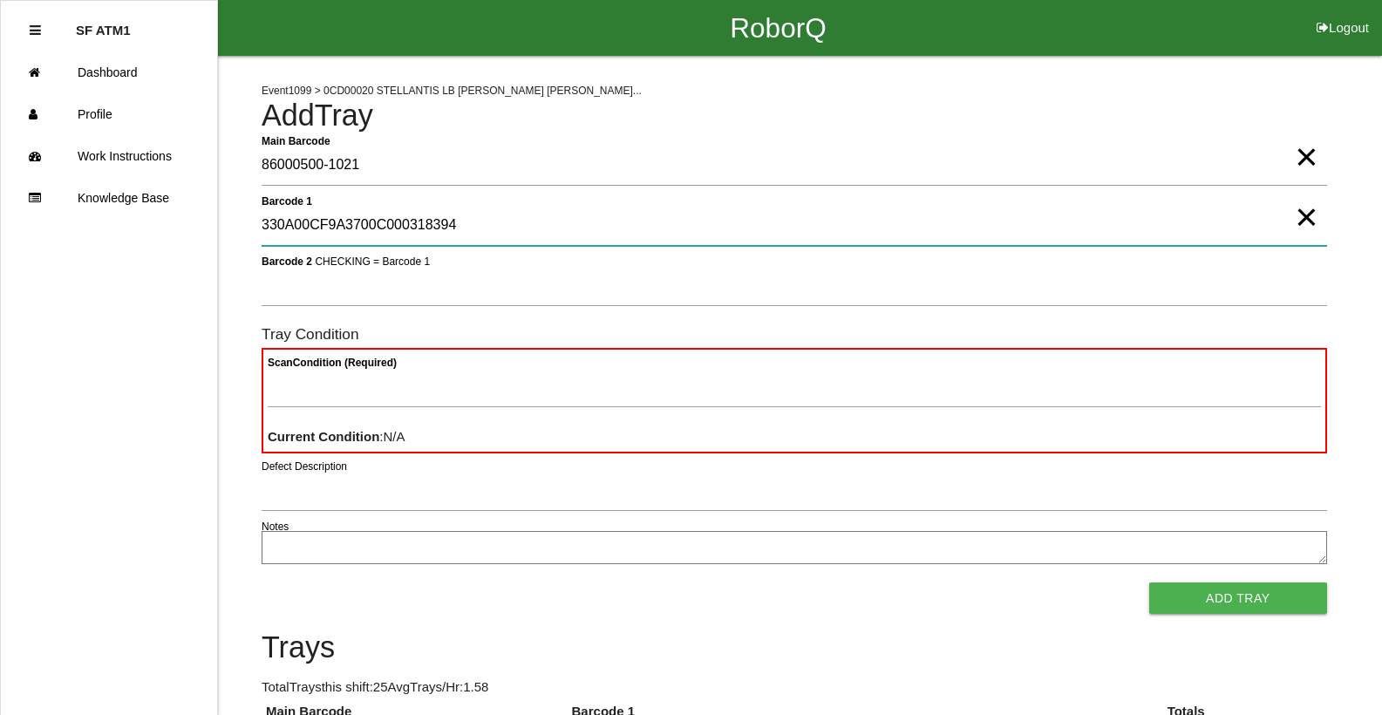
type 1 "330A00CF9A3700C000318394"
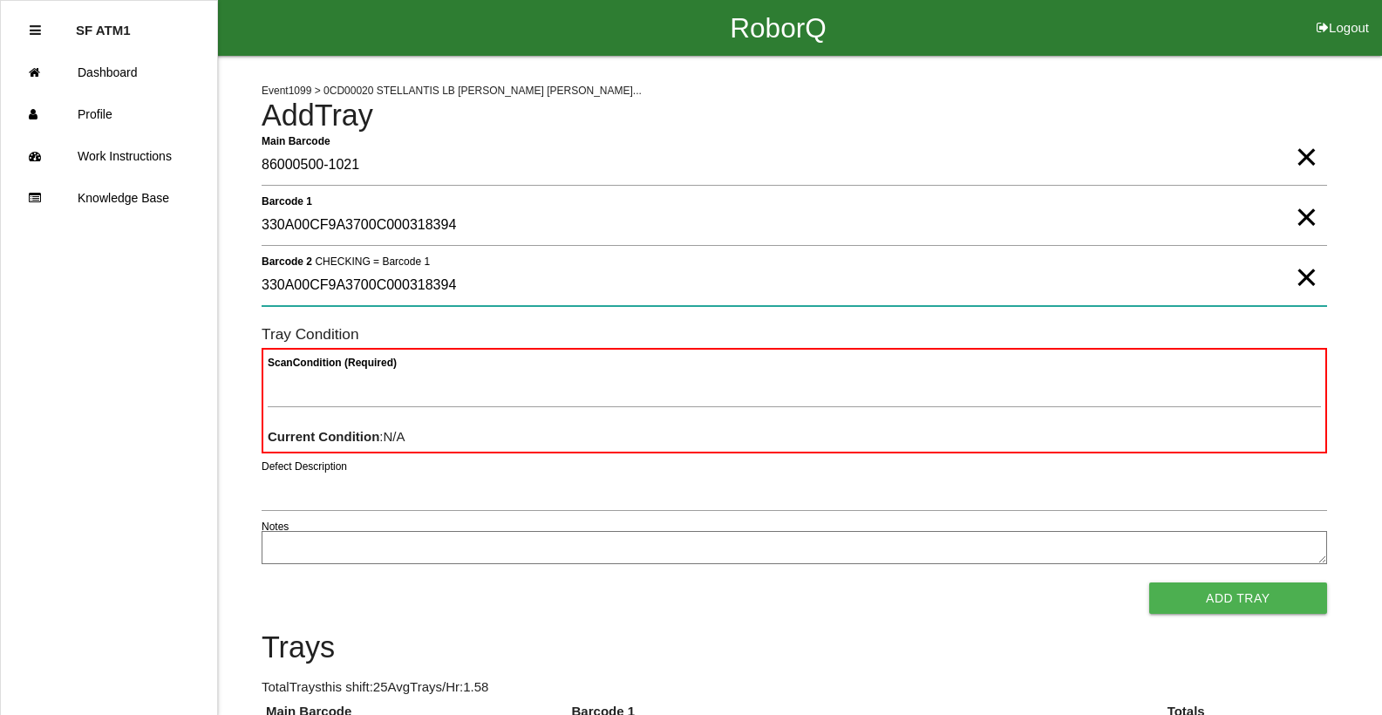
type 2 "330A00CF9A3700C000318394"
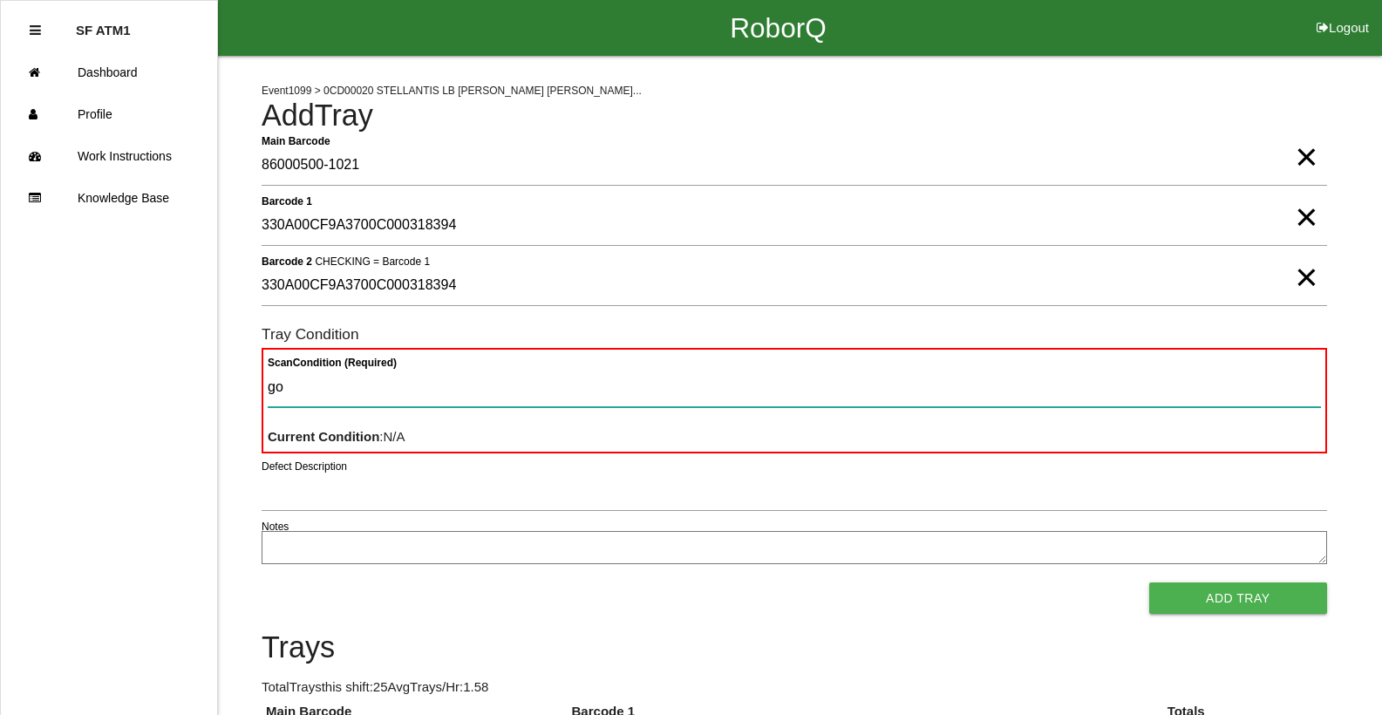
type Condition "goo"
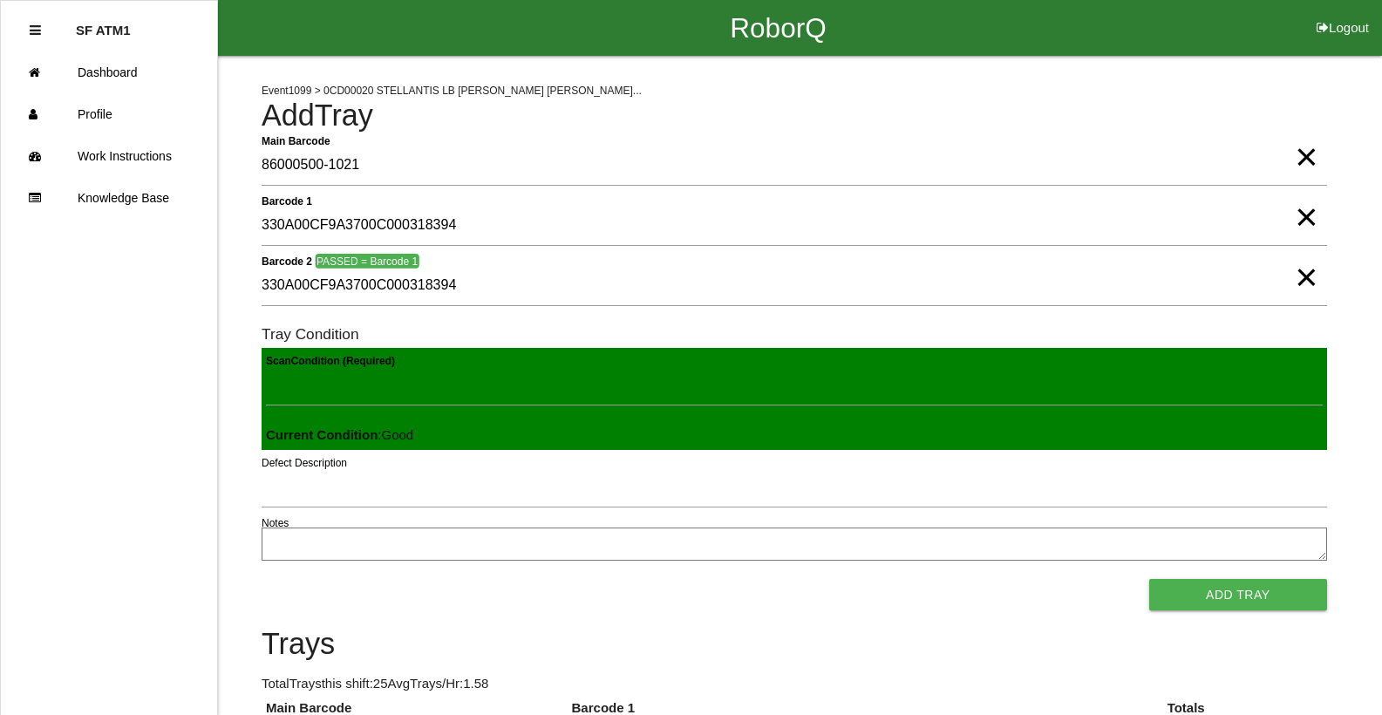
click at [1149, 579] on button "Add Tray" at bounding box center [1238, 594] width 178 height 31
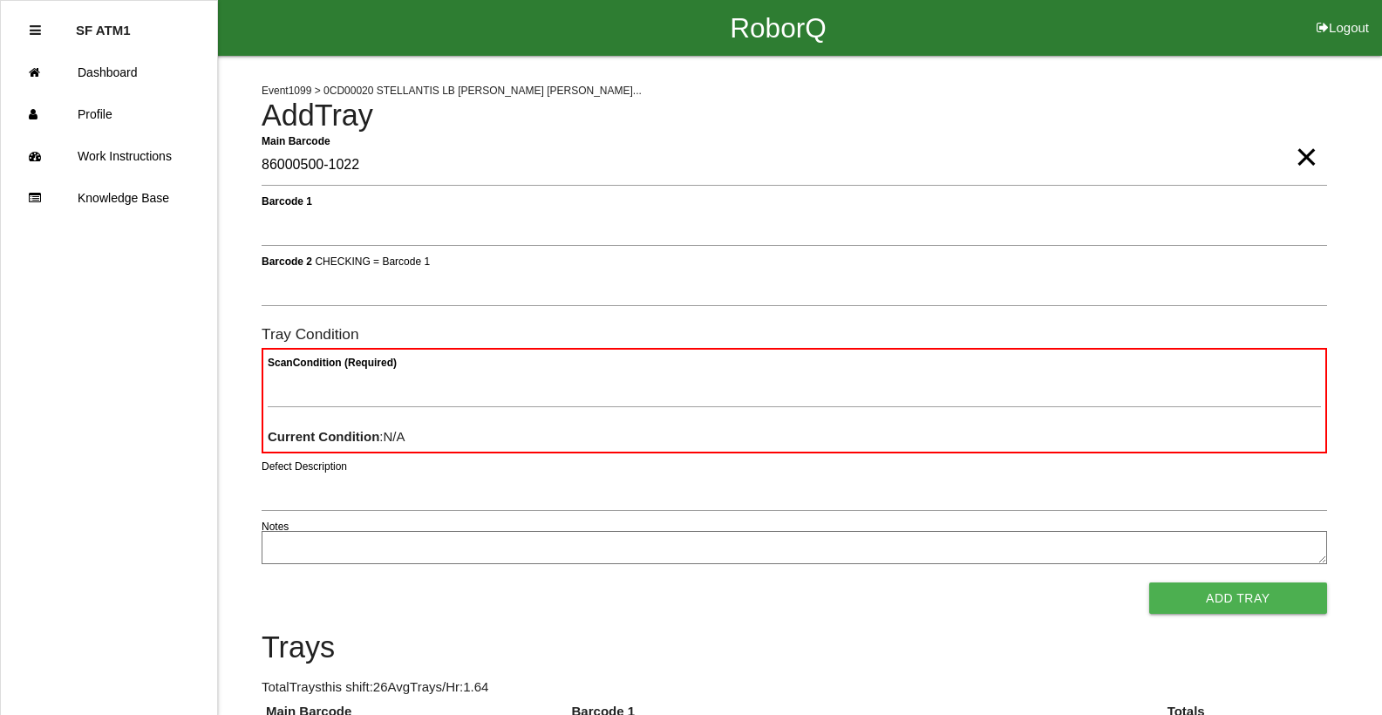
type Barcode "86000500-1022"
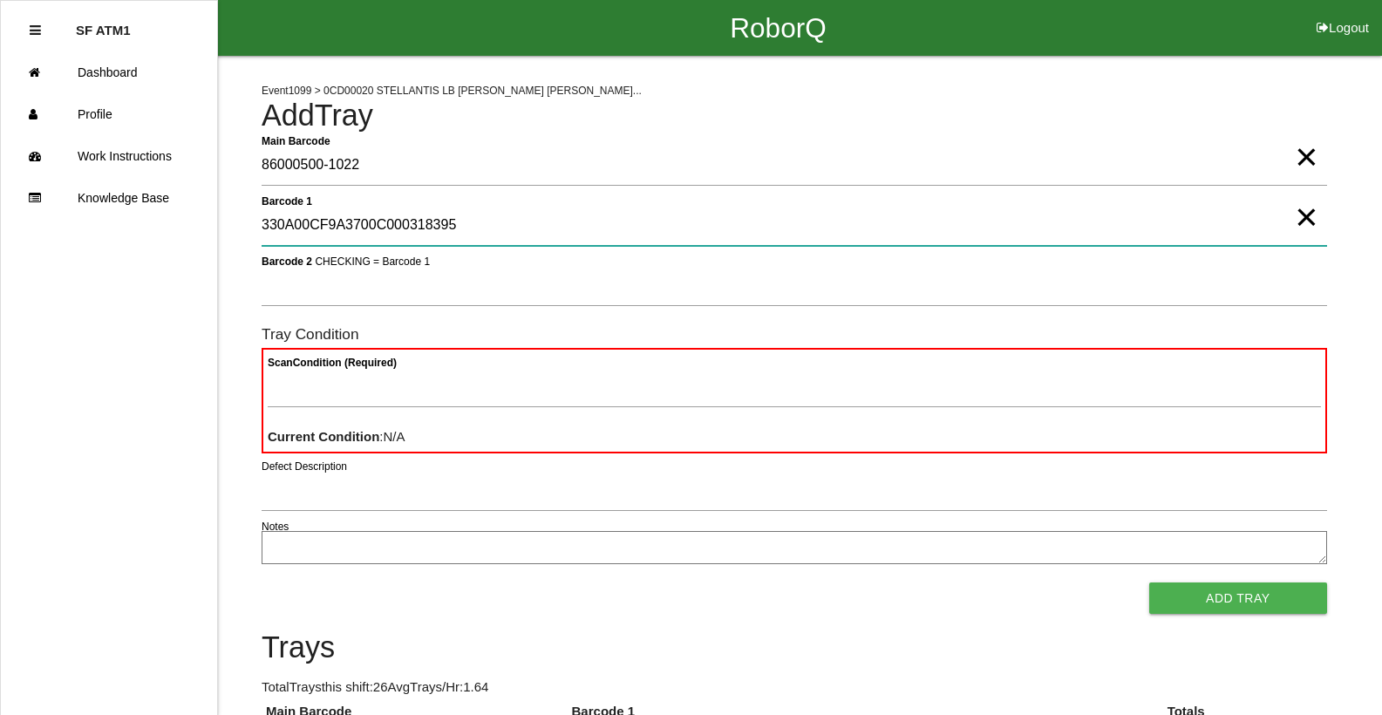
type 1 "330A00CF9A3700C000318395"
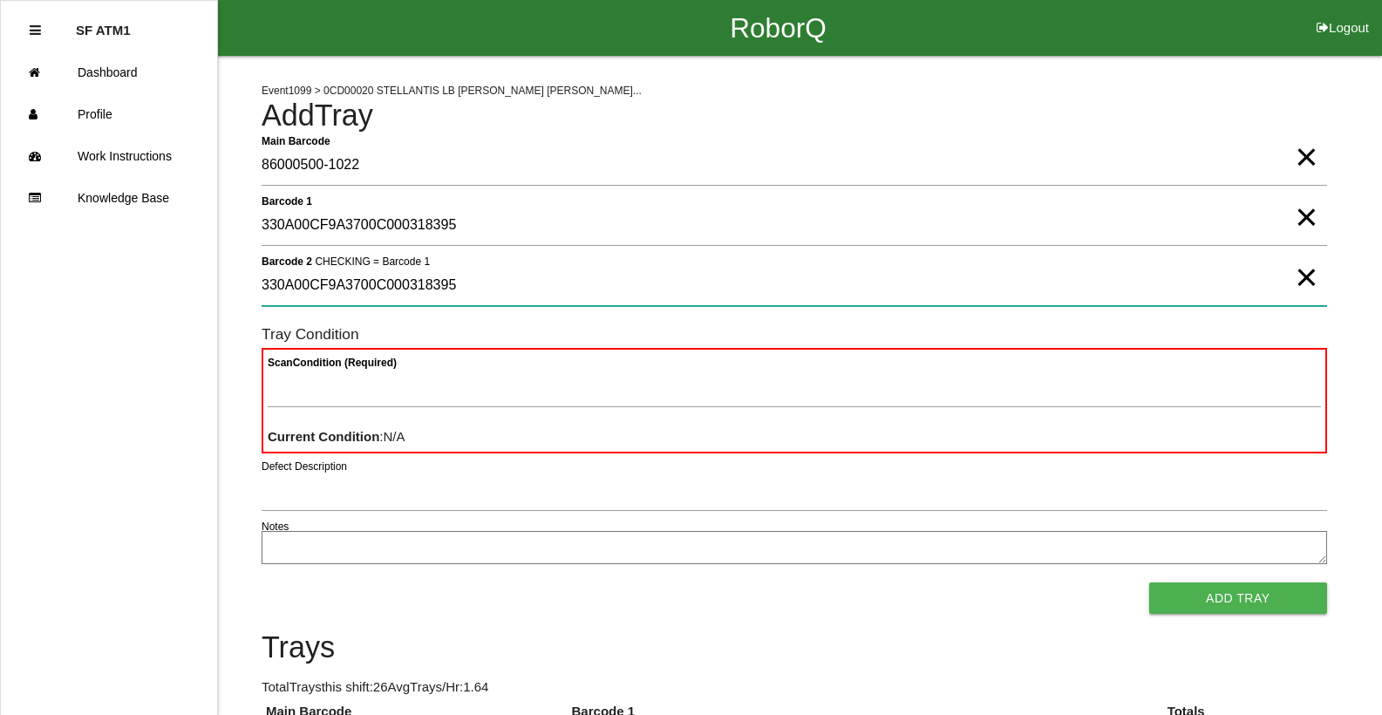
type 2 "330A00CF9A3700C000318395"
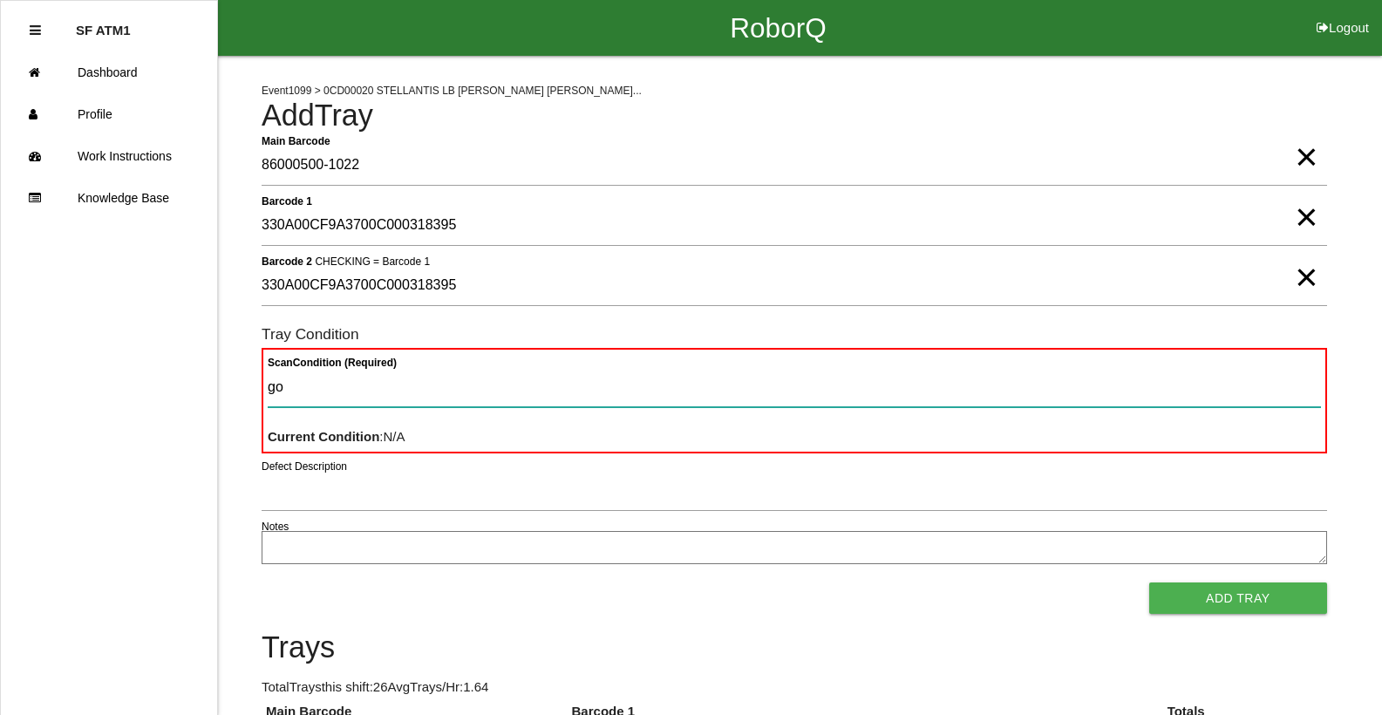
type Condition "goo"
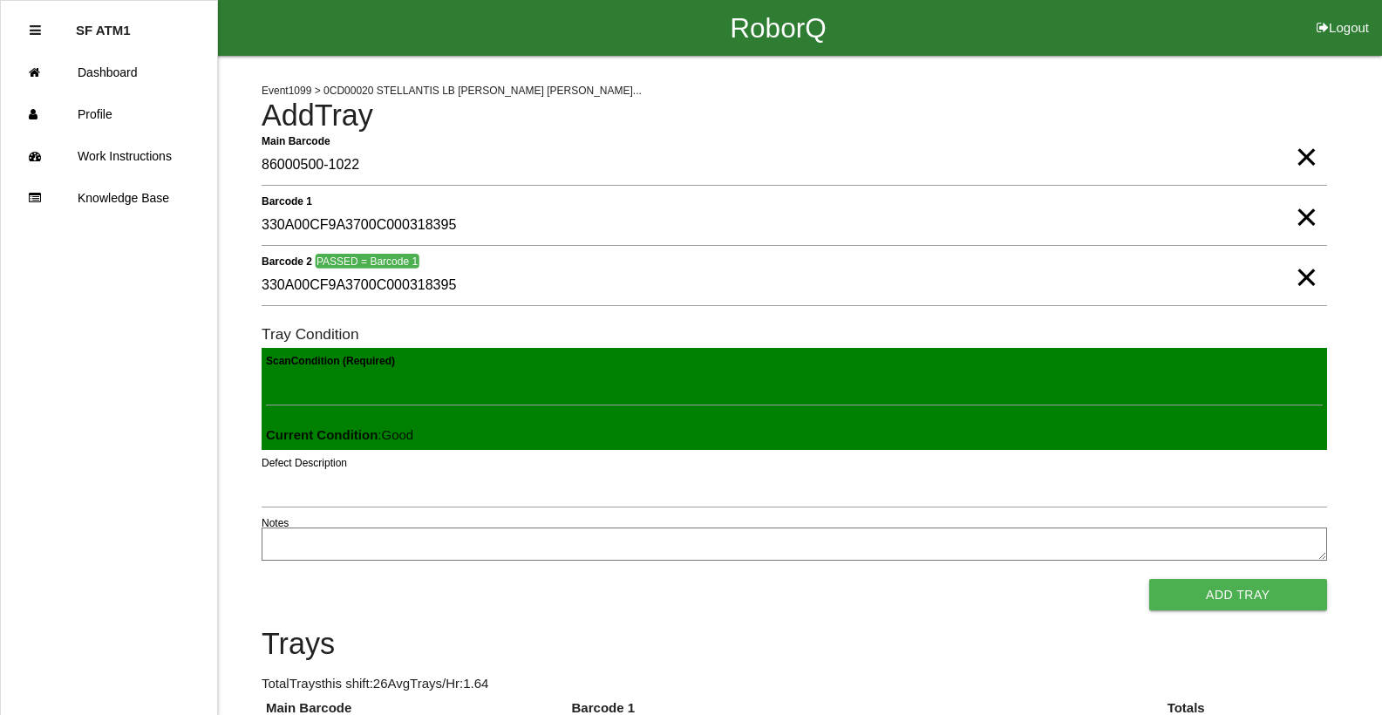
click at [1149, 579] on button "Add Tray" at bounding box center [1238, 594] width 178 height 31
